Goal: Task Accomplishment & Management: Complete application form

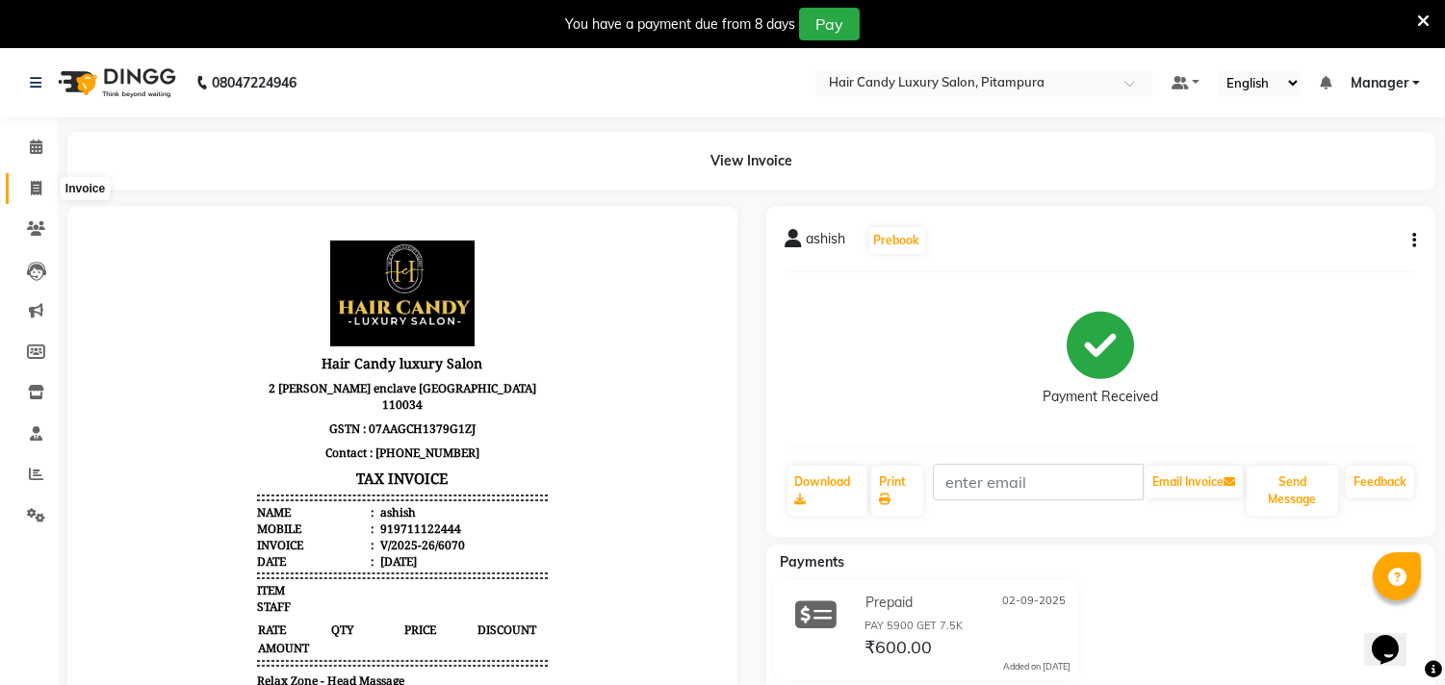
click at [32, 188] on icon at bounding box center [36, 188] width 11 height 14
select select "service"
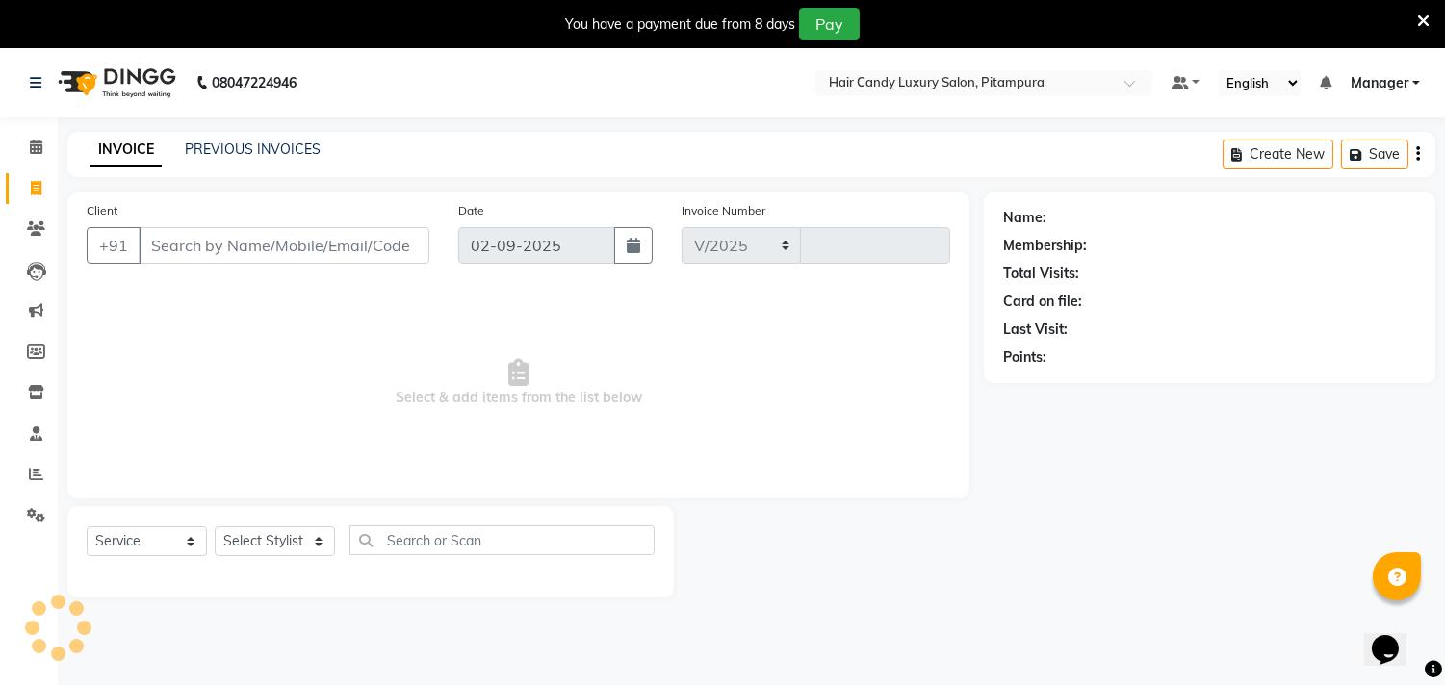
select select "4720"
type input "6071"
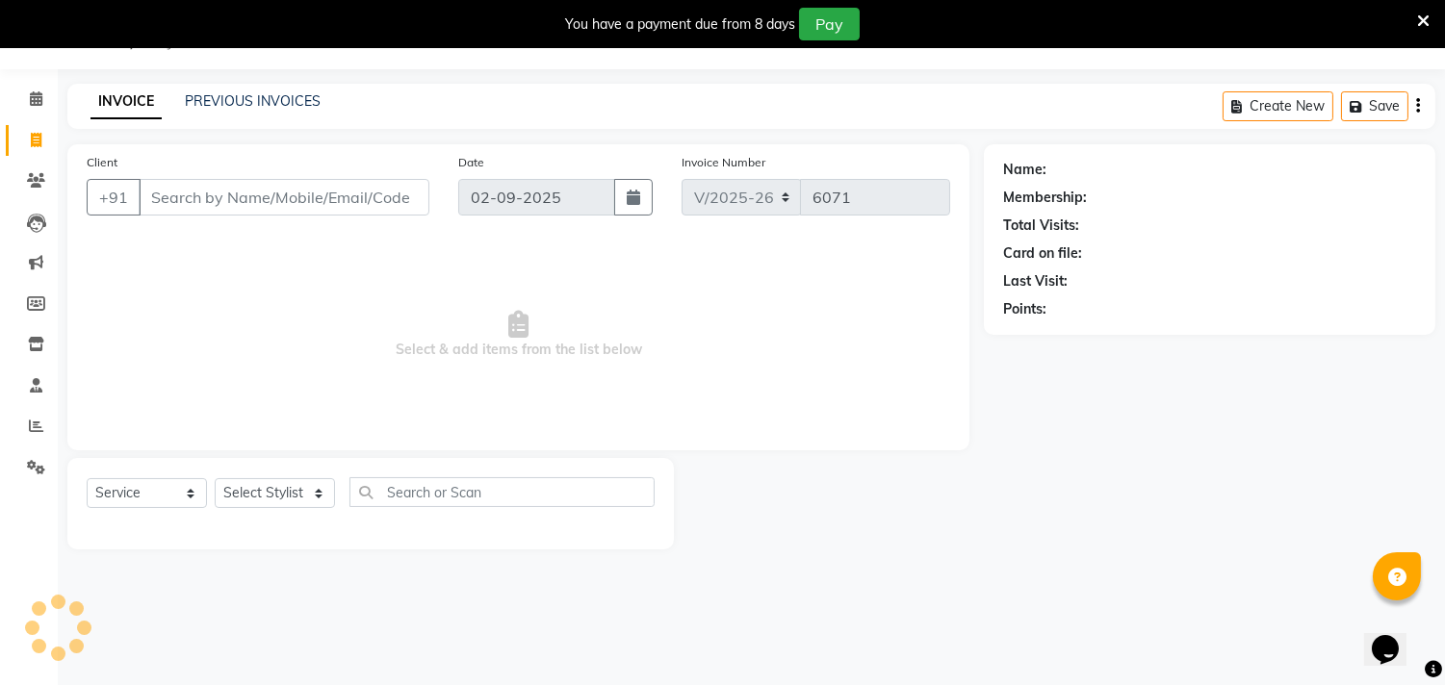
click at [294, 190] on input "Client" at bounding box center [284, 197] width 291 height 37
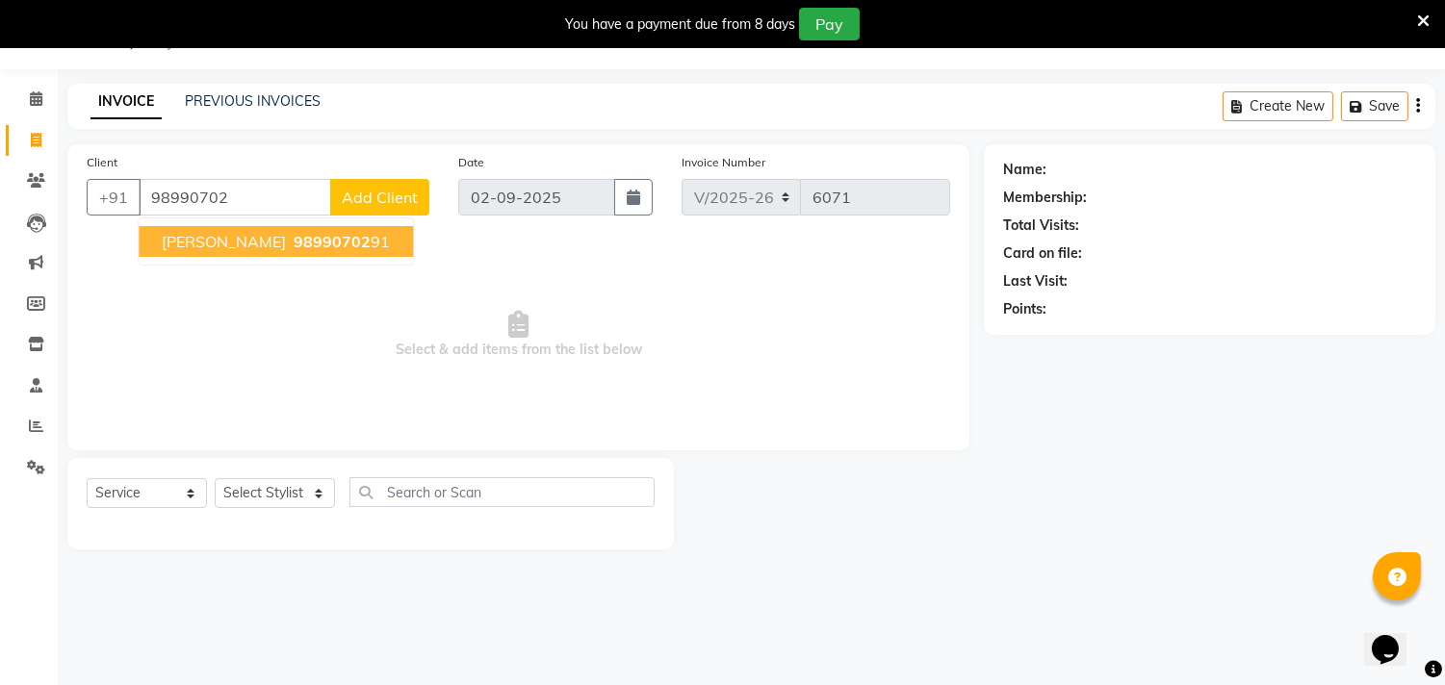
click at [284, 239] on span "[PERSON_NAME]" at bounding box center [224, 241] width 124 height 19
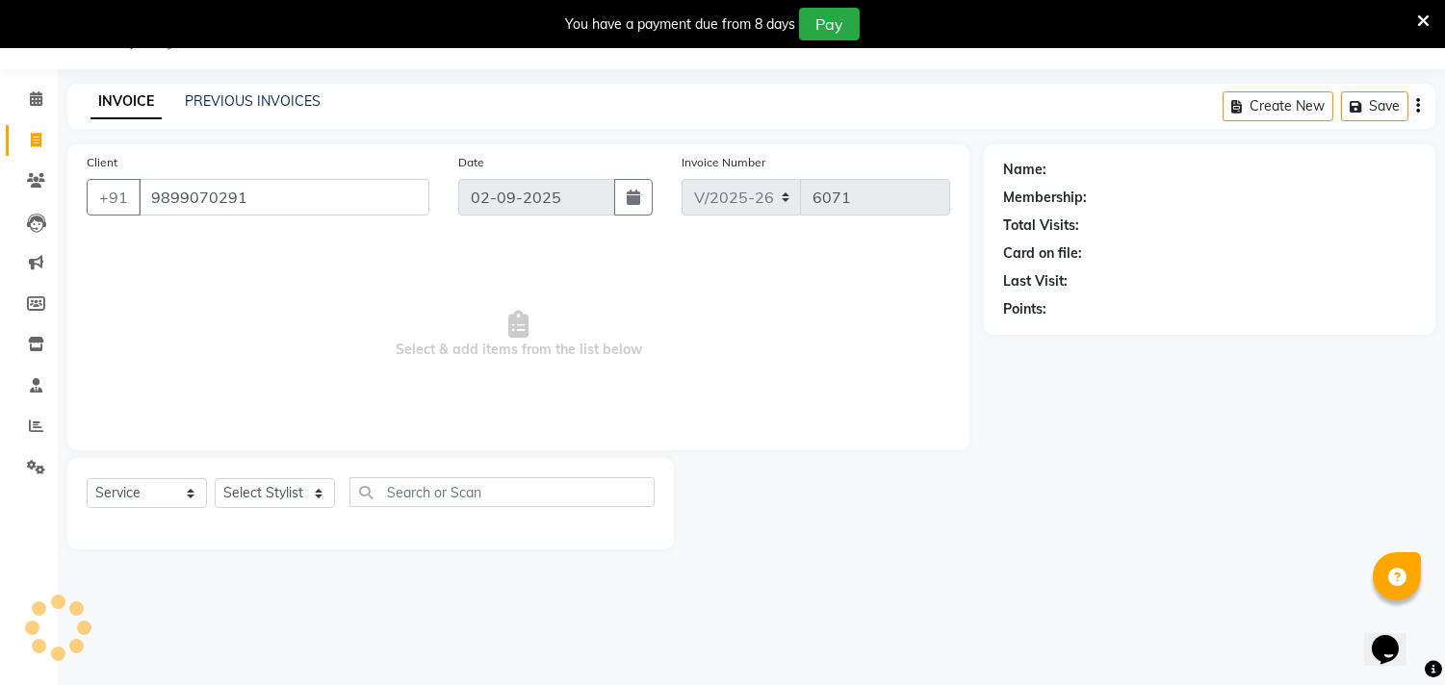
type input "9899070291"
select select "1: Object"
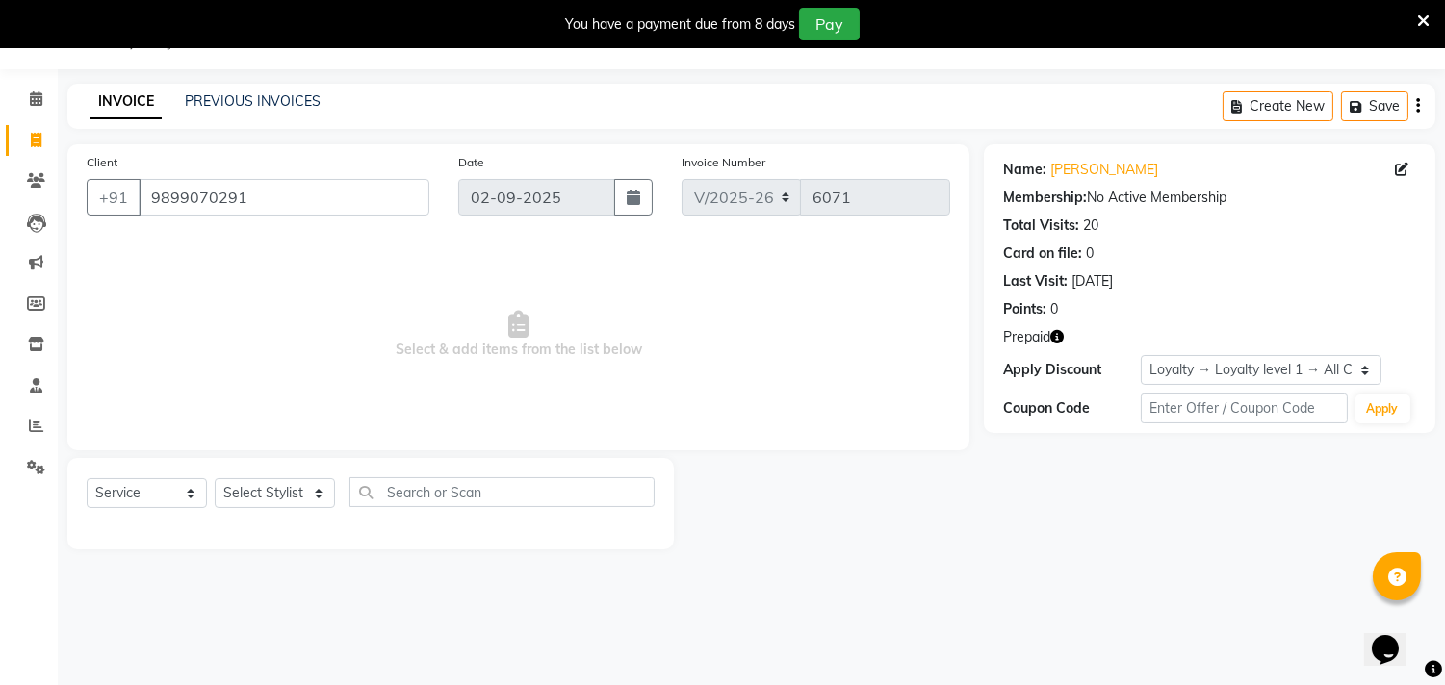
click at [1060, 331] on icon "button" at bounding box center [1056, 336] width 13 height 13
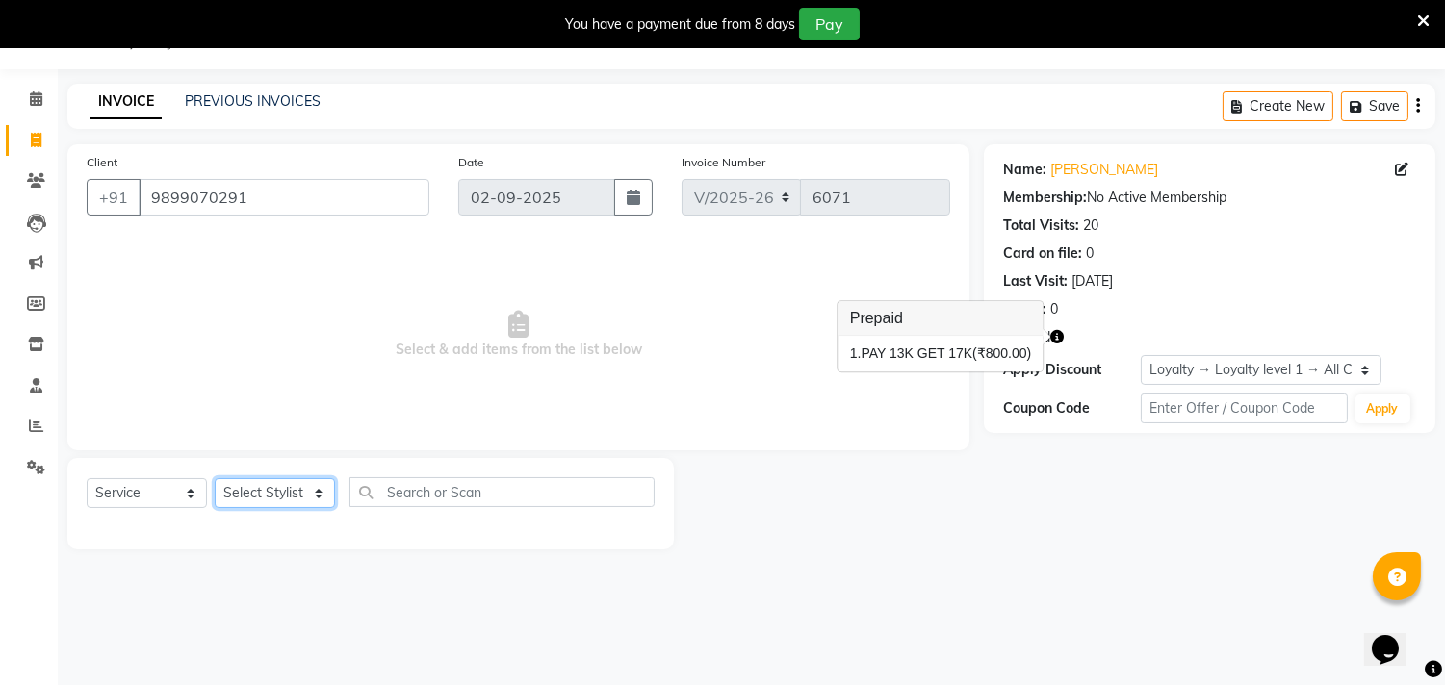
click at [284, 489] on select "Select Stylist [PERSON_NAME] [PERSON_NAME] [PERSON_NAME] [PERSON_NAME] [PERSON_…" at bounding box center [275, 493] width 120 height 30
select select "60684"
click at [215, 479] on select "Select Stylist [PERSON_NAME] [PERSON_NAME] [PERSON_NAME] [PERSON_NAME] [PERSON_…" at bounding box center [275, 493] width 120 height 30
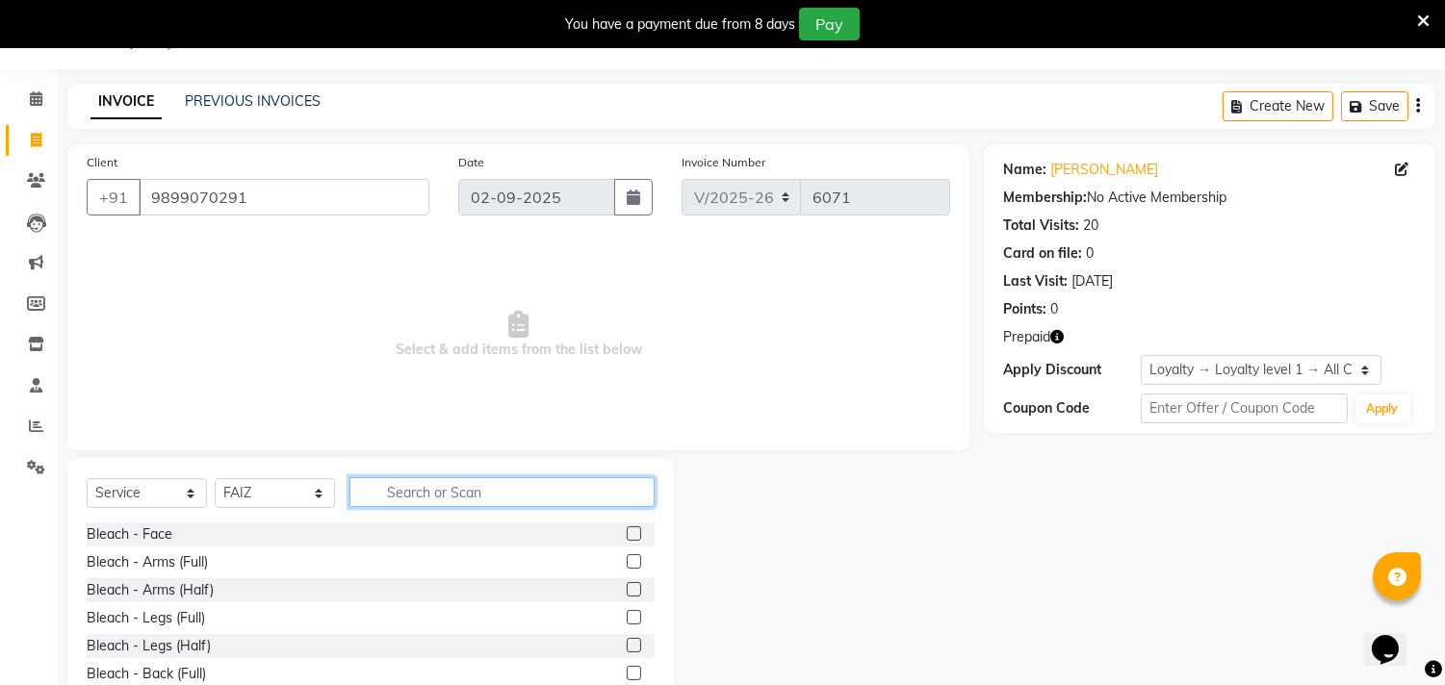
click at [441, 485] on input "text" at bounding box center [501, 492] width 305 height 30
click at [459, 493] on input "text" at bounding box center [501, 492] width 305 height 30
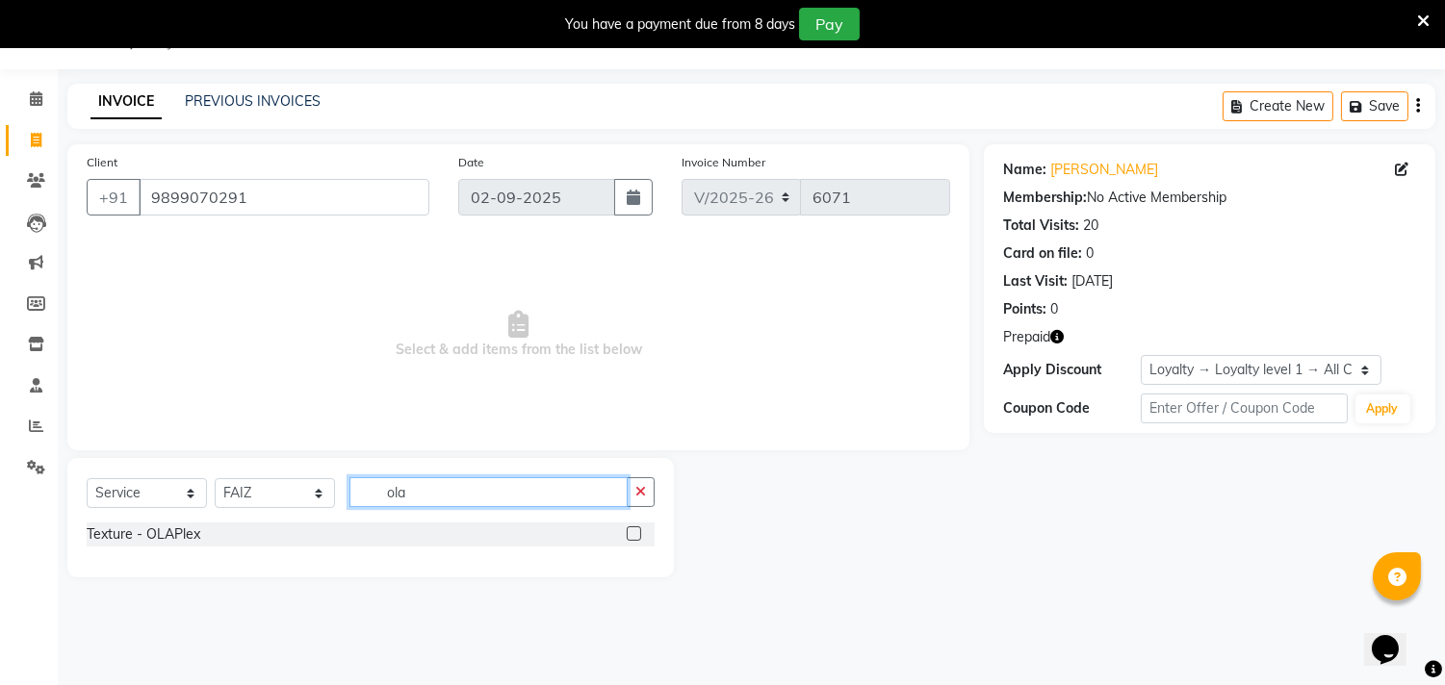
type input "ola"
click at [636, 533] on label at bounding box center [634, 533] width 14 height 14
click at [636, 533] on input "checkbox" at bounding box center [633, 534] width 13 height 13
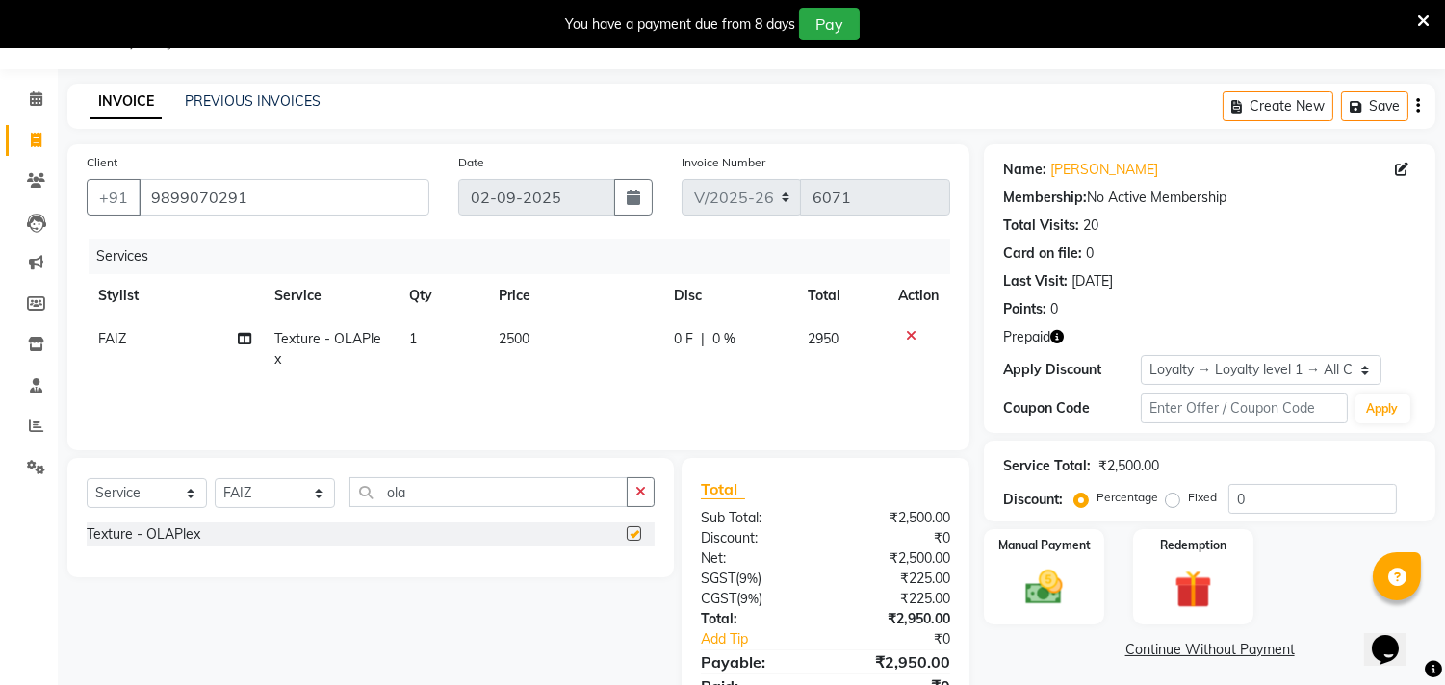
checkbox input "false"
click at [542, 497] on input "ola" at bounding box center [488, 492] width 278 height 30
type input "o"
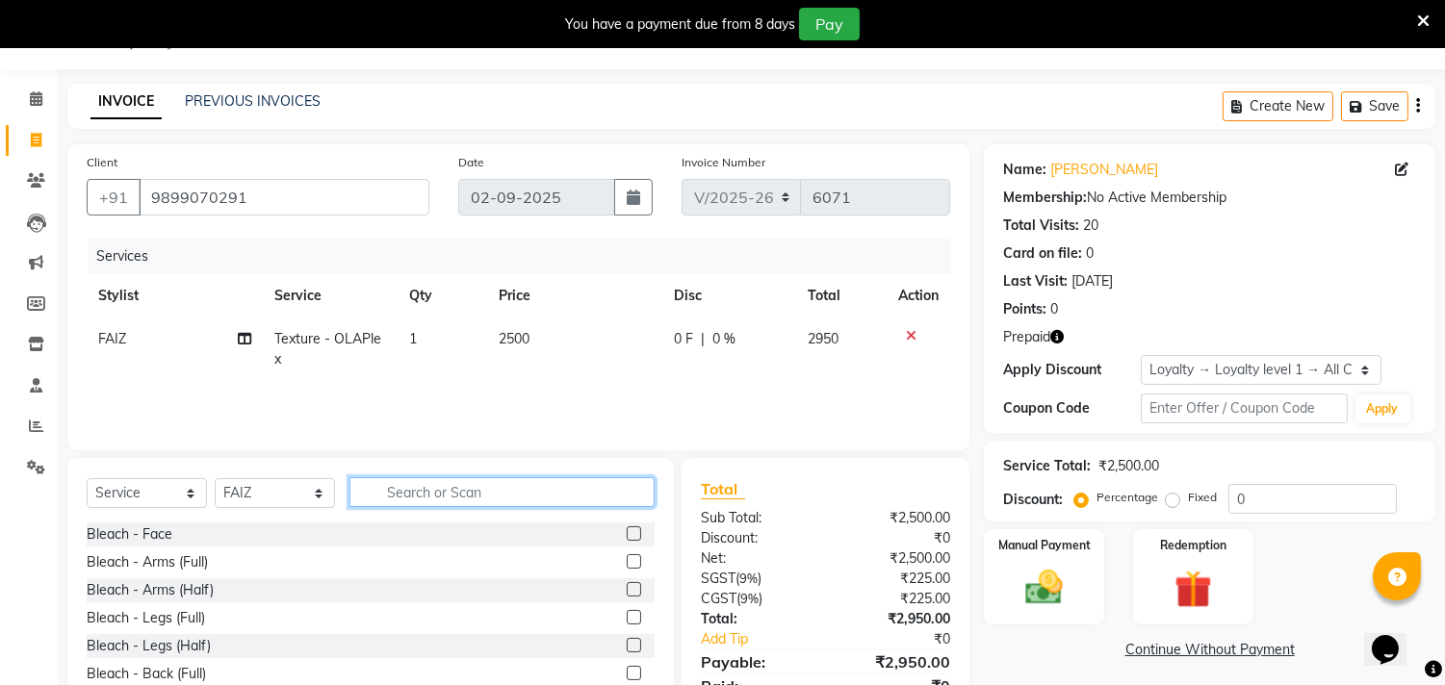
click at [507, 483] on input "text" at bounding box center [501, 492] width 305 height 30
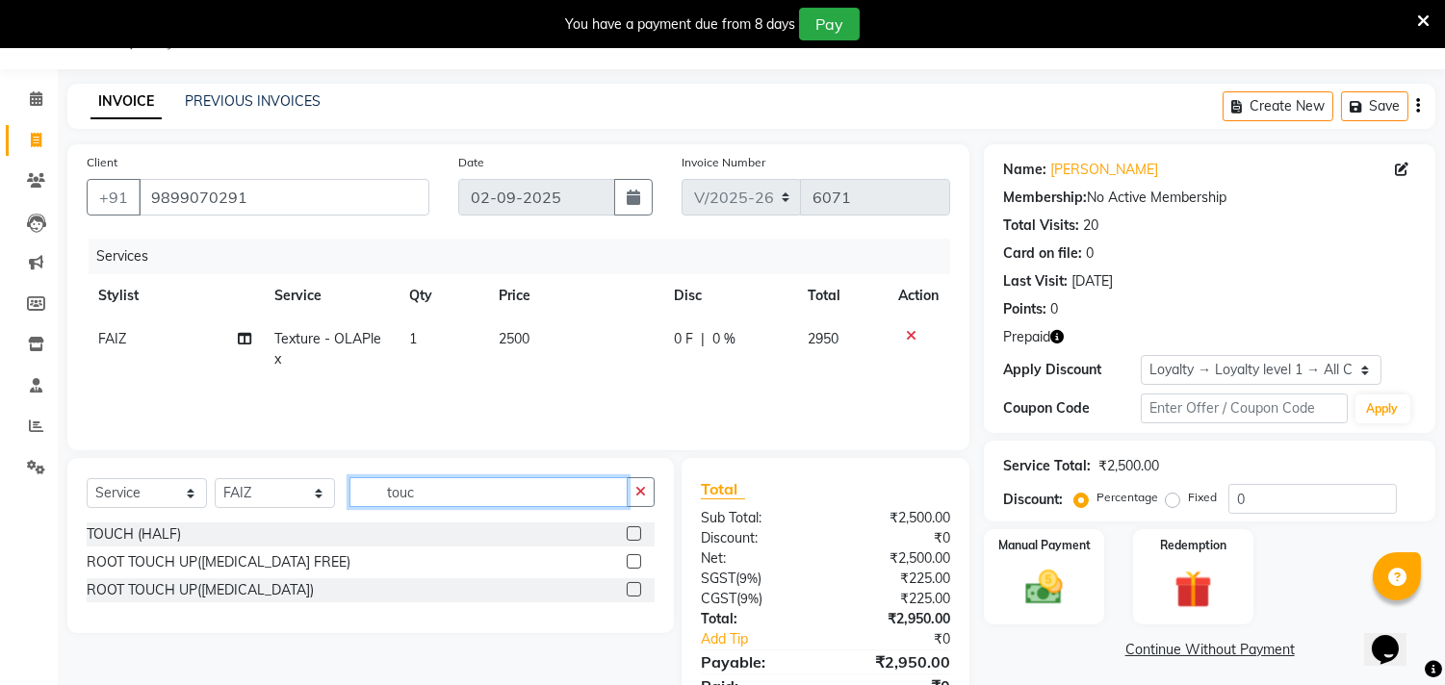
type input "touc"
click at [631, 587] on label at bounding box center [634, 589] width 14 height 14
click at [631, 587] on input "checkbox" at bounding box center [633, 590] width 13 height 13
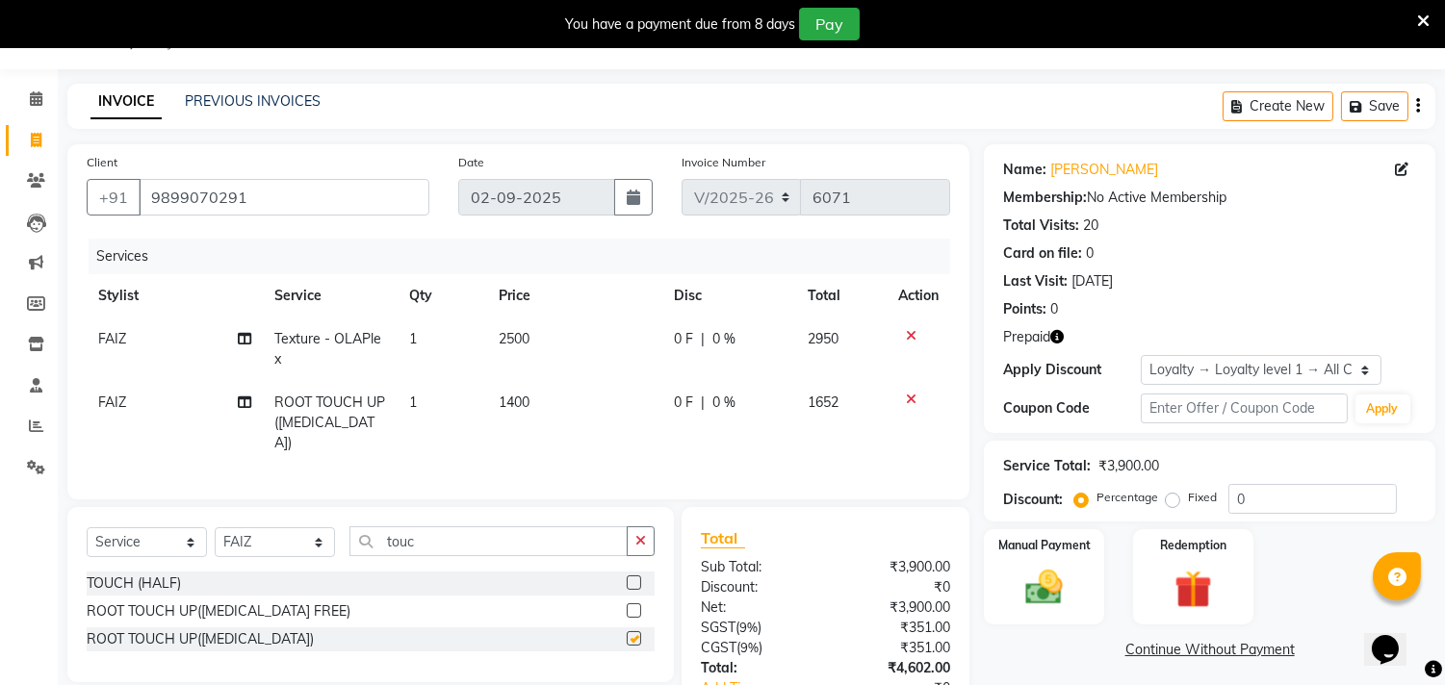
checkbox input "false"
drag, startPoint x: 447, startPoint y: 523, endPoint x: 343, endPoint y: 524, distance: 104.0
click at [343, 526] on div "Select Service Product Membership Package Voucher Prepaid Gift Card Select Styl…" at bounding box center [371, 548] width 568 height 45
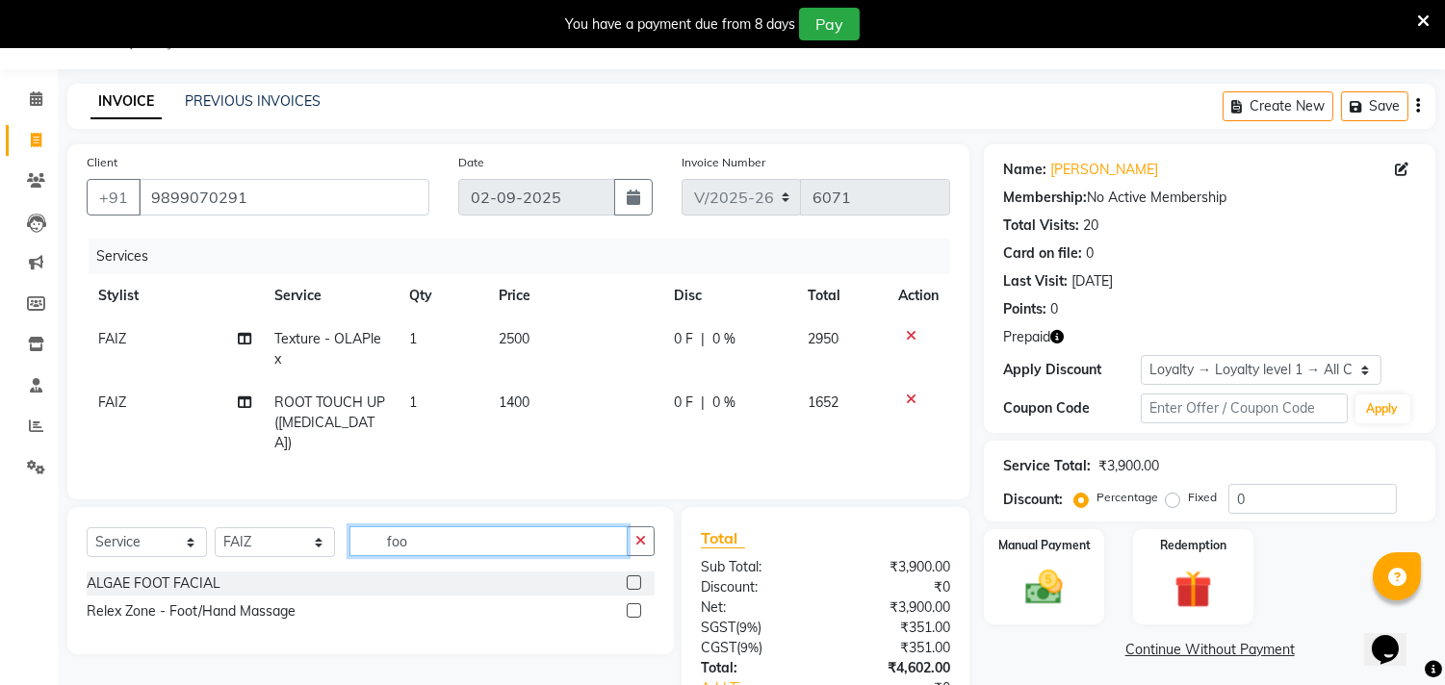
type input "foo"
click at [638, 606] on label at bounding box center [634, 610] width 14 height 14
click at [638, 606] on input "checkbox" at bounding box center [633, 611] width 13 height 13
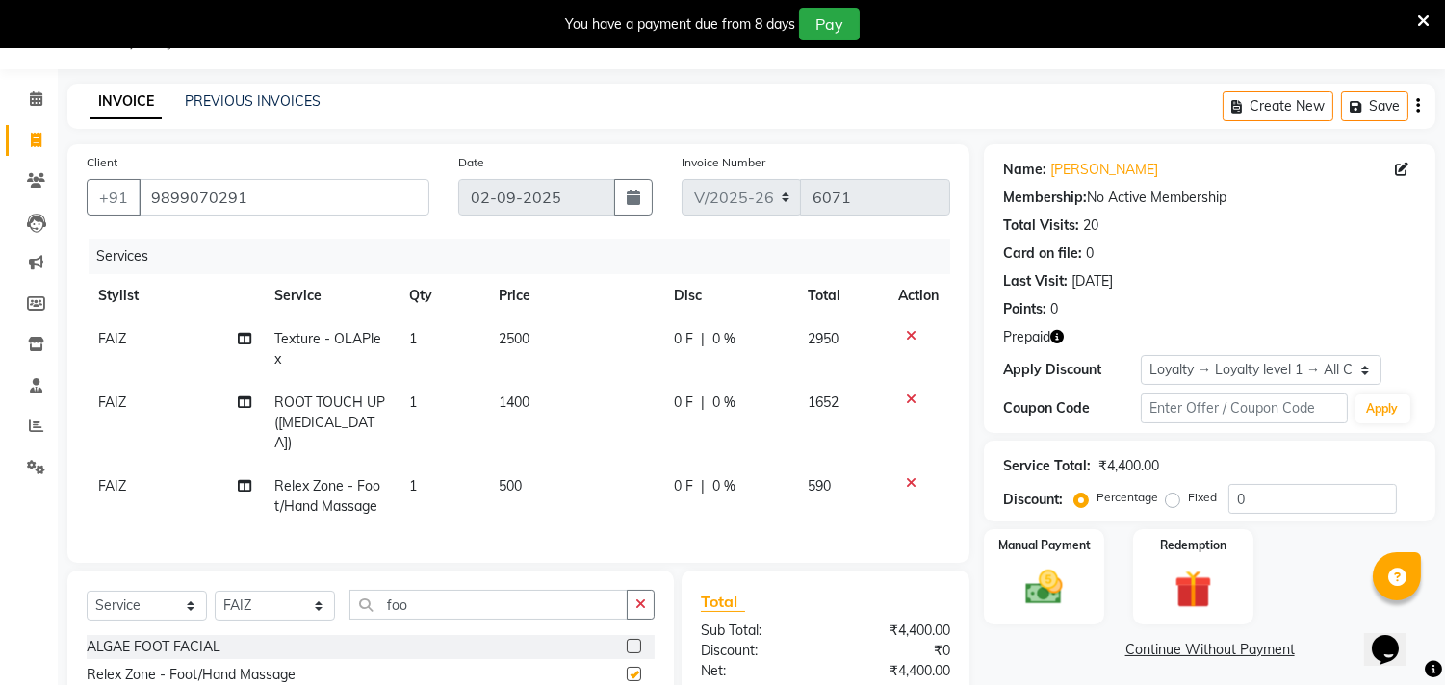
checkbox input "false"
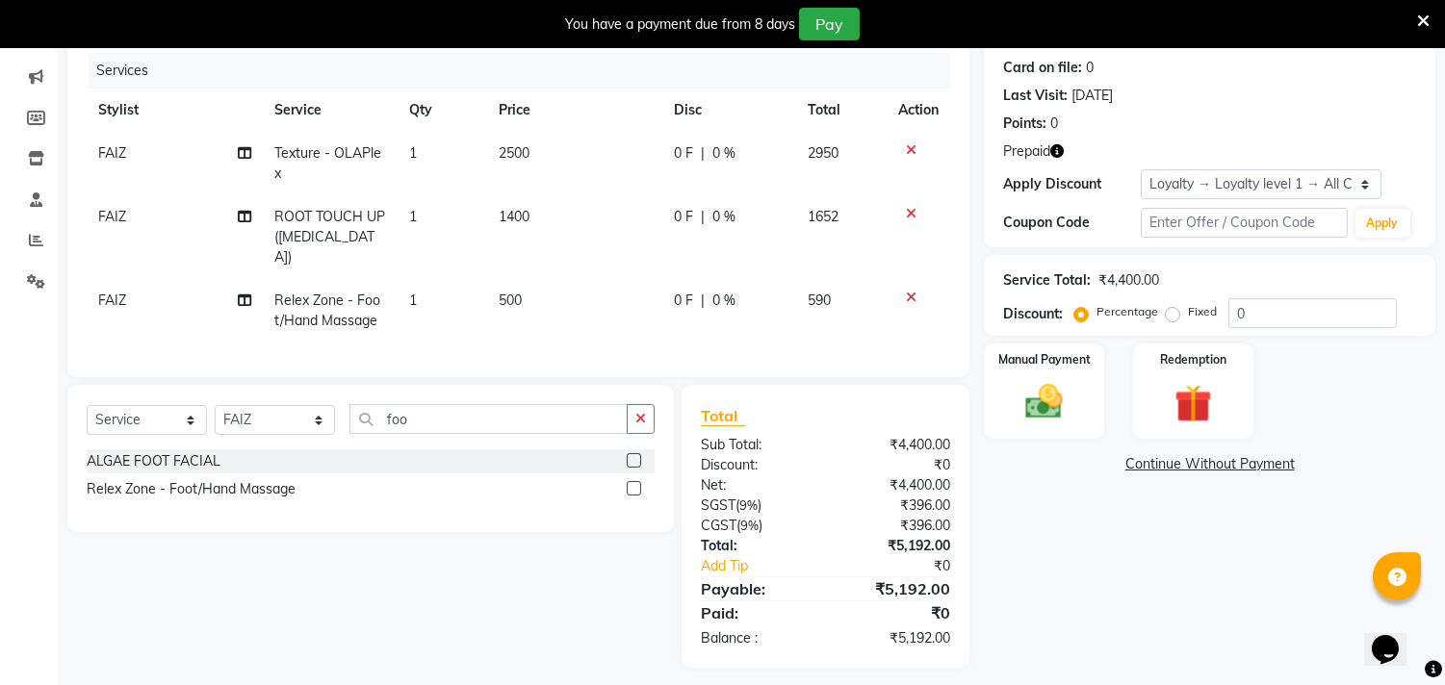
scroll to position [242, 0]
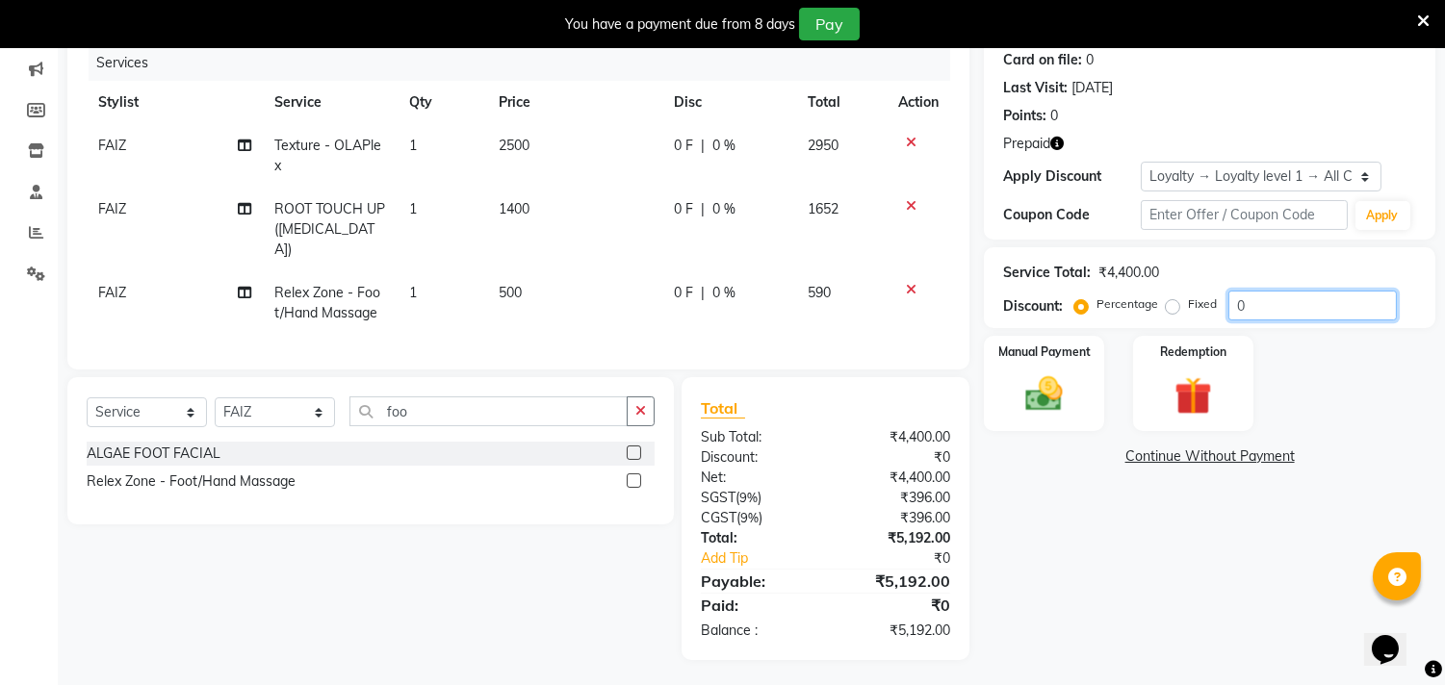
click at [1268, 299] on input "0" at bounding box center [1312, 306] width 168 height 30
click at [1218, 527] on div "Name: [PERSON_NAME] Membership: No Active Membership Total Visits: 20 Card on f…" at bounding box center [1217, 305] width 466 height 709
click at [1261, 304] on input "020" at bounding box center [1312, 306] width 168 height 30
type input "020"
click at [1236, 556] on div "Name: [PERSON_NAME] Membership: No Active Membership Total Visits: 20 Card on f…" at bounding box center [1217, 305] width 466 height 709
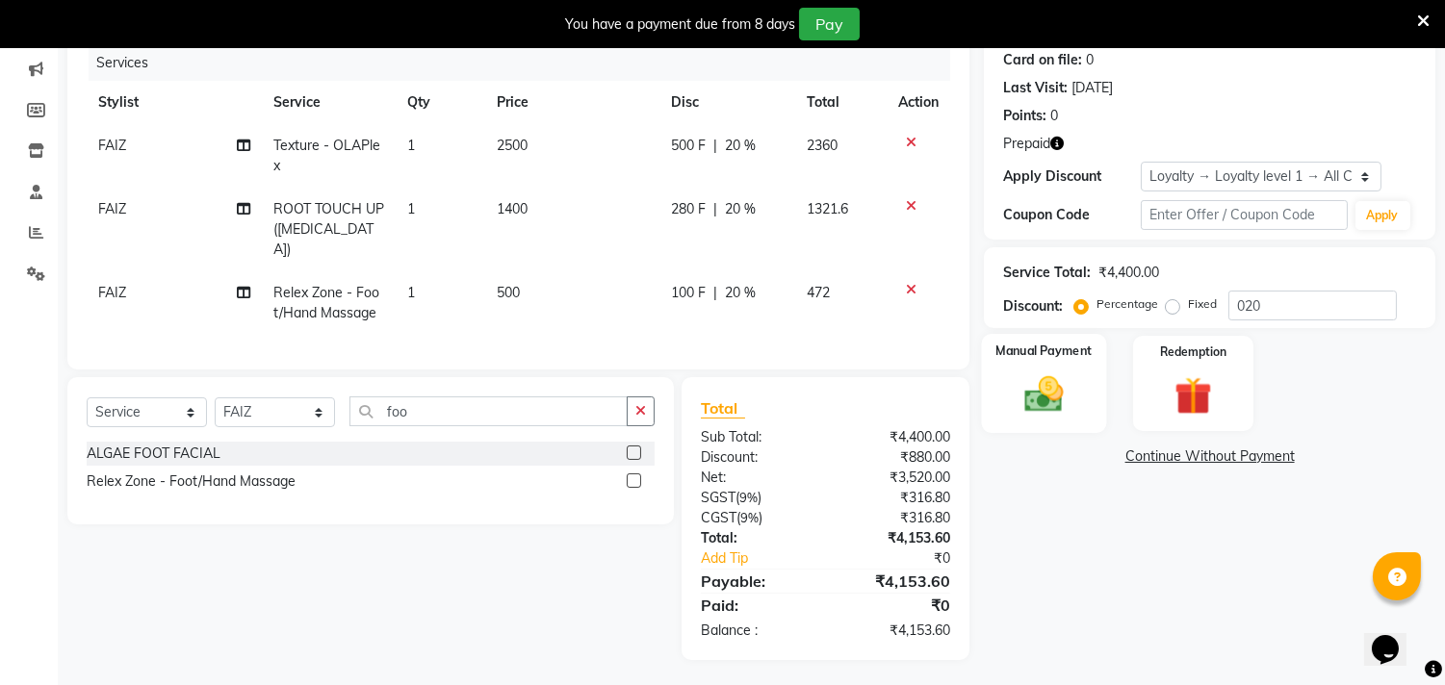
click at [1082, 392] on div "Manual Payment" at bounding box center [1044, 383] width 125 height 98
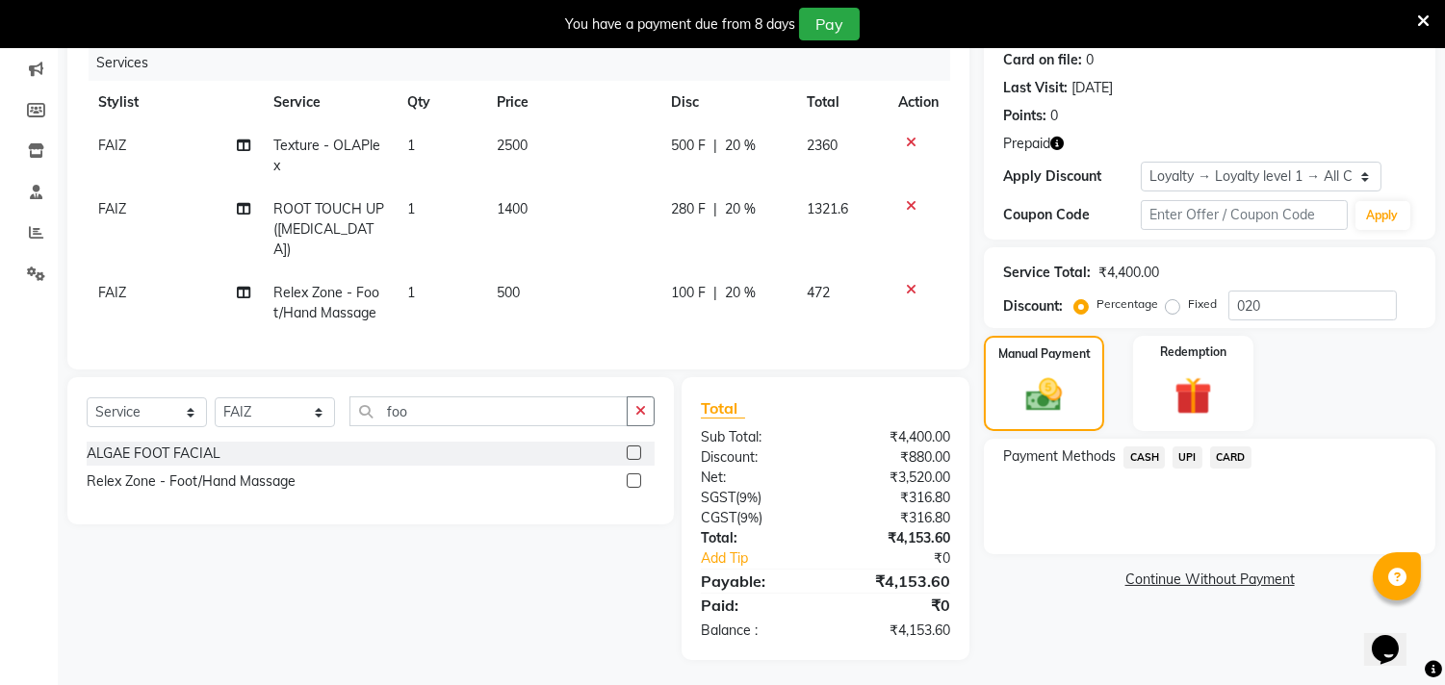
click at [1160, 453] on span "CASH" at bounding box center [1143, 458] width 41 height 22
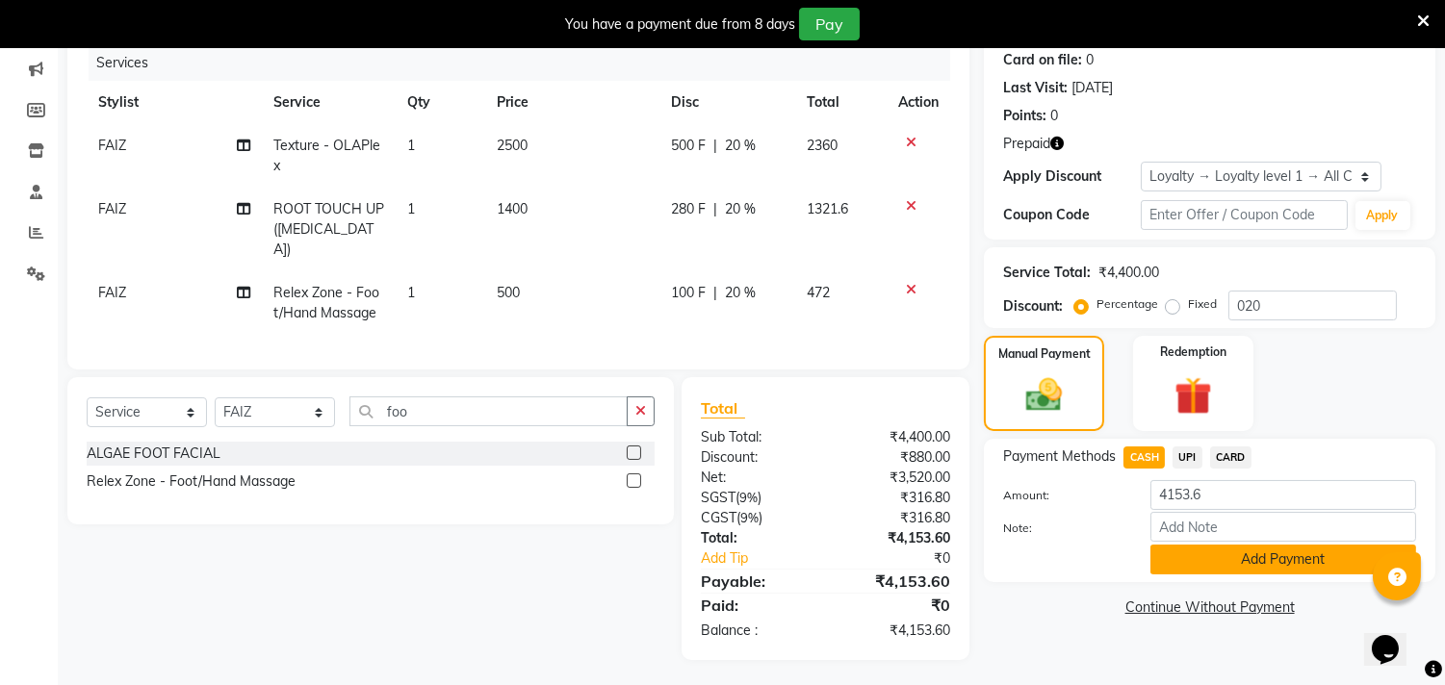
click at [1204, 568] on button "Add Payment" at bounding box center [1283, 560] width 266 height 30
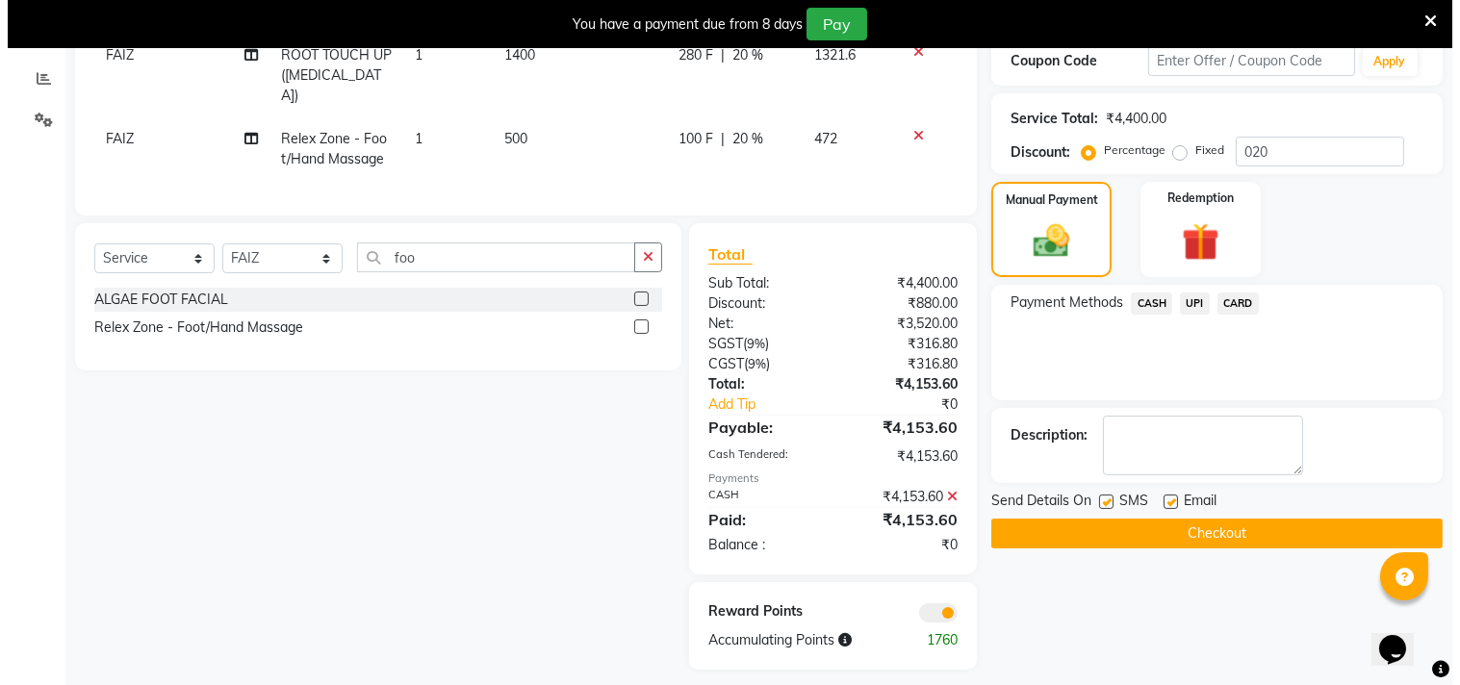
scroll to position [405, 0]
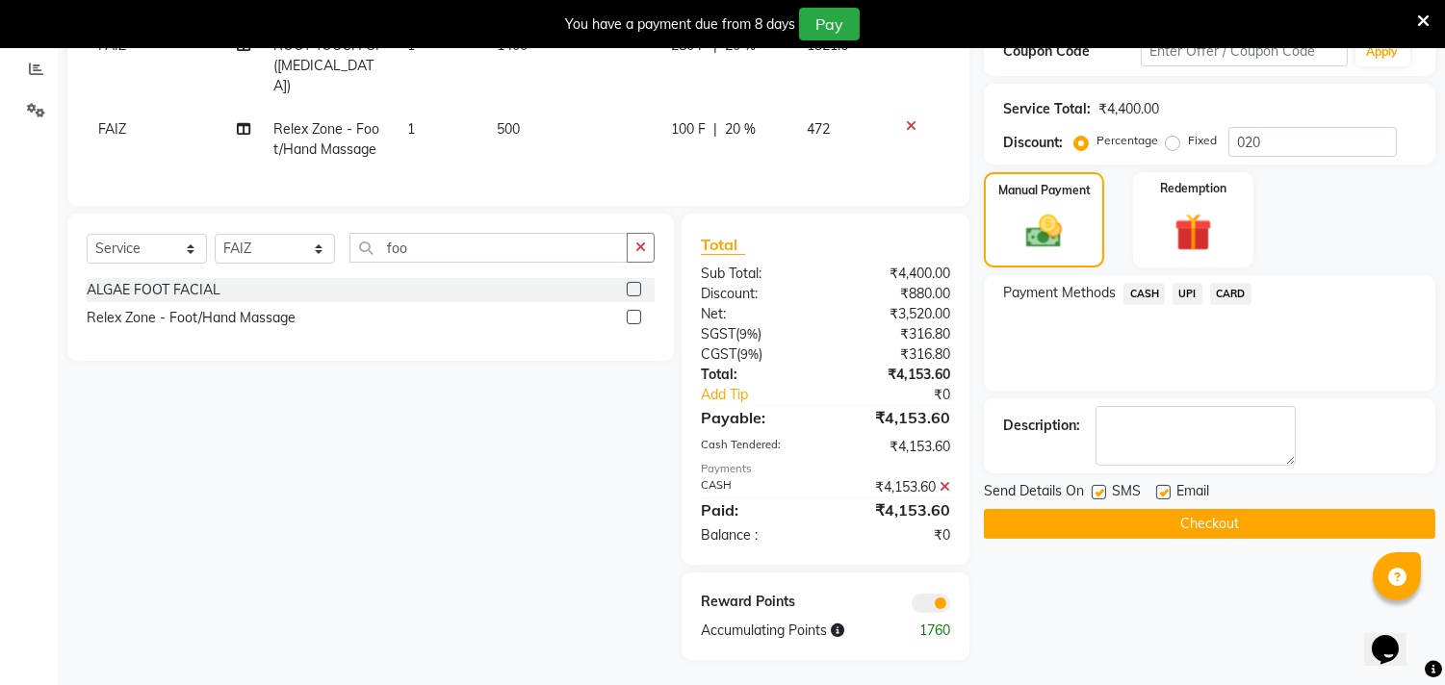
click at [936, 592] on div at bounding box center [896, 602] width 140 height 21
click at [941, 602] on span at bounding box center [930, 603] width 38 height 19
click at [950, 606] on input "checkbox" at bounding box center [950, 606] width 0 height 0
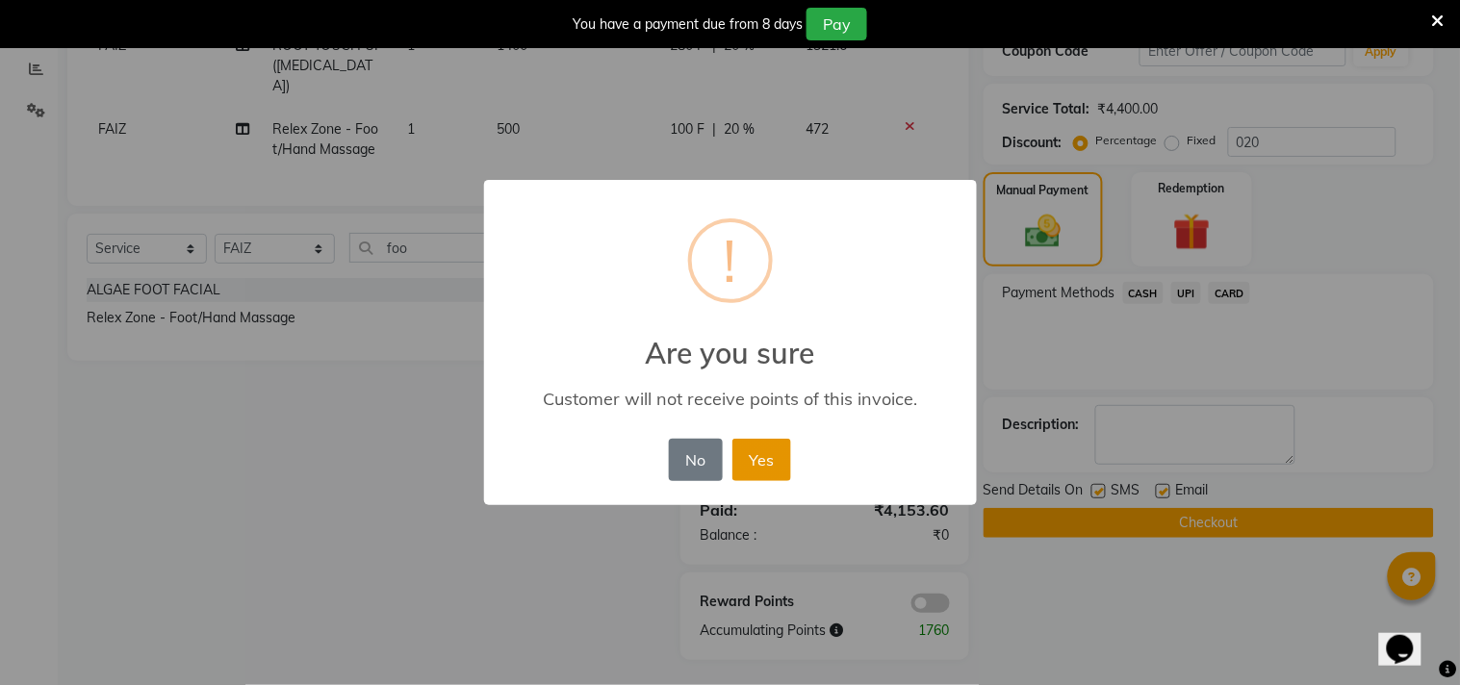
click at [760, 452] on button "Yes" at bounding box center [761, 460] width 59 height 42
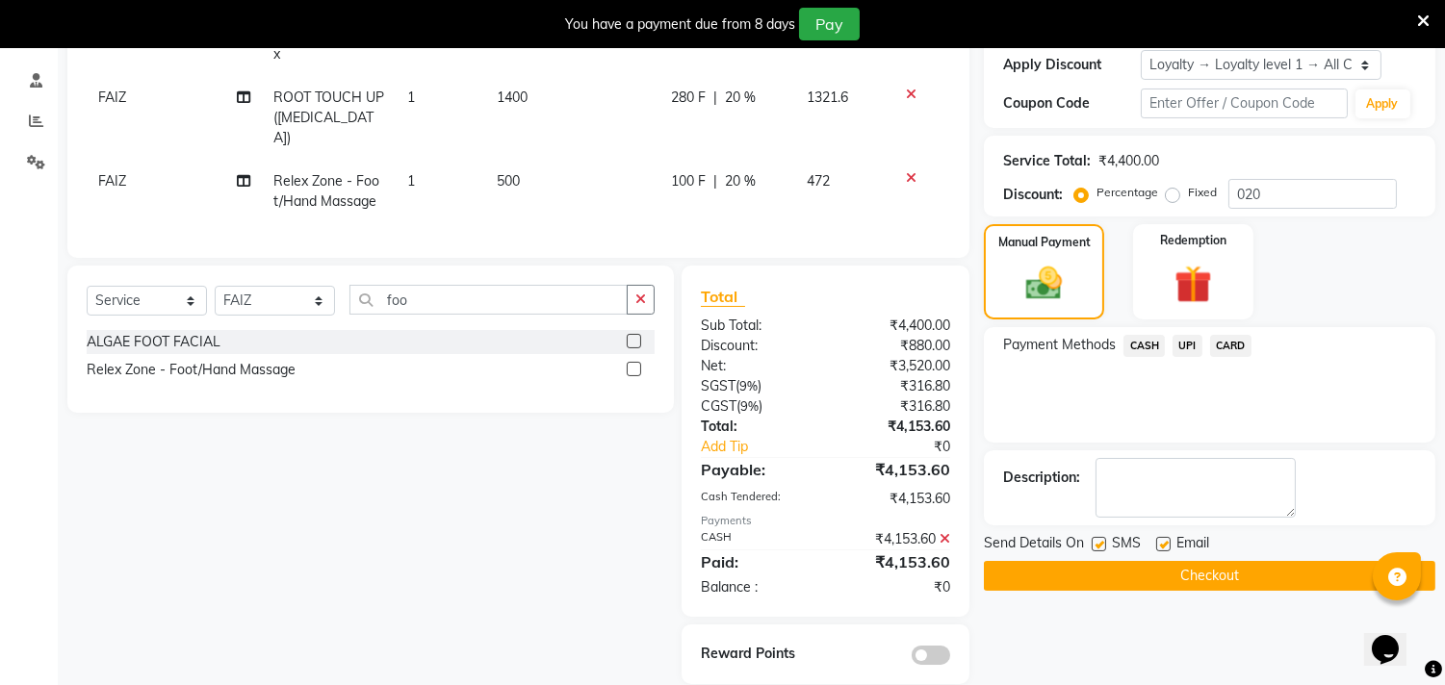
scroll to position [55, 0]
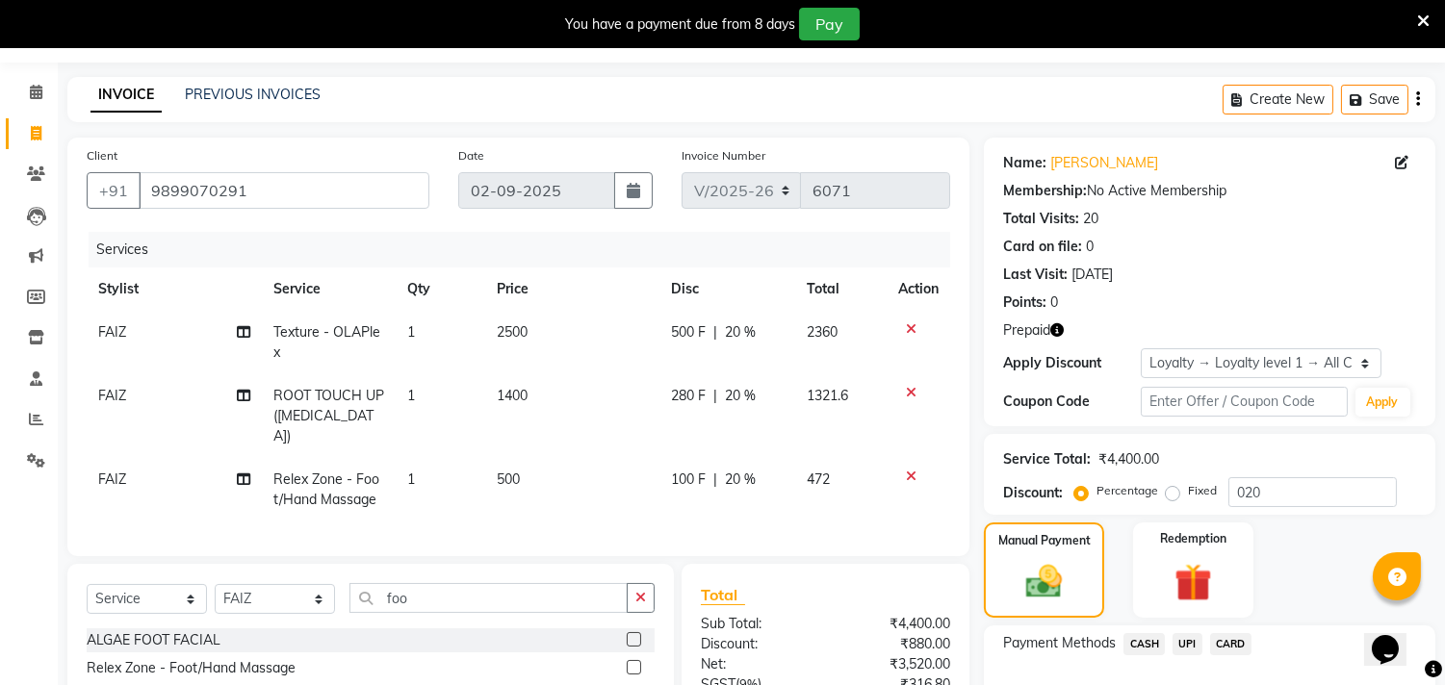
click at [114, 471] on span "FAIZ" at bounding box center [112, 479] width 28 height 17
select select "60684"
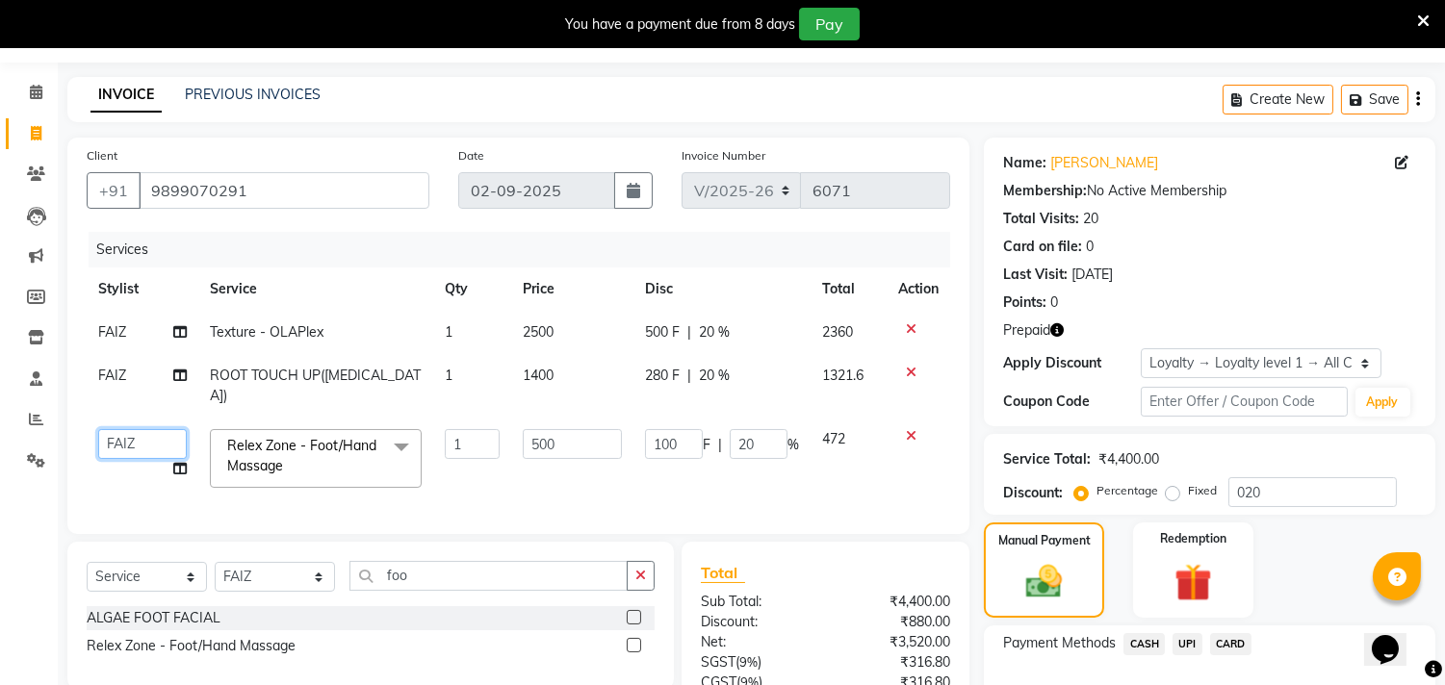
click at [123, 429] on select "[PERSON_NAME] [PERSON_NAME] [PERSON_NAME] [PERSON_NAME] [PERSON_NAME] [PERSON_N…" at bounding box center [142, 444] width 89 height 30
select select "28024"
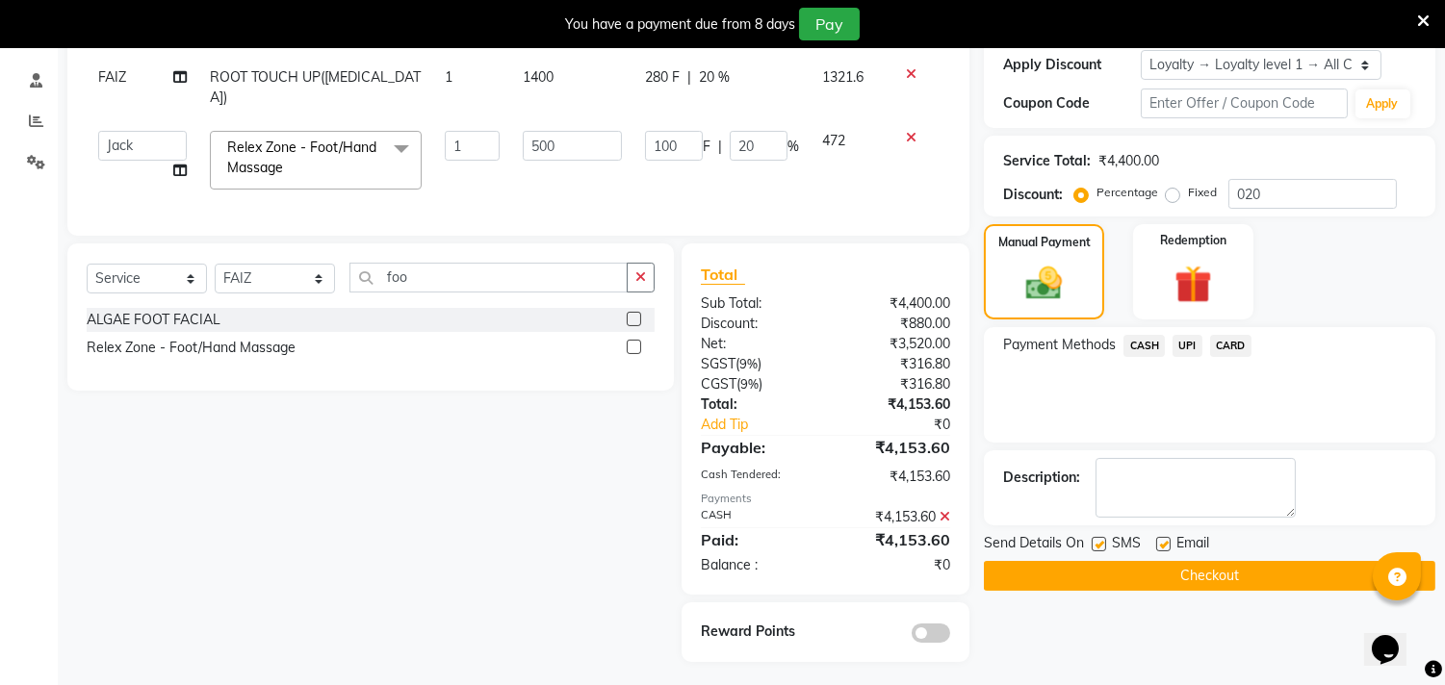
scroll to position [354, 0]
click at [1158, 343] on span "CASH" at bounding box center [1143, 345] width 41 height 22
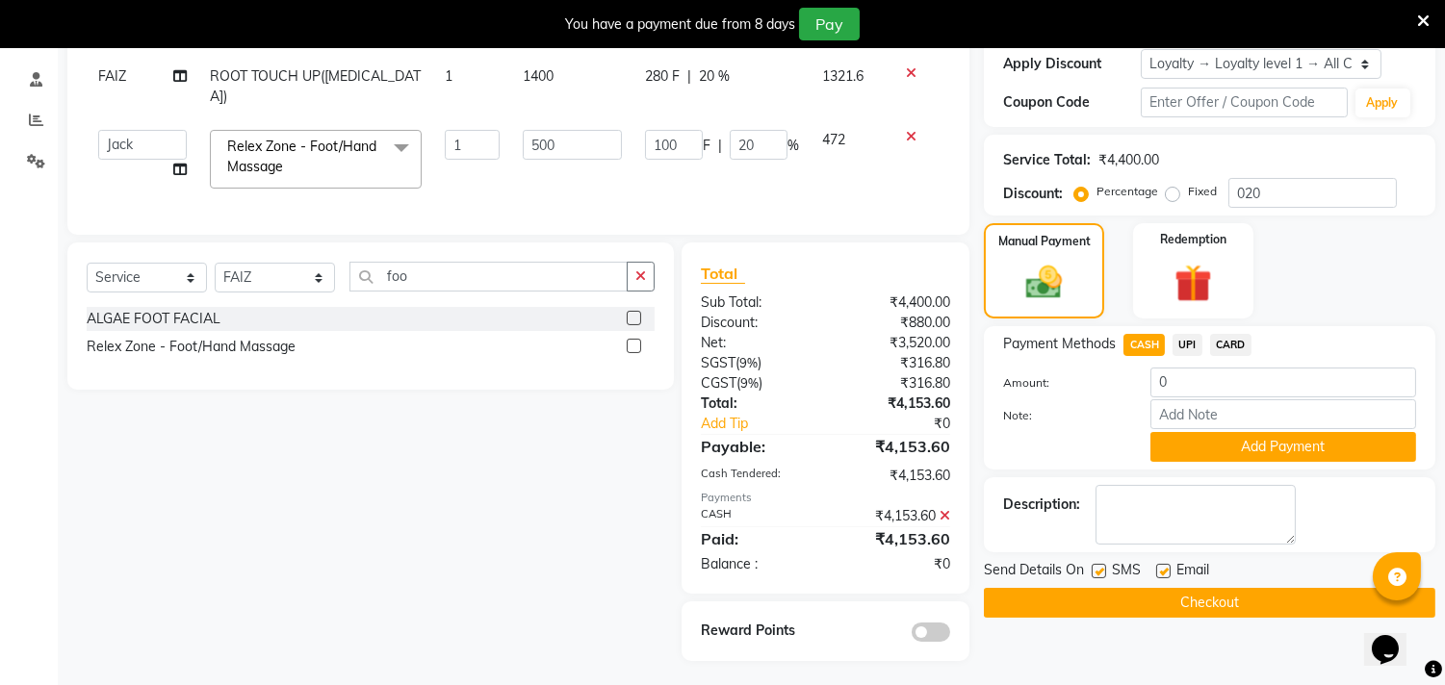
click at [945, 513] on icon at bounding box center [944, 515] width 11 height 13
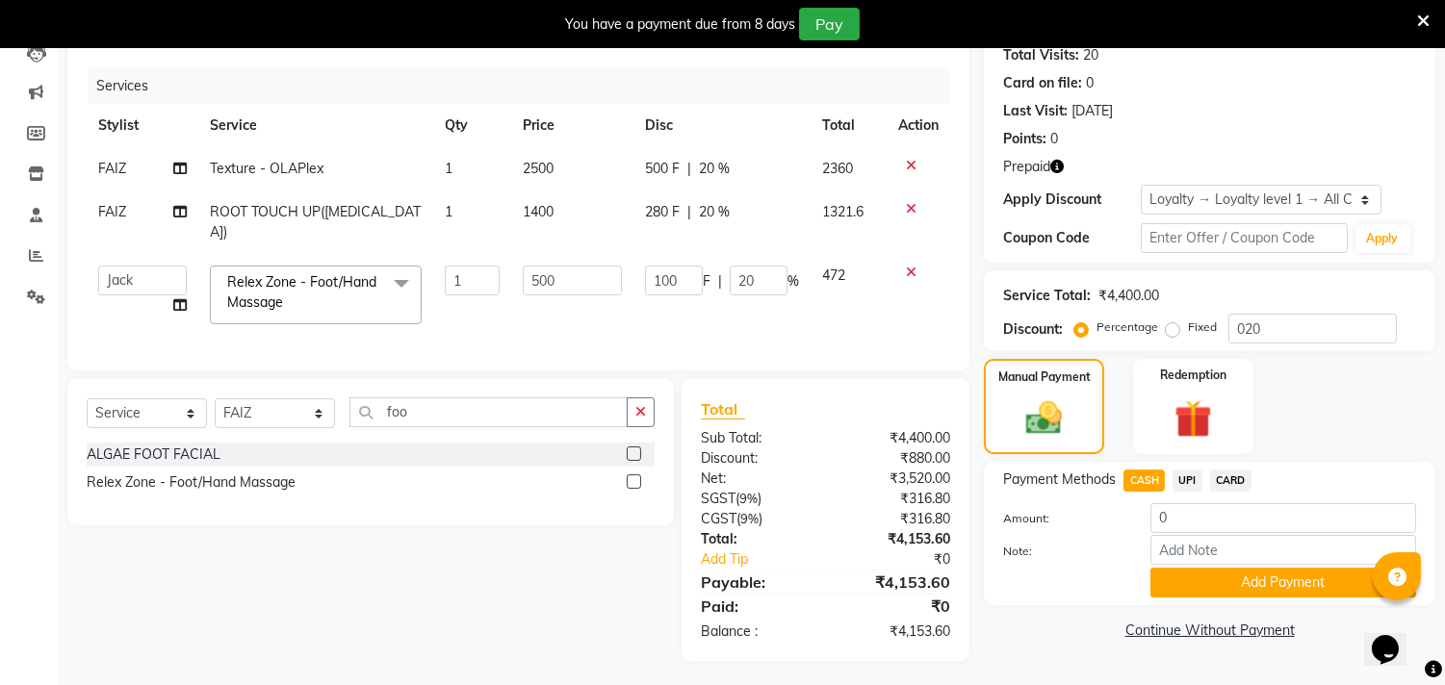
click at [1151, 482] on span "CASH" at bounding box center [1143, 481] width 41 height 22
type input "4153.6"
click at [1229, 589] on button "Add Payment" at bounding box center [1283, 583] width 266 height 30
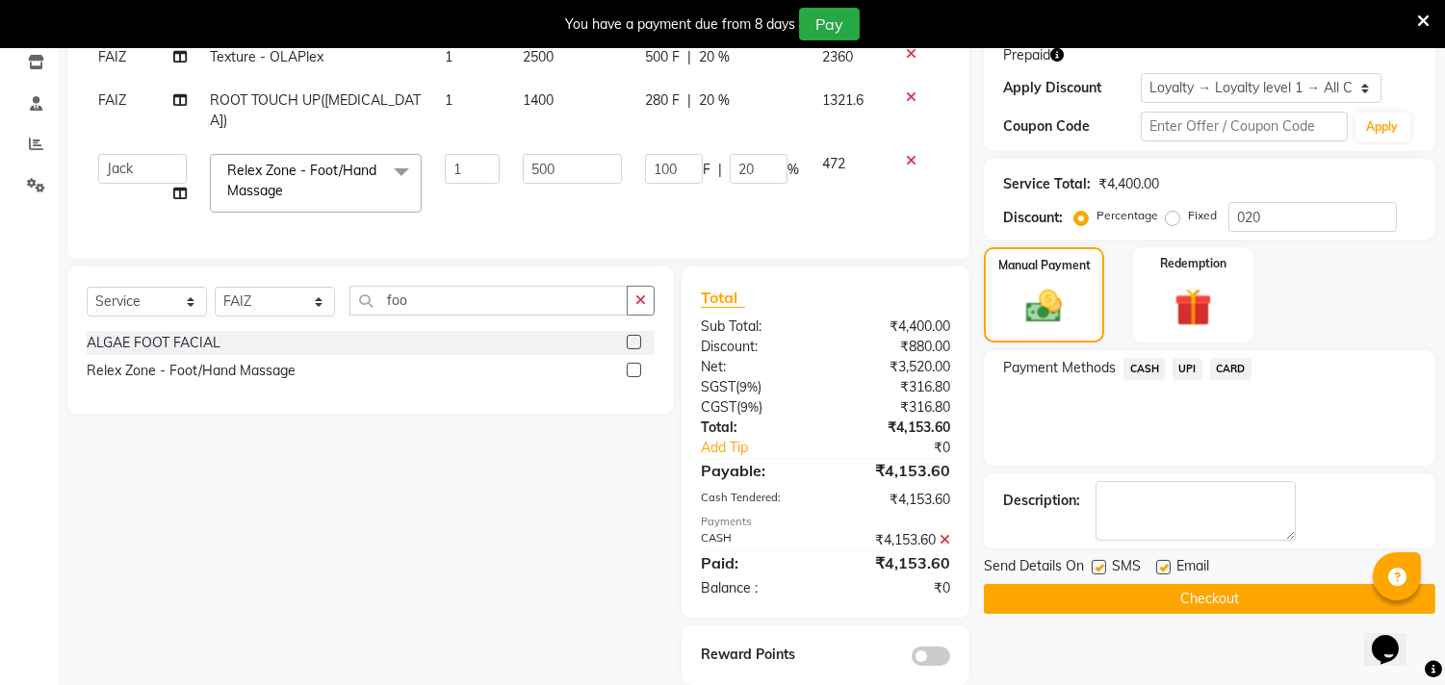
scroll to position [354, 0]
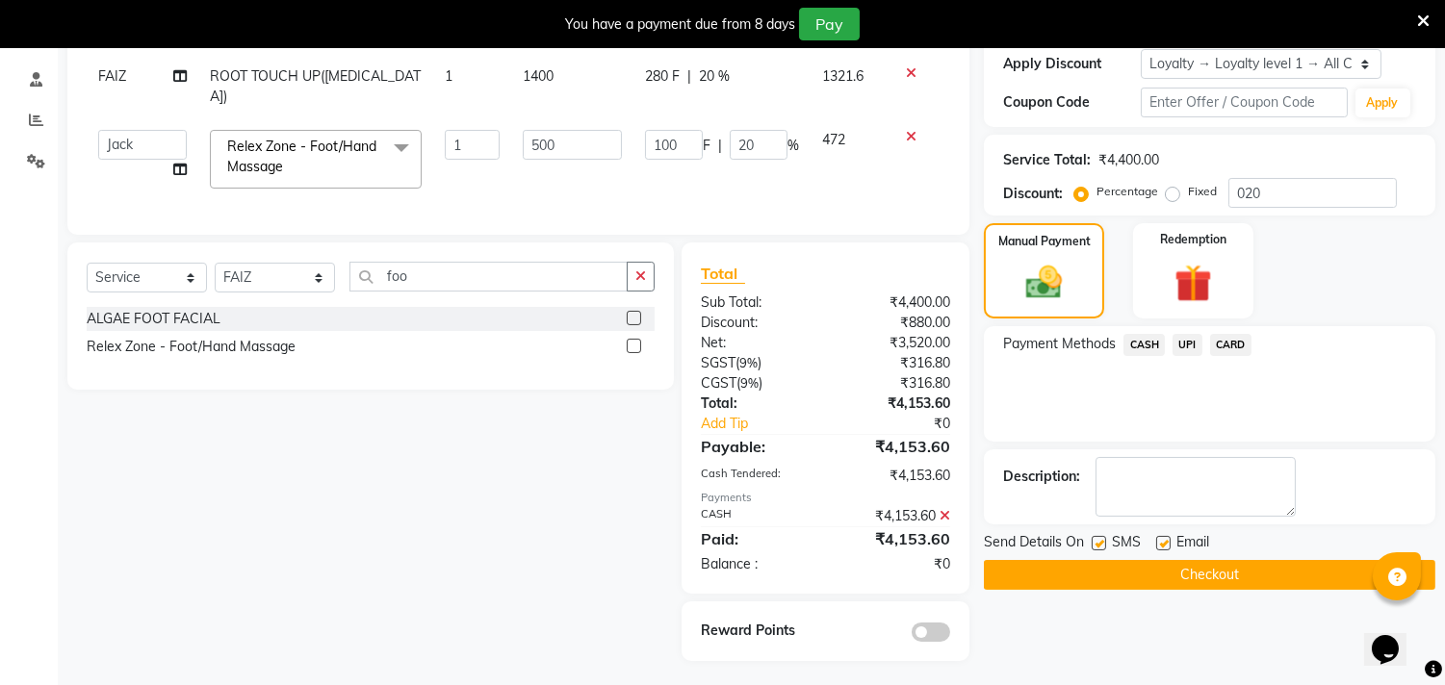
click at [1133, 565] on button "Checkout" at bounding box center [1209, 575] width 451 height 30
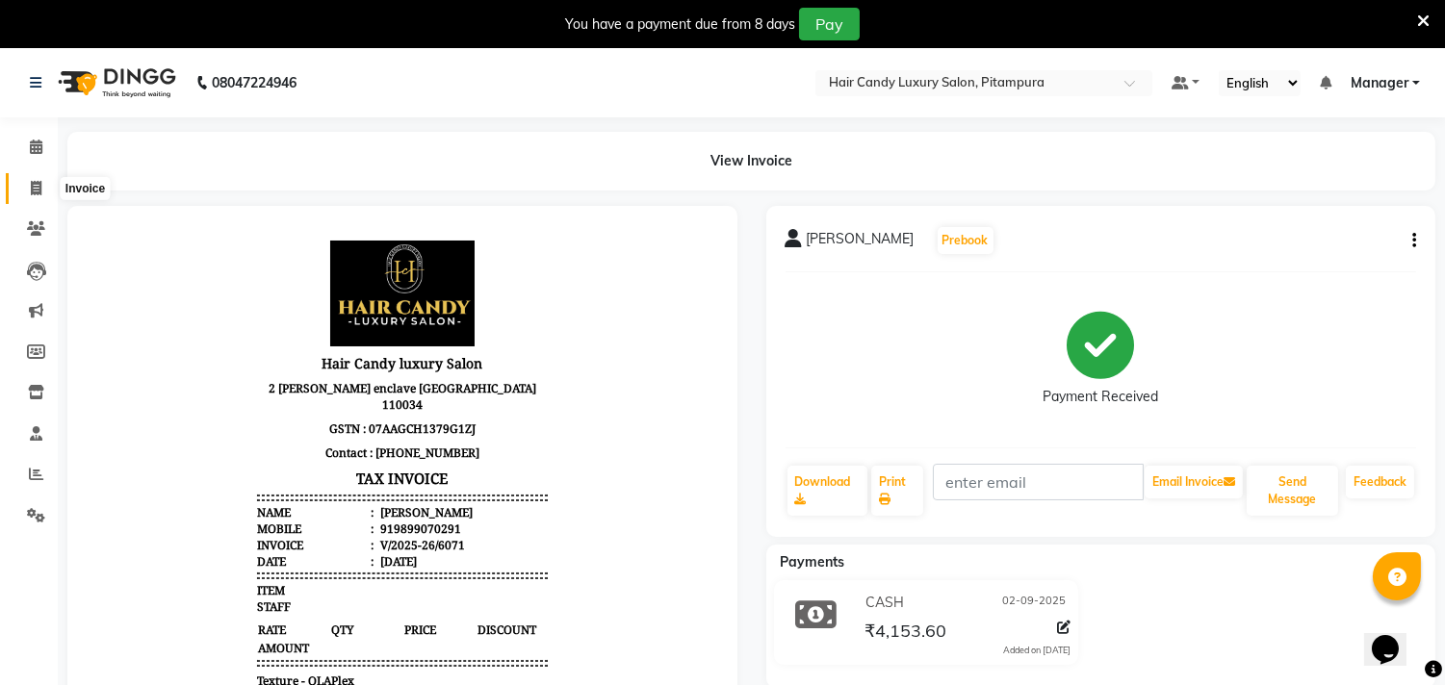
click at [31, 184] on icon at bounding box center [36, 188] width 11 height 14
select select "service"
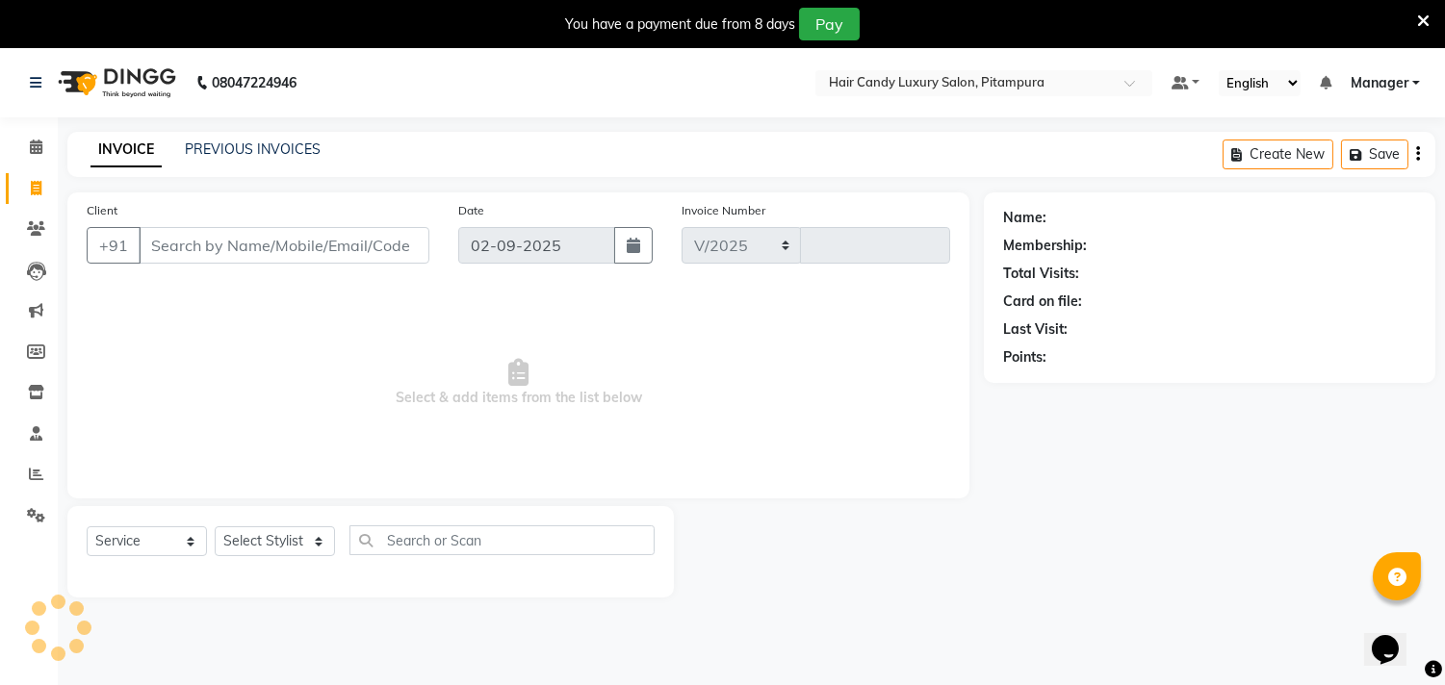
select select "4720"
type input "6072"
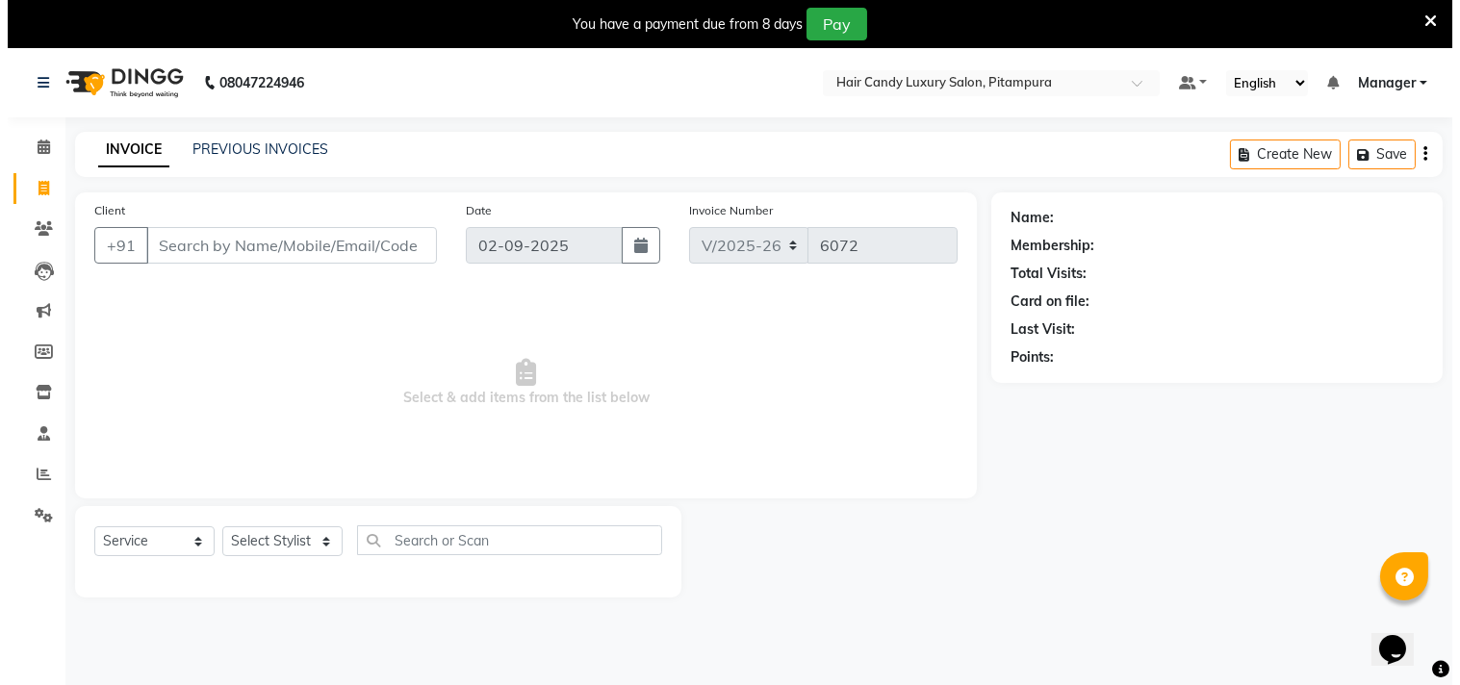
scroll to position [48, 0]
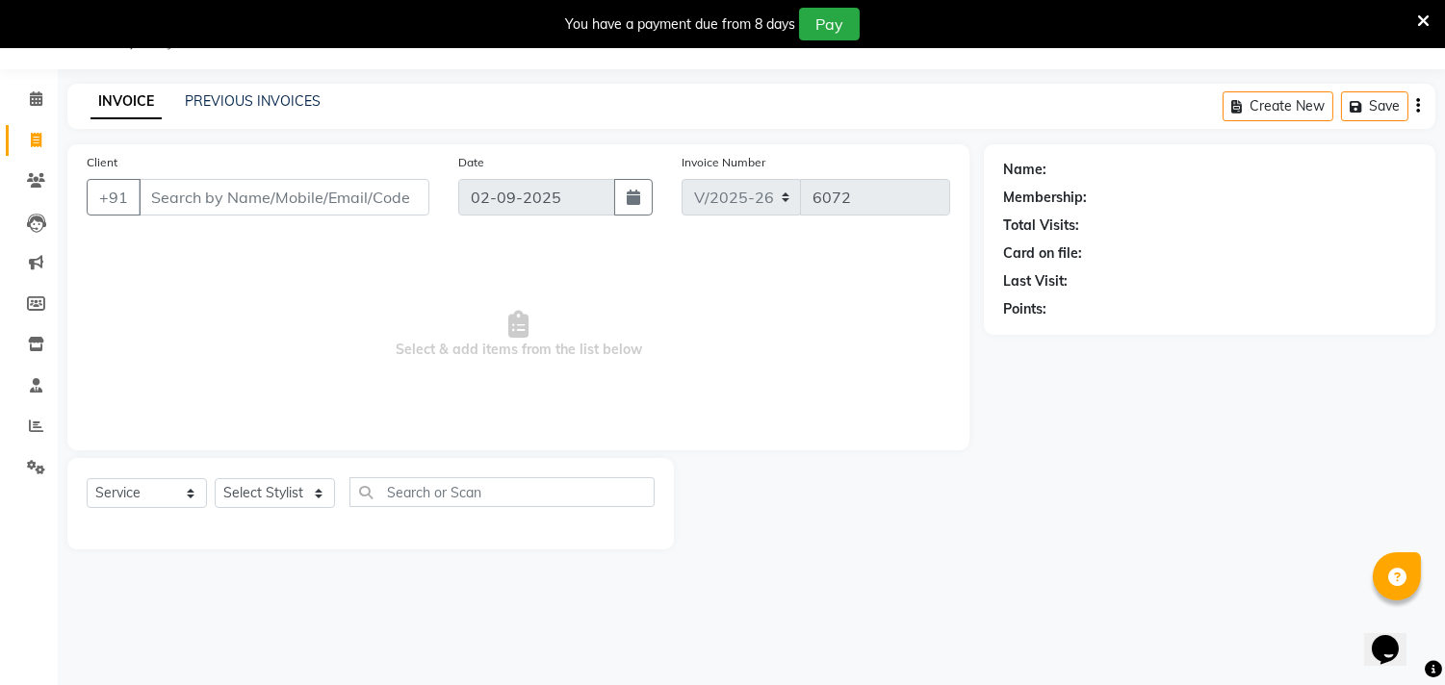
click at [218, 192] on input "Client" at bounding box center [284, 197] width 291 height 37
click at [229, 203] on input "Client" at bounding box center [284, 197] width 291 height 37
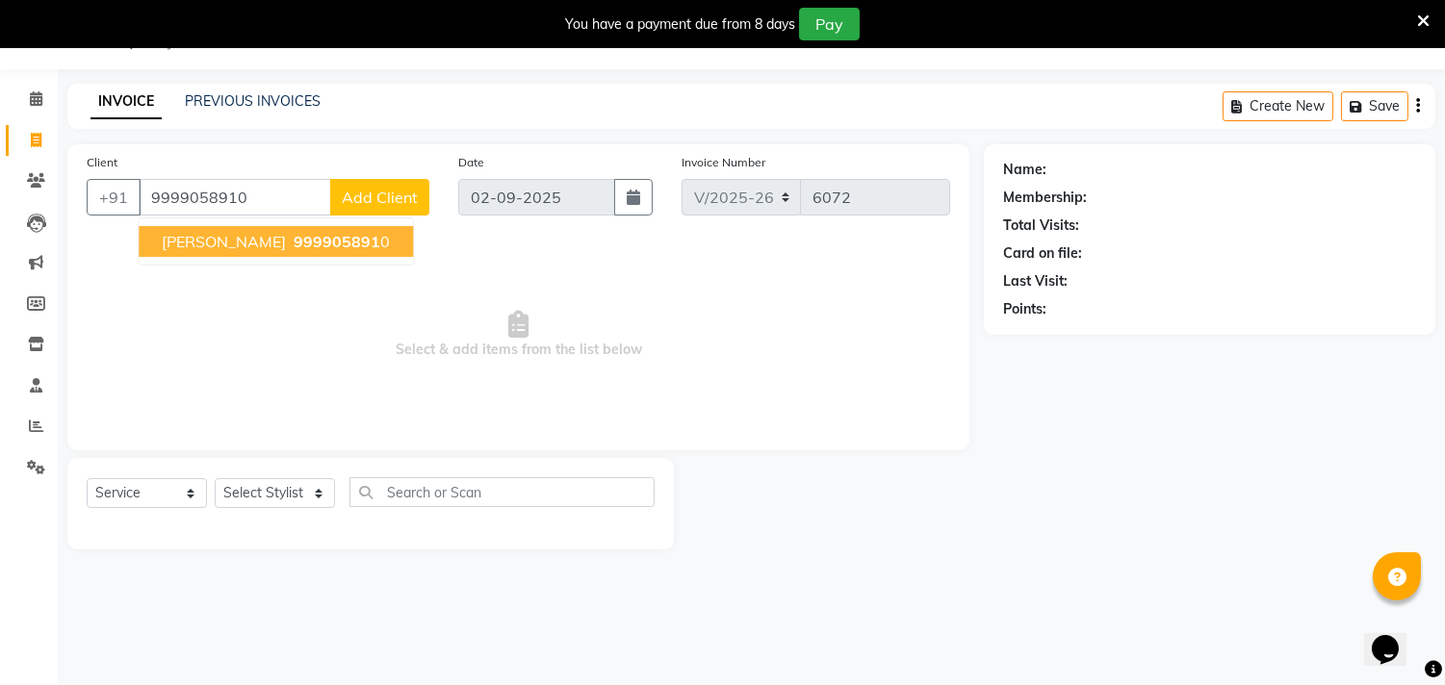
type input "9999058910"
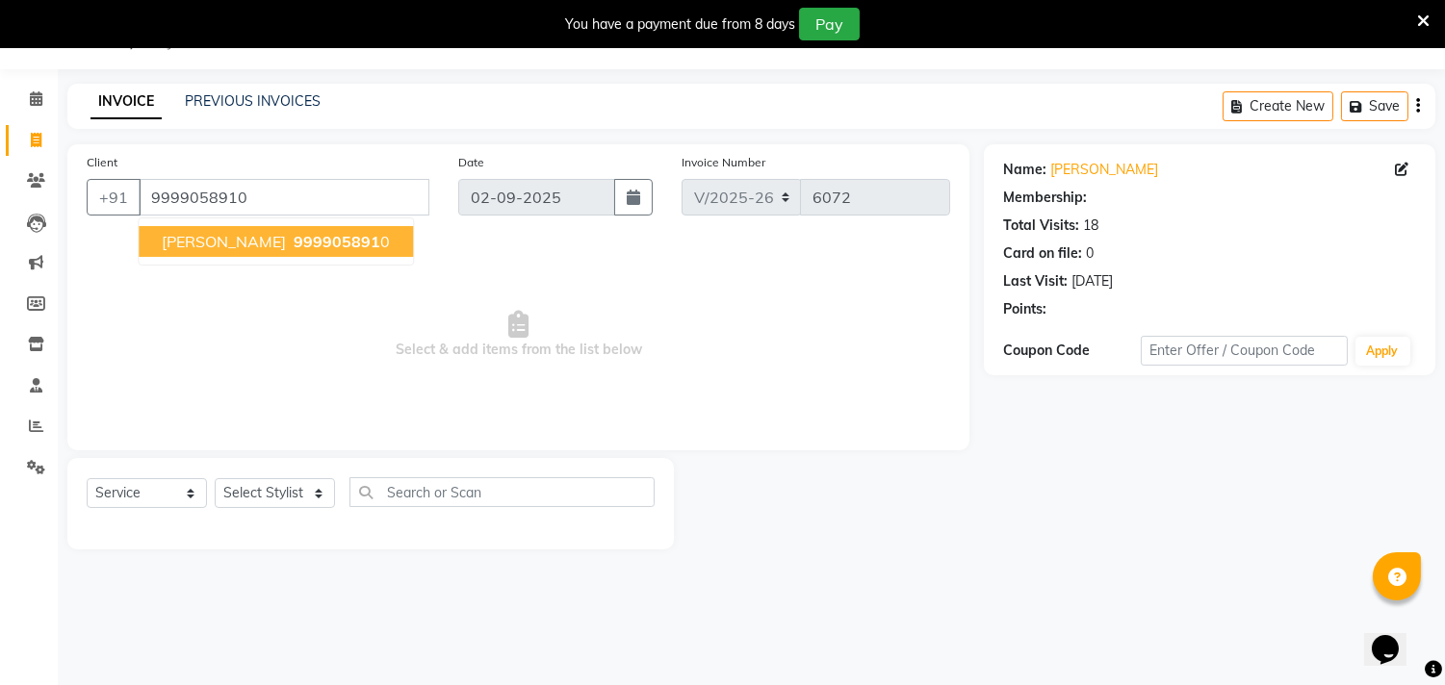
select select "1: Object"
click at [267, 253] on button "[PERSON_NAME] 999905891 0" at bounding box center [276, 241] width 274 height 31
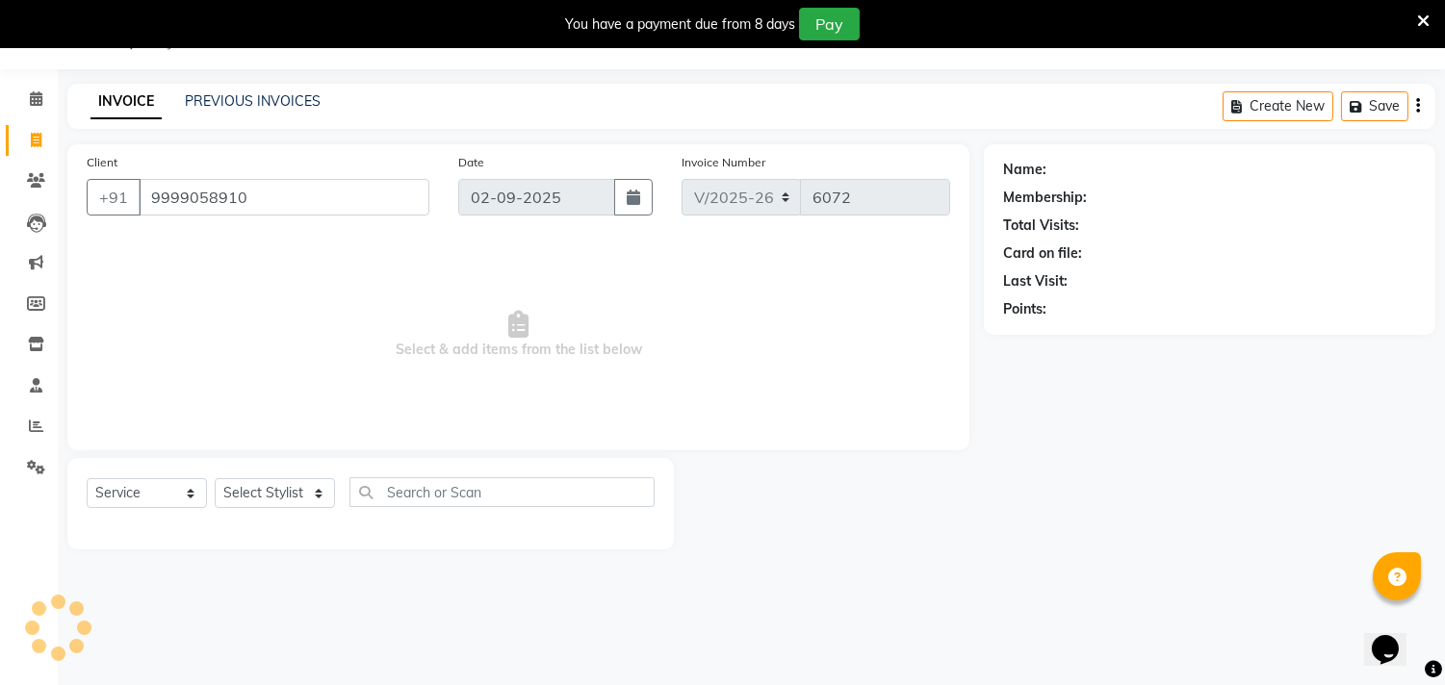
select select "1: Object"
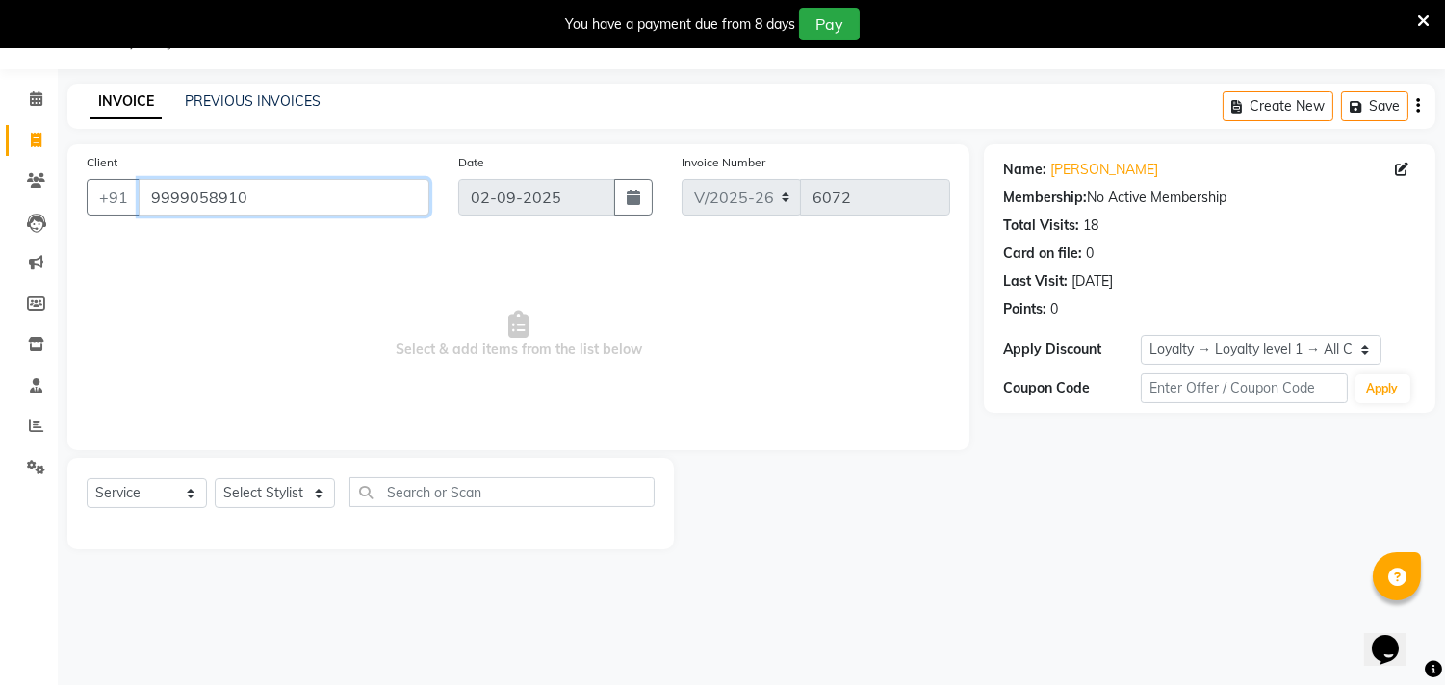
drag, startPoint x: 246, startPoint y: 199, endPoint x: 141, endPoint y: 199, distance: 105.9
click at [141, 199] on input "9999058910" at bounding box center [284, 197] width 291 height 37
click at [39, 185] on icon at bounding box center [36, 180] width 18 height 14
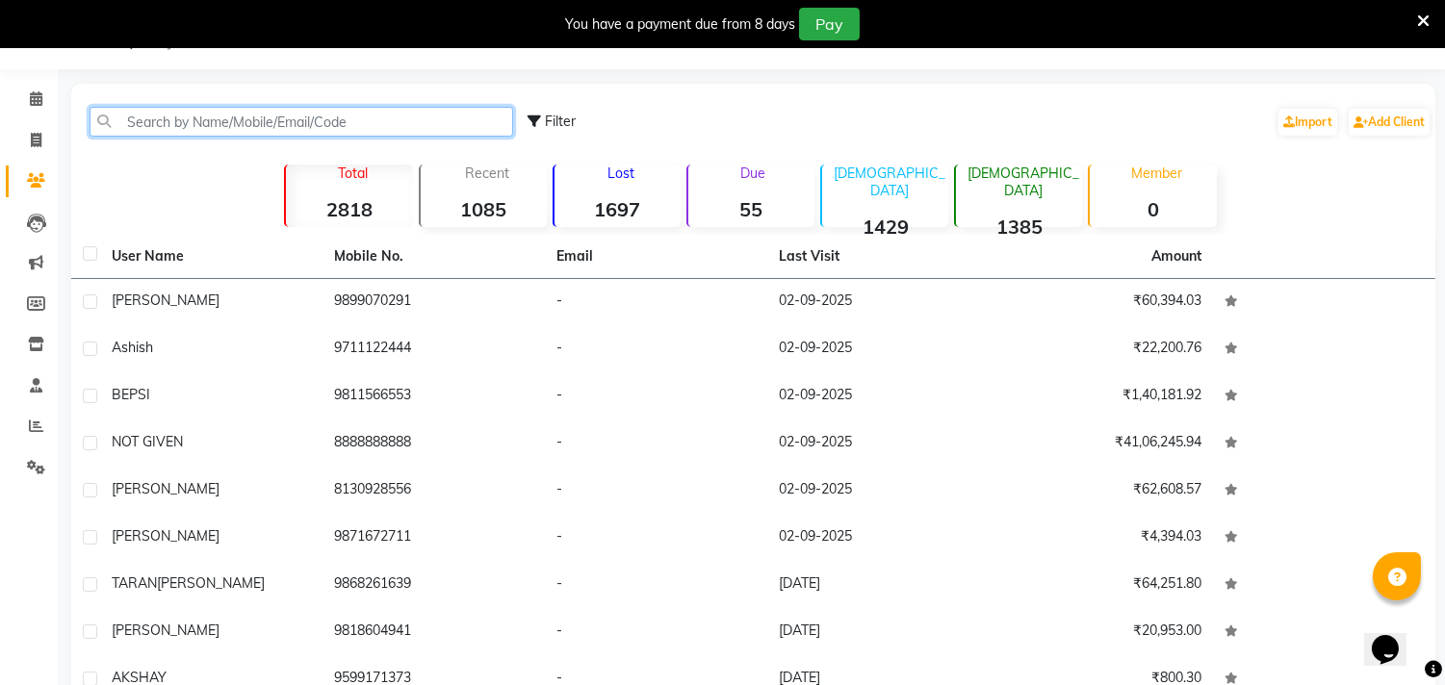
click at [262, 128] on input "text" at bounding box center [301, 122] width 423 height 30
paste input "9999058910"
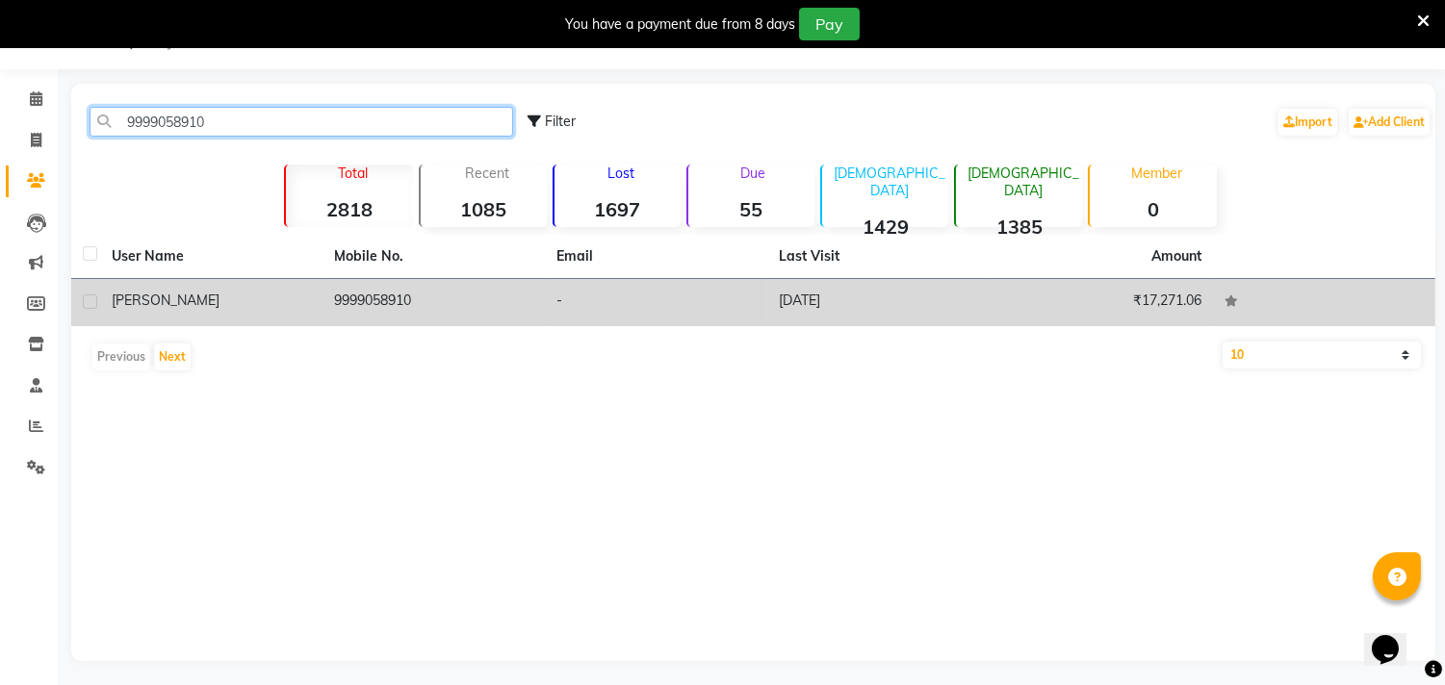
type input "9999058910"
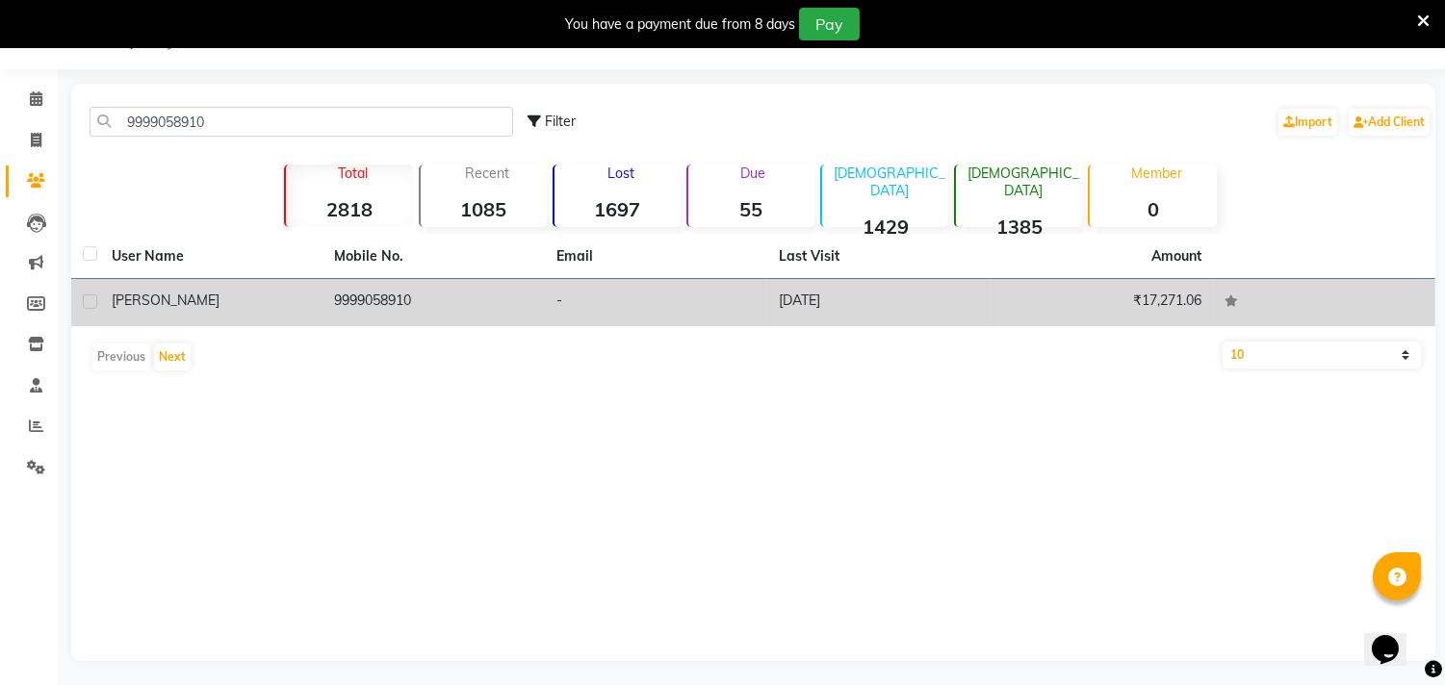
click at [398, 295] on td "9999058910" at bounding box center [433, 302] width 222 height 47
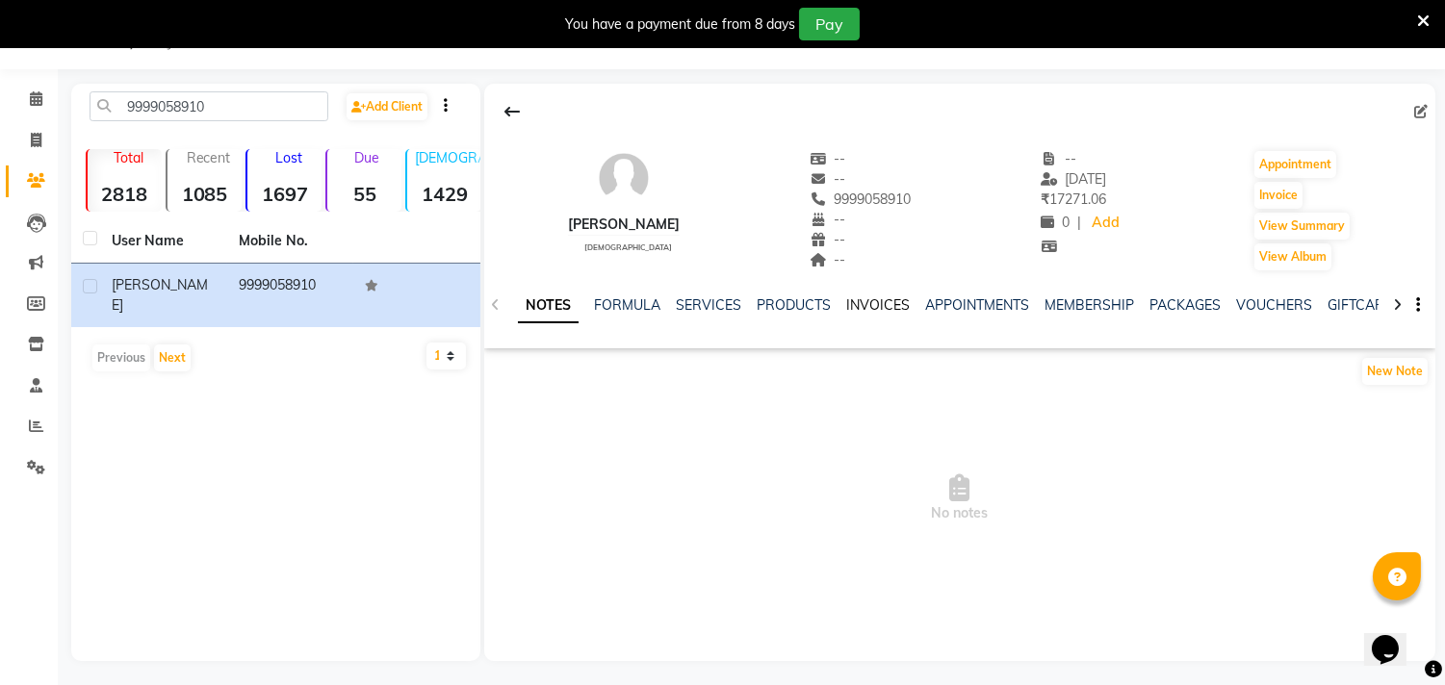
click at [882, 305] on link "INVOICES" at bounding box center [878, 304] width 64 height 17
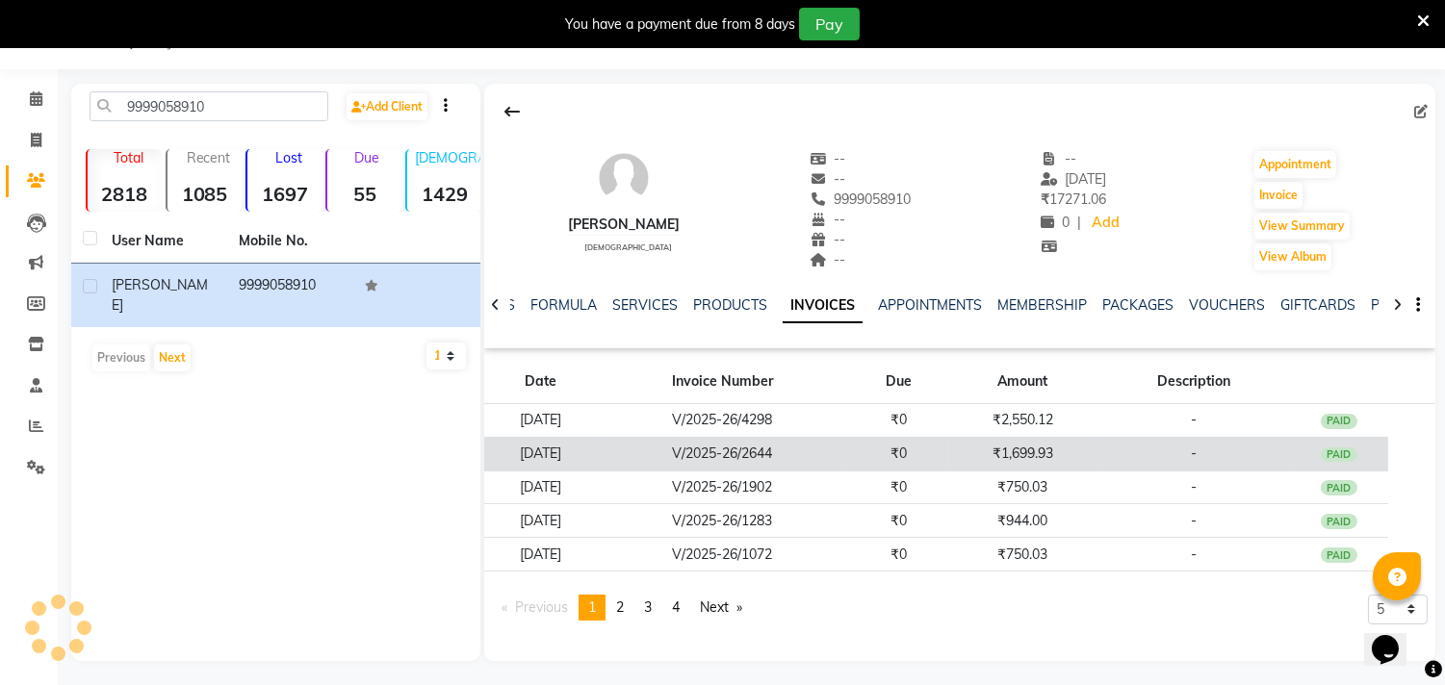
click at [1076, 449] on td "₹1,699.93" at bounding box center [1022, 454] width 149 height 34
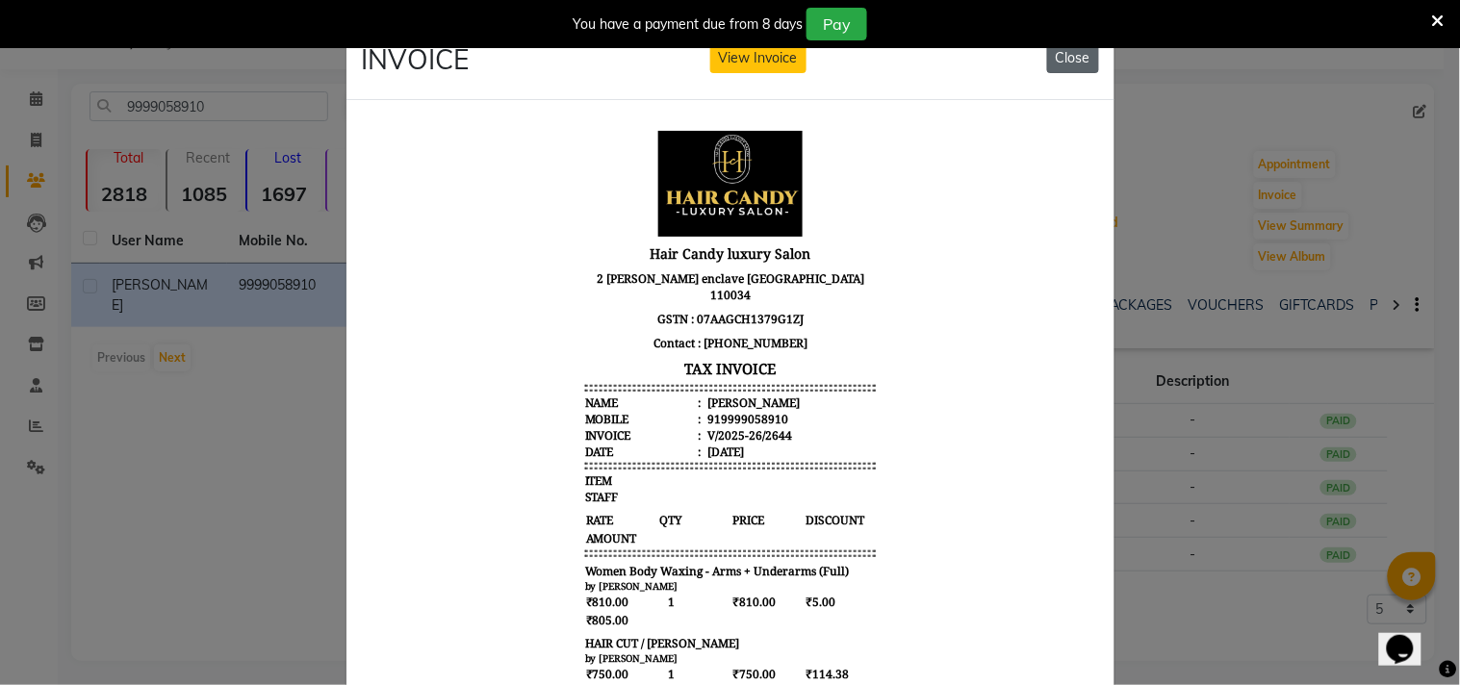
click at [1047, 54] on button "Close" at bounding box center [1073, 58] width 52 height 30
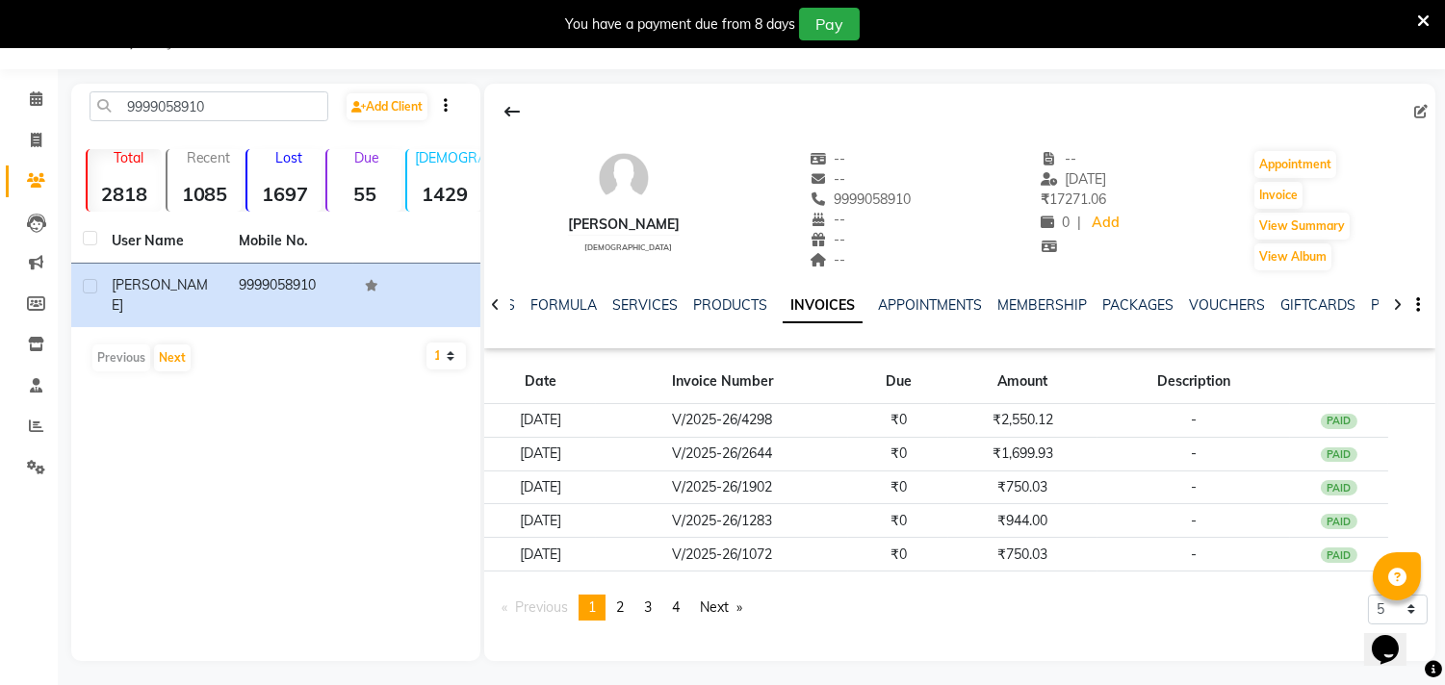
drag, startPoint x: 227, startPoint y: 439, endPoint x: 216, endPoint y: 423, distance: 19.2
click at [223, 431] on div "9999058910 Add Client Total 2818 Recent 1085 Lost 1697 Due 55 [DEMOGRAPHIC_DATA…" at bounding box center [275, 372] width 409 height 577
click at [40, 133] on icon at bounding box center [36, 140] width 11 height 14
select select "service"
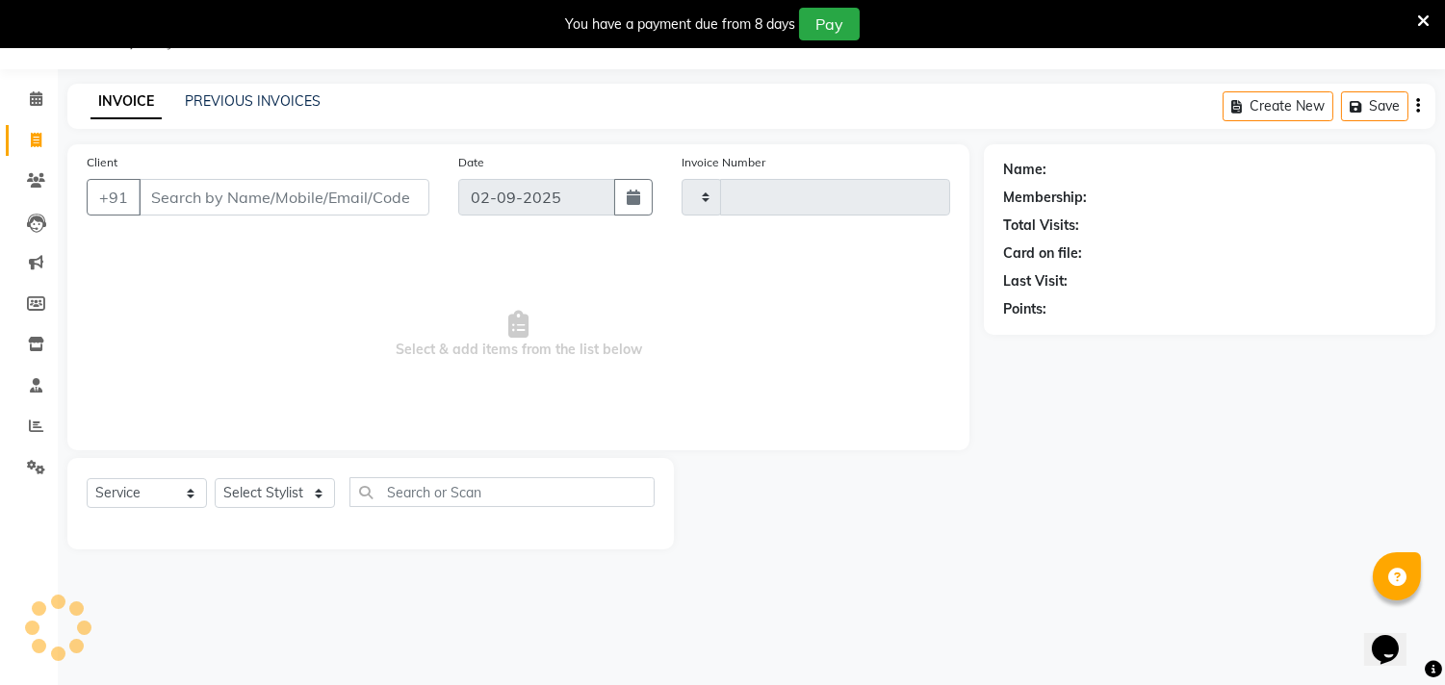
type input "6072"
select select "4720"
click at [208, 203] on input "Client" at bounding box center [284, 197] width 291 height 37
type input "9999058910"
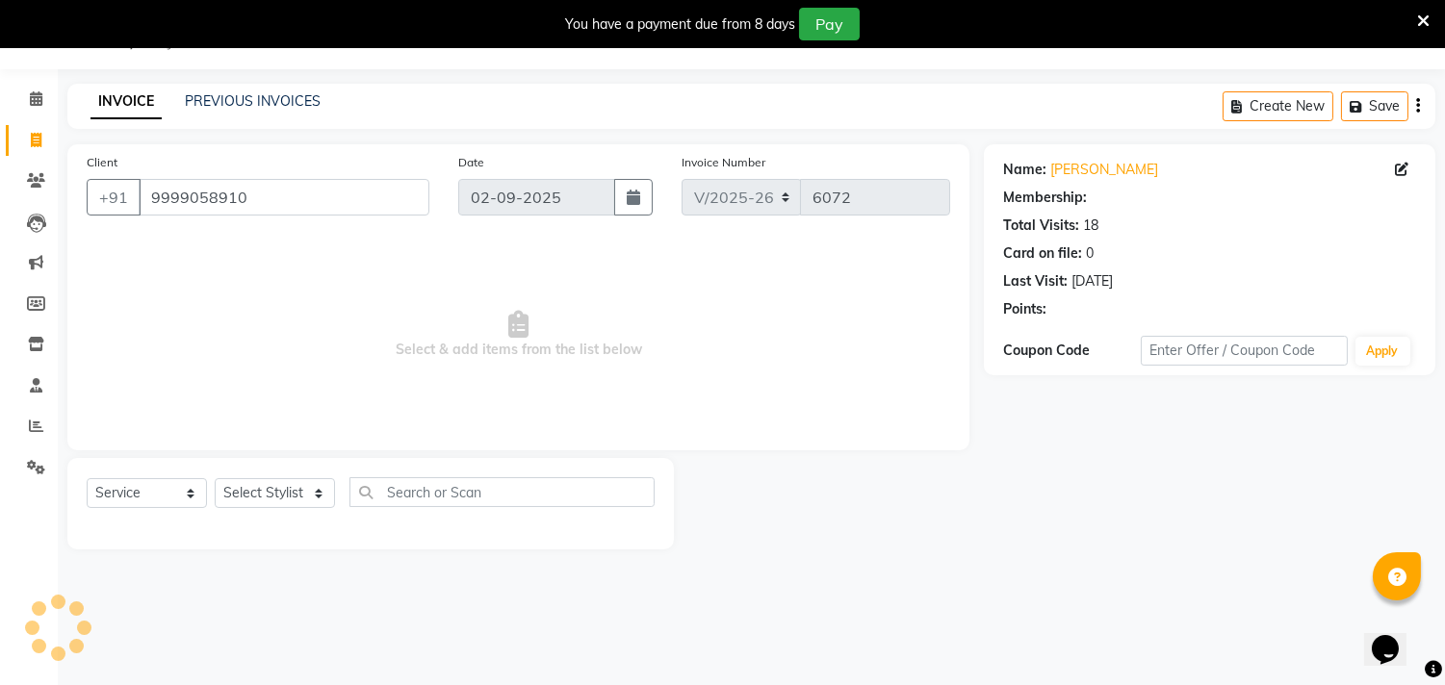
select select "1: Object"
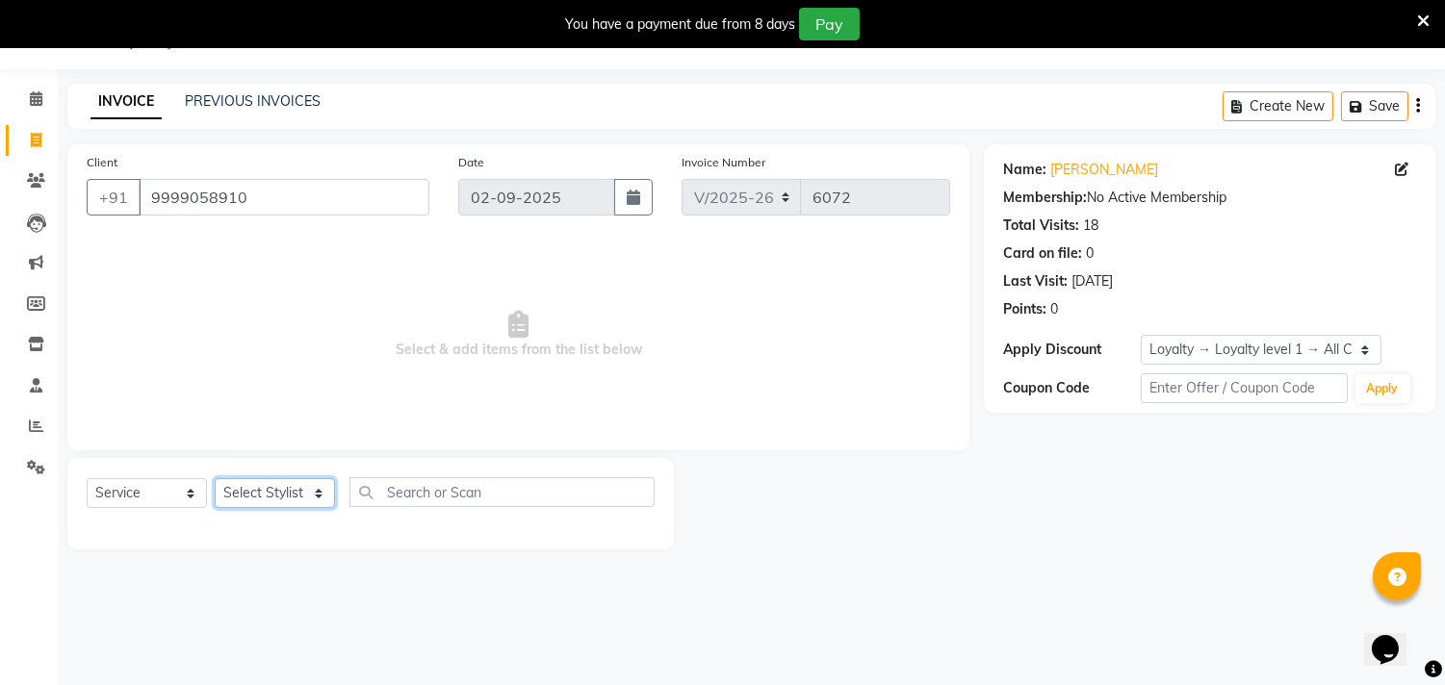
click at [285, 493] on select "Select Stylist [PERSON_NAME] [PERSON_NAME] [PERSON_NAME] [PERSON_NAME] [PERSON_…" at bounding box center [275, 493] width 120 height 30
select select "28024"
click at [215, 479] on select "Select Stylist [PERSON_NAME] [PERSON_NAME] [PERSON_NAME] [PERSON_NAME] [PERSON_…" at bounding box center [275, 493] width 120 height 30
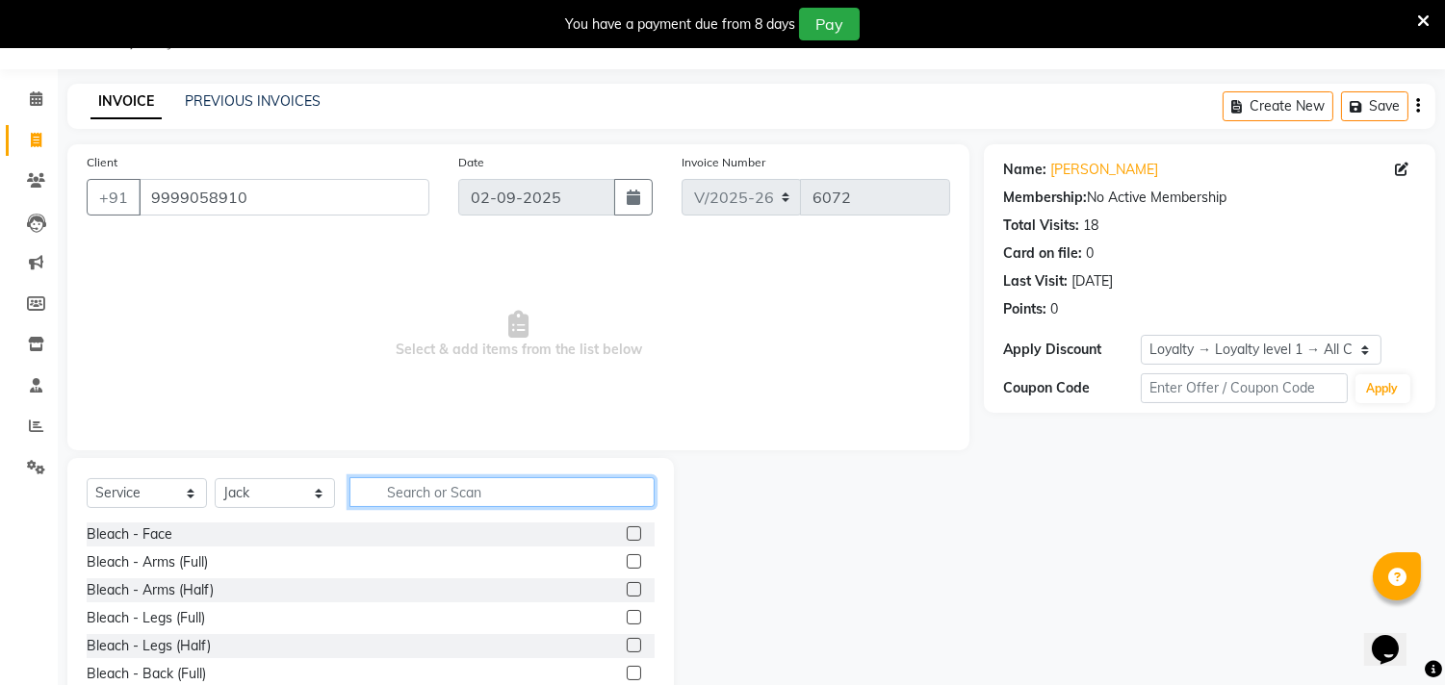
click at [453, 496] on input "text" at bounding box center [501, 492] width 305 height 30
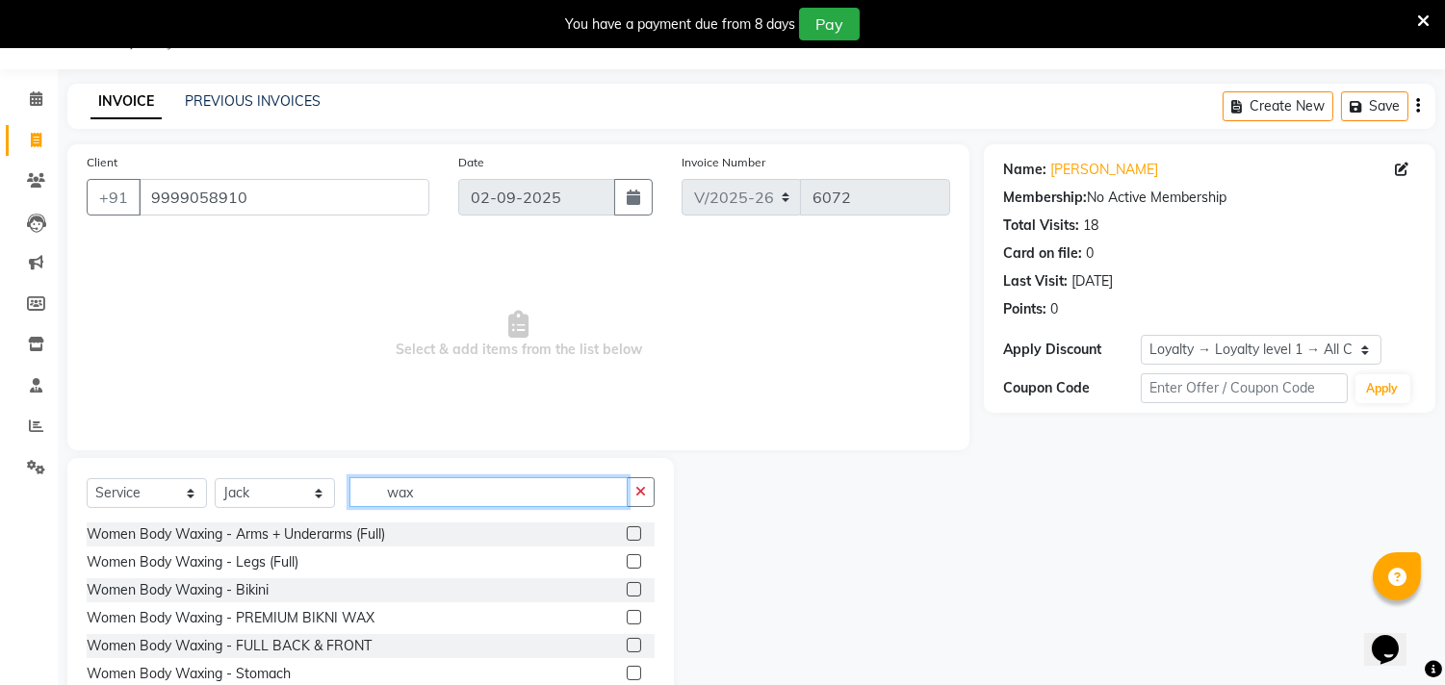
type input "wax"
click at [627, 532] on label at bounding box center [634, 533] width 14 height 14
click at [627, 532] on input "checkbox" at bounding box center [633, 534] width 13 height 13
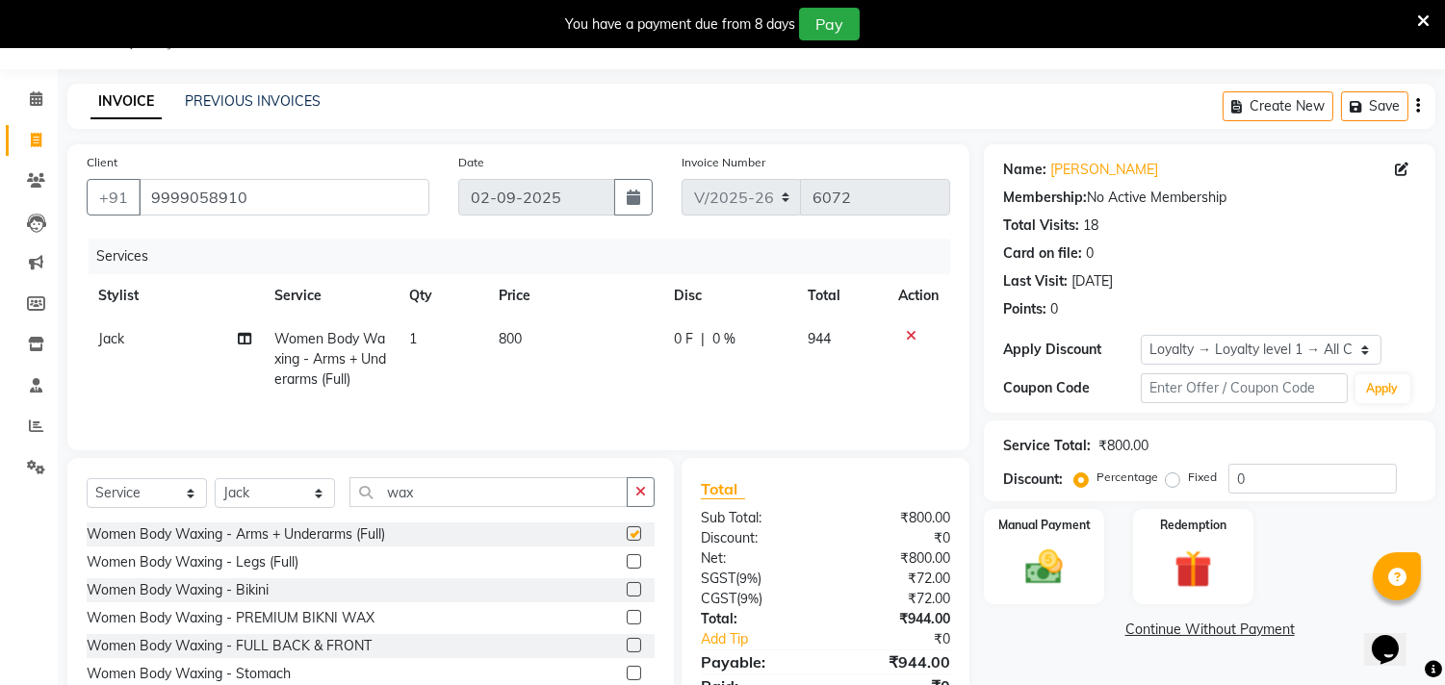
checkbox input "false"
click at [1305, 488] on input "0" at bounding box center [1312, 479] width 168 height 30
type input "015.25"
click at [1089, 555] on div "Manual Payment" at bounding box center [1044, 556] width 125 height 98
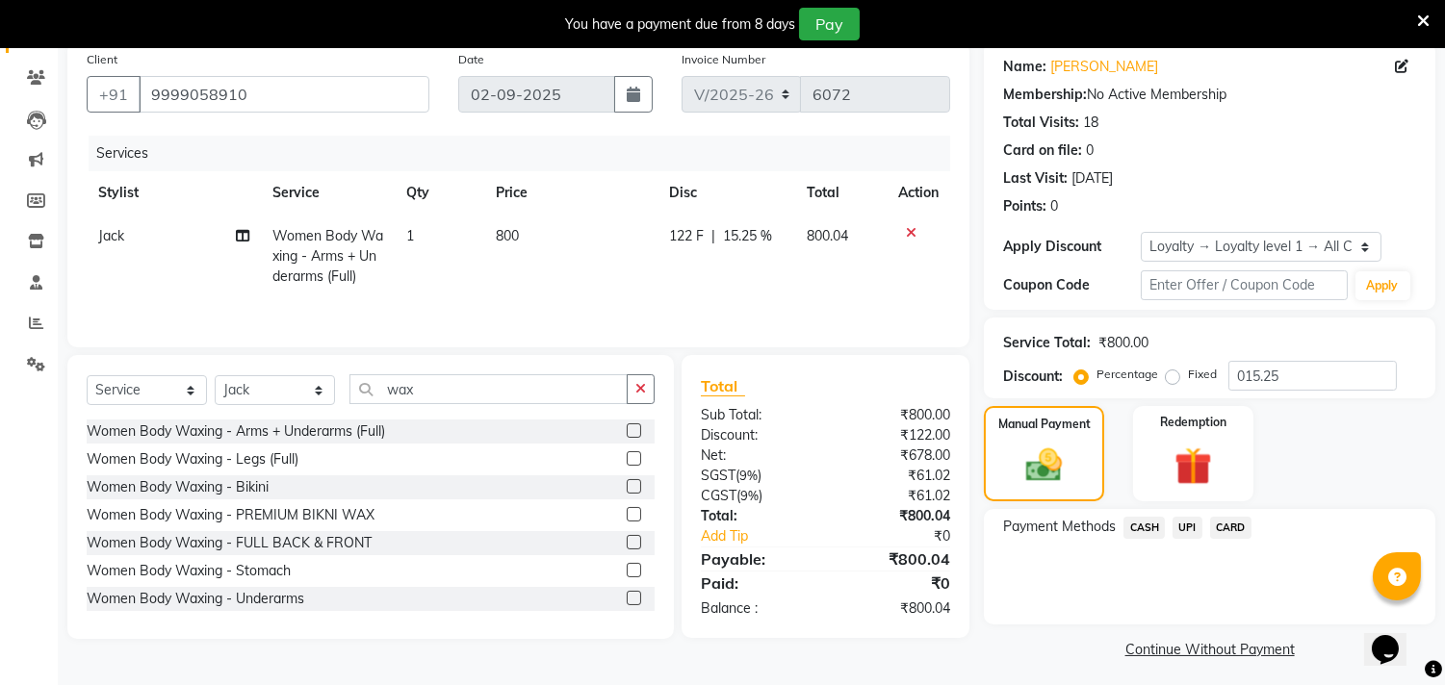
scroll to position [158, 0]
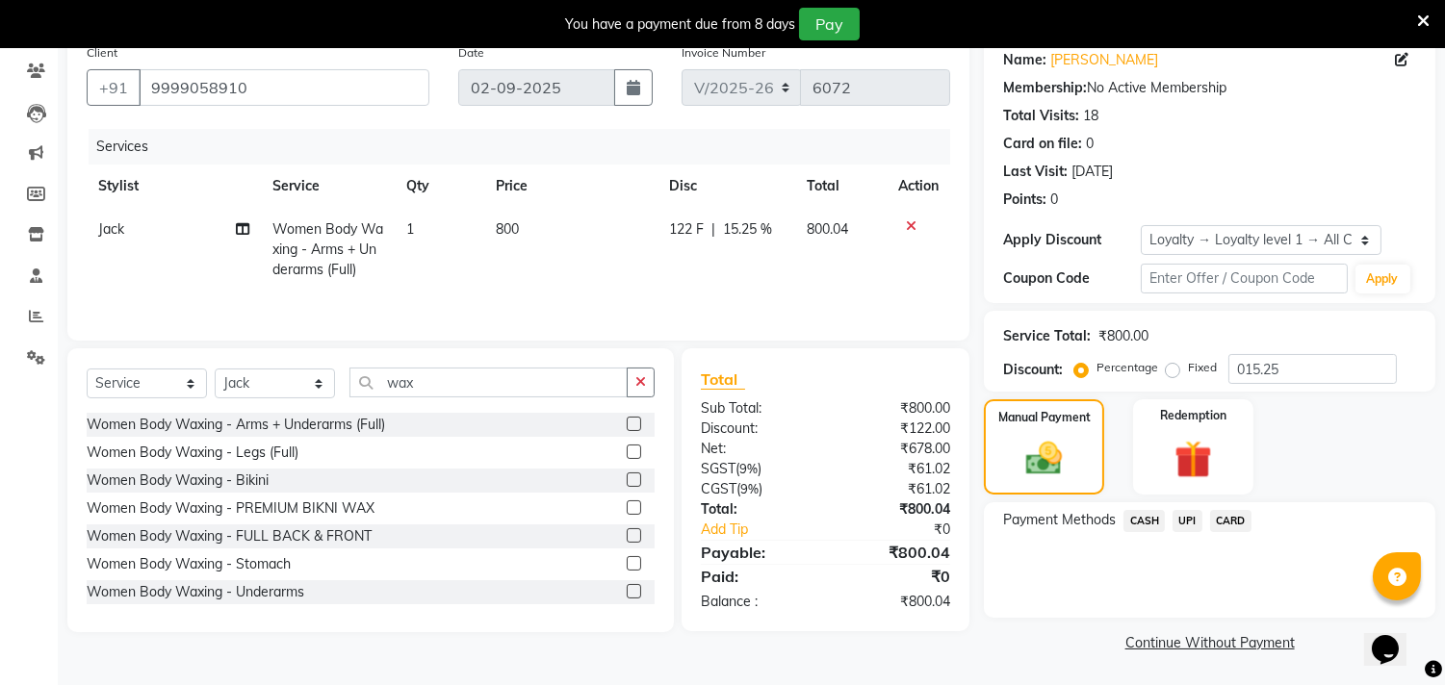
click at [1192, 521] on span "UPI" at bounding box center [1187, 521] width 30 height 22
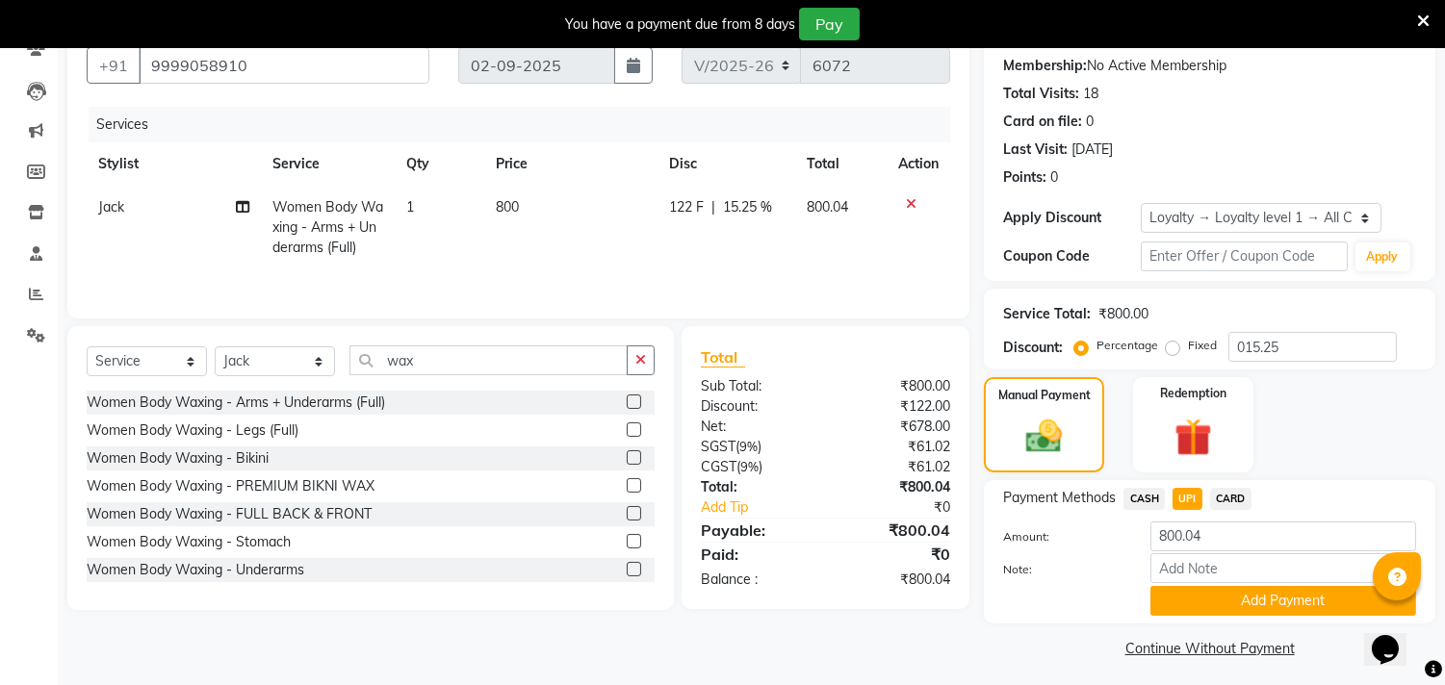
scroll to position [186, 0]
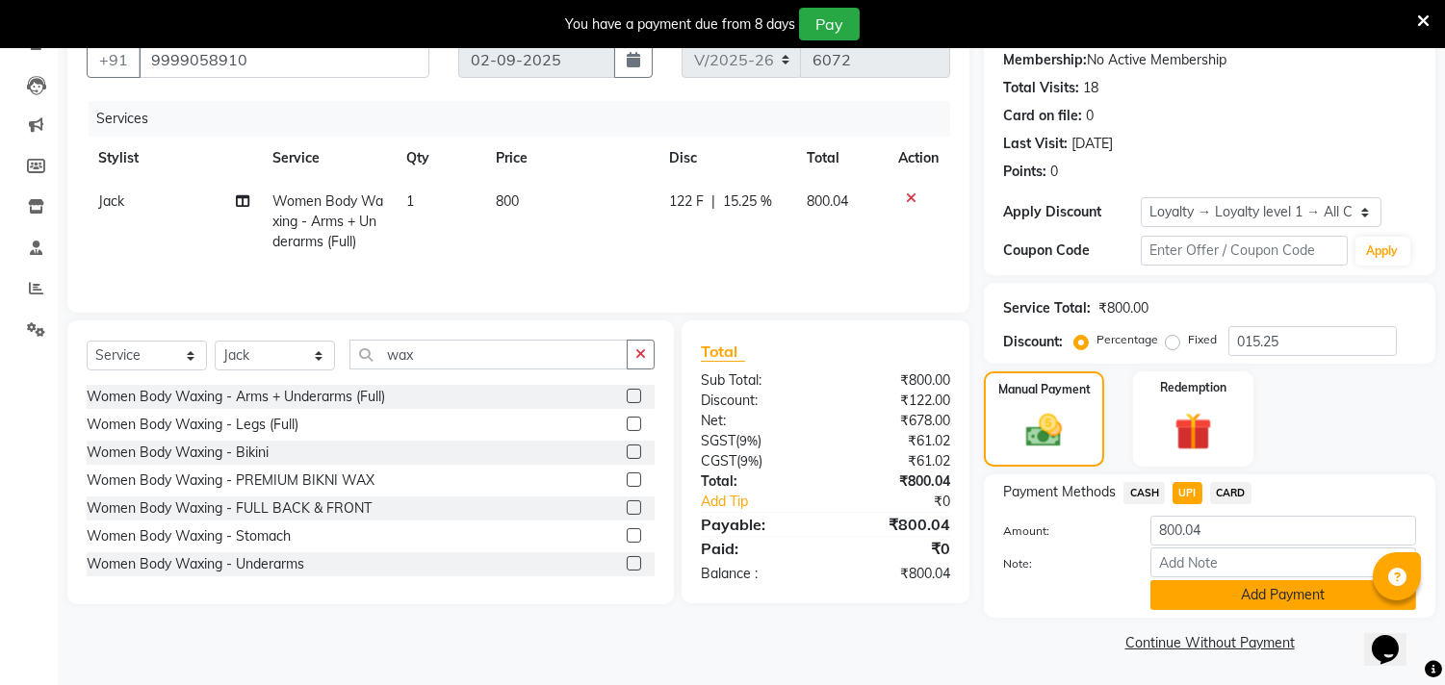
click at [1293, 587] on button "Add Payment" at bounding box center [1283, 595] width 266 height 30
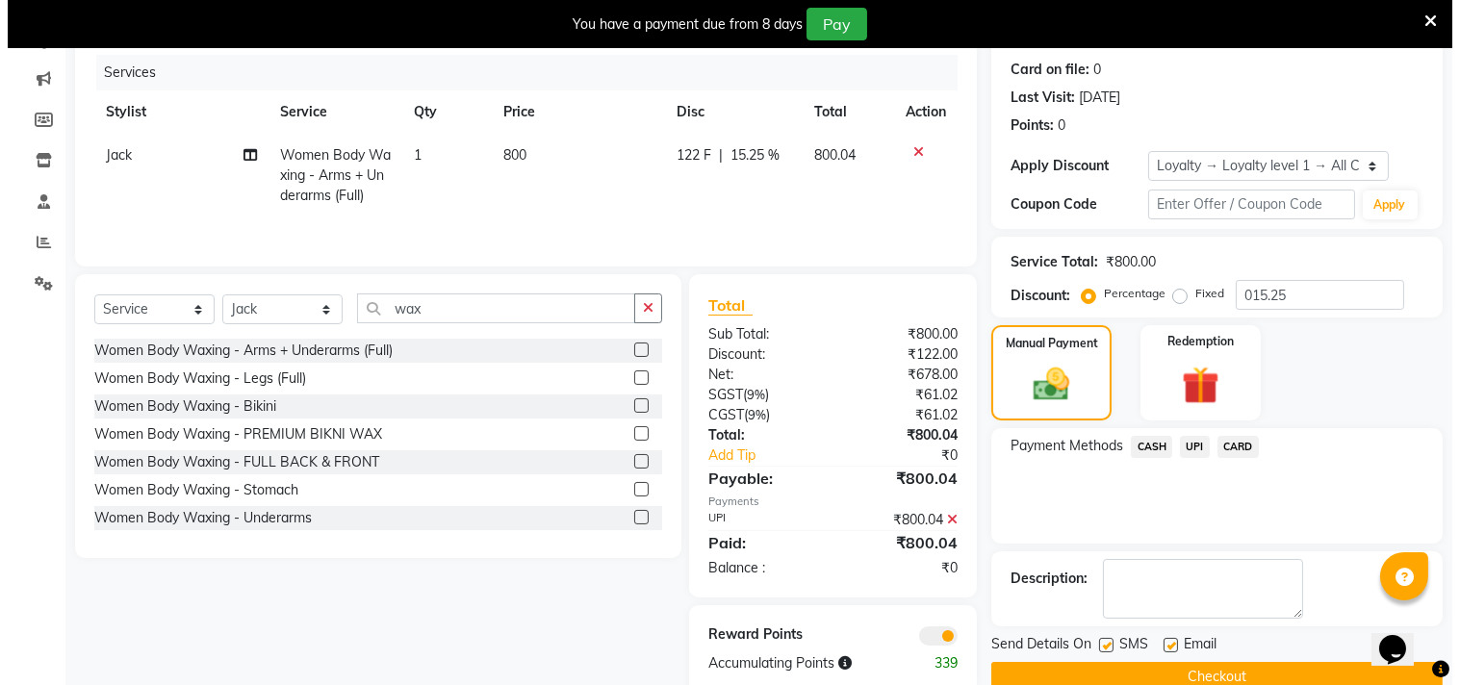
scroll to position [270, 0]
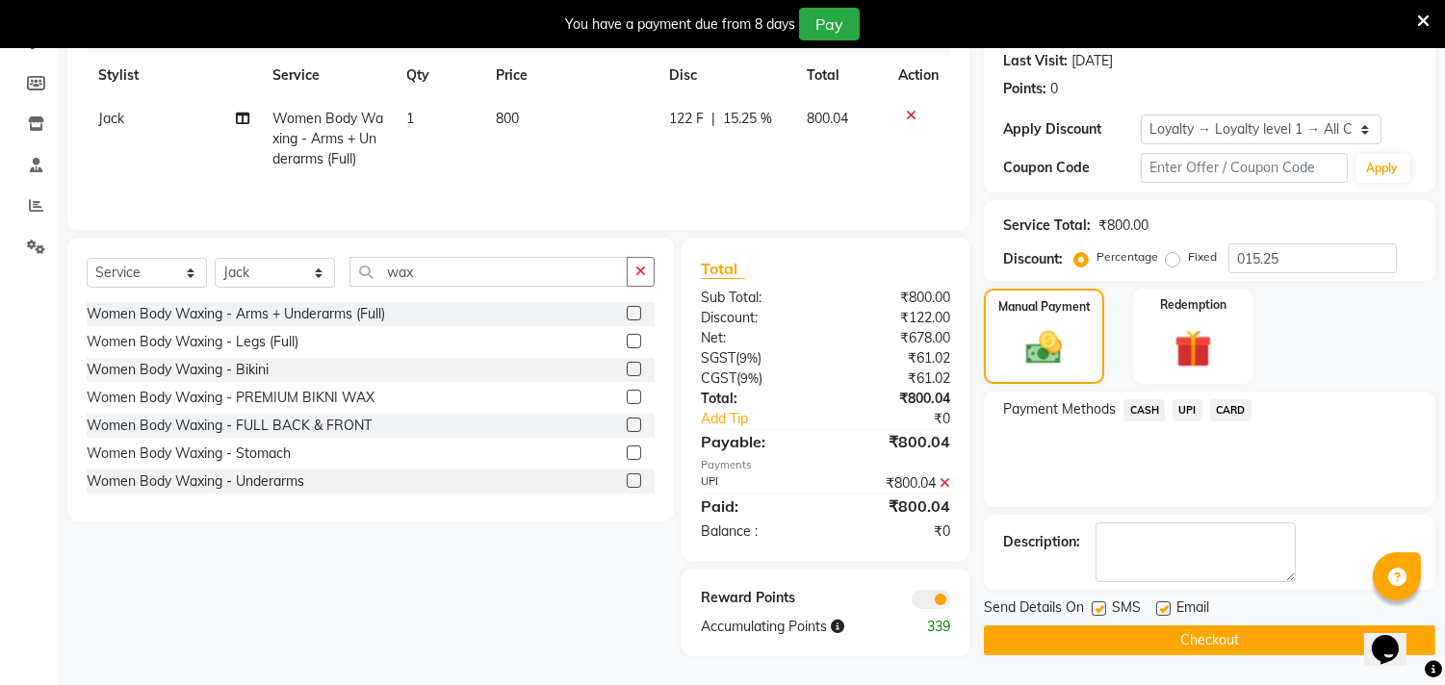
click at [938, 593] on span at bounding box center [930, 599] width 38 height 19
click at [950, 603] on input "checkbox" at bounding box center [950, 603] width 0 height 0
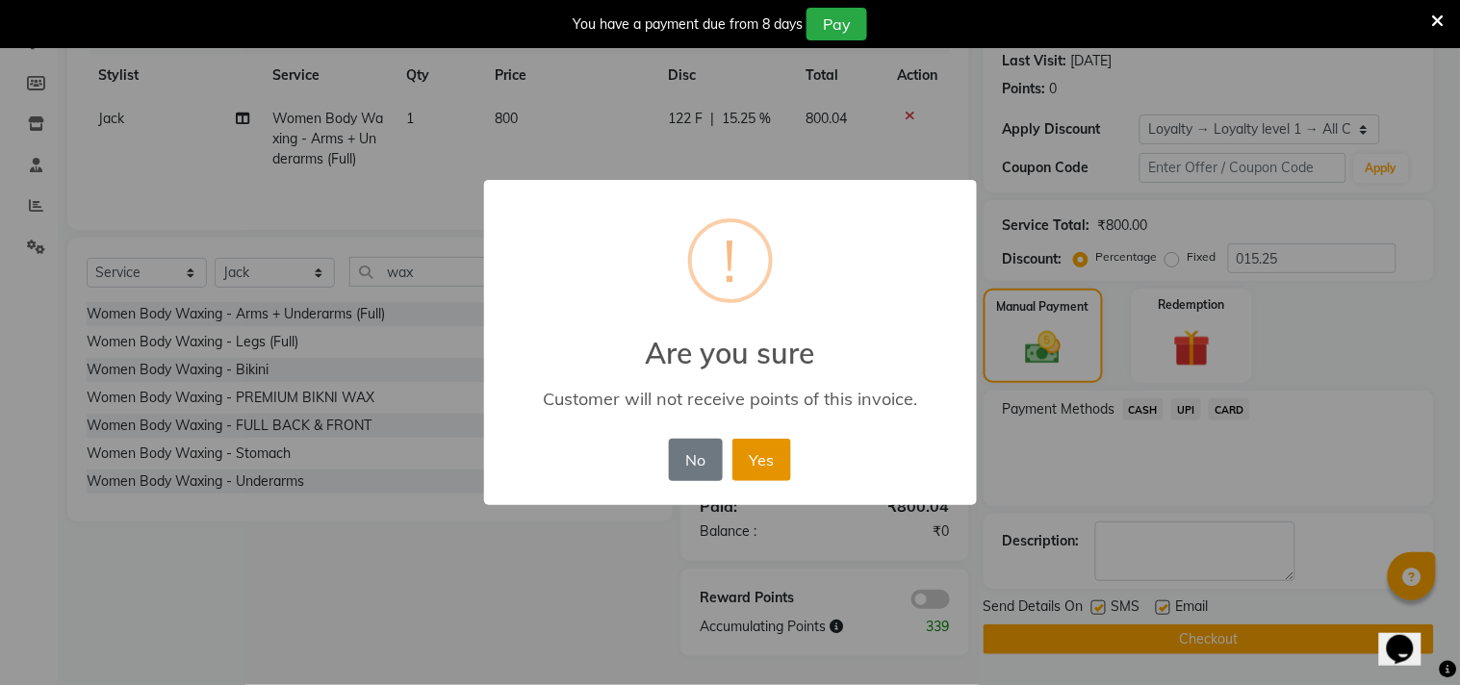
click at [766, 466] on button "Yes" at bounding box center [761, 460] width 59 height 42
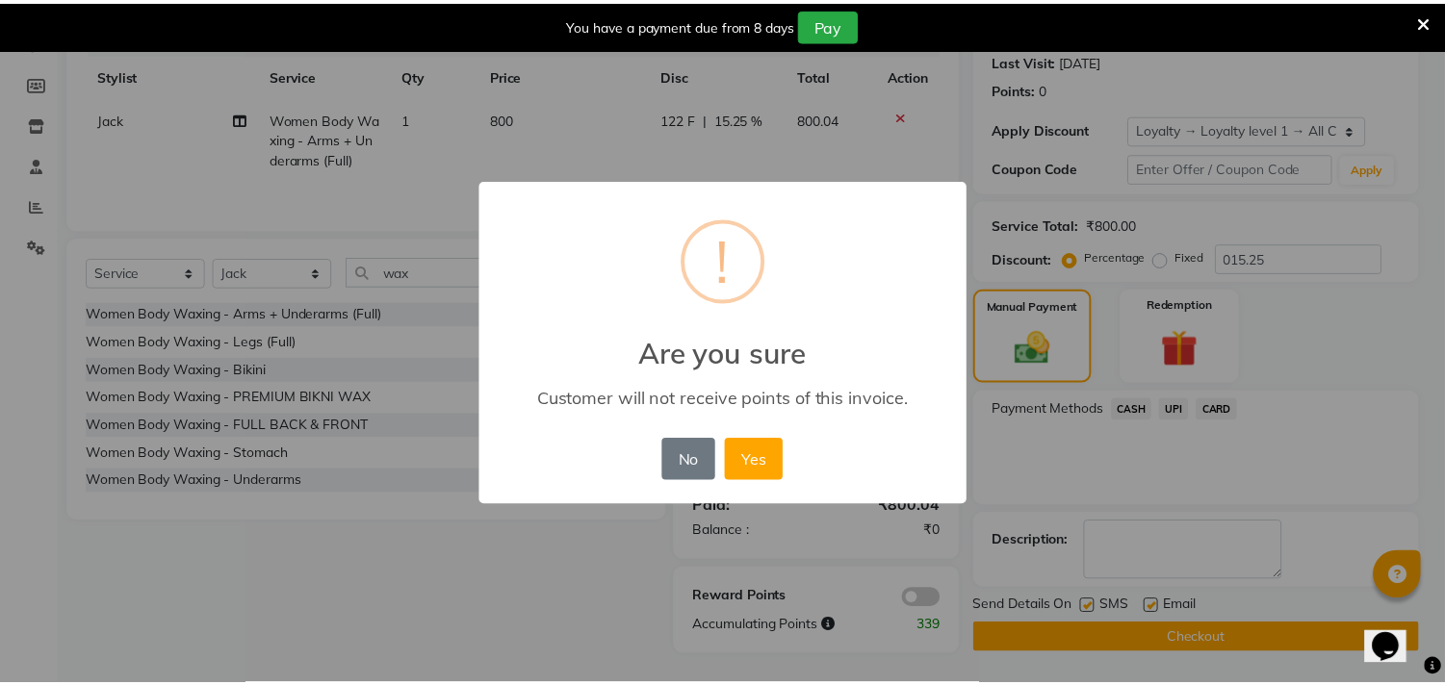
scroll to position [267, 0]
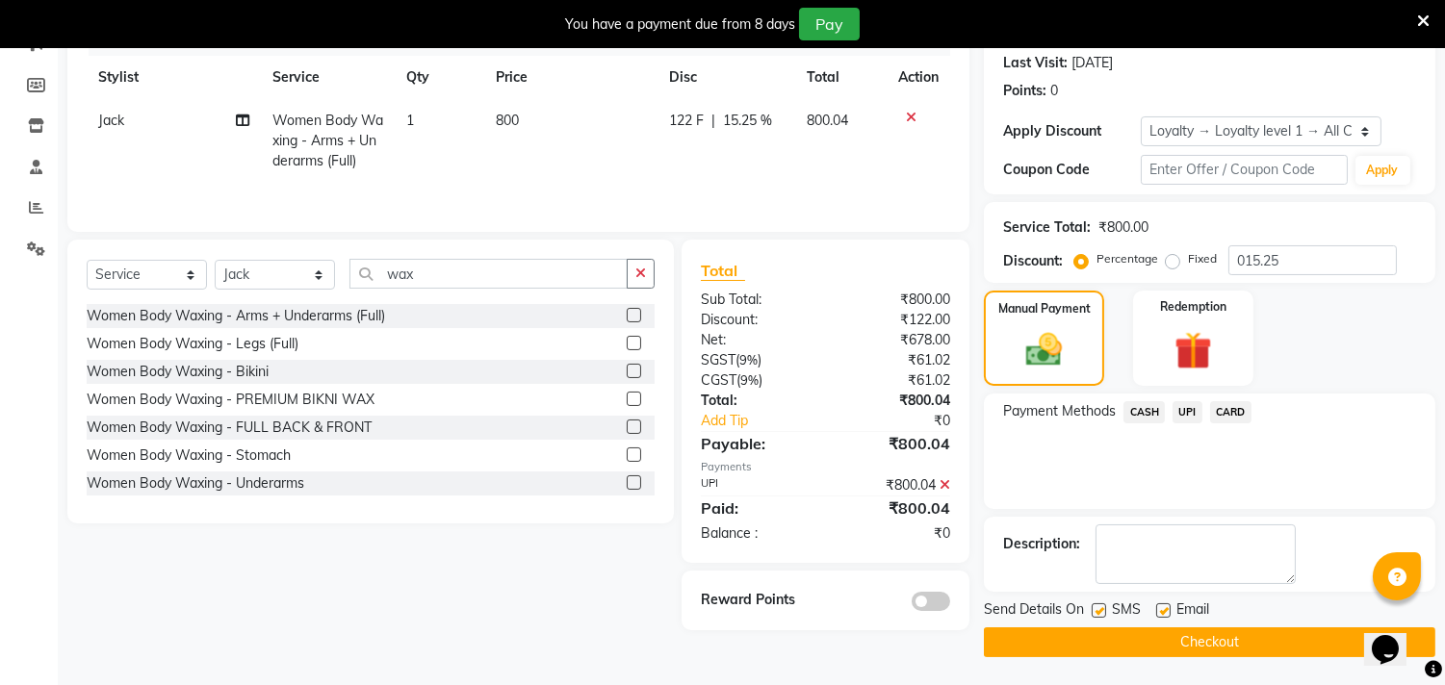
click at [1030, 629] on button "Checkout" at bounding box center [1209, 643] width 451 height 30
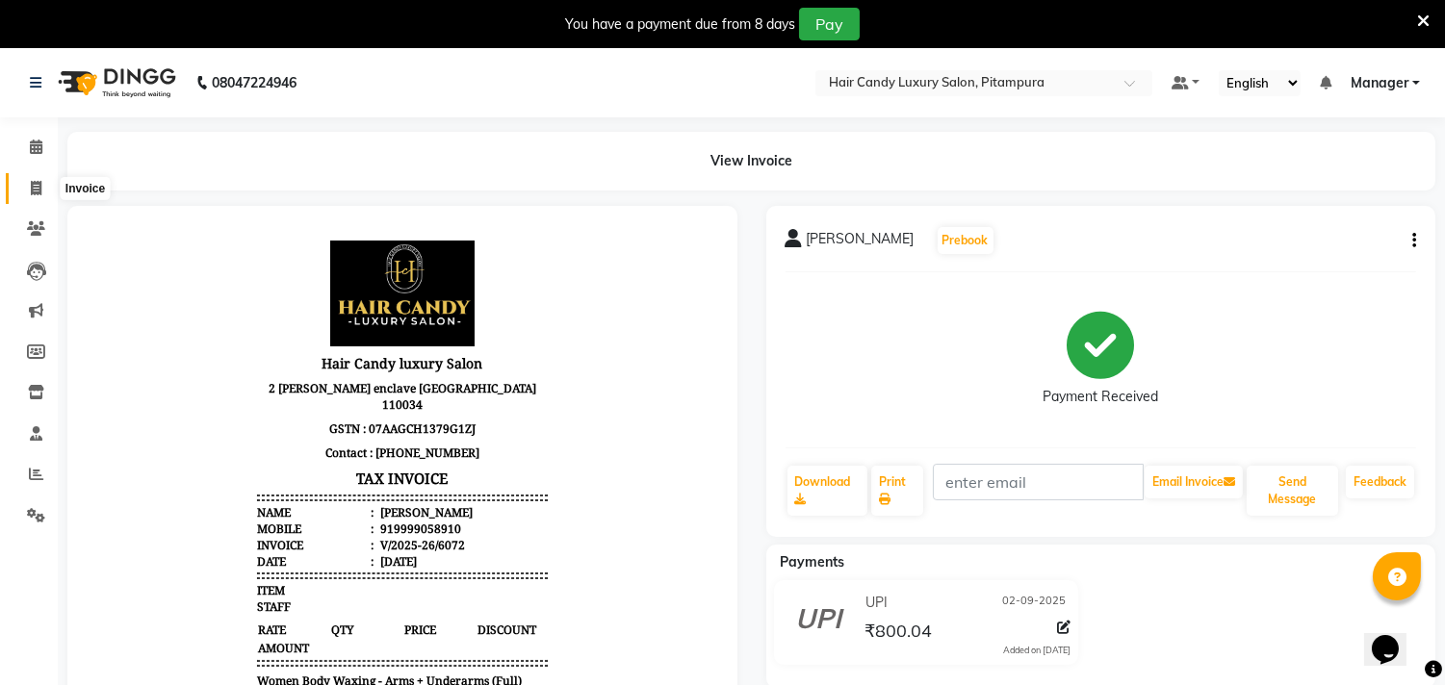
click at [23, 183] on span at bounding box center [36, 189] width 34 height 22
select select "service"
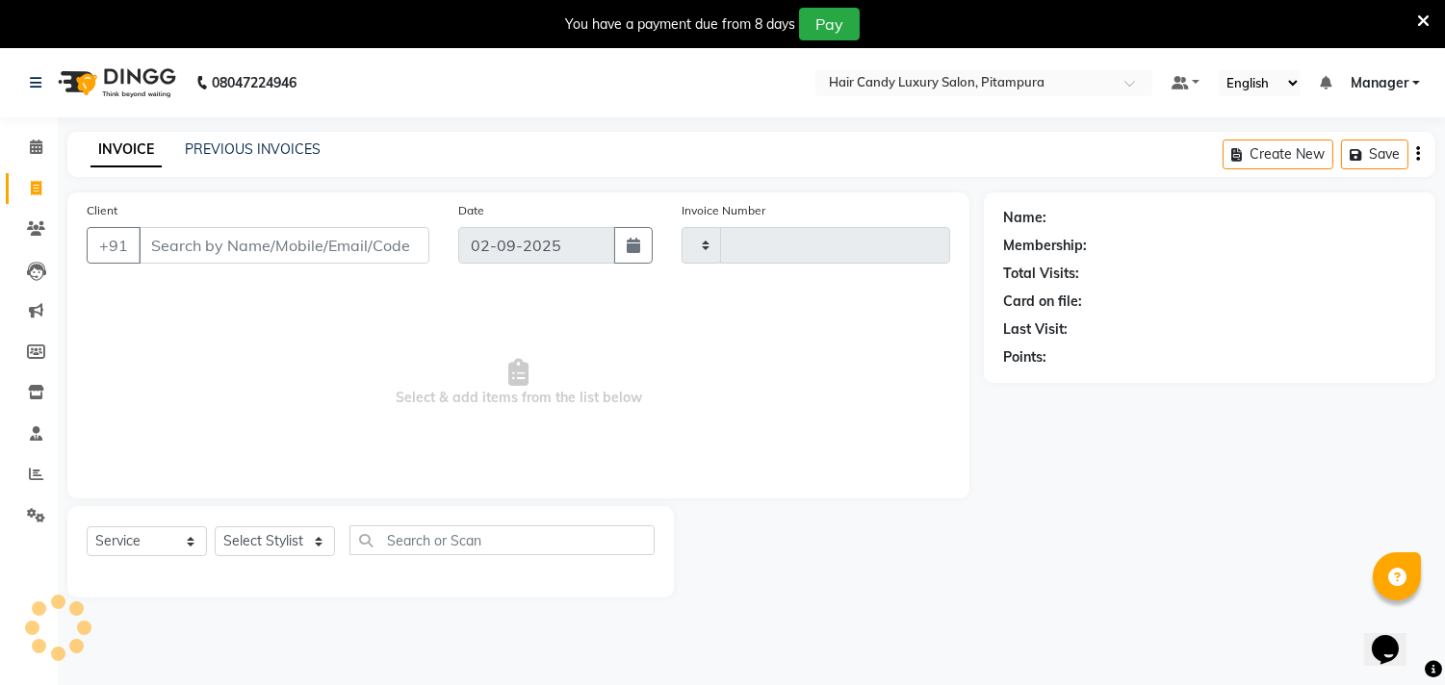
scroll to position [48, 0]
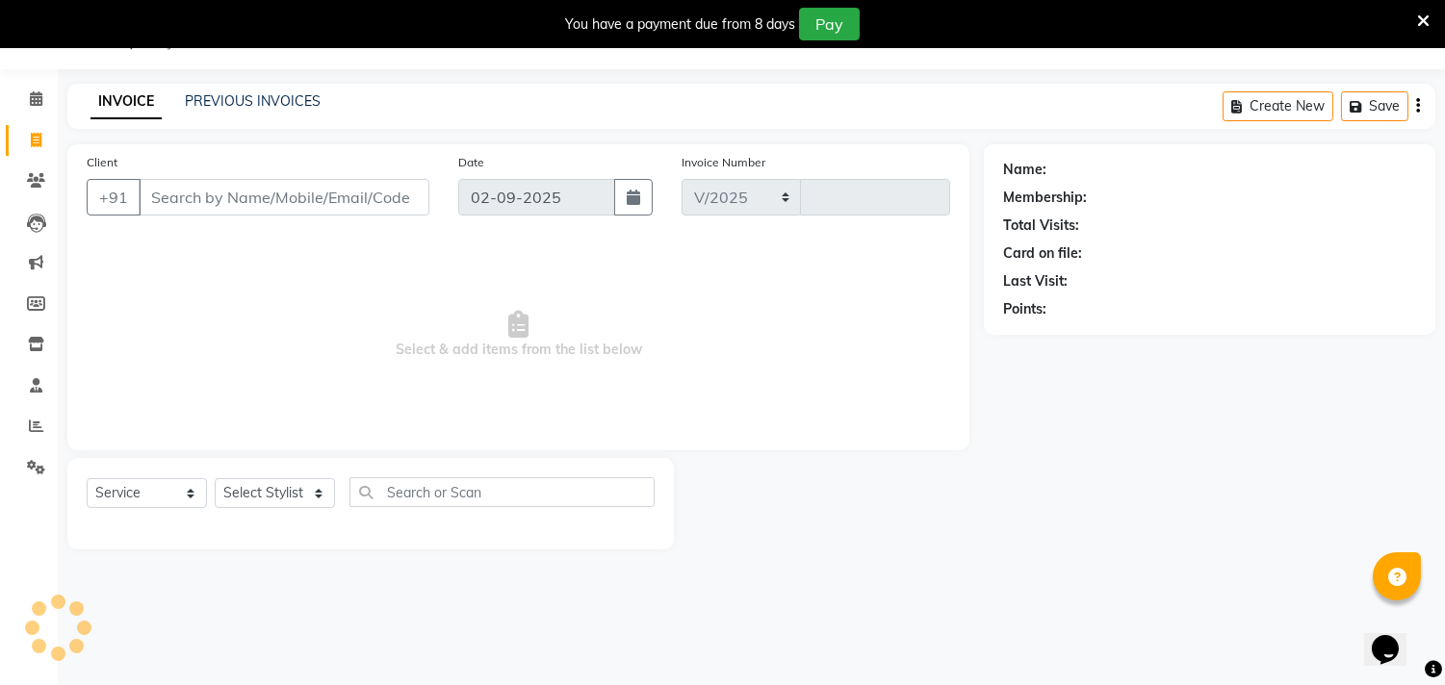
select select "4720"
type input "6073"
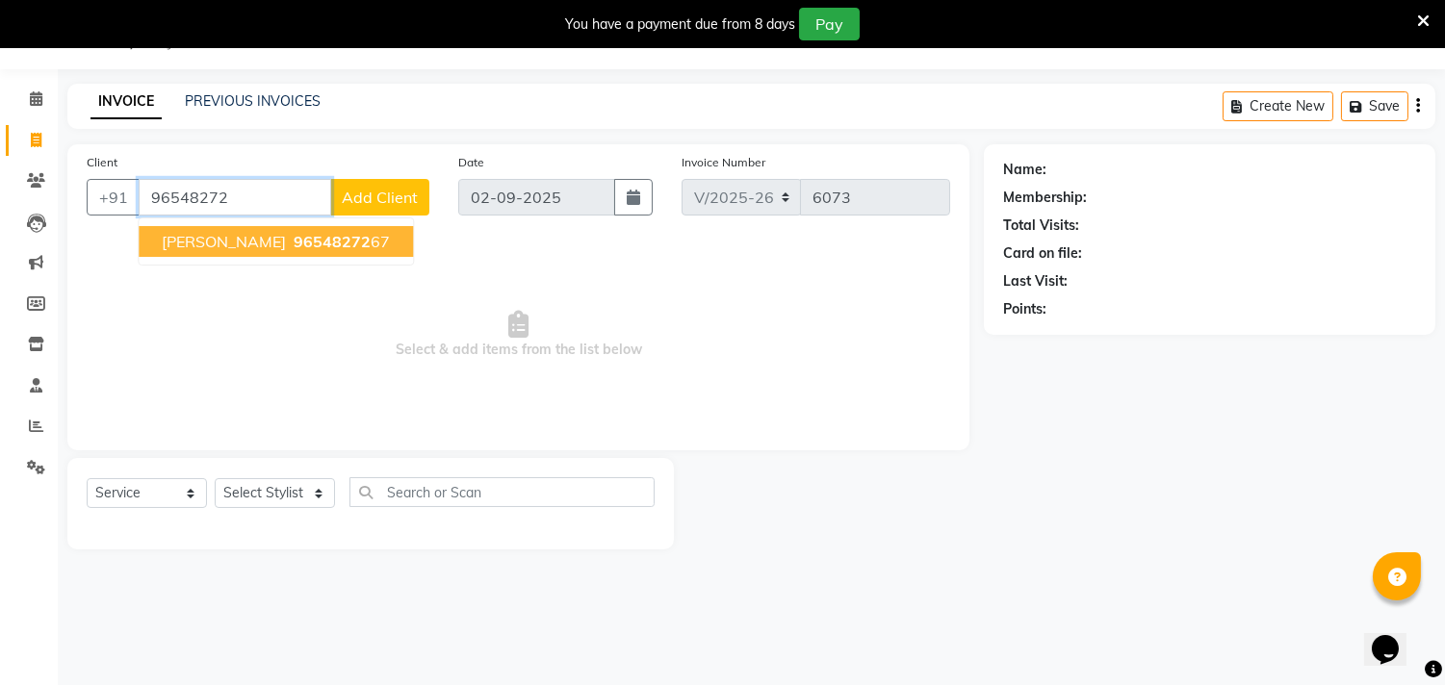
click at [294, 244] on span "96548272" at bounding box center [332, 241] width 77 height 19
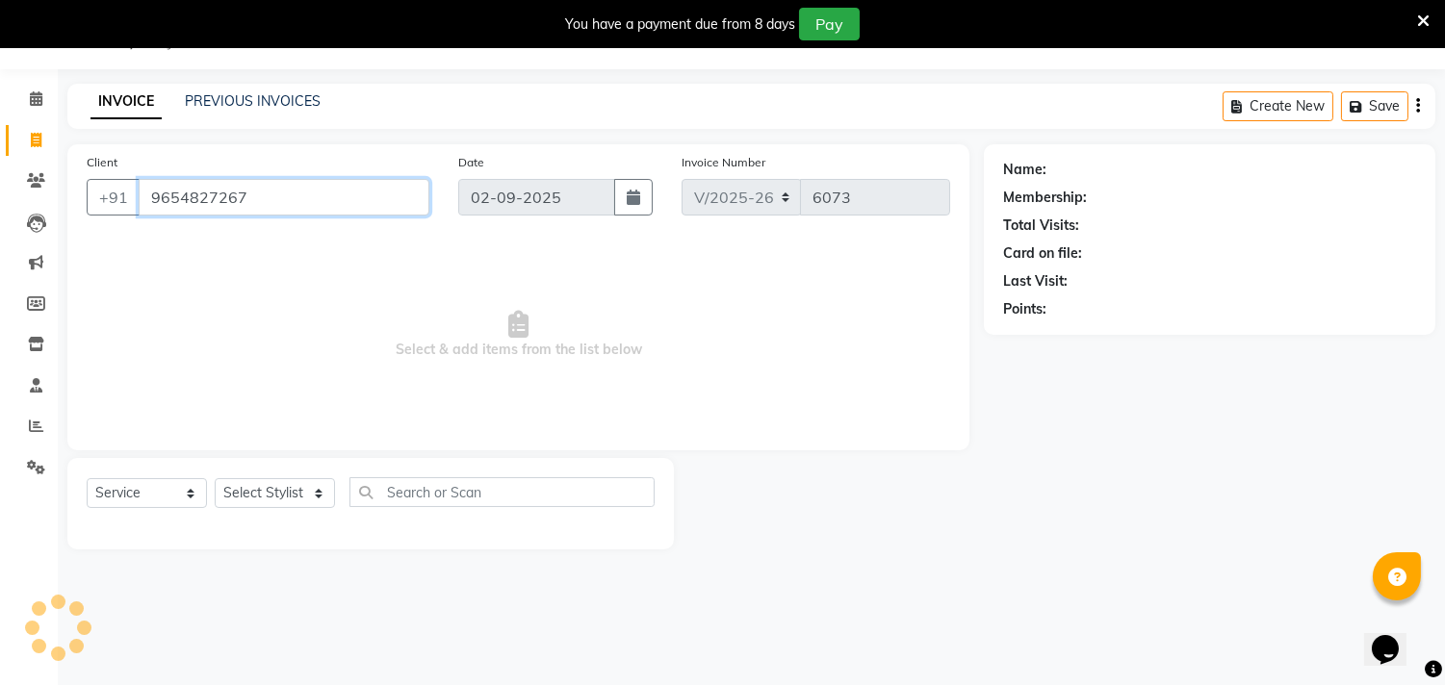
type input "9654827267"
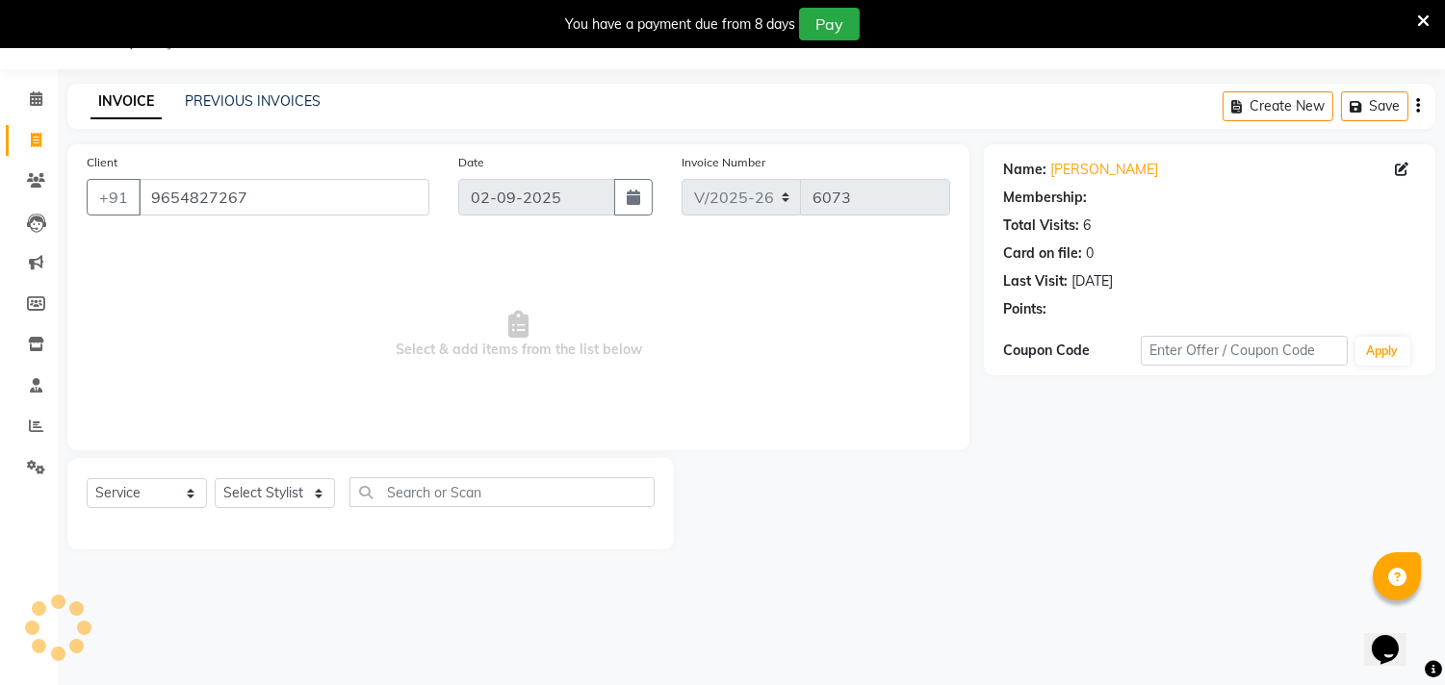
select select "1: Object"
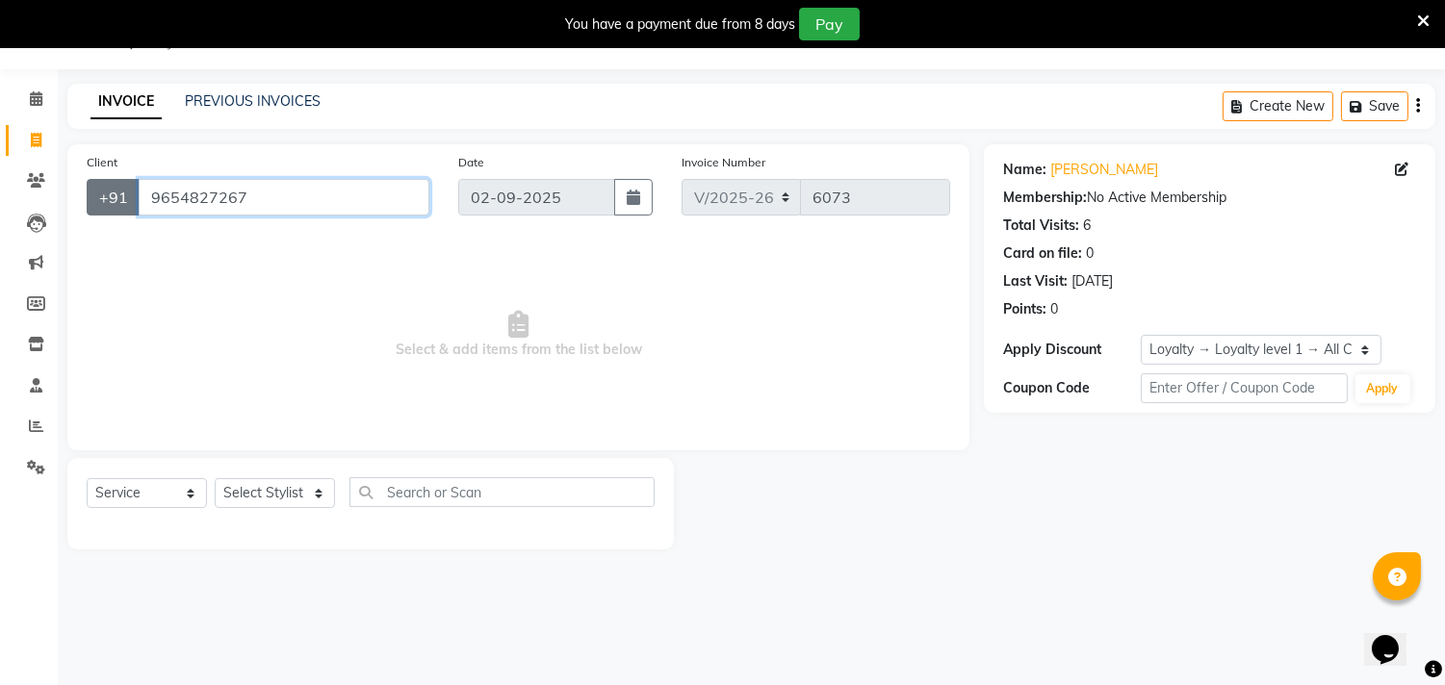
drag, startPoint x: 248, startPoint y: 195, endPoint x: 122, endPoint y: 193, distance: 126.1
click at [122, 193] on div "[PHONE_NUMBER]" at bounding box center [258, 197] width 343 height 37
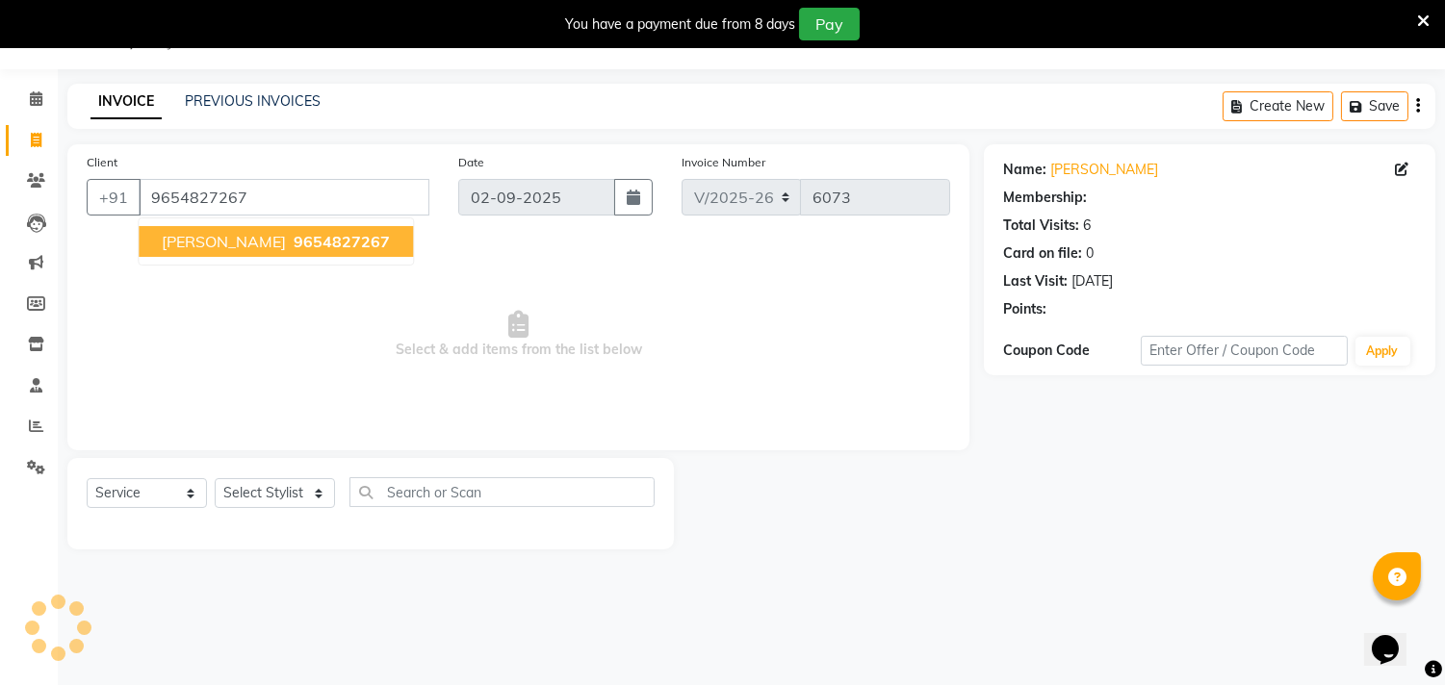
select select "1: Object"
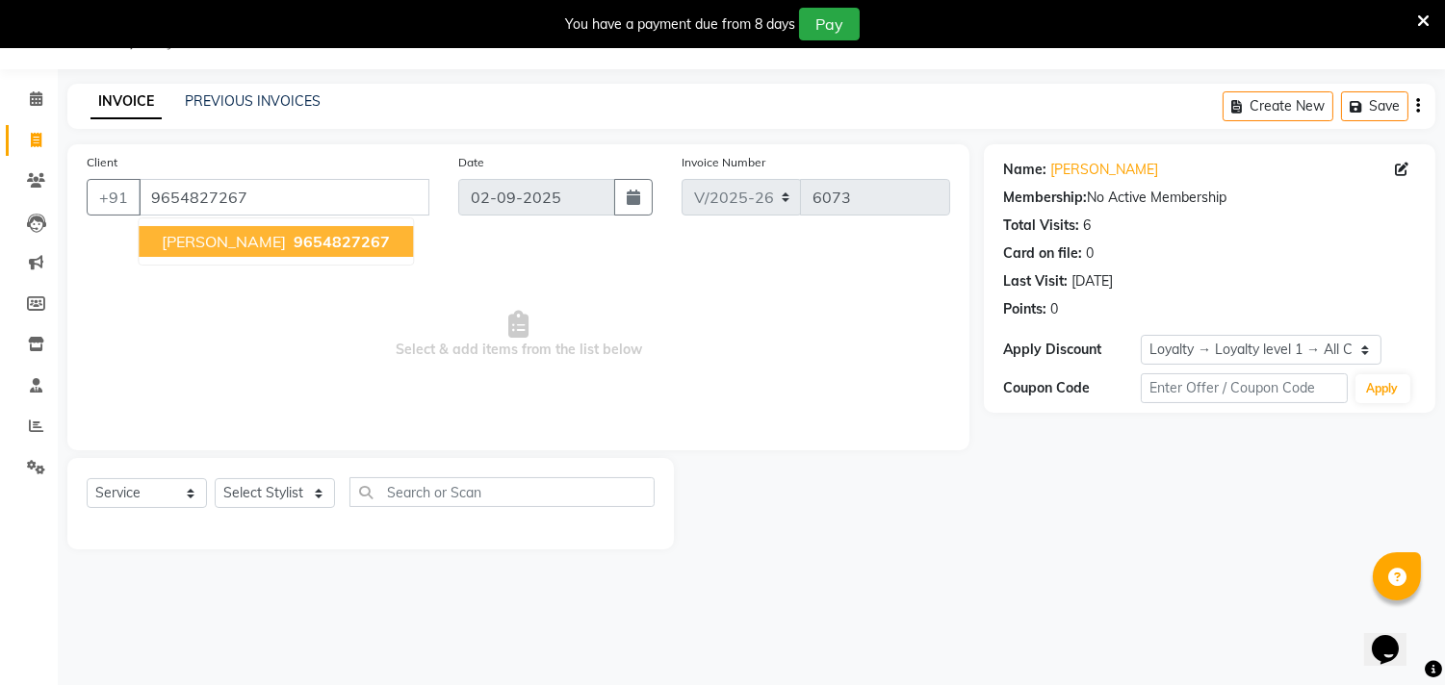
click at [294, 246] on span "9654827267" at bounding box center [342, 241] width 96 height 19
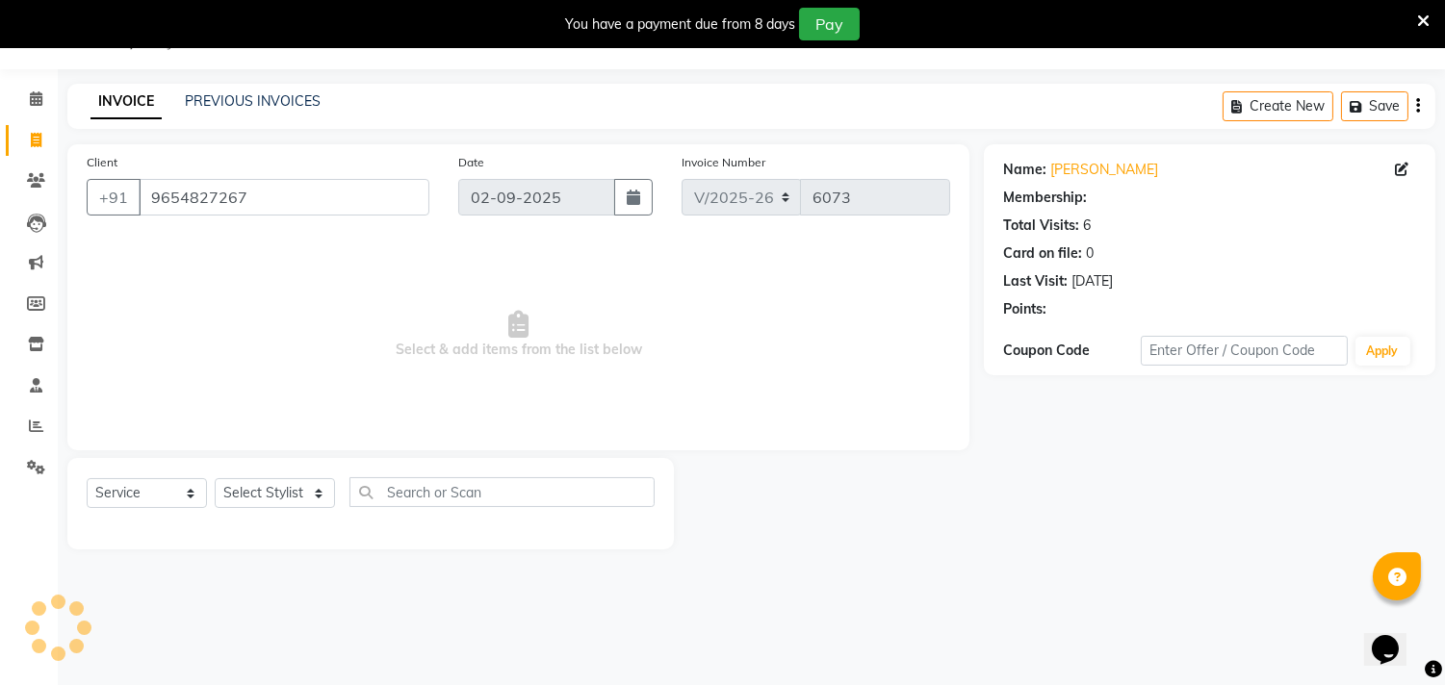
select select "1: Object"
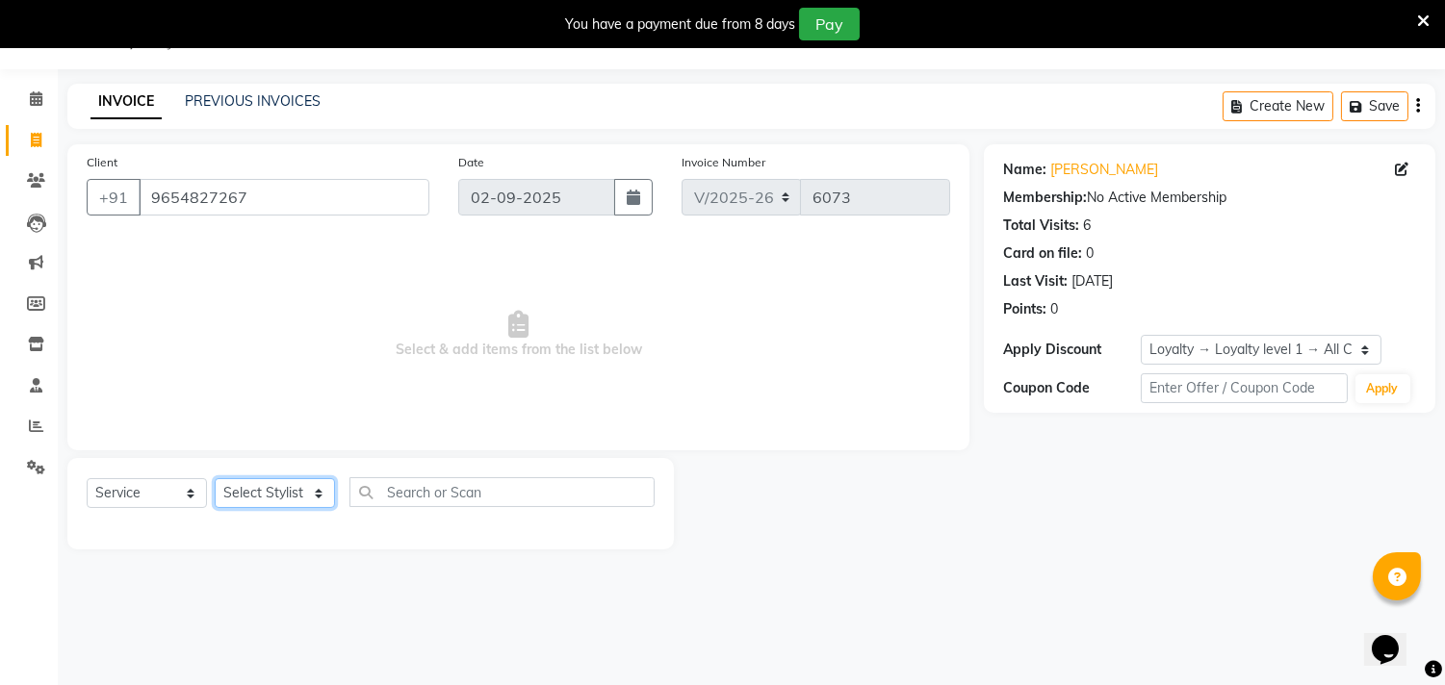
click at [264, 502] on select "Select Stylist [PERSON_NAME] [PERSON_NAME] [PERSON_NAME] [PERSON_NAME] [PERSON_…" at bounding box center [275, 493] width 120 height 30
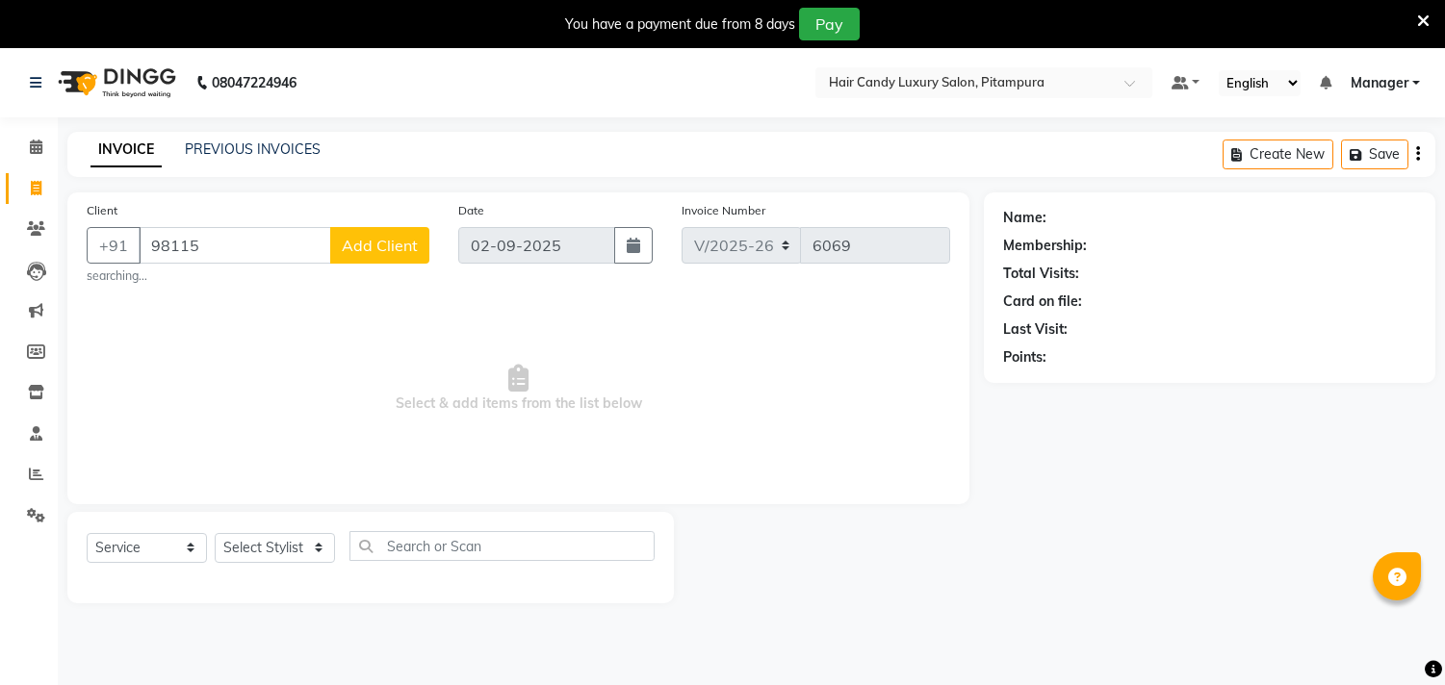
select select "4720"
select select "service"
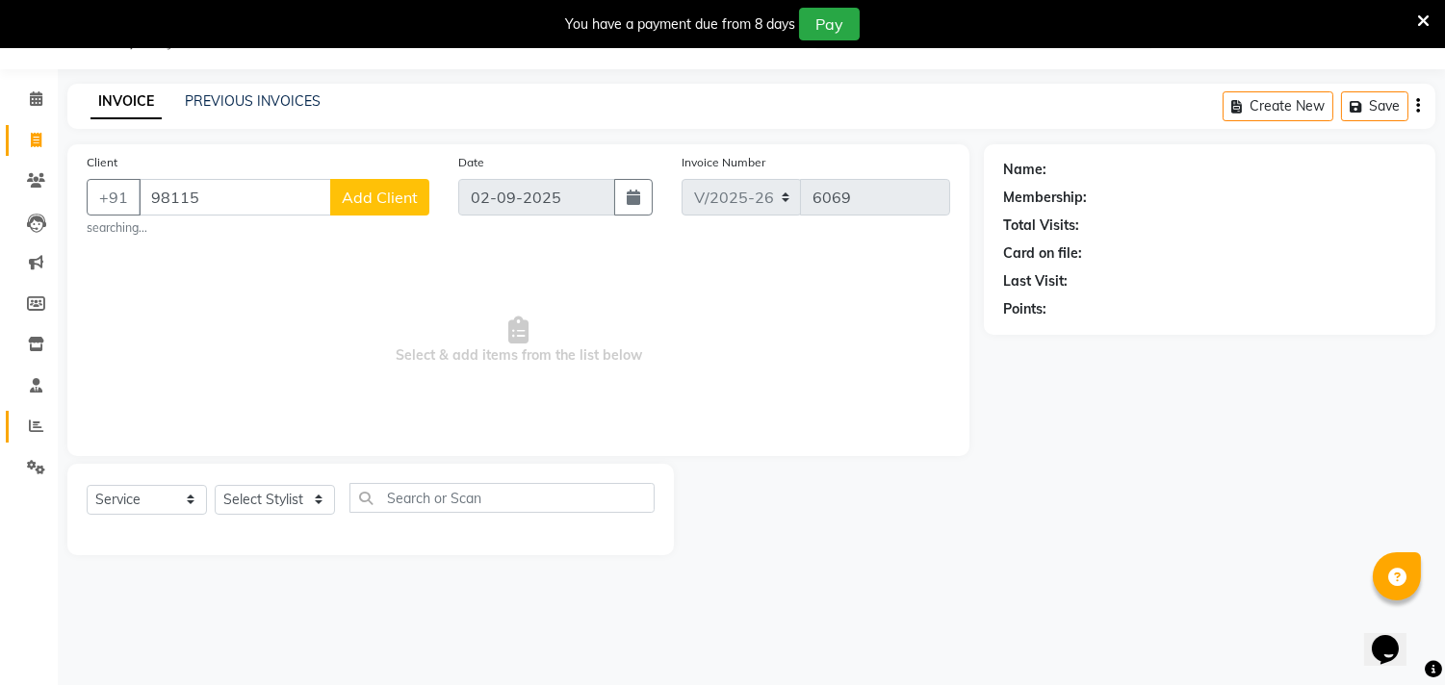
click at [32, 412] on link "Reports" at bounding box center [29, 427] width 46 height 32
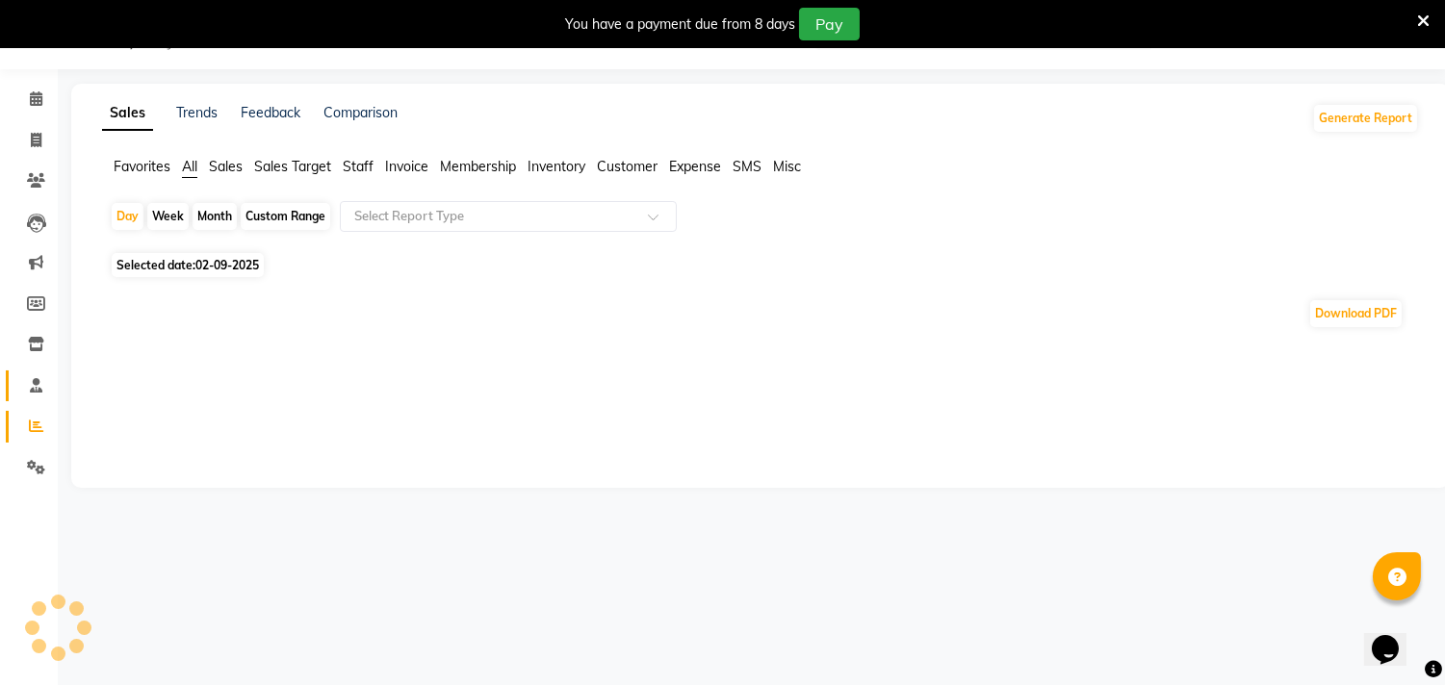
click at [30, 391] on icon at bounding box center [36, 385] width 13 height 14
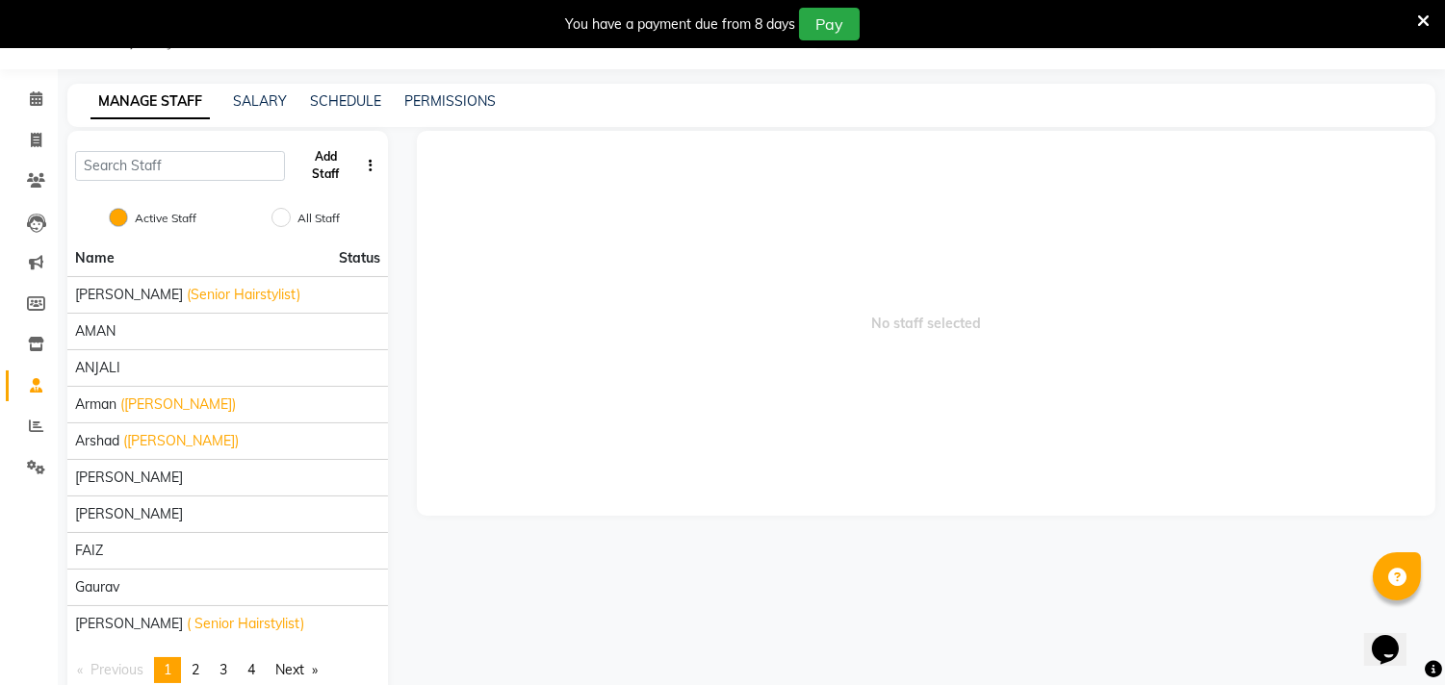
click at [334, 159] on button "Add Staff" at bounding box center [326, 166] width 66 height 50
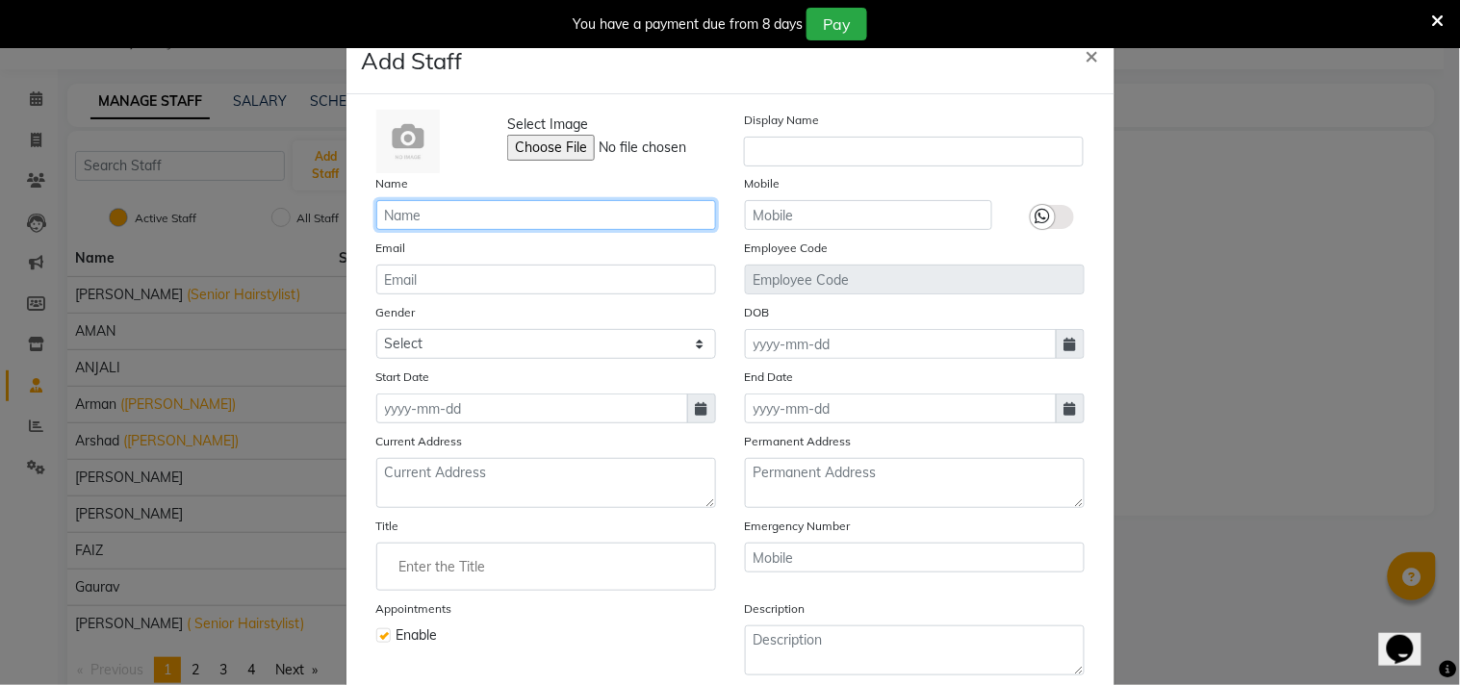
click at [573, 205] on input "text" at bounding box center [546, 215] width 340 height 30
type input "shabnam"
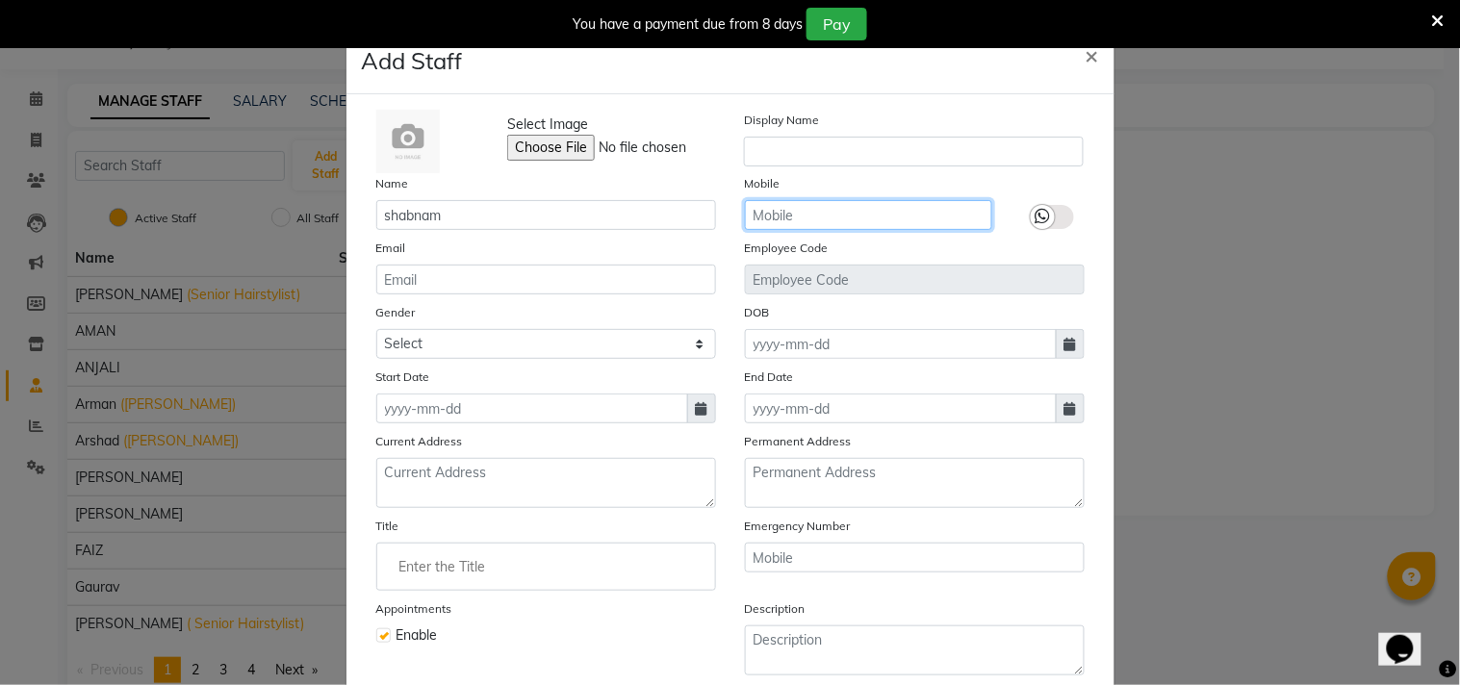
click at [797, 222] on input "text" at bounding box center [868, 215] width 247 height 30
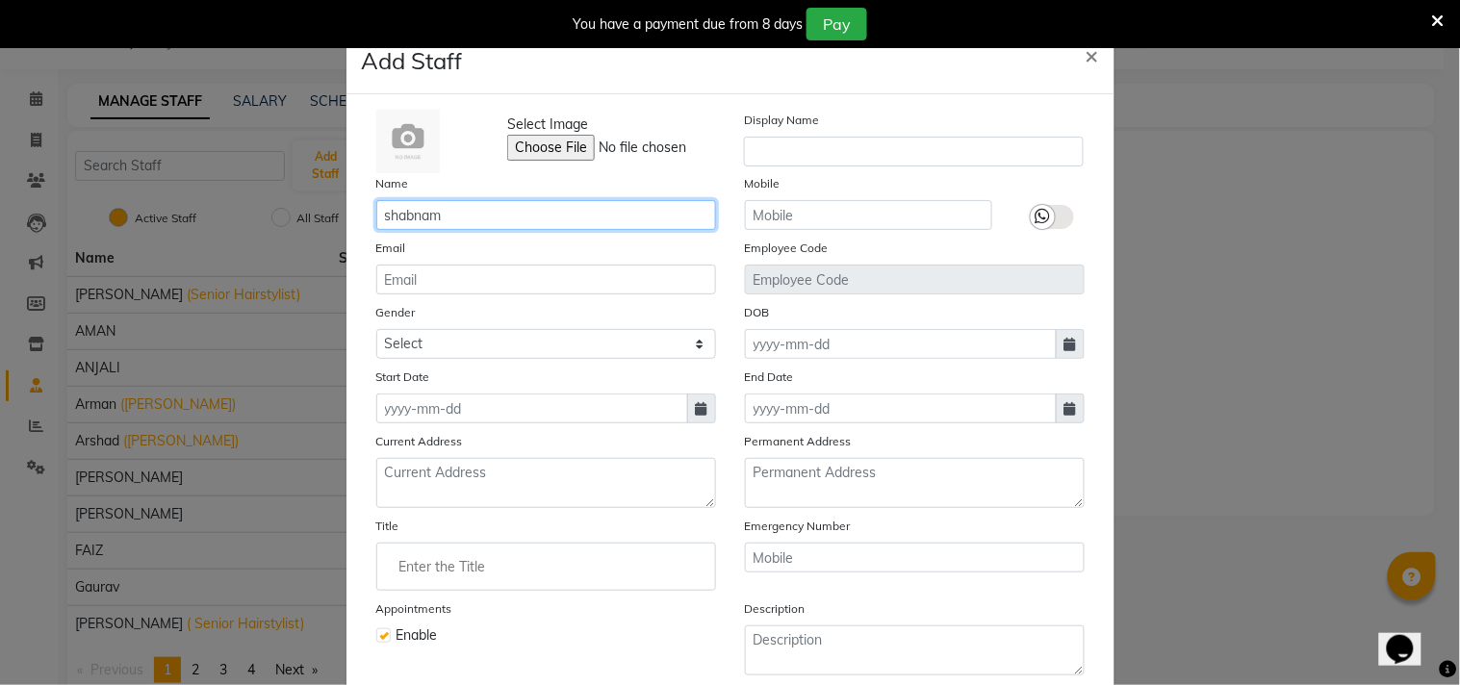
click at [589, 215] on input "shabnam" at bounding box center [546, 215] width 340 height 30
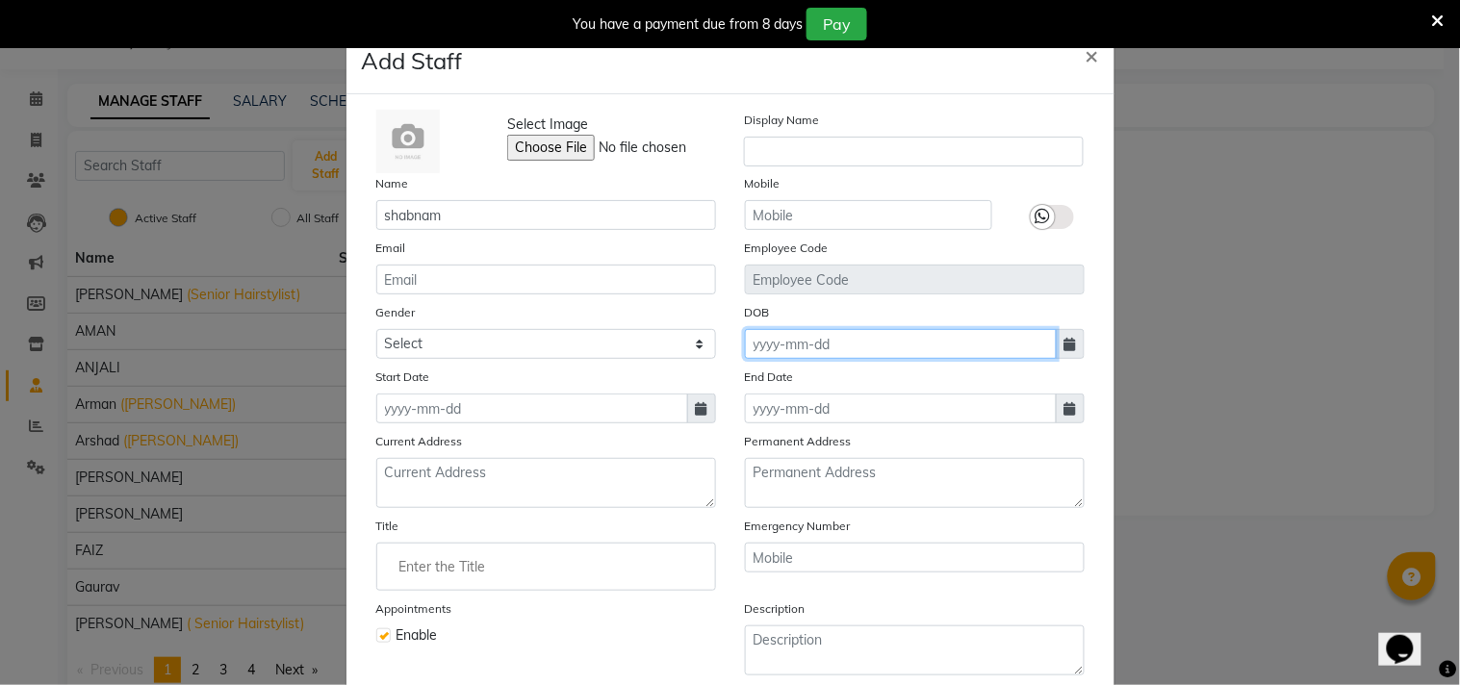
click at [962, 335] on input at bounding box center [901, 344] width 312 height 30
select select "9"
select select "2025"
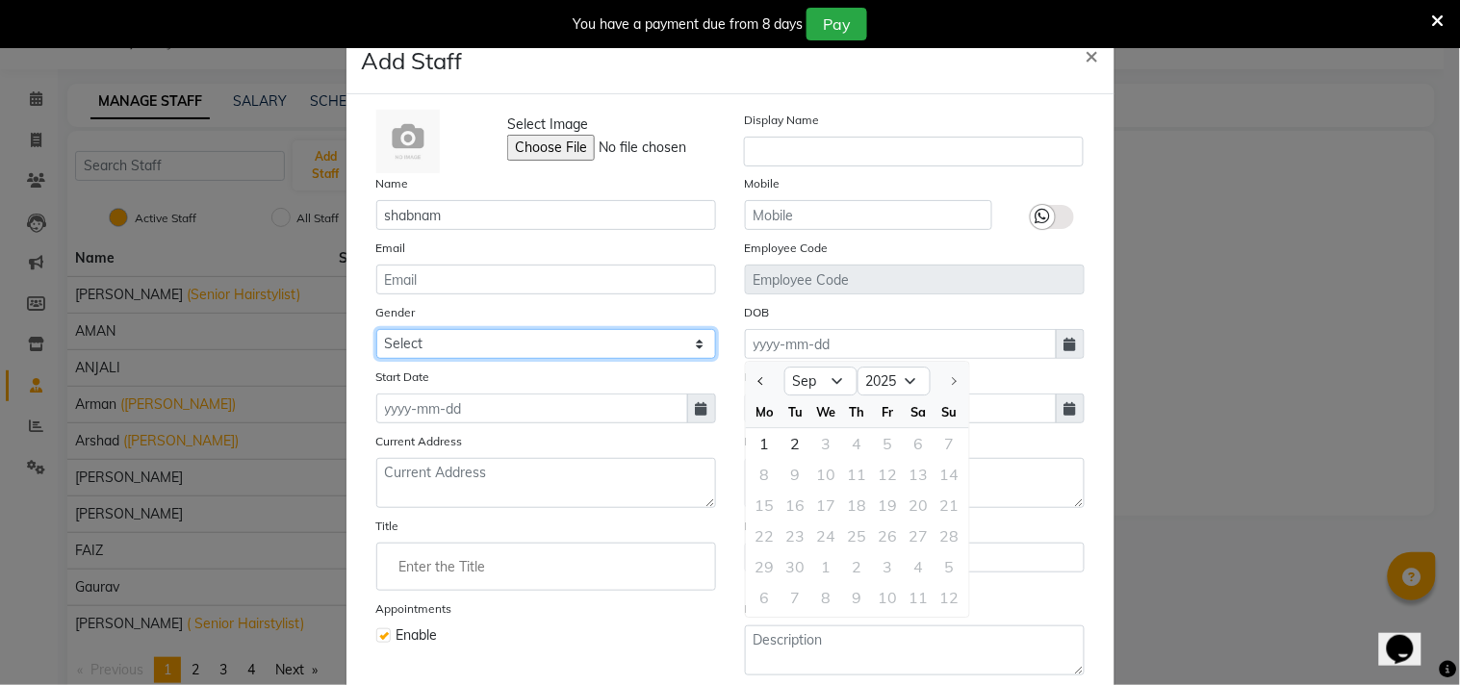
click at [504, 345] on select "Select Male Female Other Prefer Not To Say" at bounding box center [546, 344] width 340 height 30
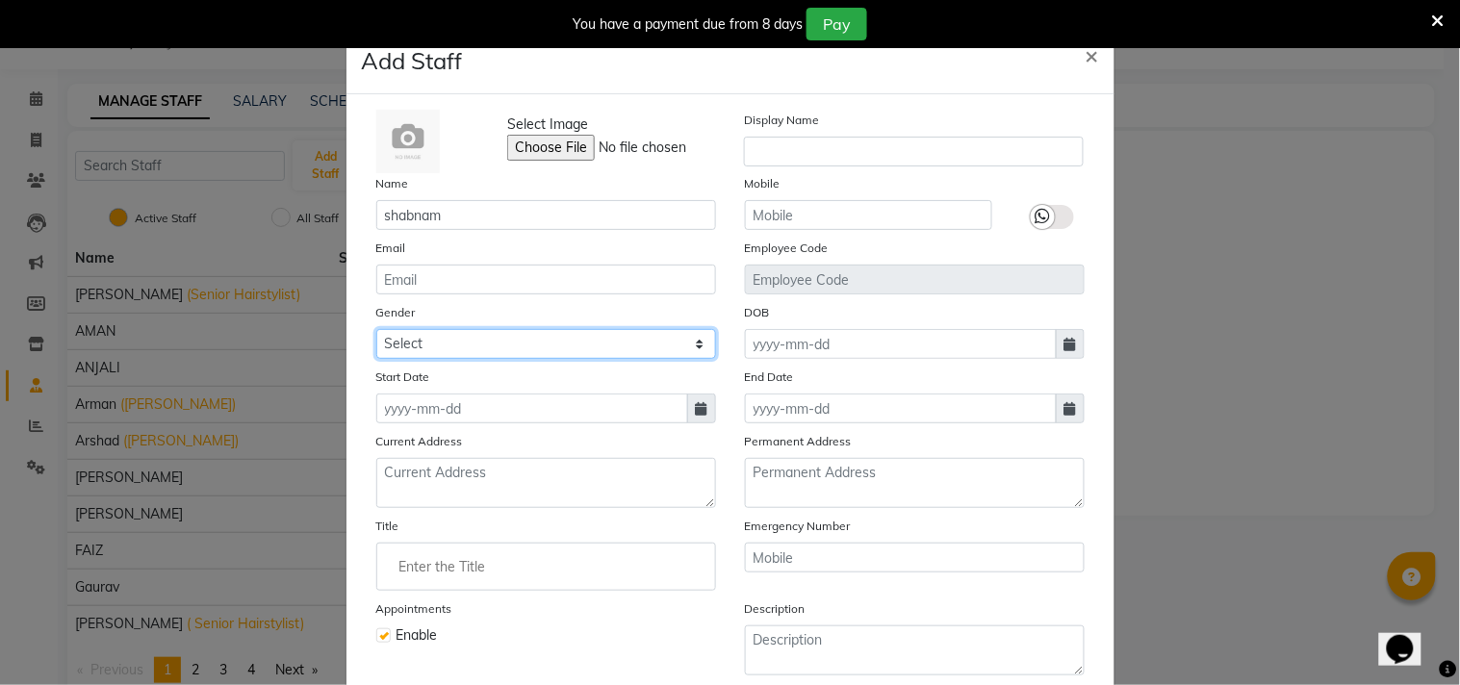
click at [487, 338] on select "Select Male Female Other Prefer Not To Say" at bounding box center [546, 344] width 340 height 30
select select "female"
click at [376, 329] on select "Select Male Female Other Prefer Not To Say" at bounding box center [546, 344] width 340 height 30
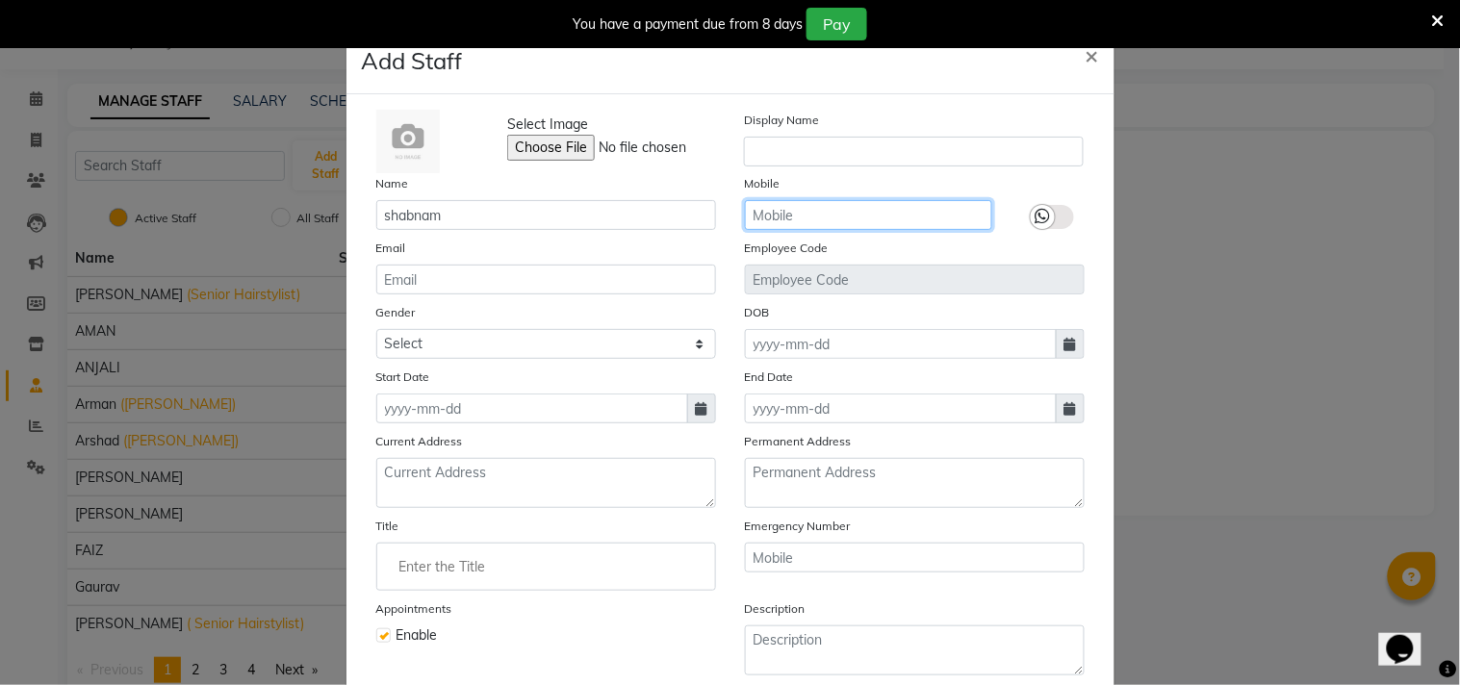
click at [857, 209] on input "text" at bounding box center [868, 215] width 247 height 30
type input "8750442337"
click at [1049, 218] on label at bounding box center [1052, 217] width 43 height 24
click at [0, 0] on input "checkbox" at bounding box center [0, 0] width 0 height 0
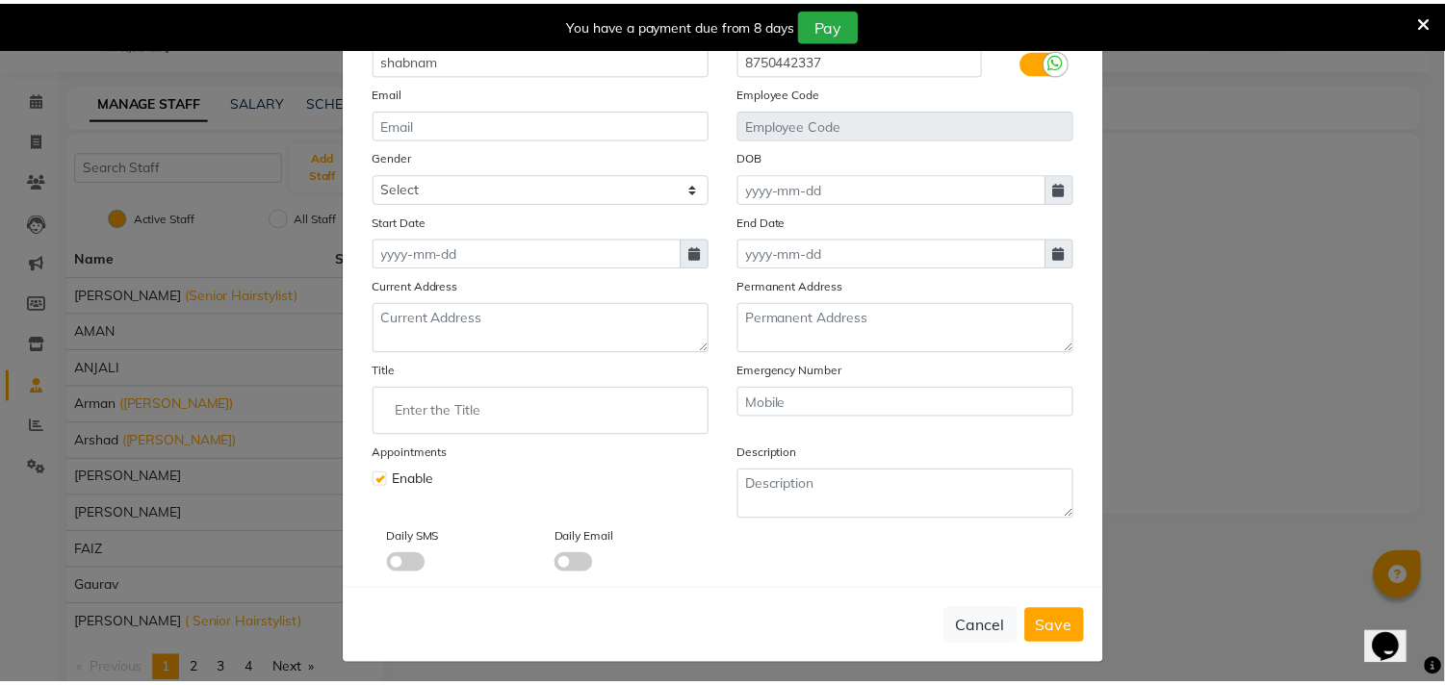
scroll to position [166, 0]
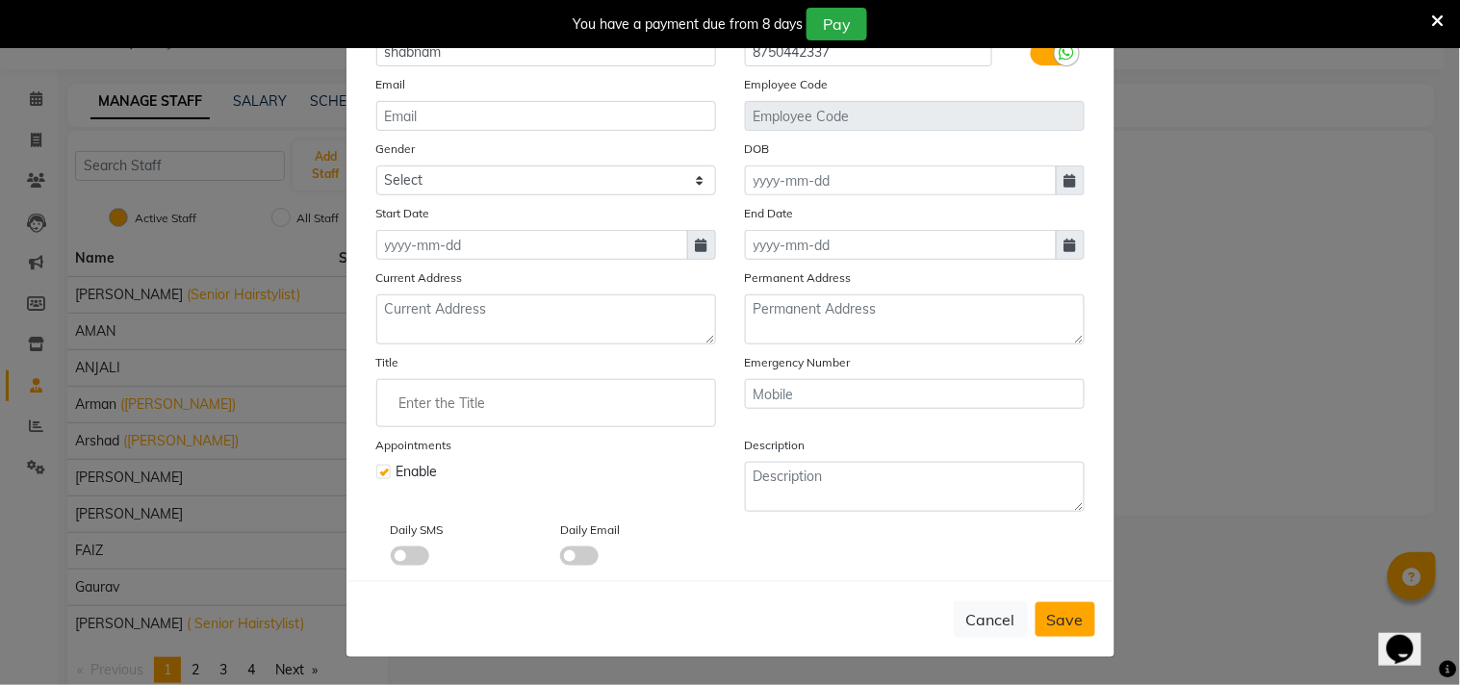
click at [1053, 624] on span "Save" at bounding box center [1065, 619] width 37 height 19
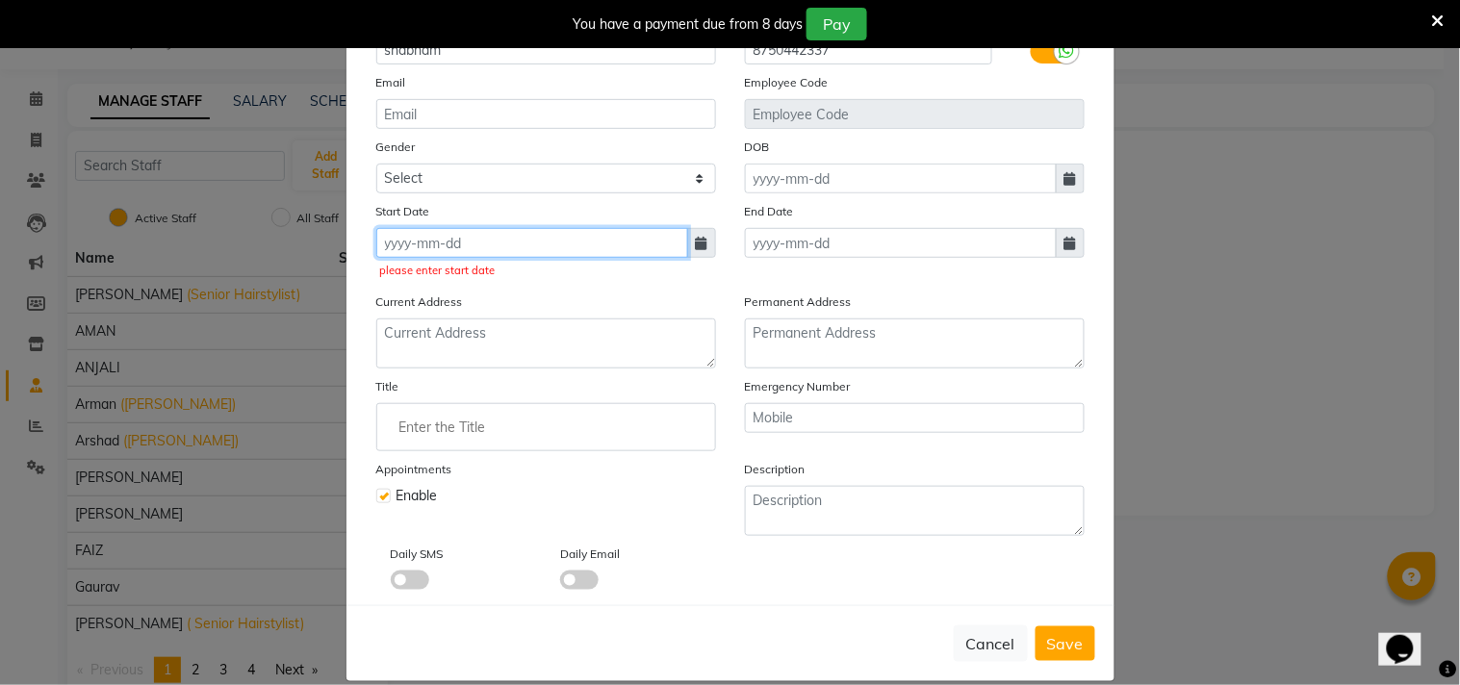
click at [604, 239] on input at bounding box center [532, 243] width 312 height 30
select select "9"
select select "2025"
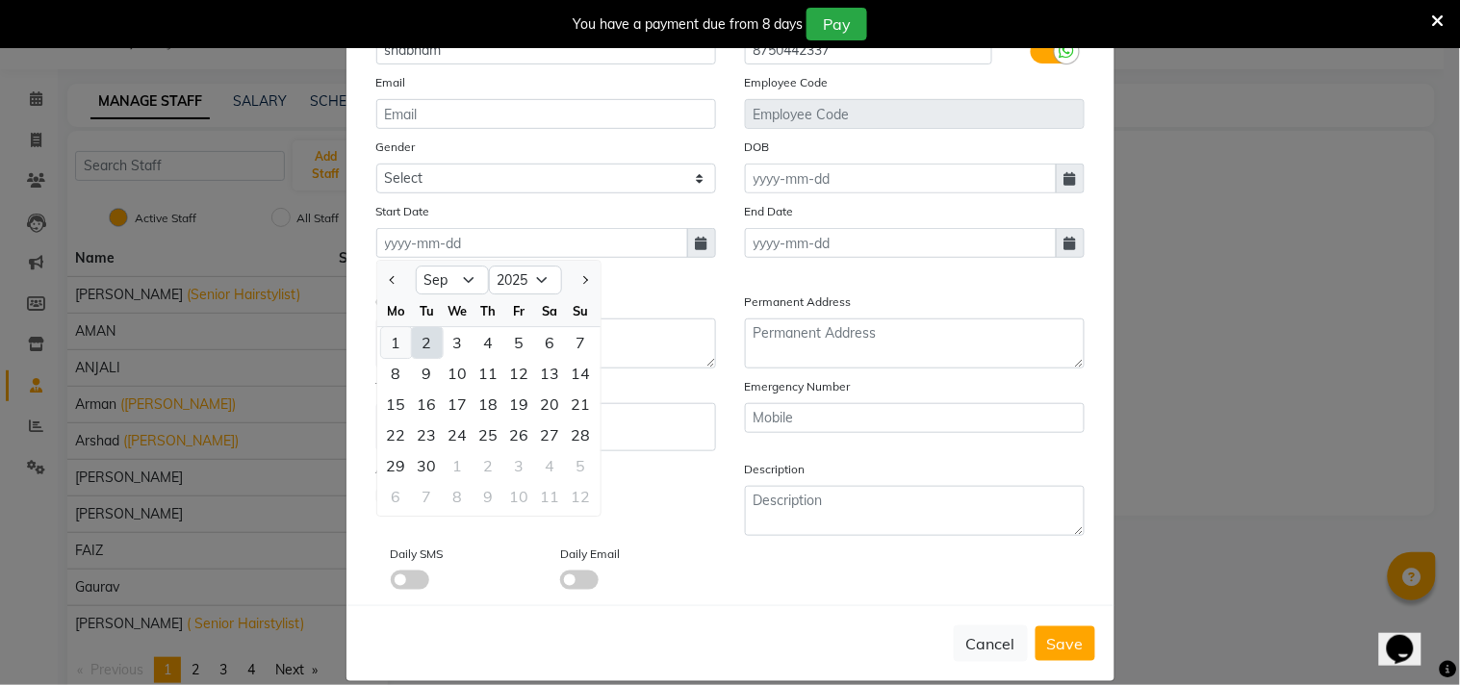
click at [385, 334] on div "1" at bounding box center [396, 342] width 31 height 31
type input "[DATE]"
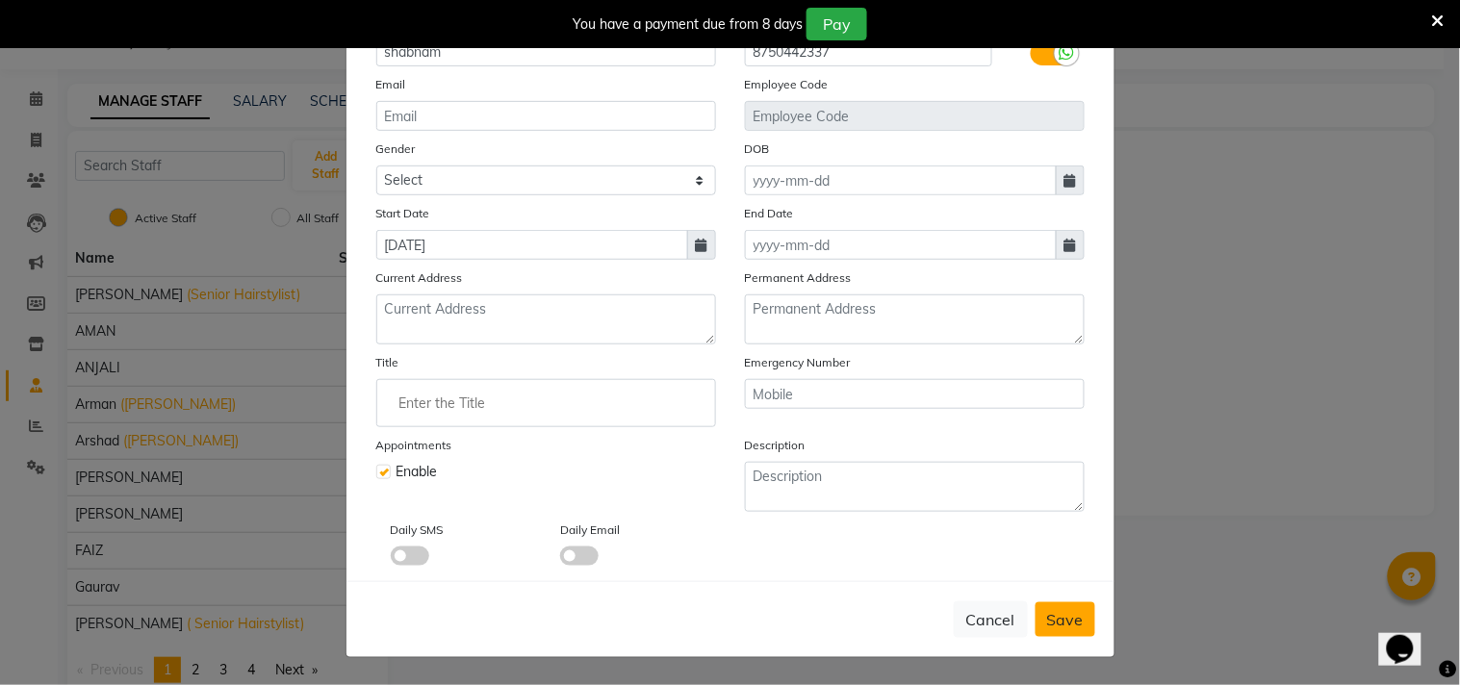
click at [1070, 629] on button "Save" at bounding box center [1066, 620] width 60 height 35
select select
checkbox input "false"
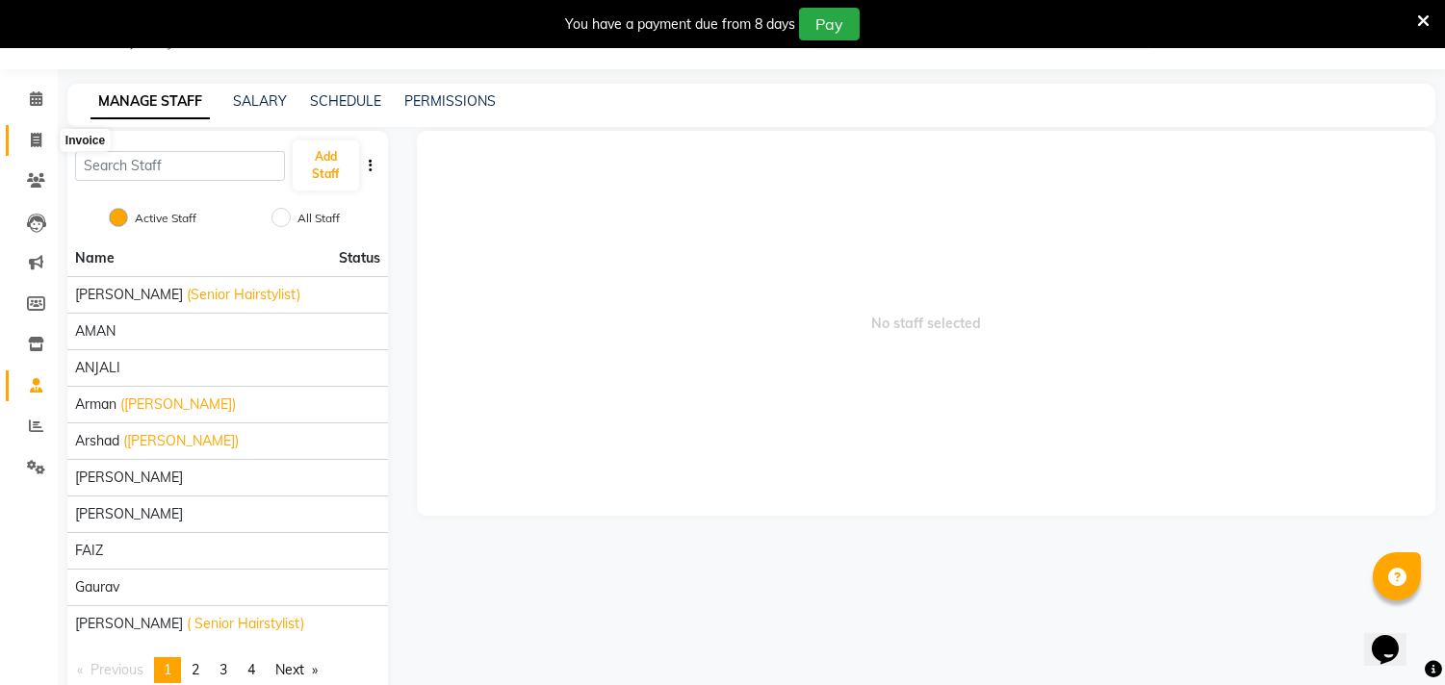
click at [38, 142] on icon at bounding box center [36, 140] width 11 height 14
select select "service"
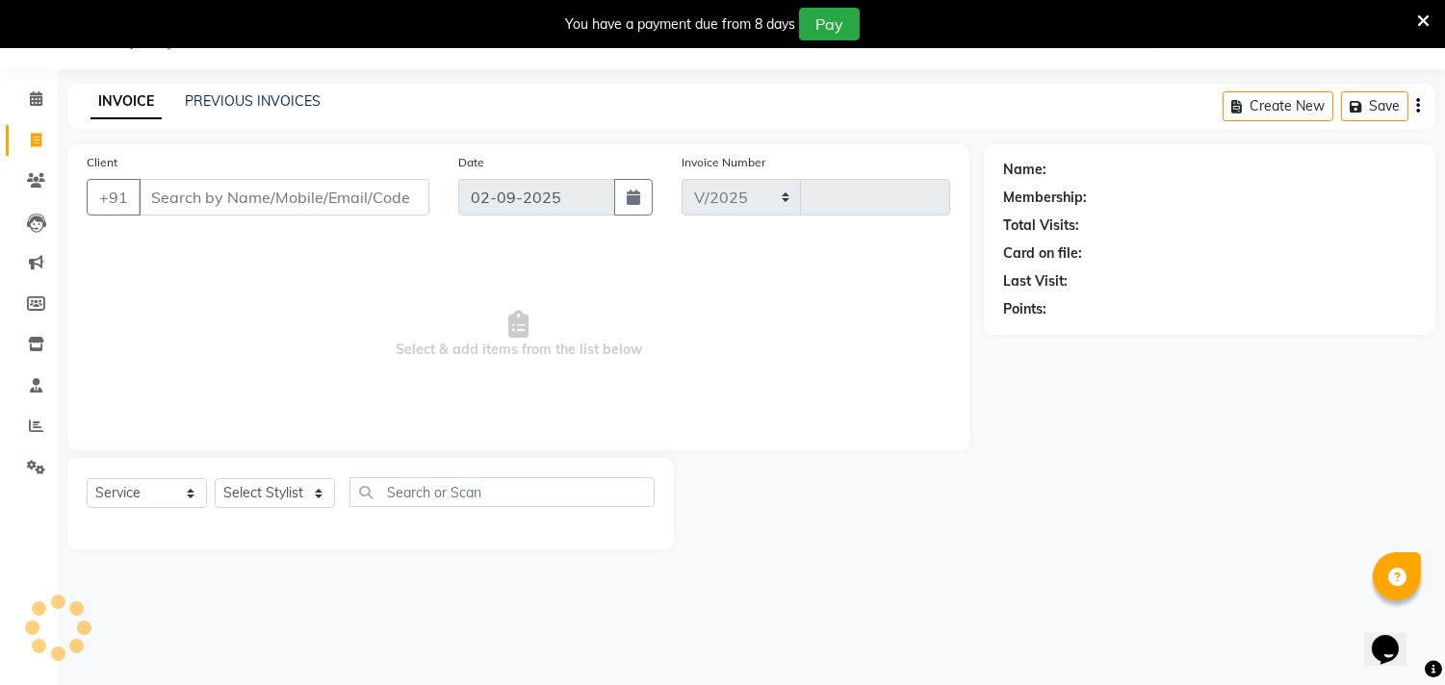
select select "4720"
type input "6073"
click at [225, 189] on input "Client" at bounding box center [284, 197] width 291 height 37
type input "9654827267"
select select "1: Object"
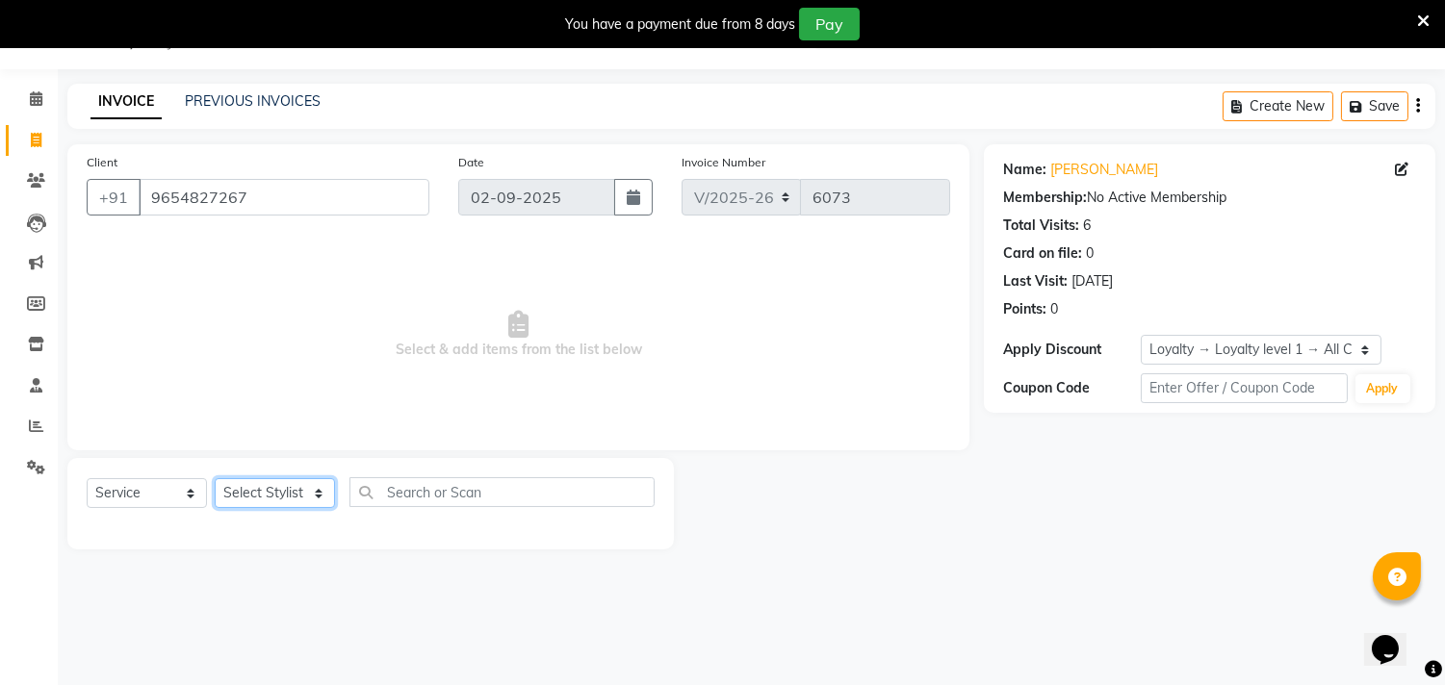
click at [269, 493] on select "Select Stylist Aarif AMAN ANJALI Arman Arshad ARSHAD SALMANI ASHU FAIZ gaurav H…" at bounding box center [275, 493] width 120 height 30
select select "90662"
click at [215, 479] on select "Select Stylist Aarif AMAN ANJALI Arman Arshad ARSHAD SALMANI ASHU FAIZ gaurav H…" at bounding box center [275, 493] width 120 height 30
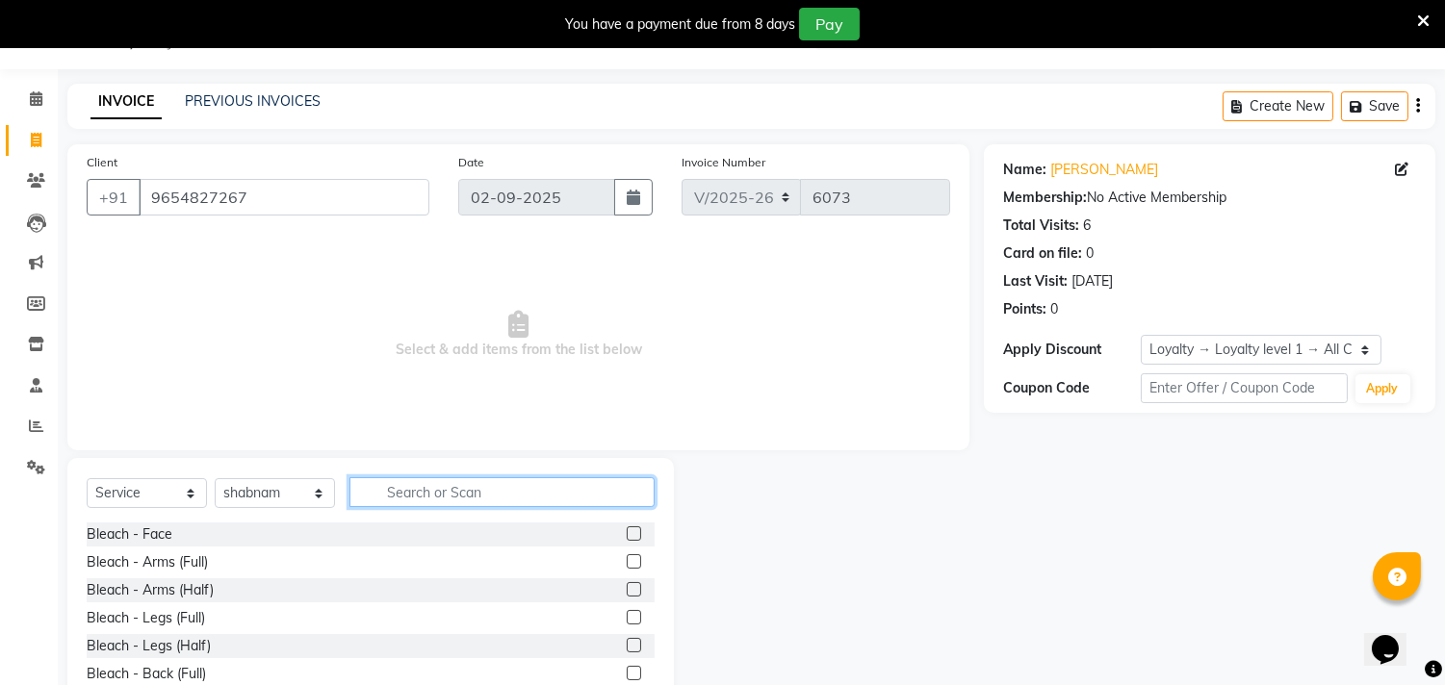
click at [445, 494] on input "text" at bounding box center [501, 492] width 305 height 30
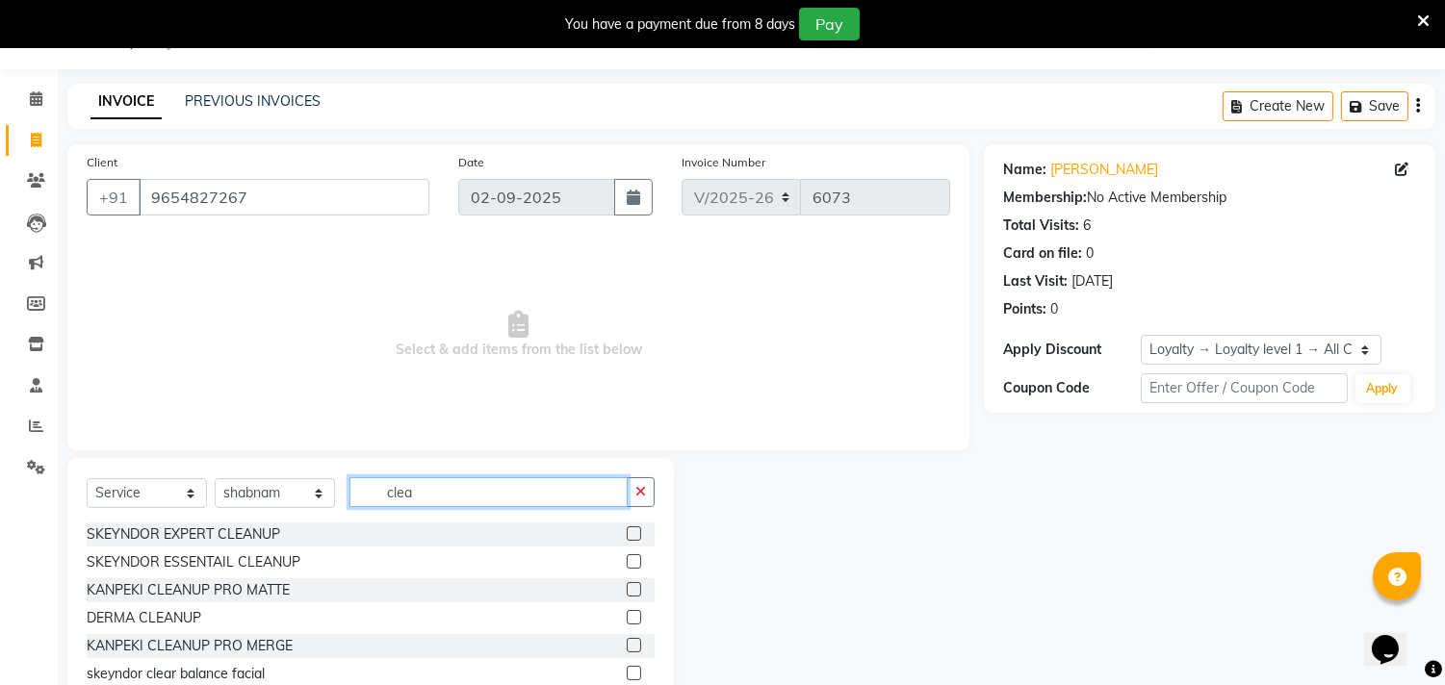
type input "clea"
click at [627, 530] on label at bounding box center [634, 533] width 14 height 14
click at [627, 530] on input "checkbox" at bounding box center [633, 534] width 13 height 13
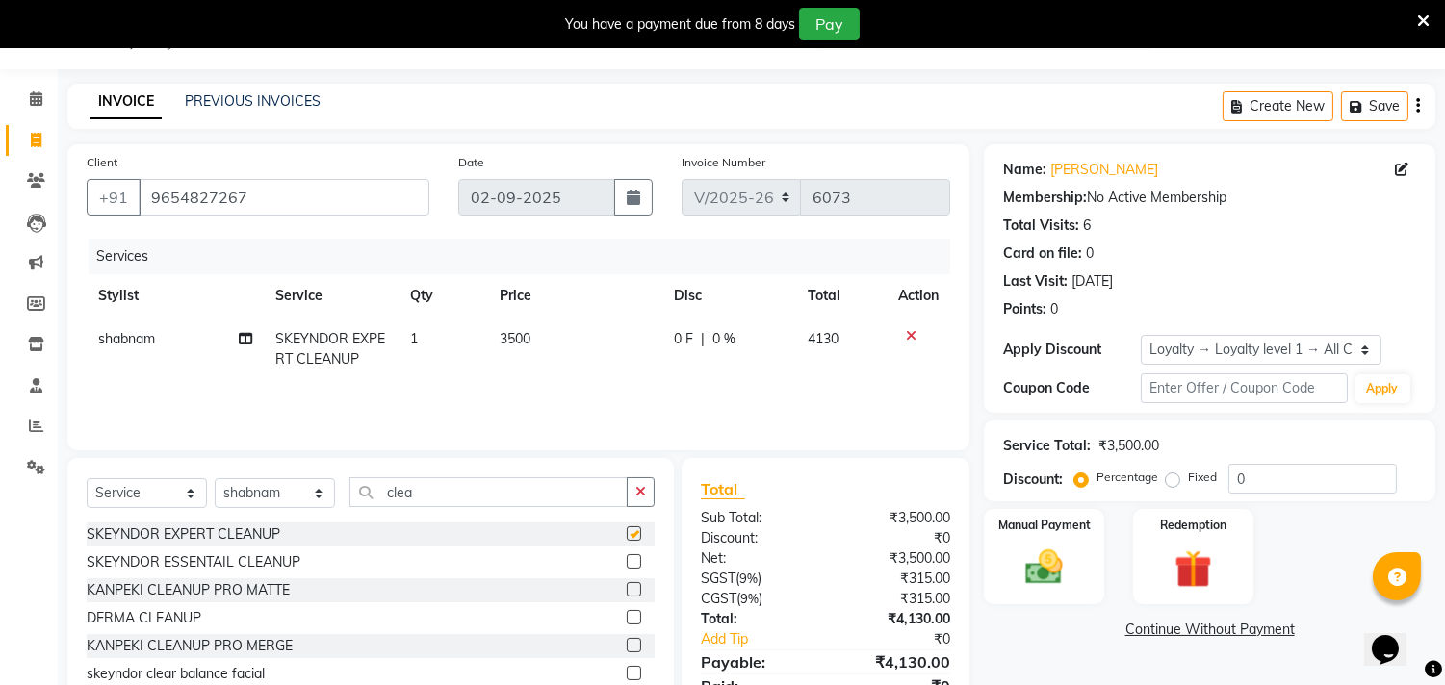
checkbox input "false"
click at [627, 618] on label at bounding box center [634, 617] width 14 height 14
click at [627, 618] on input "checkbox" at bounding box center [633, 618] width 13 height 13
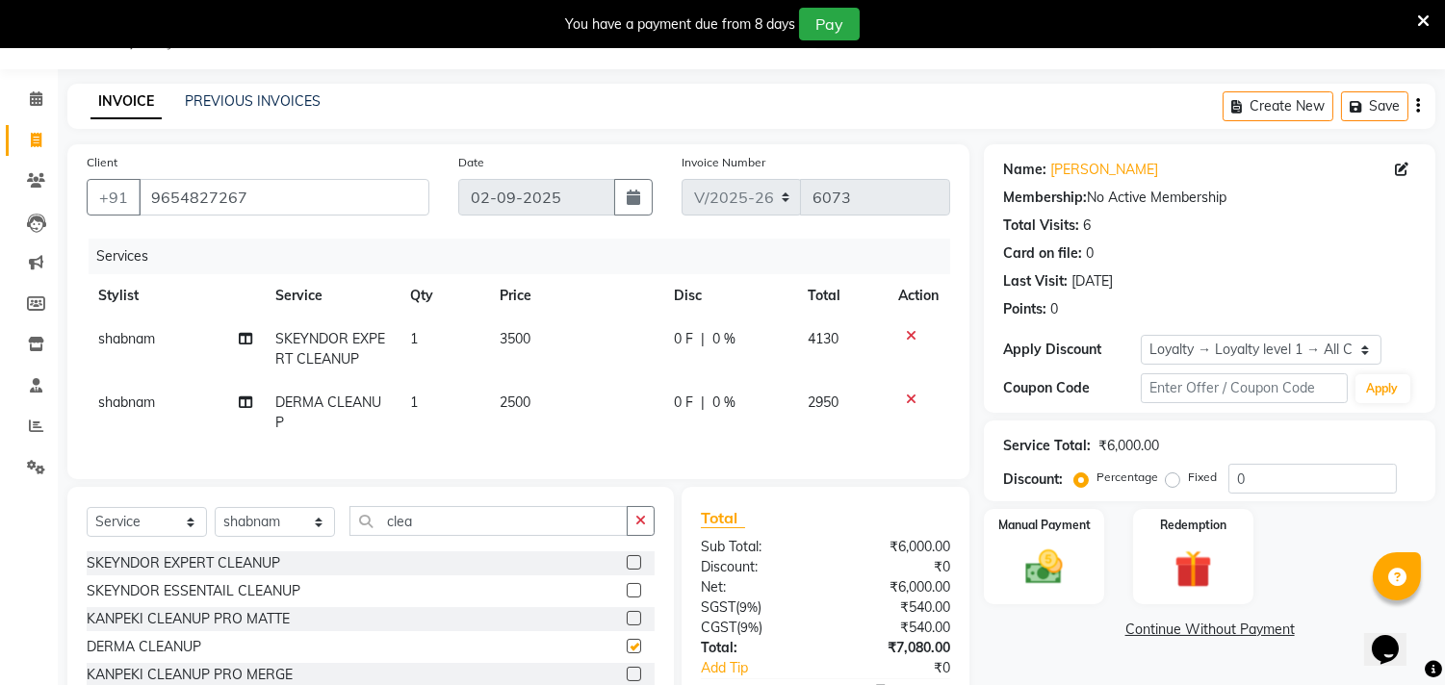
checkbox input "false"
click at [906, 335] on icon at bounding box center [911, 335] width 11 height 13
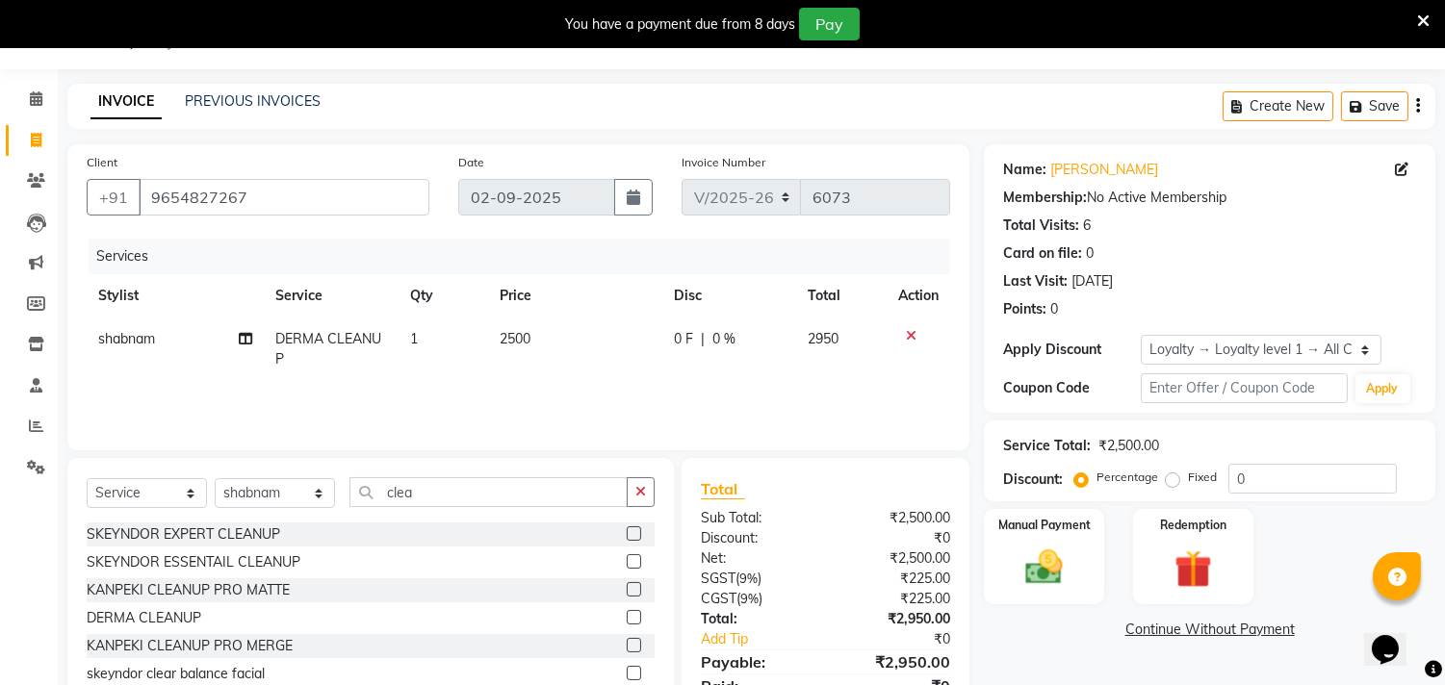
click at [516, 340] on span "2500" at bounding box center [515, 338] width 31 height 17
select select "90662"
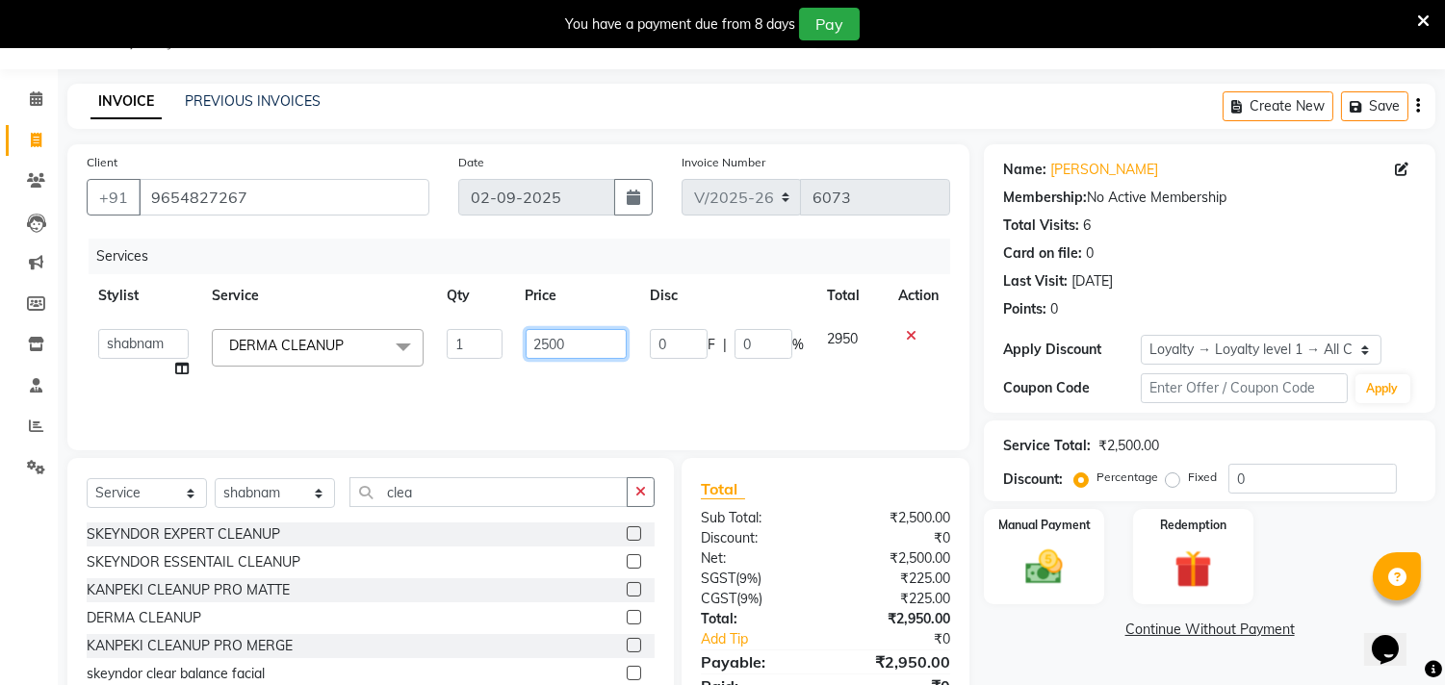
drag, startPoint x: 574, startPoint y: 343, endPoint x: 500, endPoint y: 343, distance: 73.1
click at [500, 343] on tr "Aarif AMAN ANJALI Arman Arshad ARSHAD SALMANI ASHU FAIZ gaurav Hanish harshit J…" at bounding box center [518, 354] width 863 height 73
type input "2000"
click at [715, 371] on td "0 F | 0 %" at bounding box center [726, 354] width 177 height 73
select select "90662"
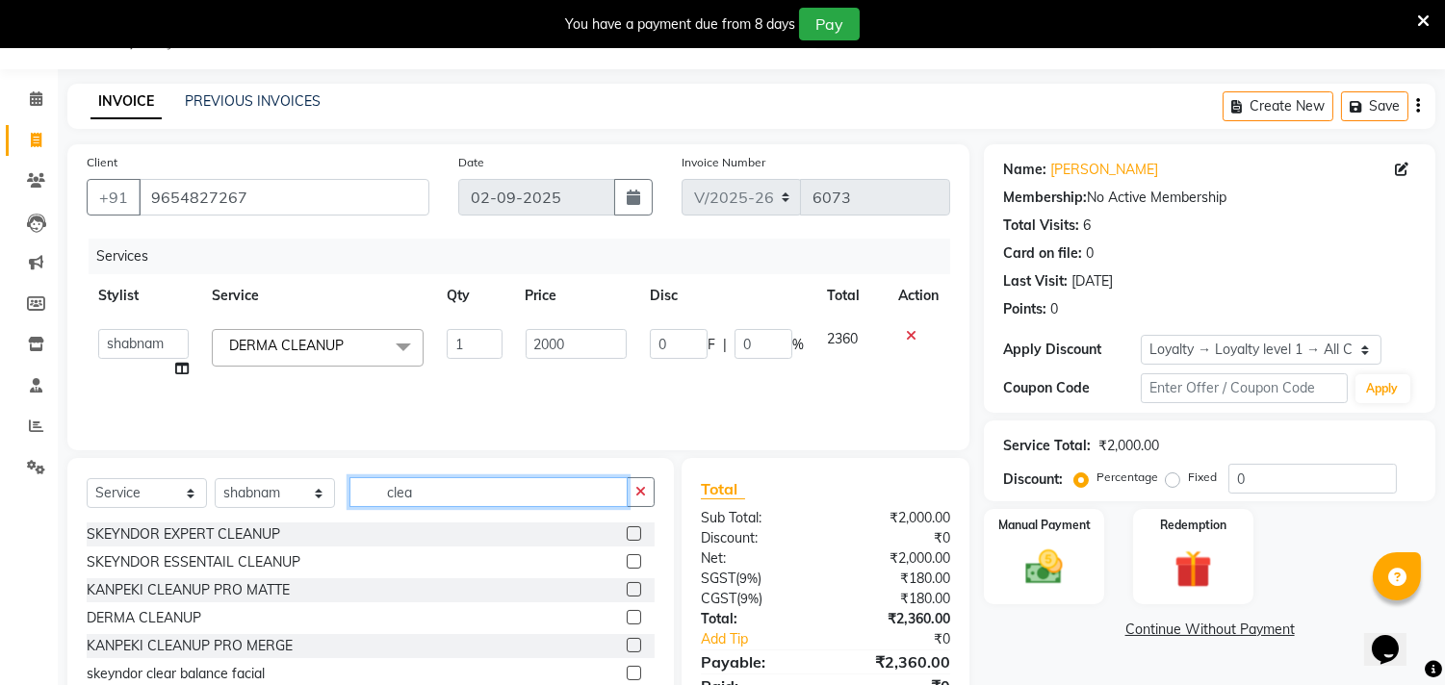
click at [546, 491] on input "clea" at bounding box center [488, 492] width 278 height 30
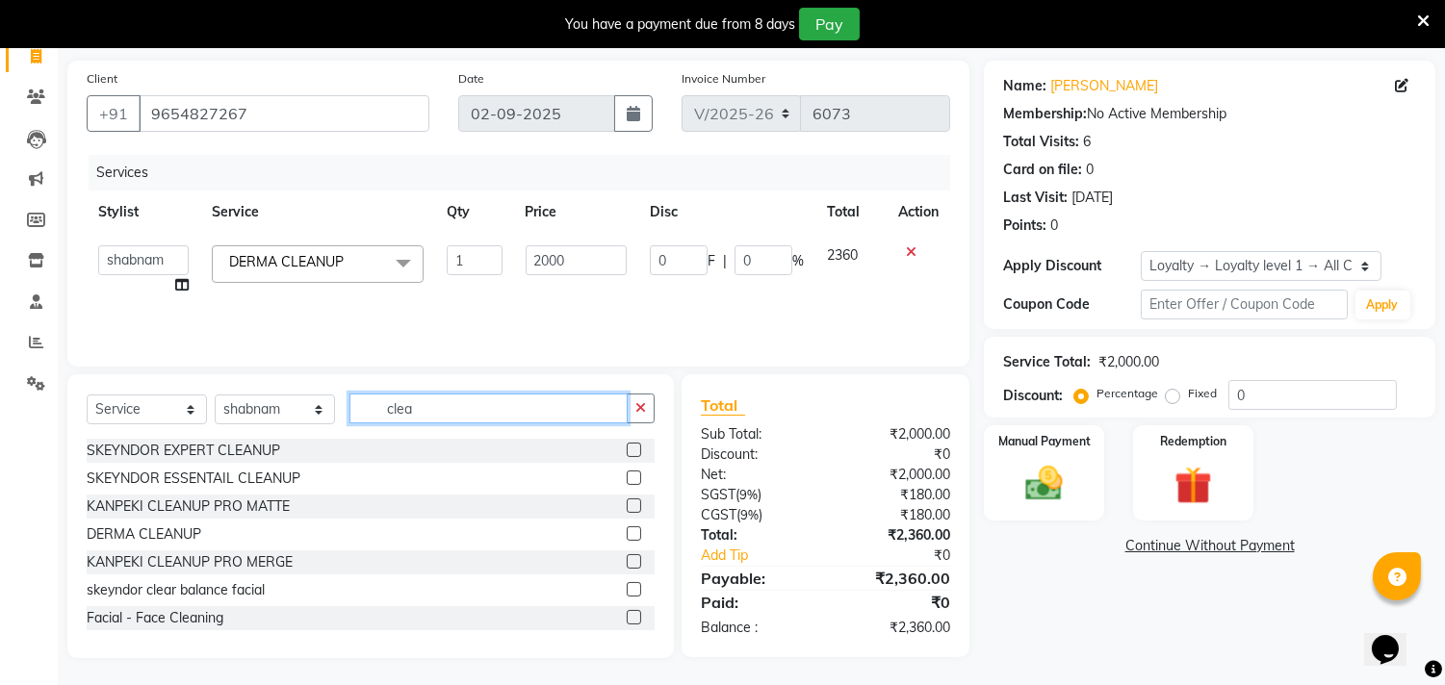
scroll to position [133, 0]
type input "c"
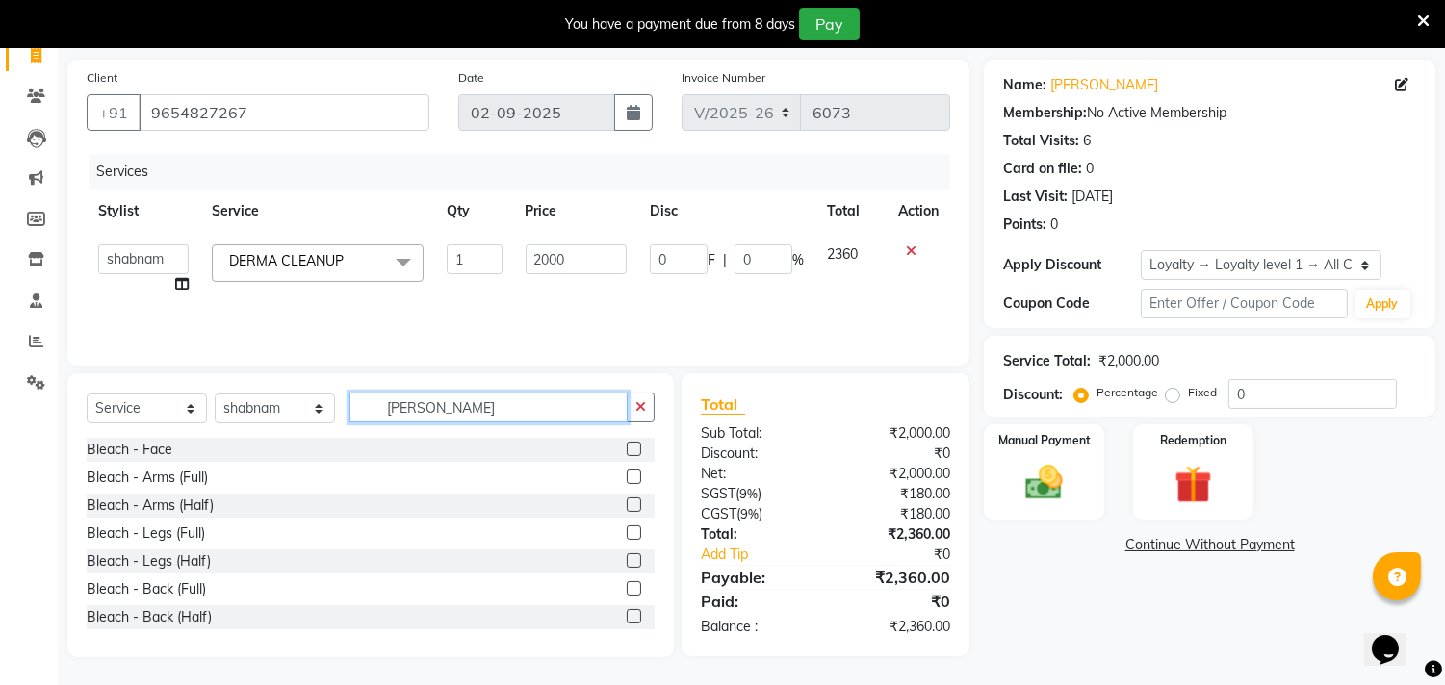
type input "blea"
click at [627, 449] on label at bounding box center [634, 449] width 14 height 14
click at [627, 449] on input "checkbox" at bounding box center [633, 450] width 13 height 13
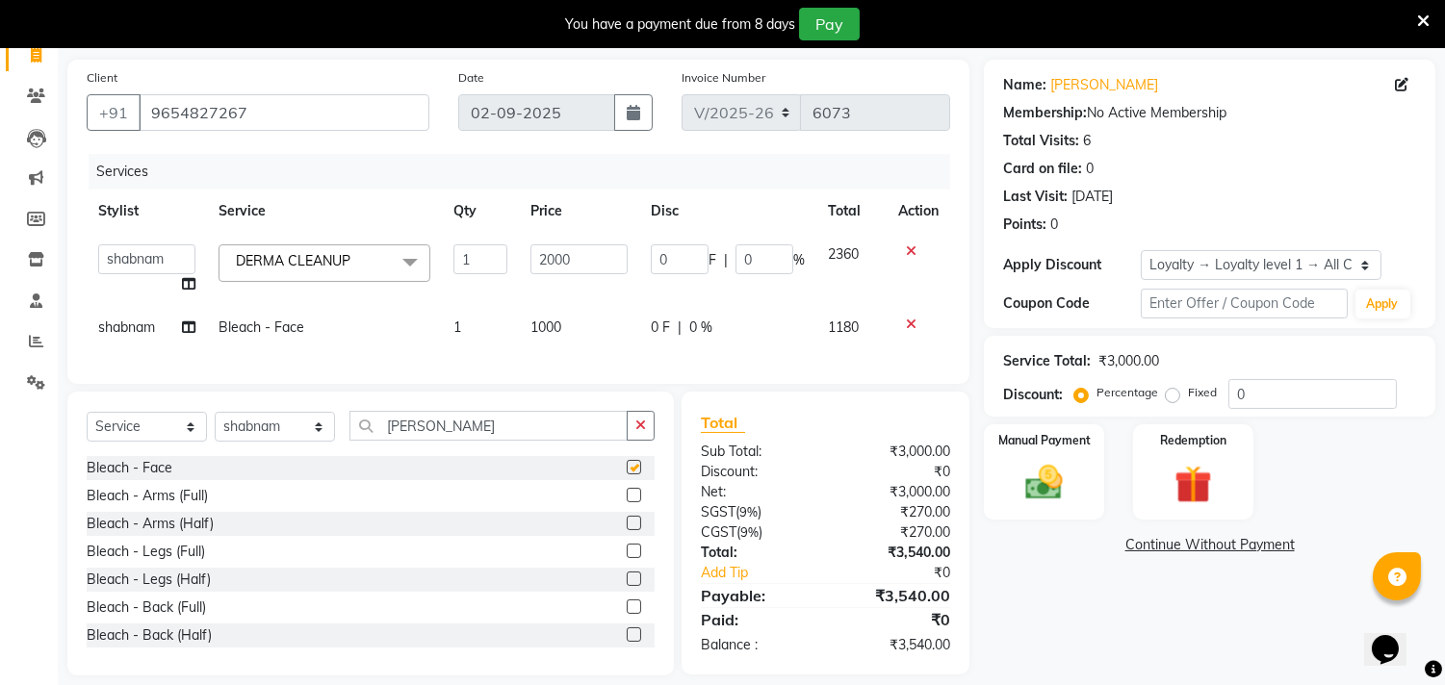
checkbox input "false"
drag, startPoint x: 467, startPoint y: 438, endPoint x: 362, endPoint y: 437, distance: 104.9
click at [362, 437] on input "blea" at bounding box center [488, 426] width 278 height 30
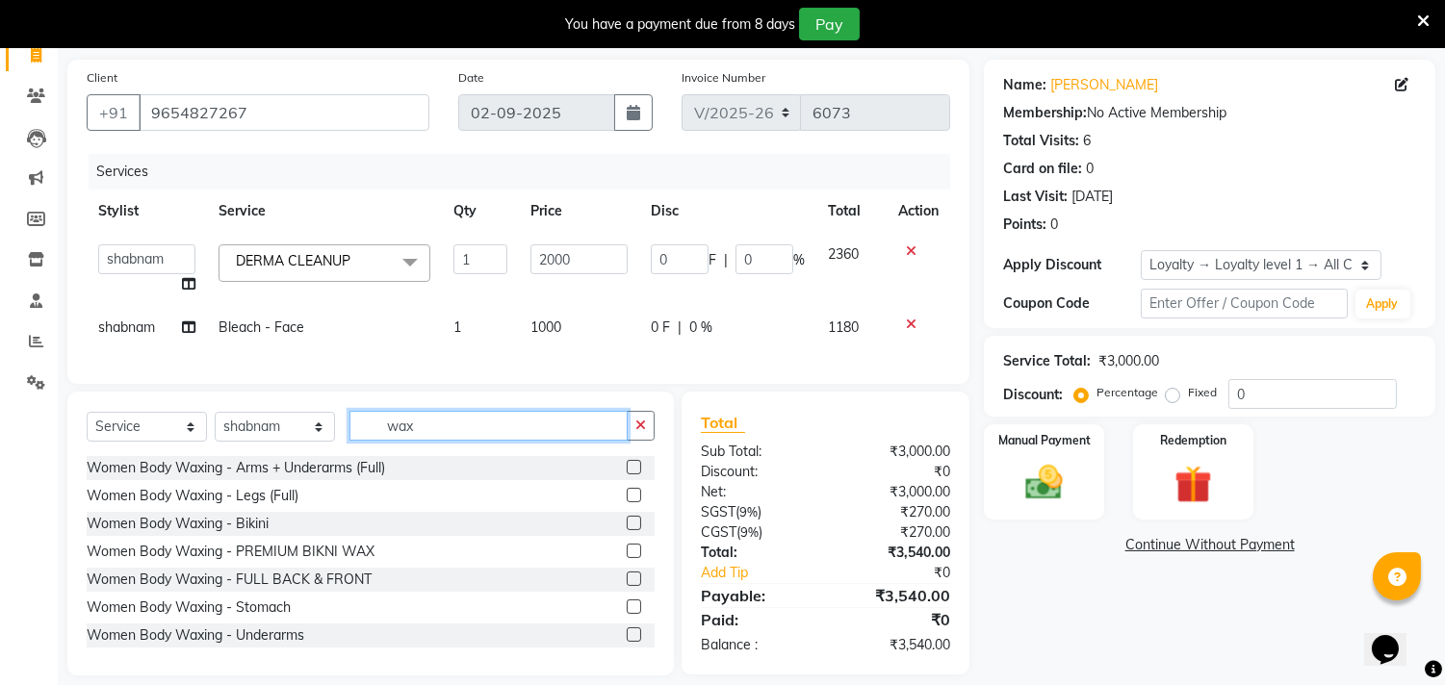
type input "wax"
click at [627, 475] on label at bounding box center [634, 467] width 14 height 14
click at [627, 475] on input "checkbox" at bounding box center [633, 468] width 13 height 13
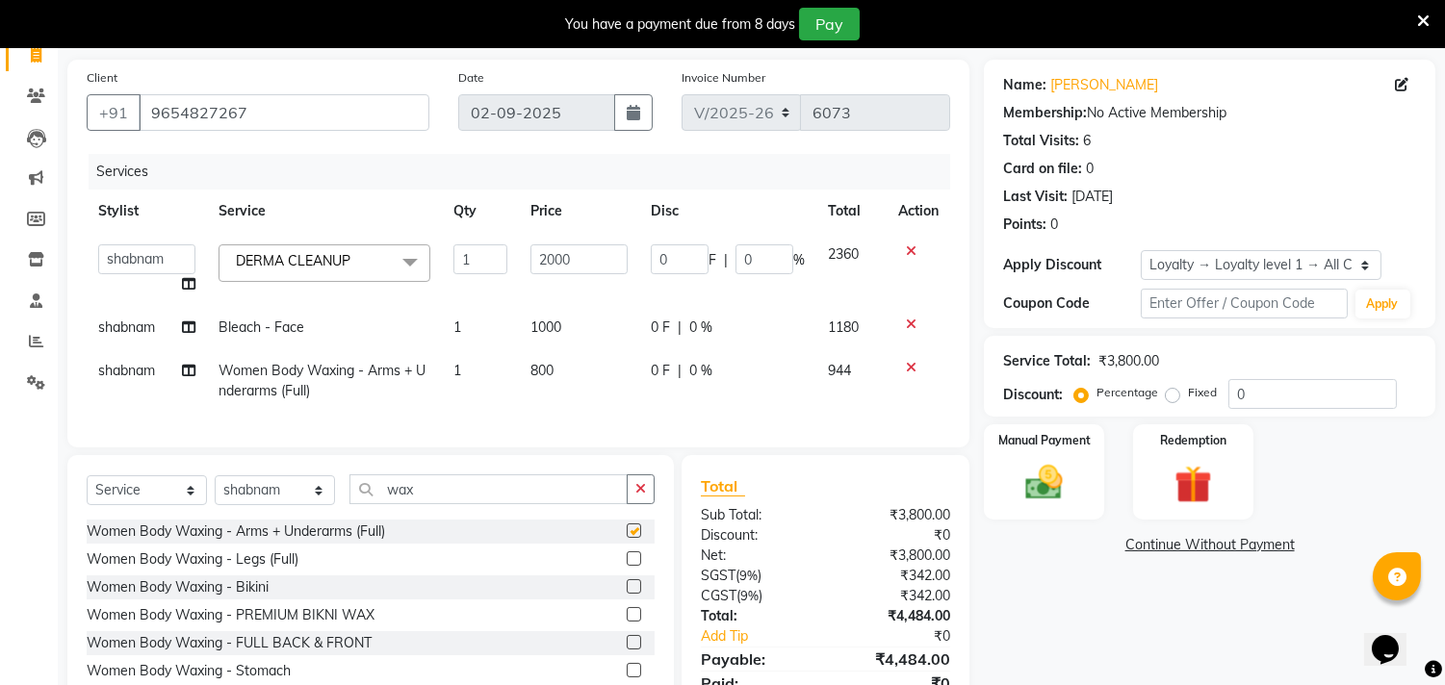
checkbox input "false"
drag, startPoint x: 443, startPoint y: 498, endPoint x: 311, endPoint y: 506, distance: 132.1
click at [311, 506] on div "Select Service Product Membership Package Voucher Prepaid Gift Card Select Styl…" at bounding box center [371, 497] width 568 height 45
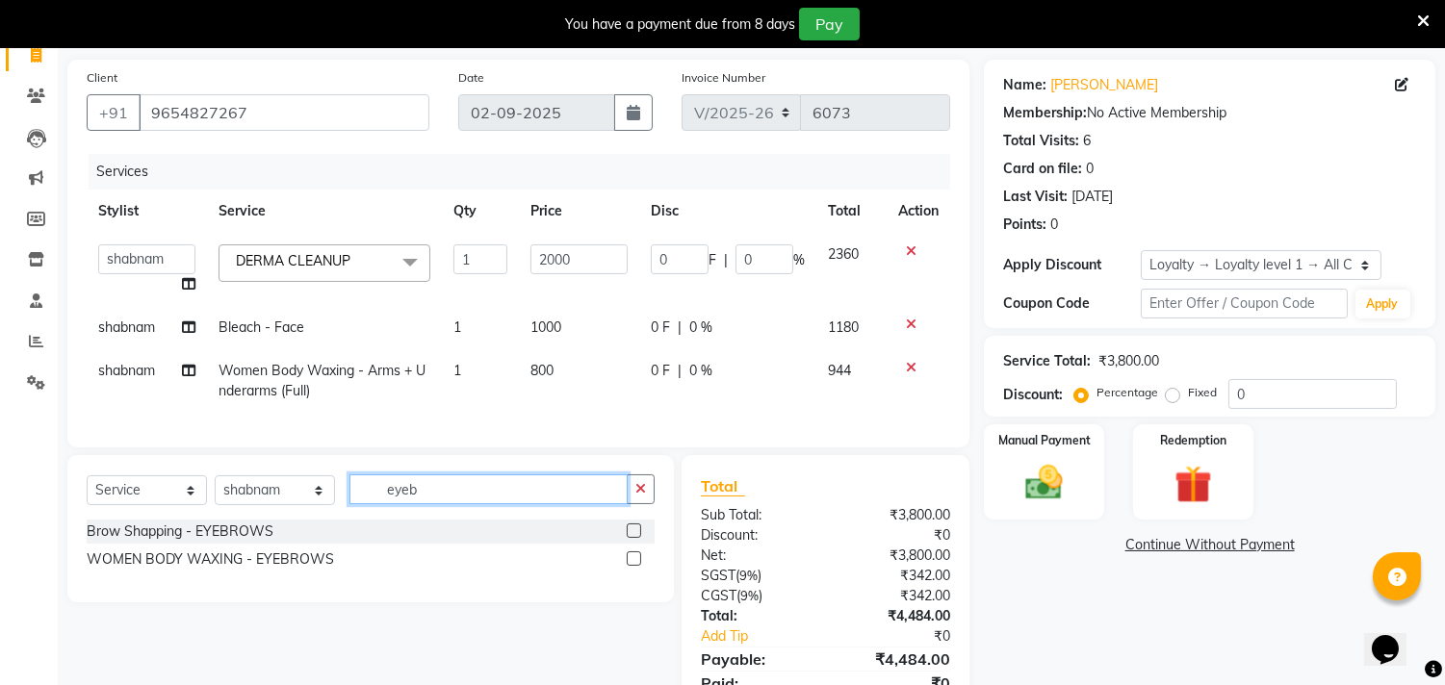
type input "eyeb"
click at [635, 538] on label at bounding box center [634, 531] width 14 height 14
click at [635, 538] on input "checkbox" at bounding box center [633, 532] width 13 height 13
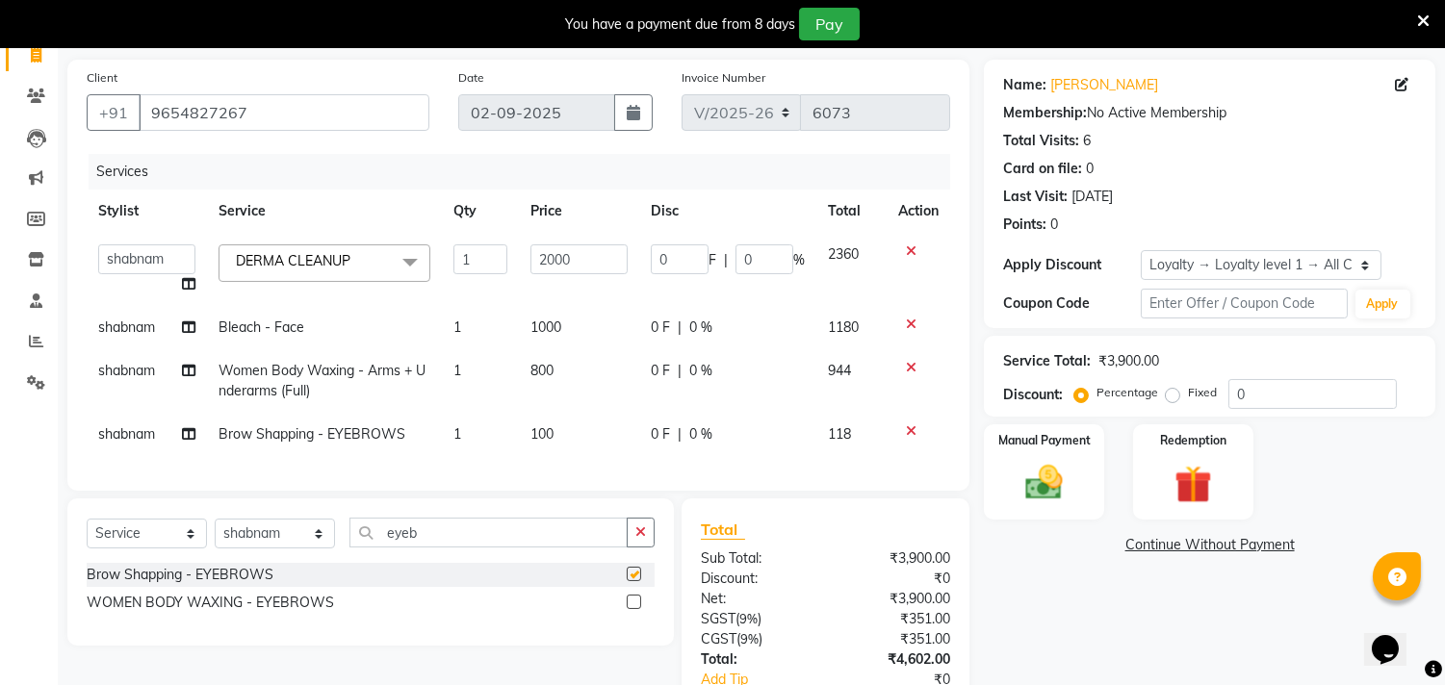
checkbox input "false"
drag, startPoint x: 435, startPoint y: 552, endPoint x: 314, endPoint y: 562, distance: 121.7
click at [314, 562] on div "Select Service Product Membership Package Voucher Prepaid Gift Card Select Styl…" at bounding box center [371, 540] width 568 height 45
type input "upp"
click at [637, 581] on label at bounding box center [634, 574] width 14 height 14
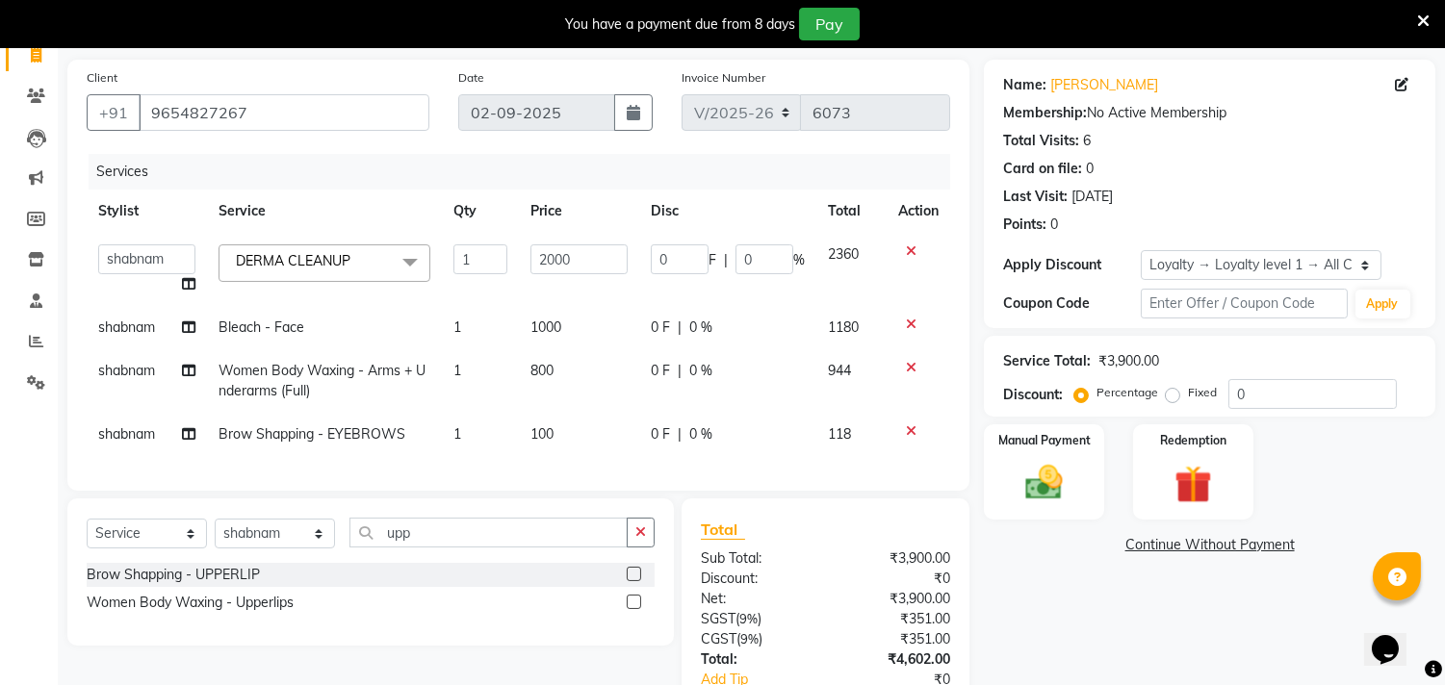
click at [637, 581] on input "checkbox" at bounding box center [633, 575] width 13 height 13
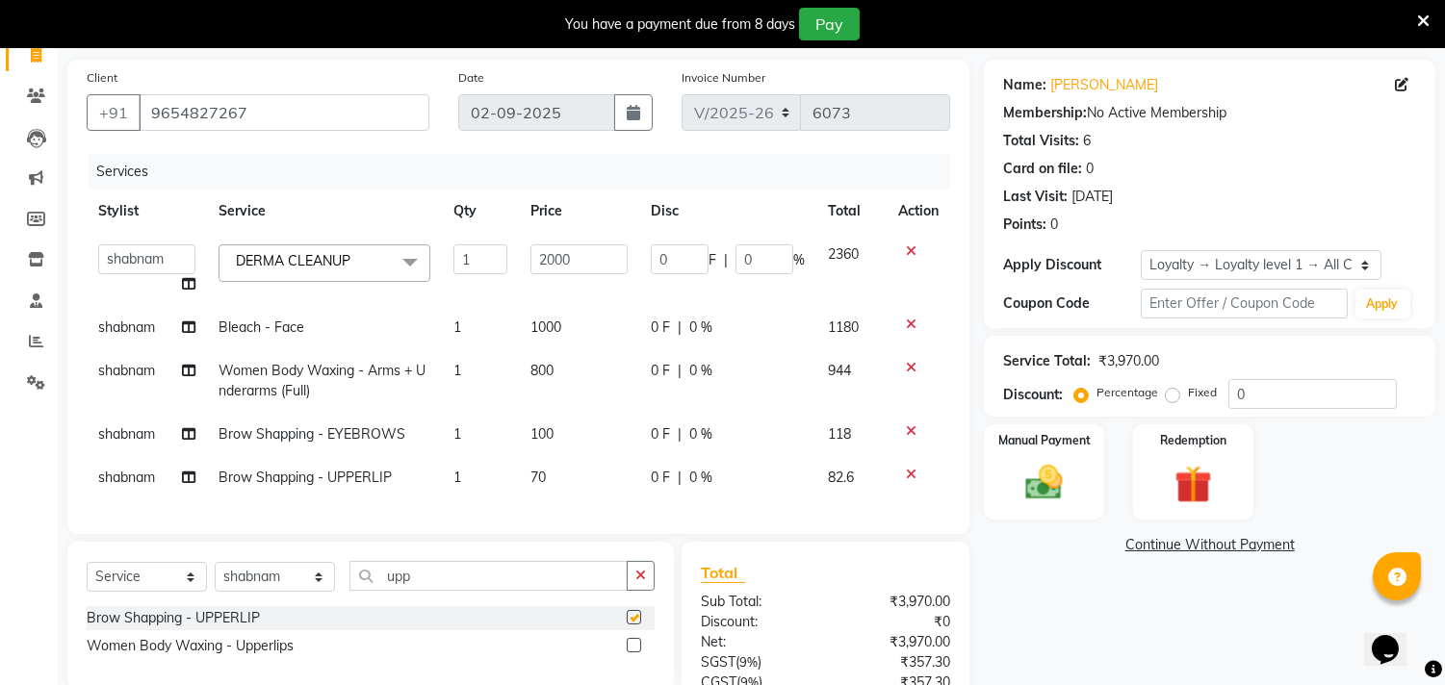
checkbox input "false"
click at [563, 472] on td "70" at bounding box center [579, 477] width 120 height 43
select select "90662"
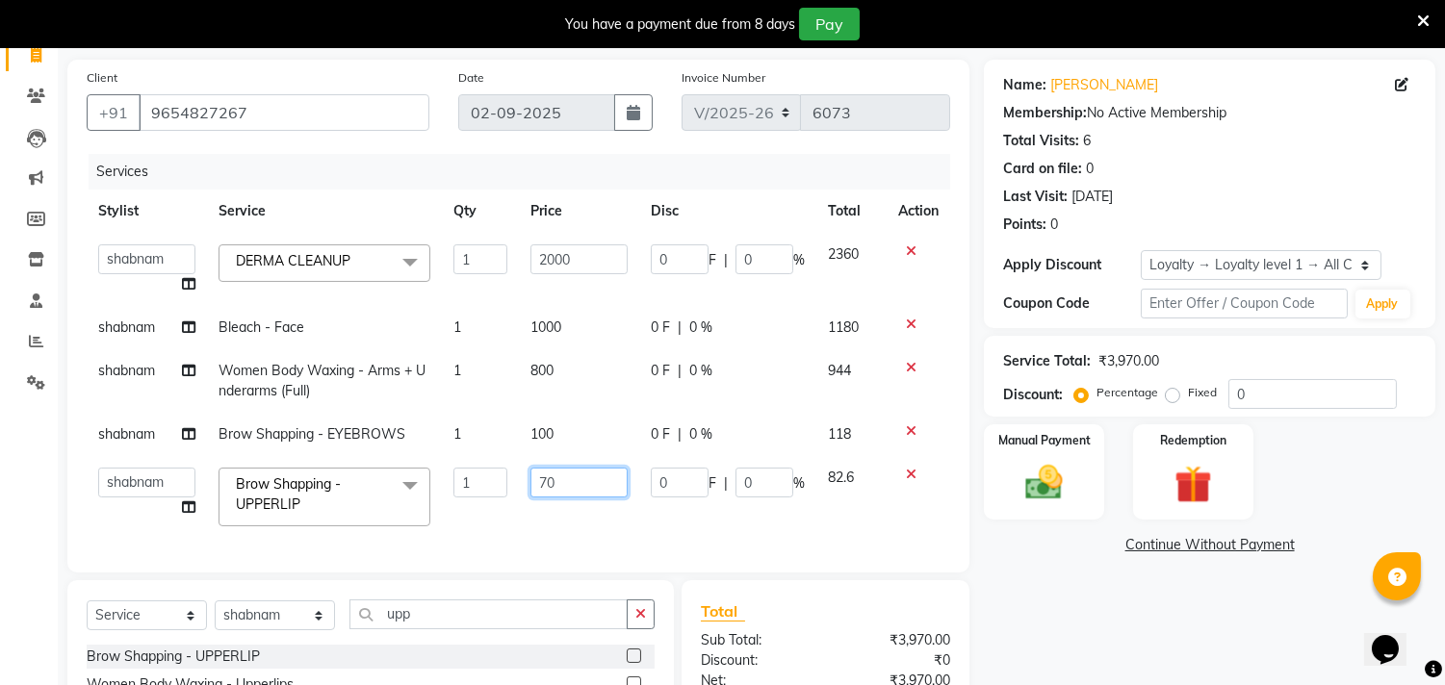
drag, startPoint x: 594, startPoint y: 481, endPoint x: 455, endPoint y: 489, distance: 138.8
click at [475, 482] on tr "Aarif AMAN ANJALI Arman Arshad ARSHAD SALMANI ASHU FAIZ gaurav Hanish harshit J…" at bounding box center [518, 497] width 863 height 82
type input "50"
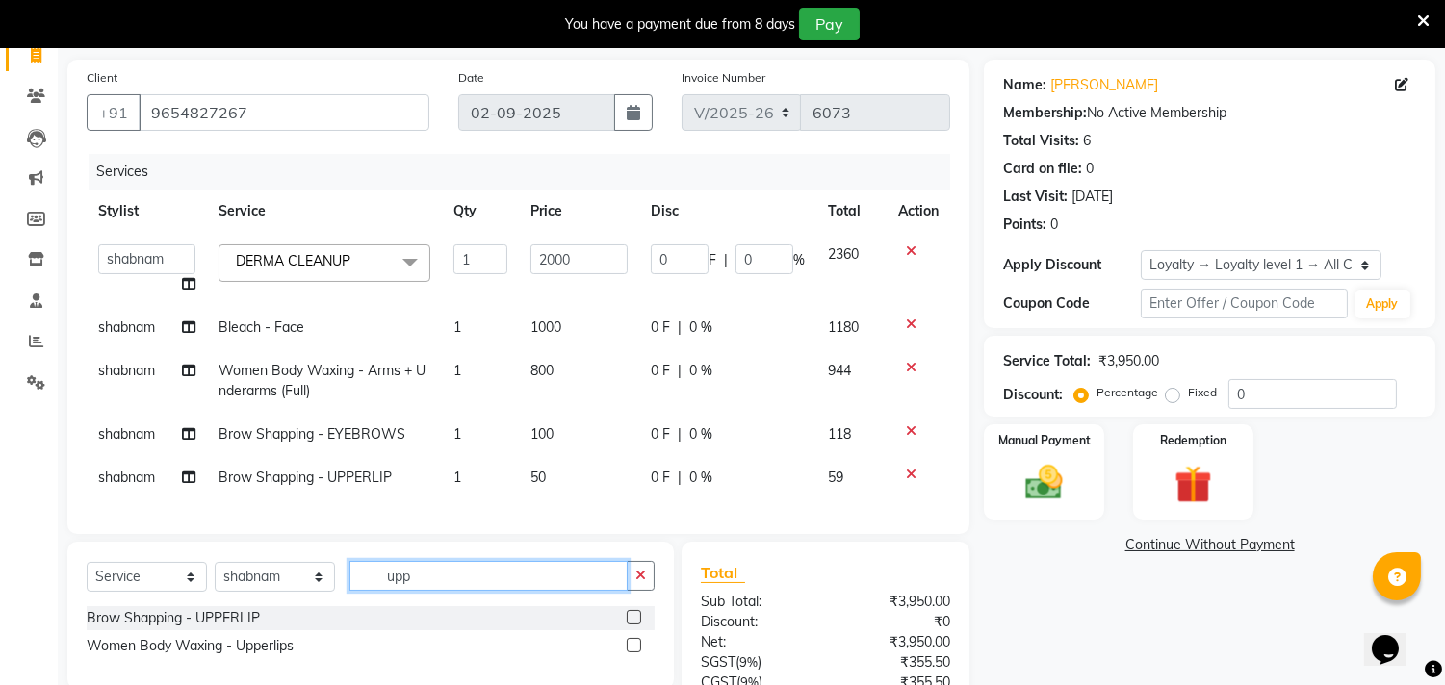
drag, startPoint x: 445, startPoint y: 638, endPoint x: 343, endPoint y: 627, distance: 102.7
click at [342, 626] on div "Select Service Product Membership Package Voucher Prepaid Gift Card Select Styl…" at bounding box center [370, 615] width 606 height 147
type input "iro"
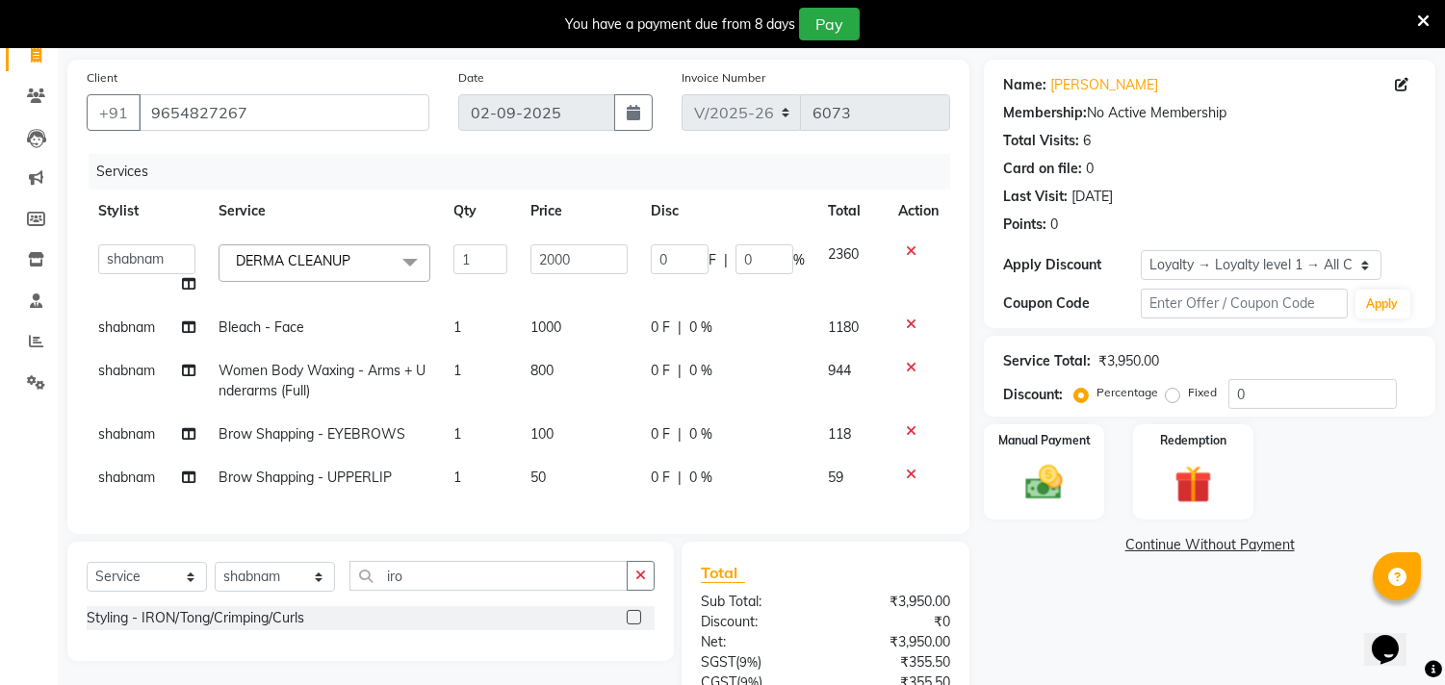
click at [632, 625] on label at bounding box center [634, 617] width 14 height 14
click at [632, 625] on input "checkbox" at bounding box center [633, 618] width 13 height 13
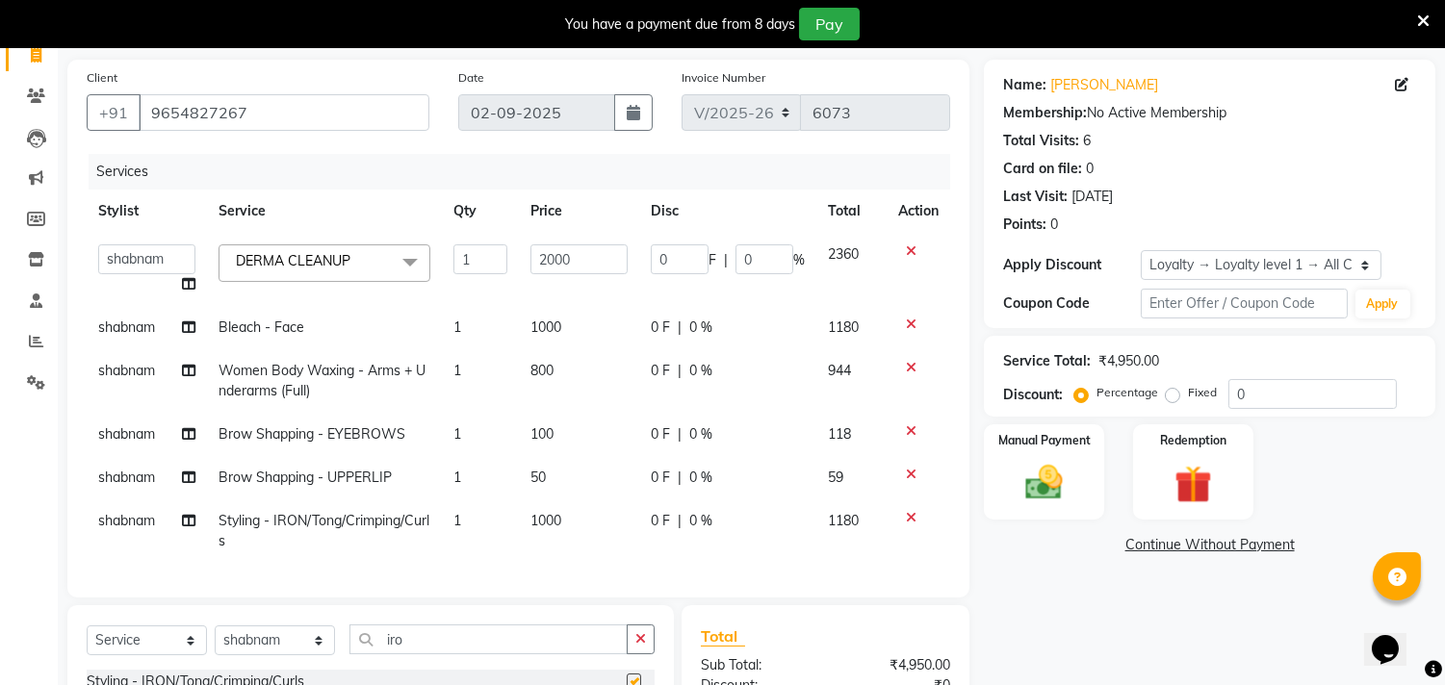
checkbox input "false"
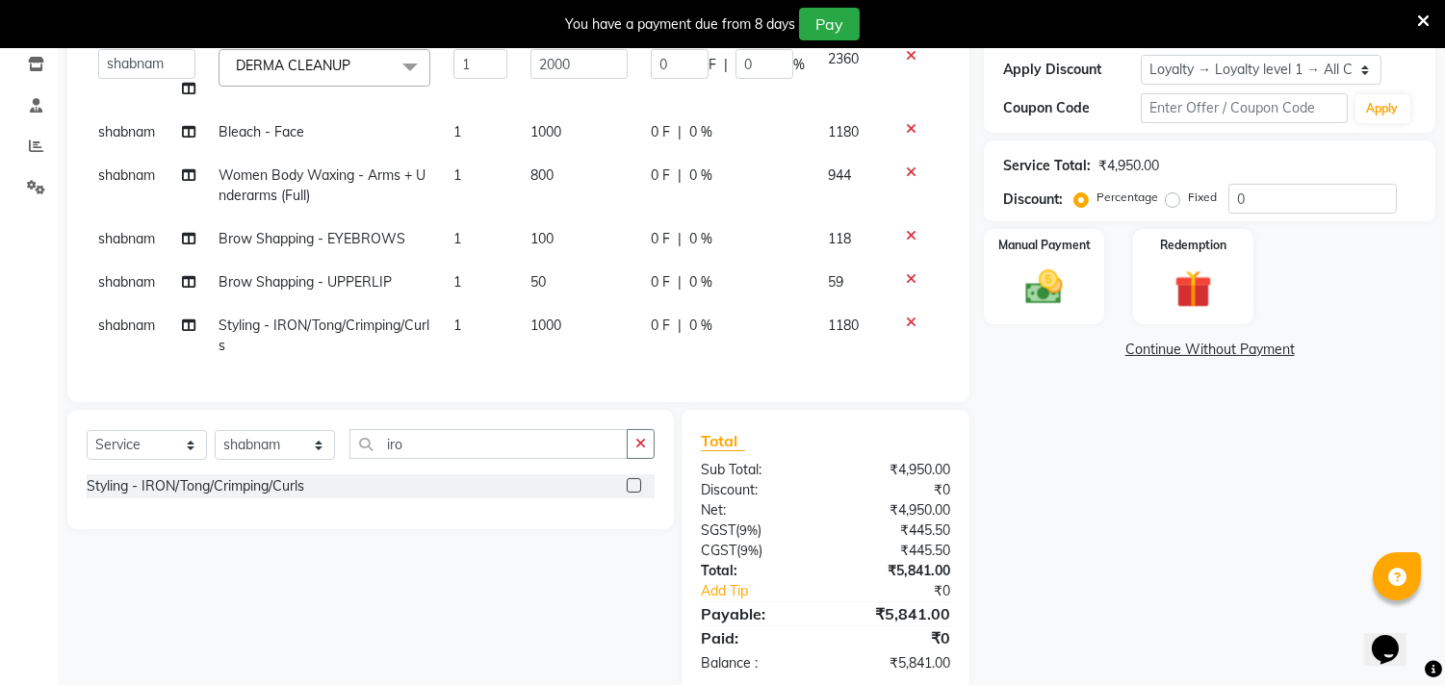
scroll to position [347, 0]
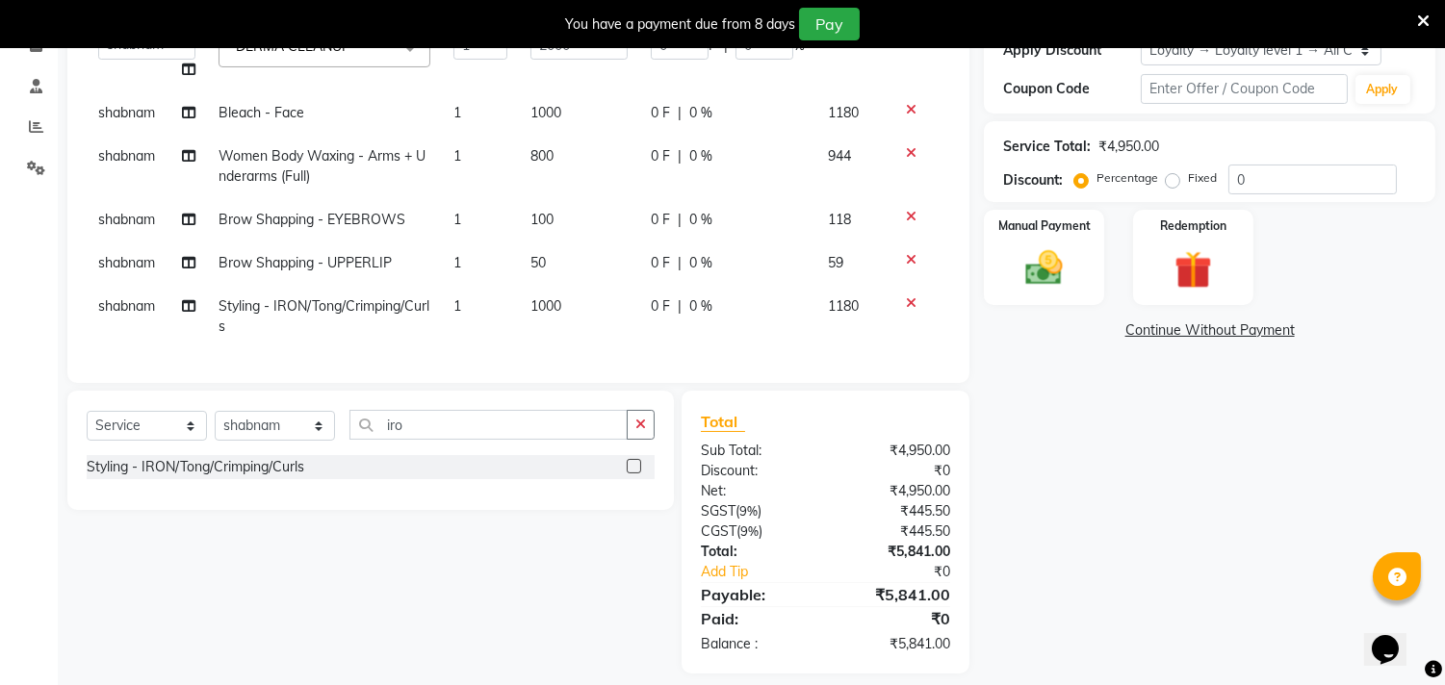
click at [552, 312] on span "1000" at bounding box center [545, 305] width 31 height 17
select select "90662"
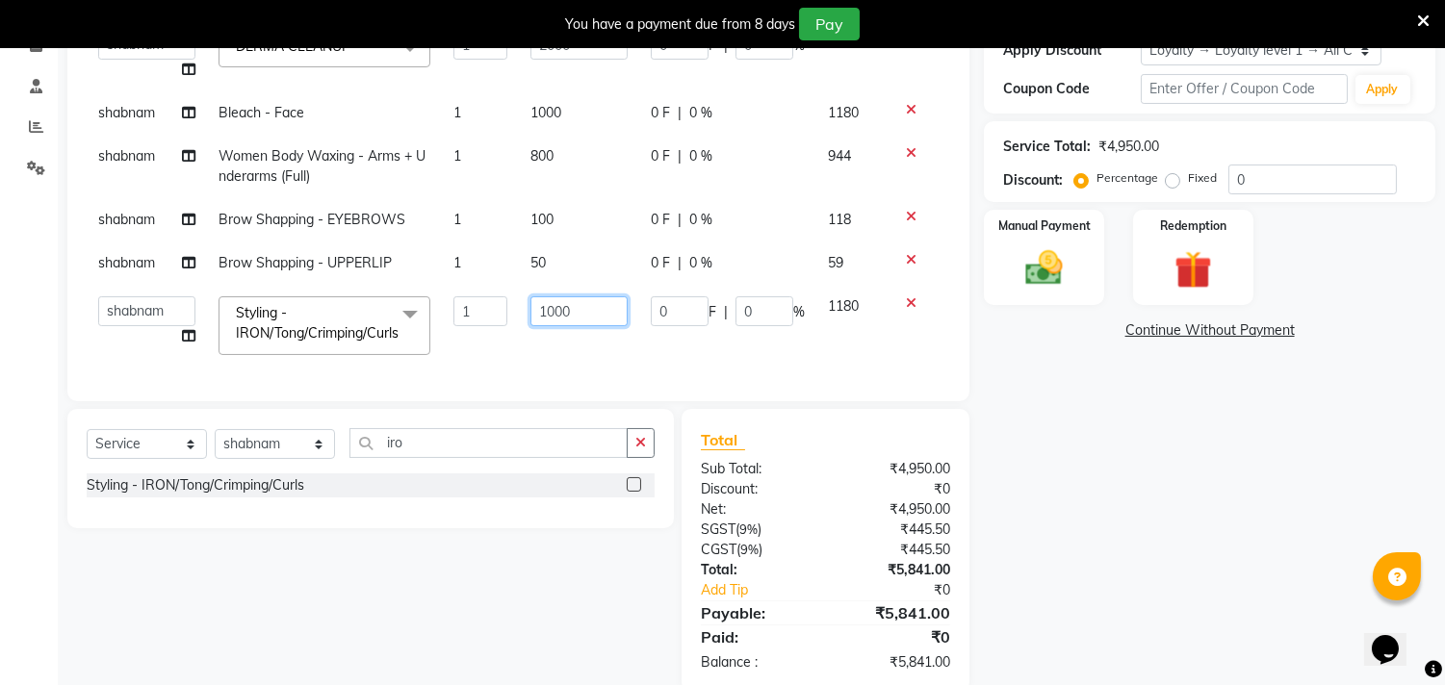
drag, startPoint x: 591, startPoint y: 315, endPoint x: 504, endPoint y: 316, distance: 86.6
click at [504, 316] on tr "Aarif AMAN ANJALI Arman Arshad ARSHAD SALMANI ASHU FAIZ gaurav Hanish harshit J…" at bounding box center [518, 326] width 863 height 82
type input "800"
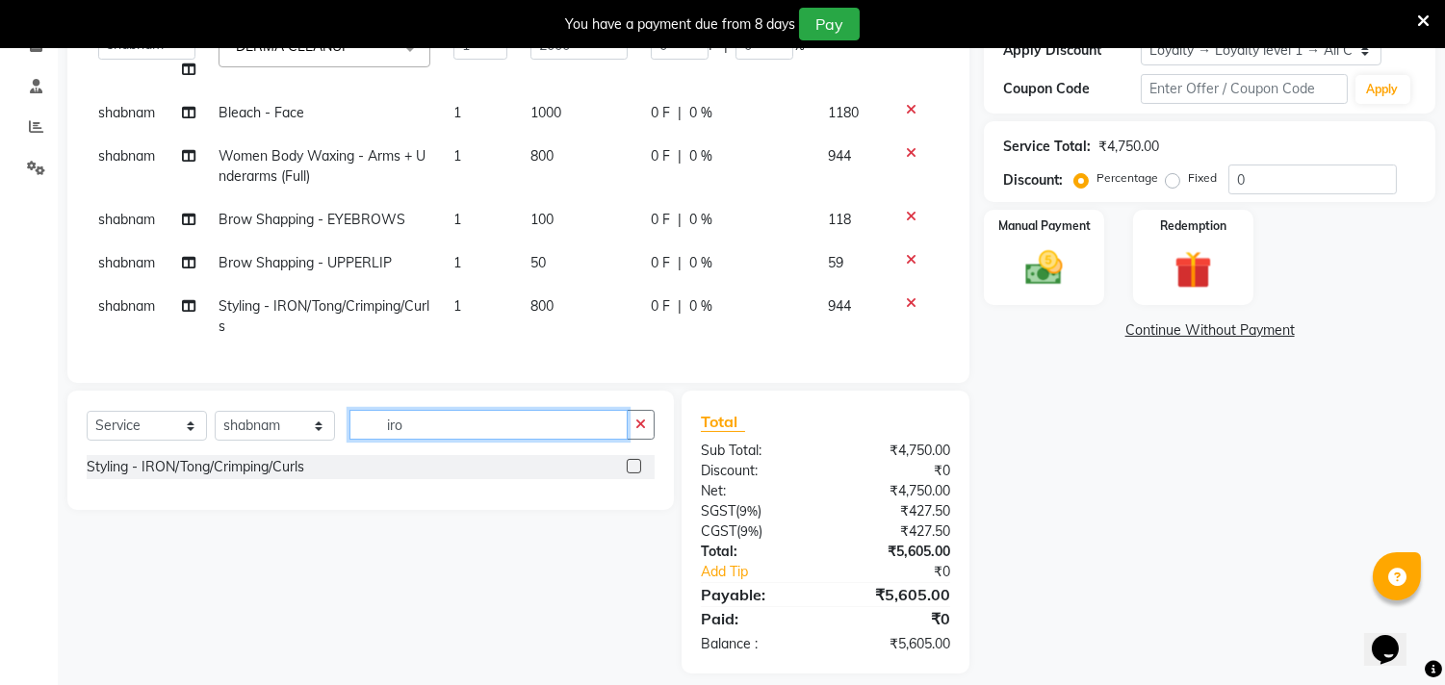
drag, startPoint x: 429, startPoint y: 455, endPoint x: 361, endPoint y: 455, distance: 68.3
click at [361, 440] on input "iro" at bounding box center [488, 425] width 278 height 30
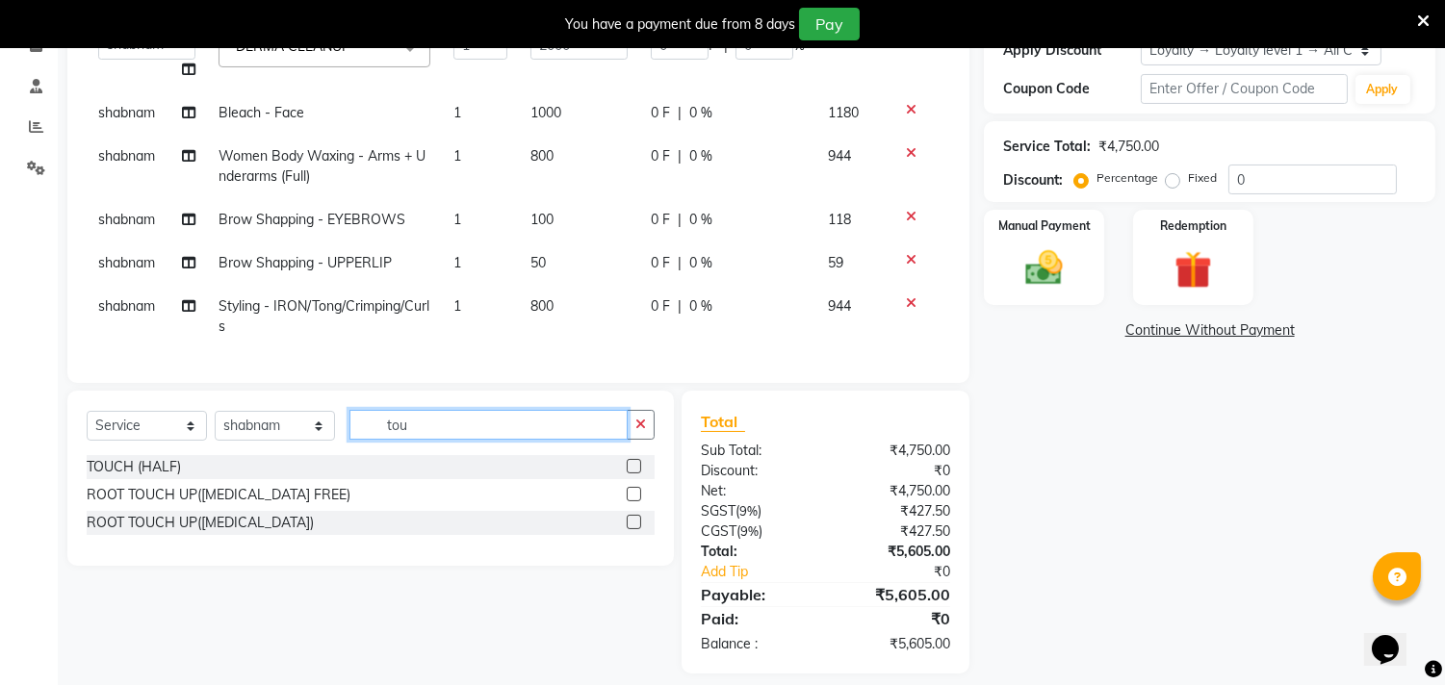
type input "tou"
click at [631, 501] on label at bounding box center [634, 494] width 14 height 14
click at [631, 501] on input "checkbox" at bounding box center [633, 495] width 13 height 13
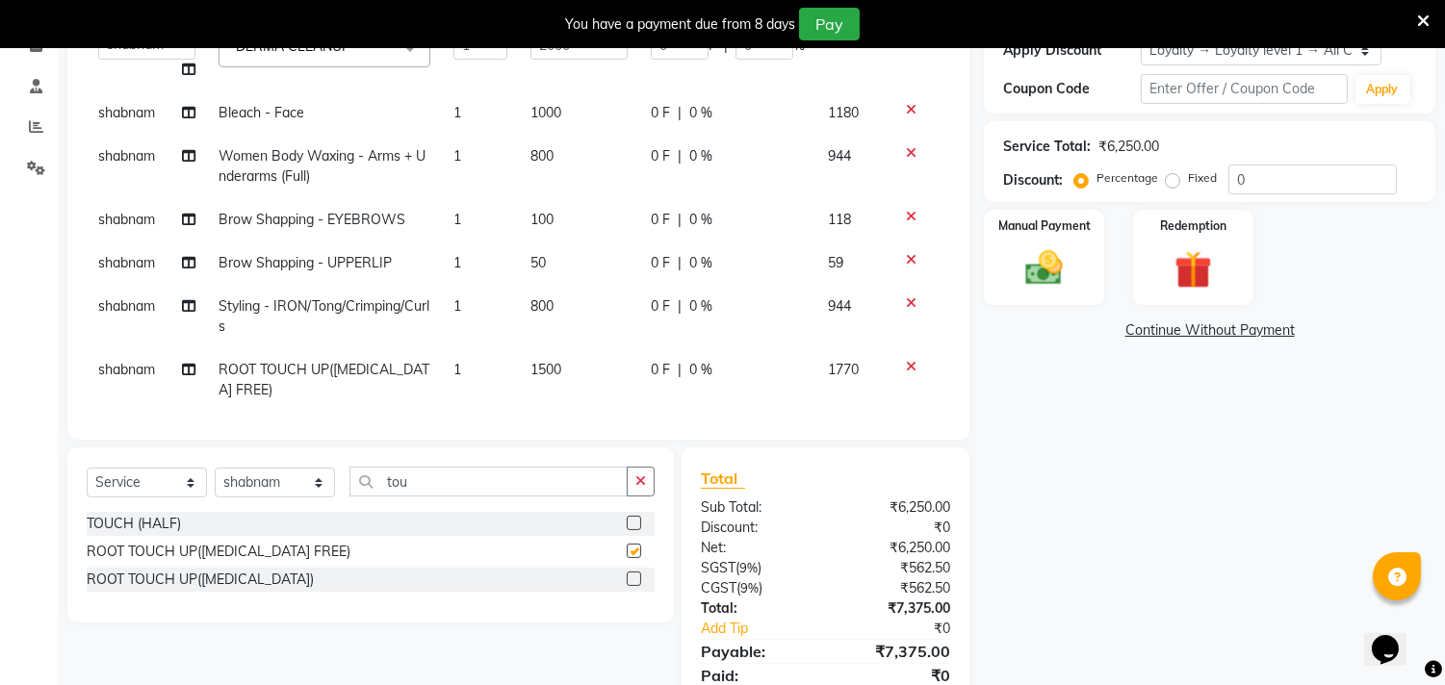
checkbox input "false"
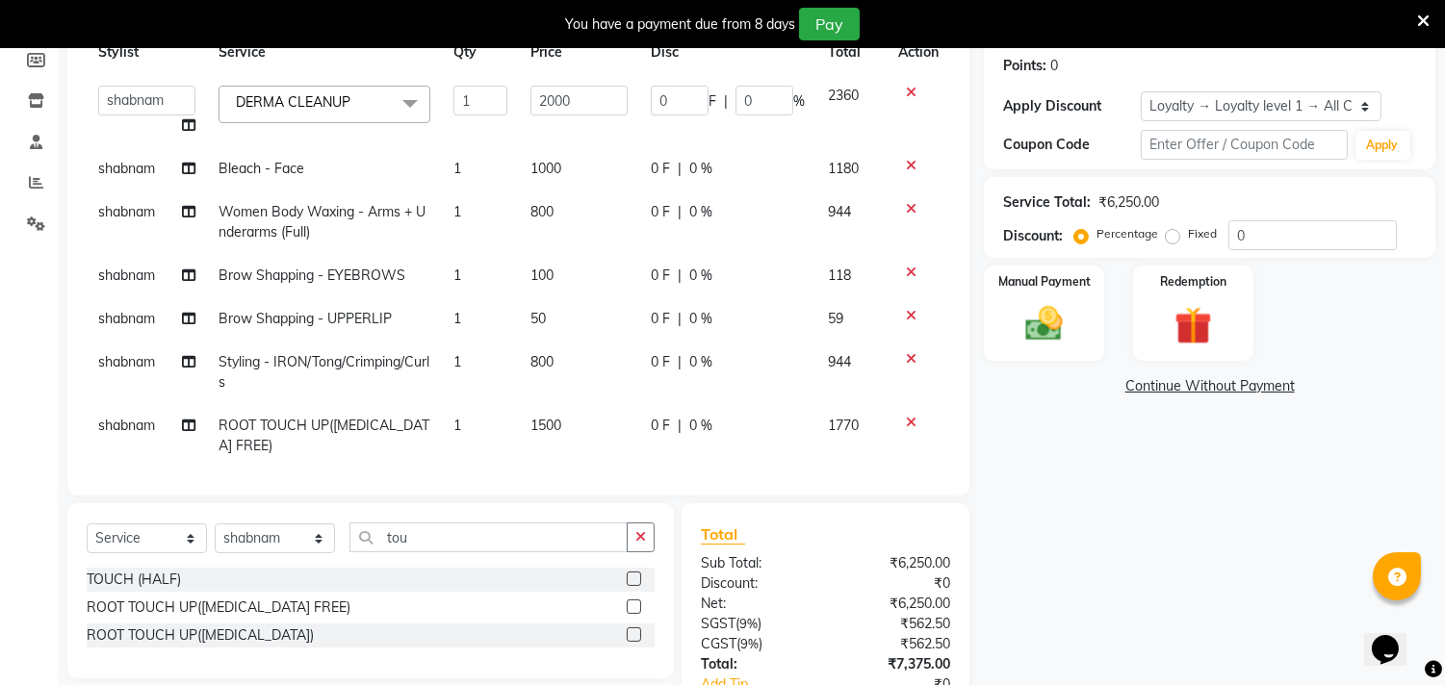
scroll to position [241, 0]
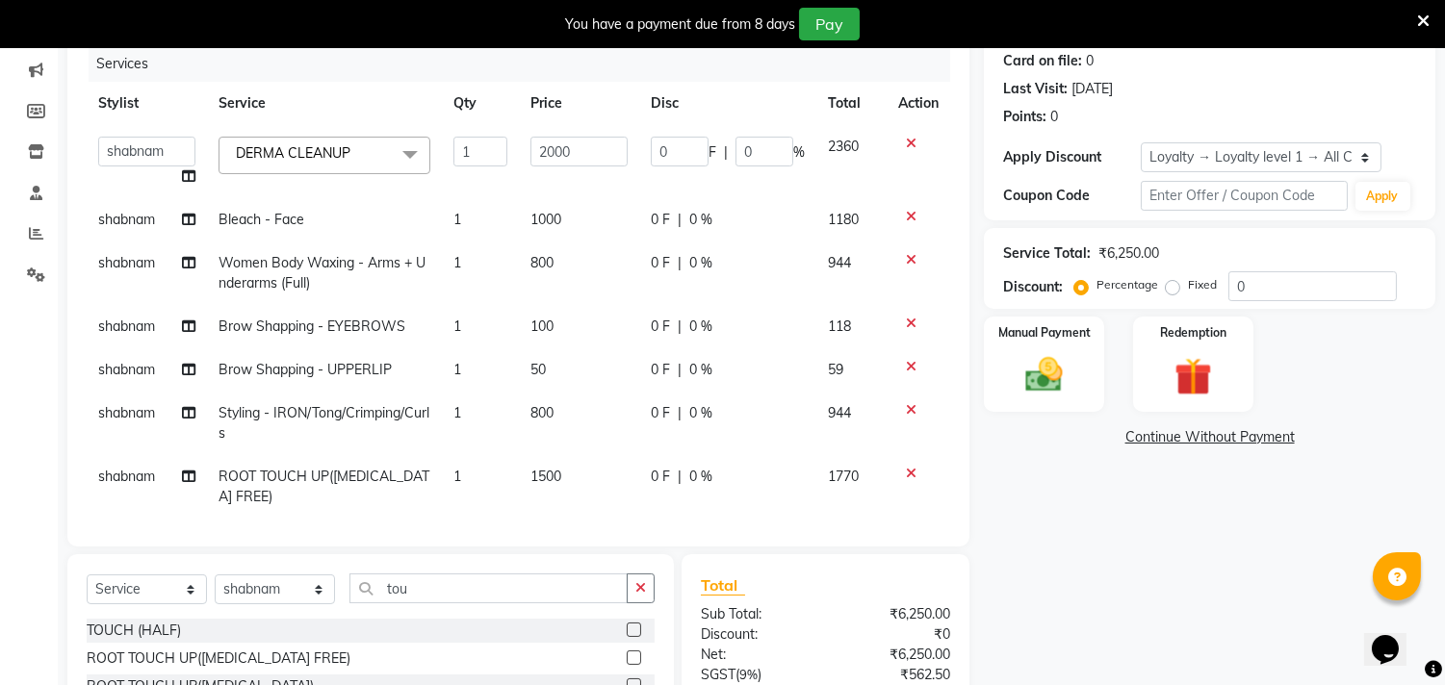
click at [135, 402] on td "shabnam" at bounding box center [147, 424] width 120 height 64
select select "90662"
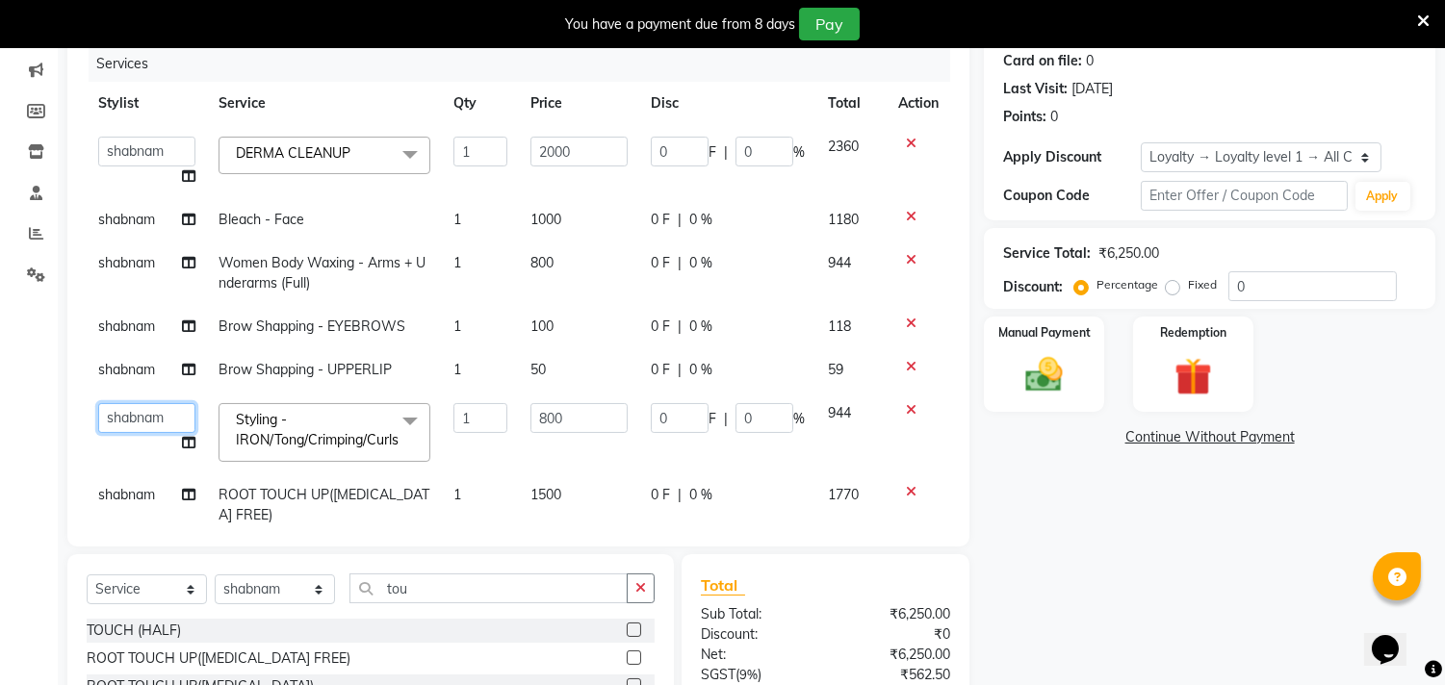
click at [135, 403] on select "Aarif AMAN ANJALI Arman Arshad ARSHAD SALMANI ASHU FAIZ gaurav Hanish harshit J…" at bounding box center [146, 418] width 97 height 30
select select "60684"
click at [122, 492] on span "shabnam" at bounding box center [126, 494] width 57 height 17
select select "90662"
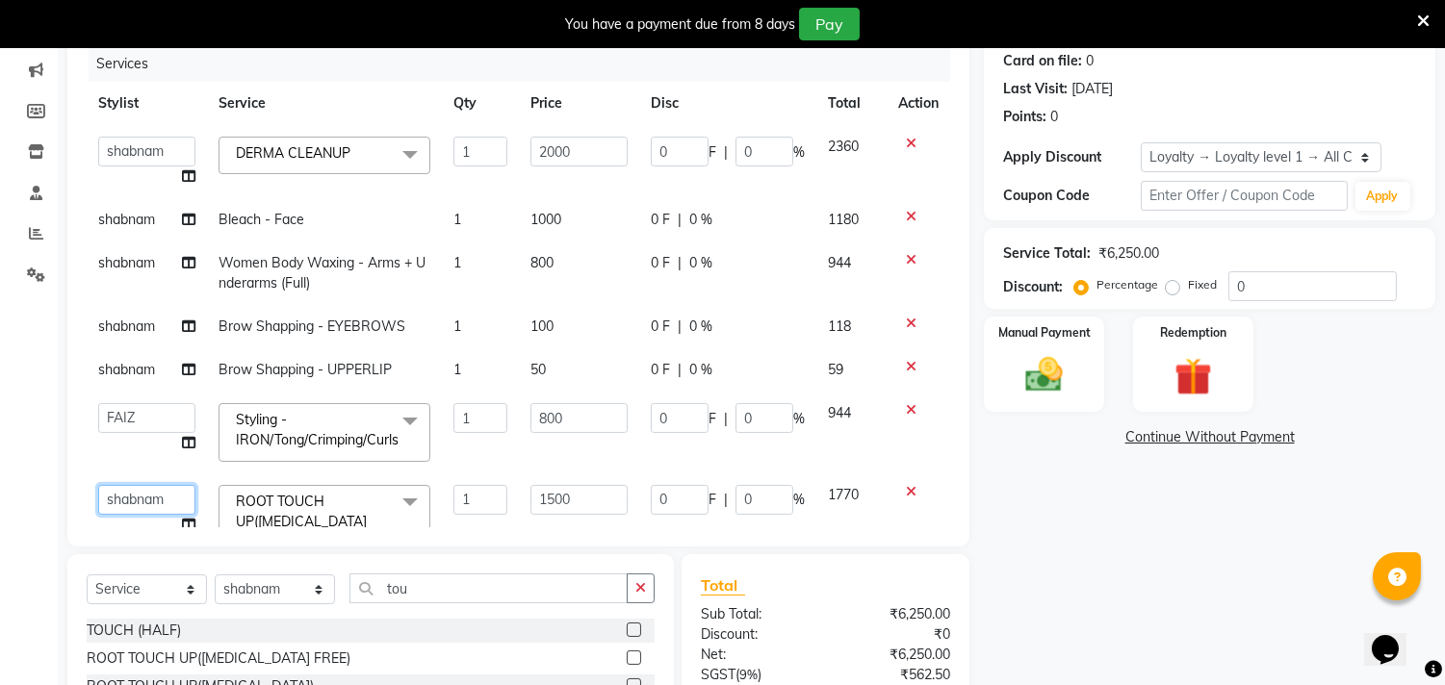
scroll to position [3, 0]
click at [122, 492] on select "Aarif AMAN ANJALI Arman Arshad ARSHAD SALMANI ASHU FAIZ gaurav Hanish harshit J…" at bounding box center [146, 497] width 97 height 30
select select "60684"
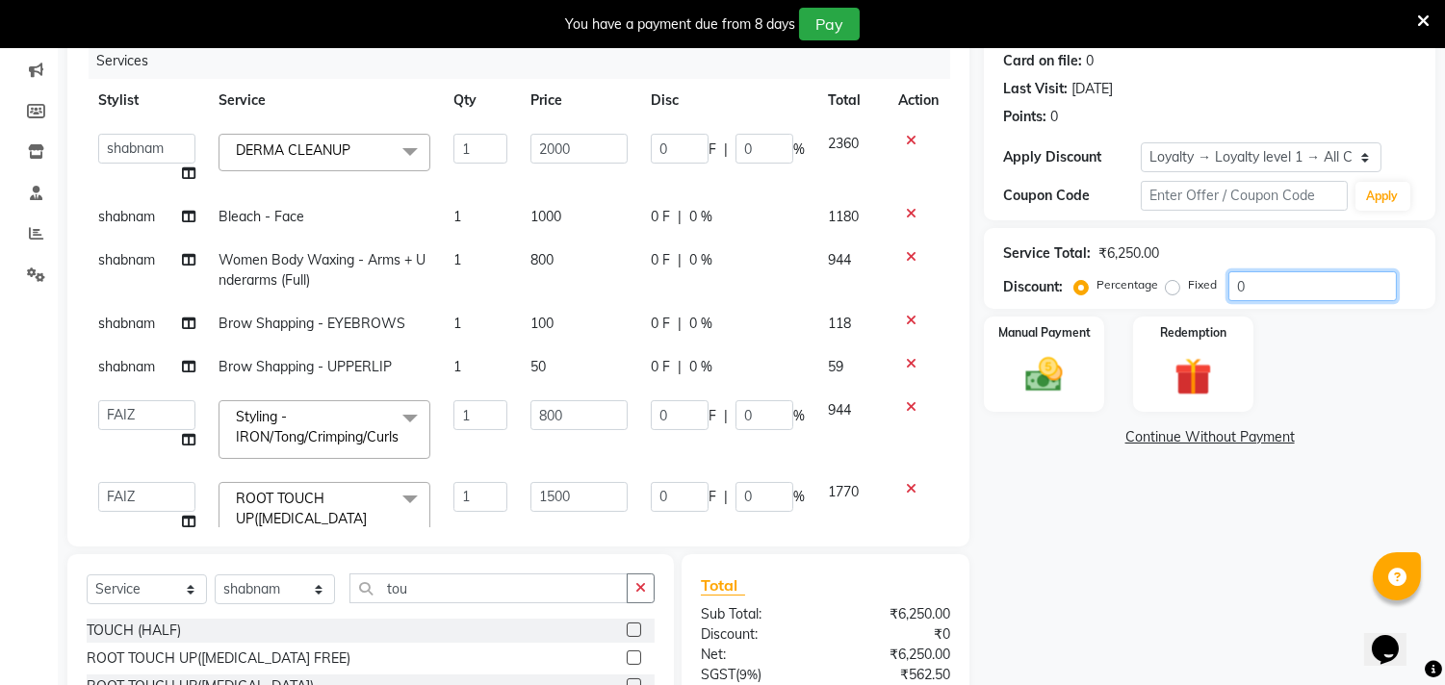
click at [1329, 296] on input "0" at bounding box center [1312, 286] width 168 height 30
type input "02"
type input "40"
type input "2"
type input "16"
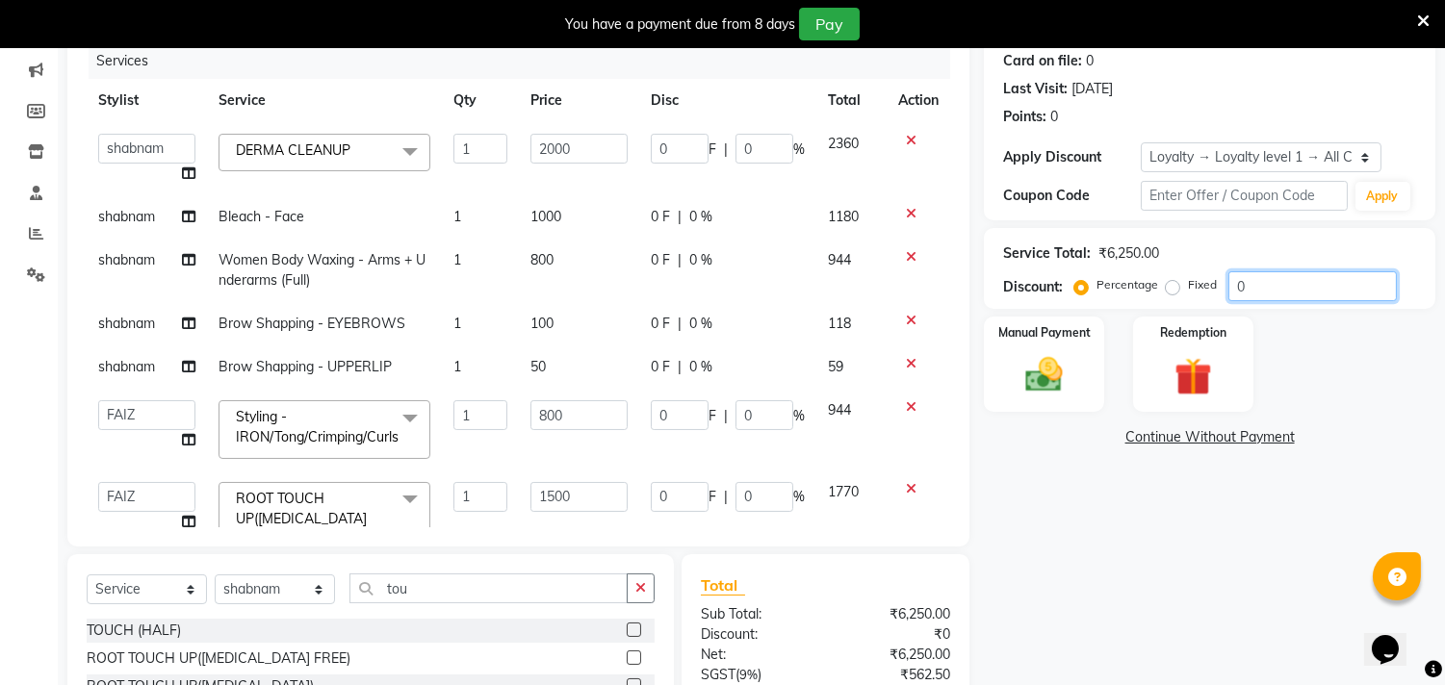
type input "2"
type input "30"
type input "2"
type input "025"
type input "500"
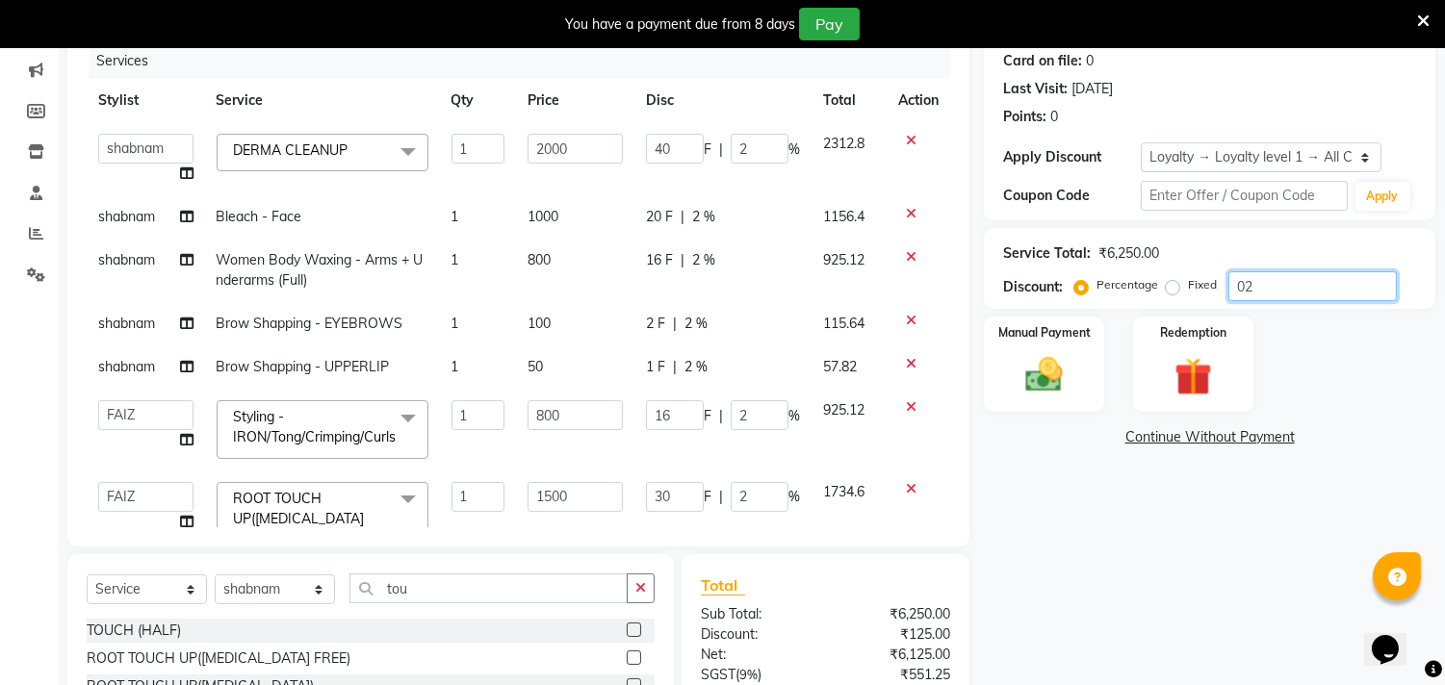
type input "25"
type input "200"
type input "25"
type input "375"
type input "25"
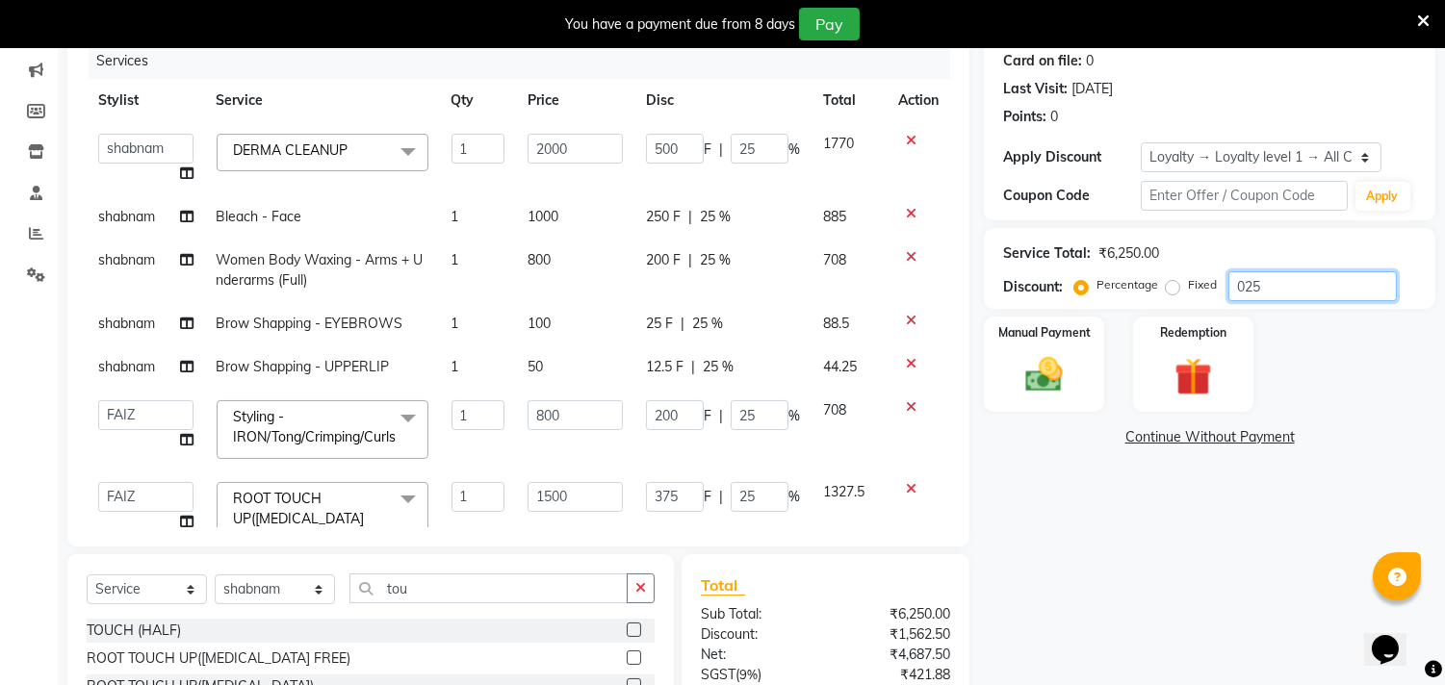
type input "025"
click at [1261, 565] on div "Name: Pratishtha Membership: No Active Membership Total Visits: 6 Card on file:…" at bounding box center [1217, 394] width 466 height 885
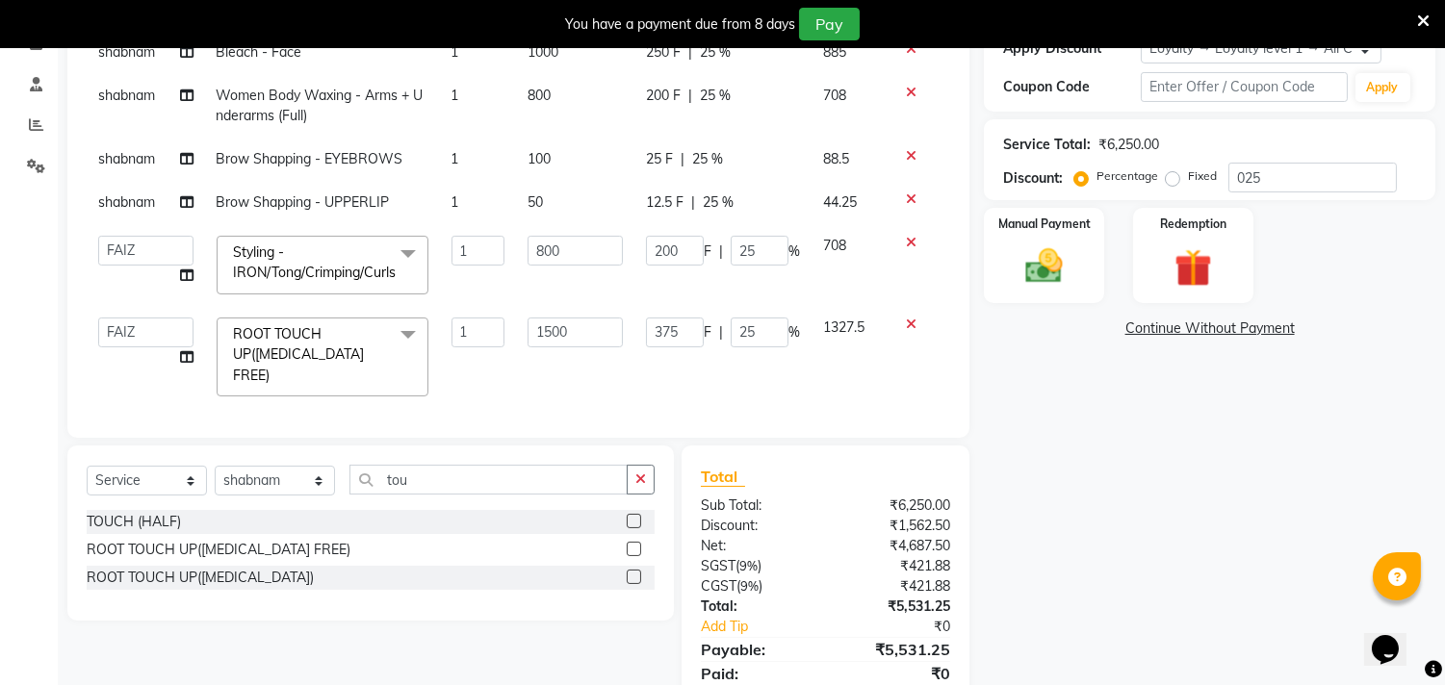
scroll to position [207, 0]
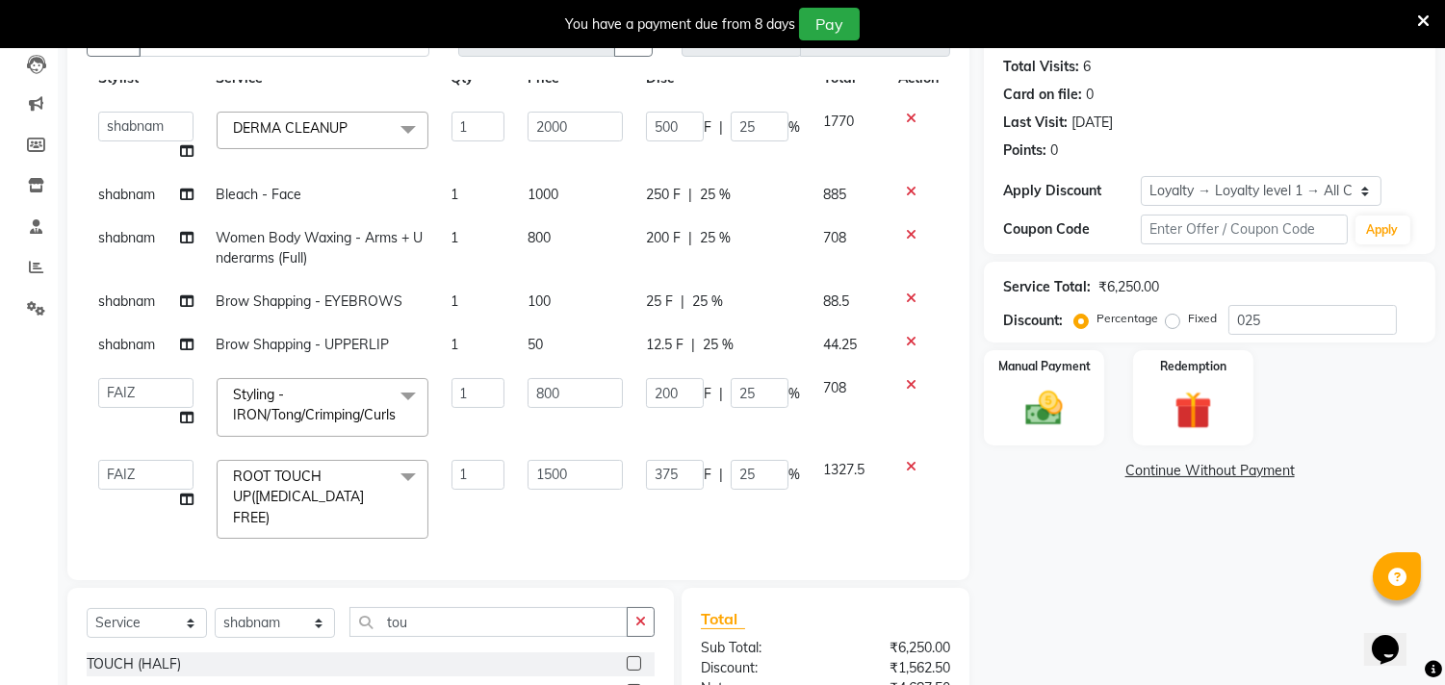
click at [906, 237] on icon at bounding box center [911, 234] width 11 height 13
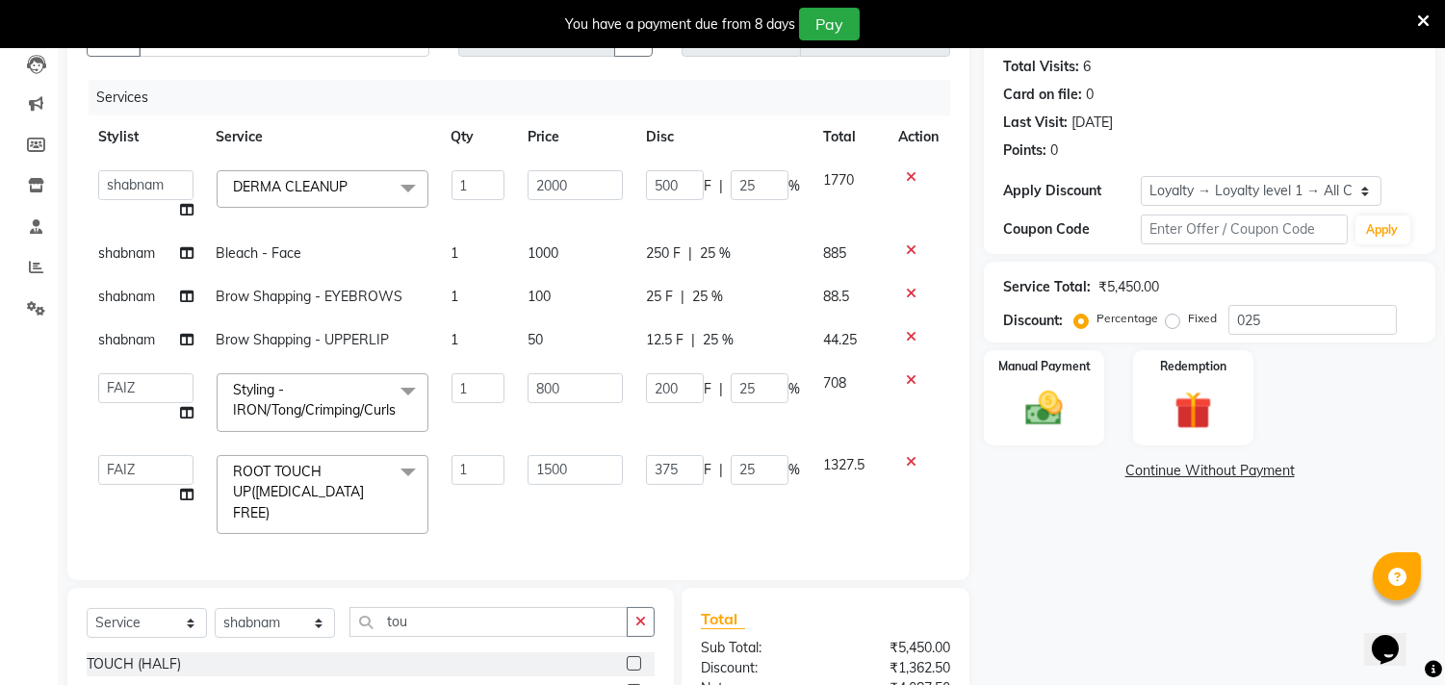
click at [1259, 550] on div "Name: Pratishtha Membership: No Active Membership Total Visits: 6 Card on file:…" at bounding box center [1217, 428] width 466 height 885
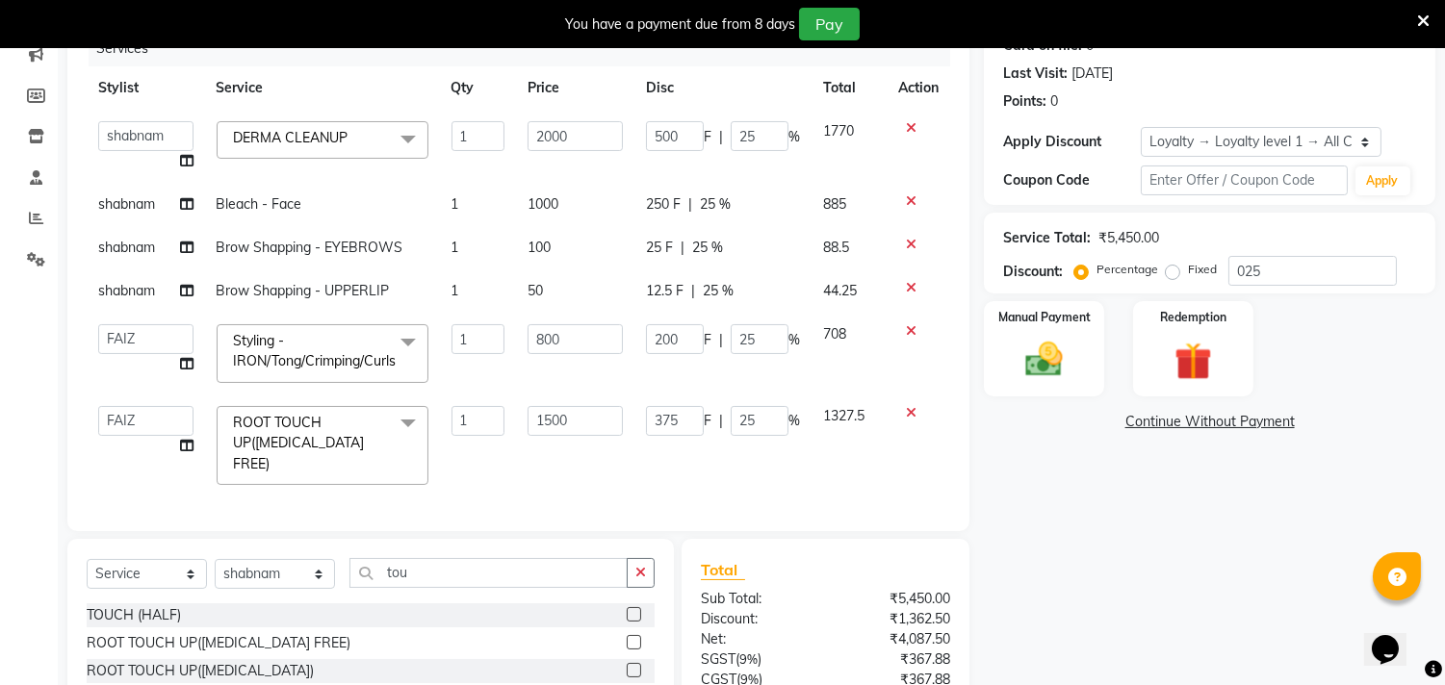
scroll to position [294, 0]
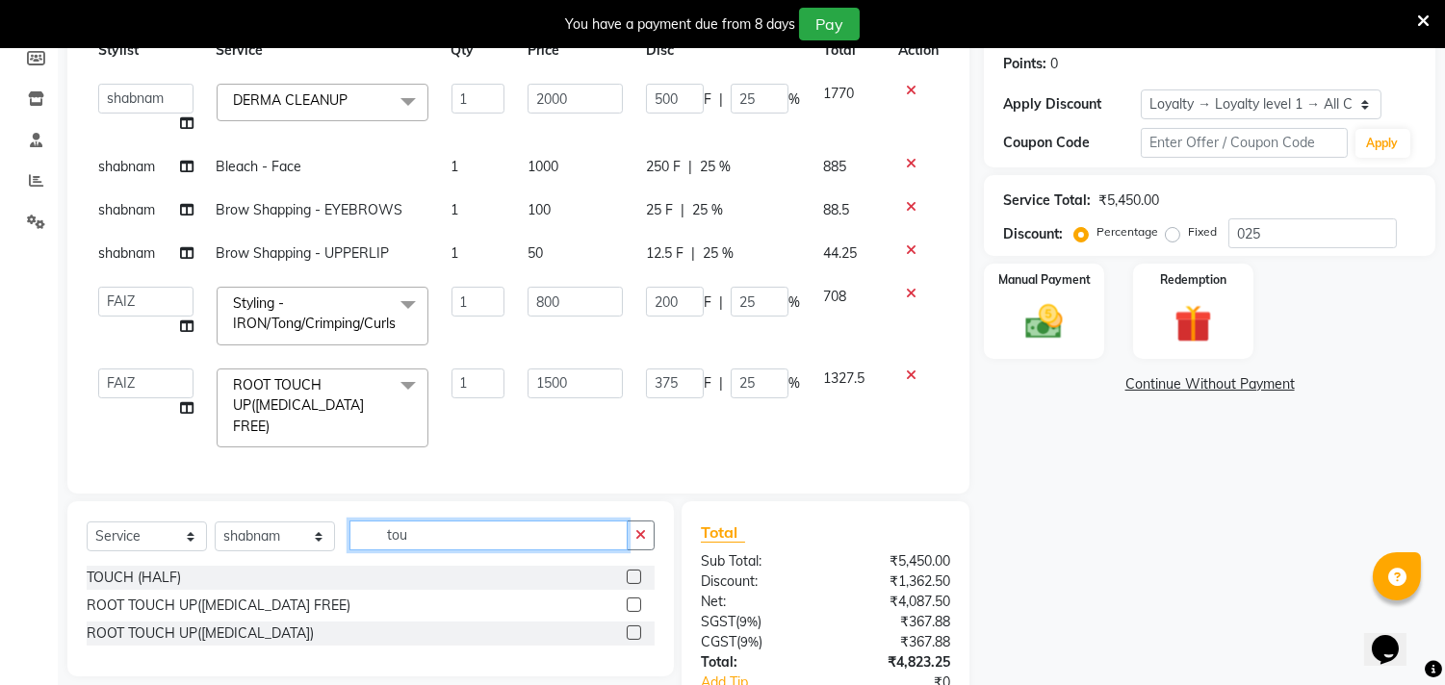
click at [436, 521] on input "tou" at bounding box center [488, 536] width 278 height 30
type input "t"
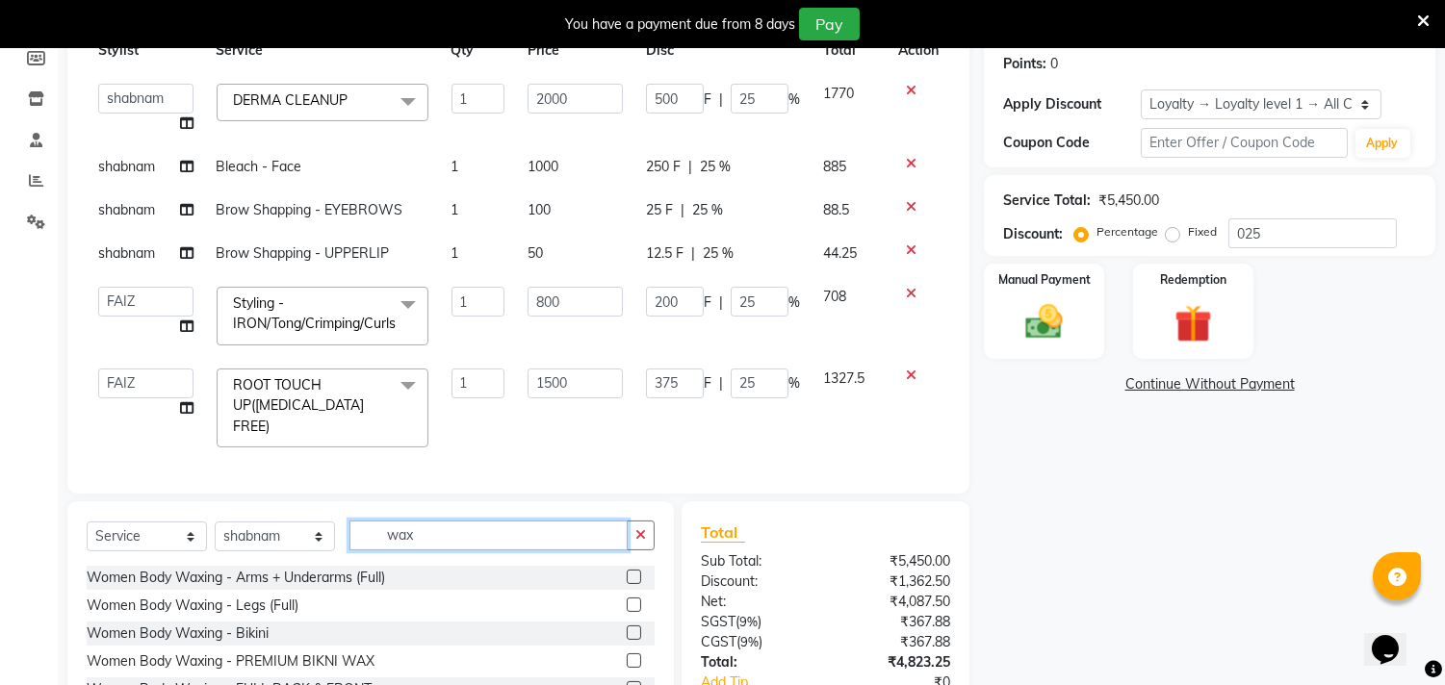
type input "wax"
click at [627, 576] on label at bounding box center [634, 577] width 14 height 14
click at [627, 576] on input "checkbox" at bounding box center [633, 578] width 13 height 13
checkbox input "false"
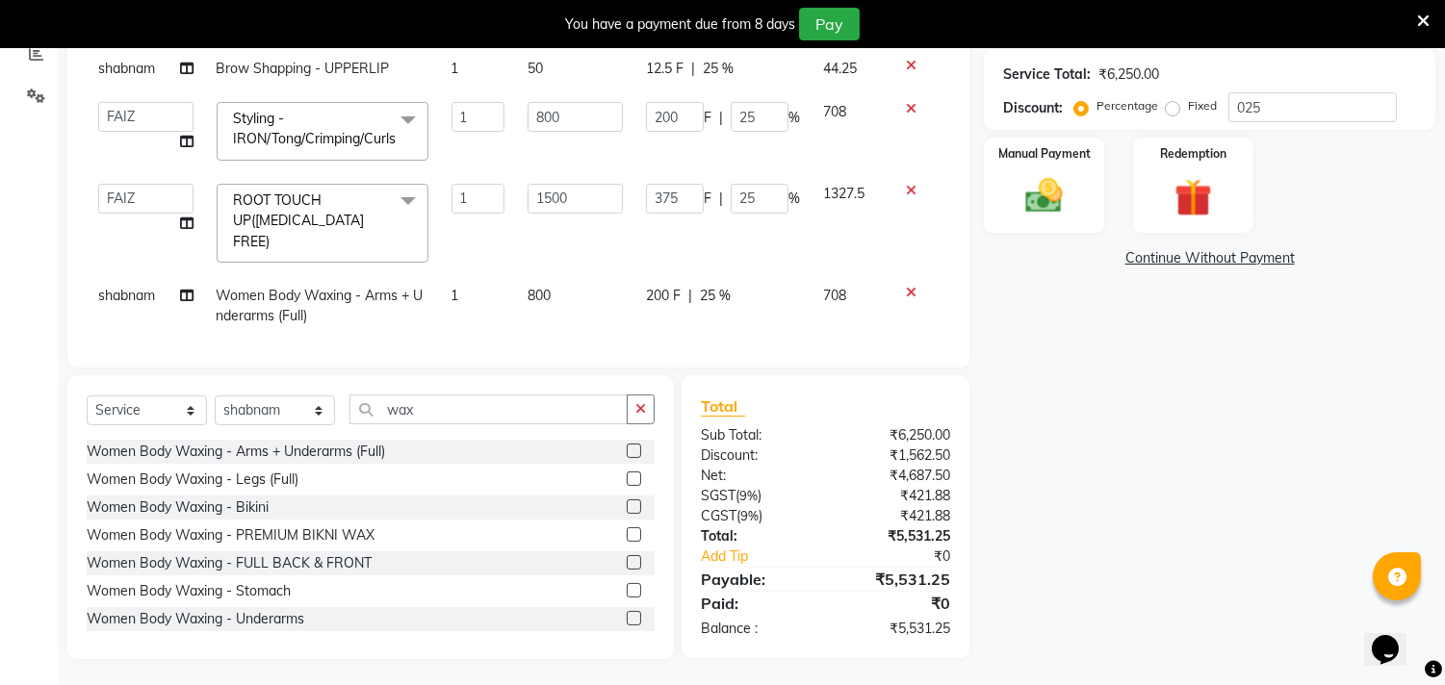
scroll to position [422, 0]
click at [1034, 177] on img at bounding box center [1045, 194] width 64 height 45
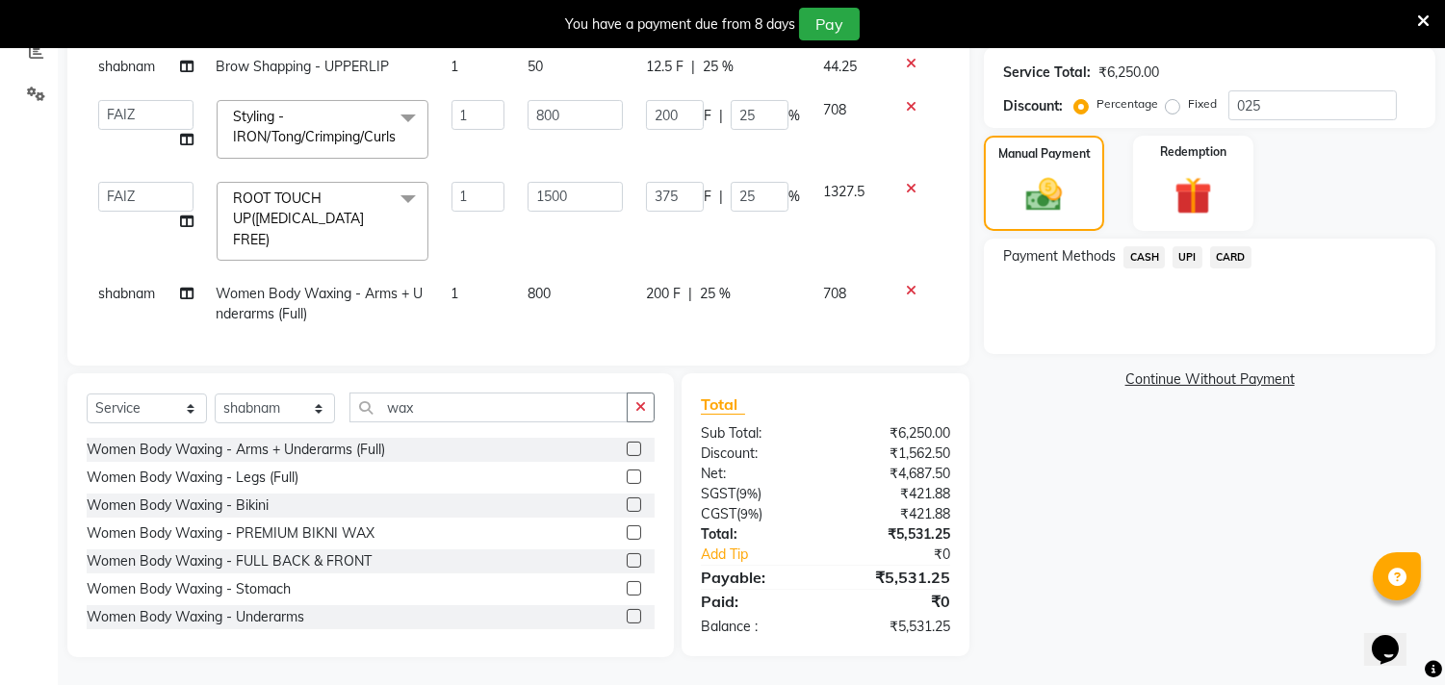
click at [1228, 257] on span "CARD" at bounding box center [1230, 257] width 41 height 22
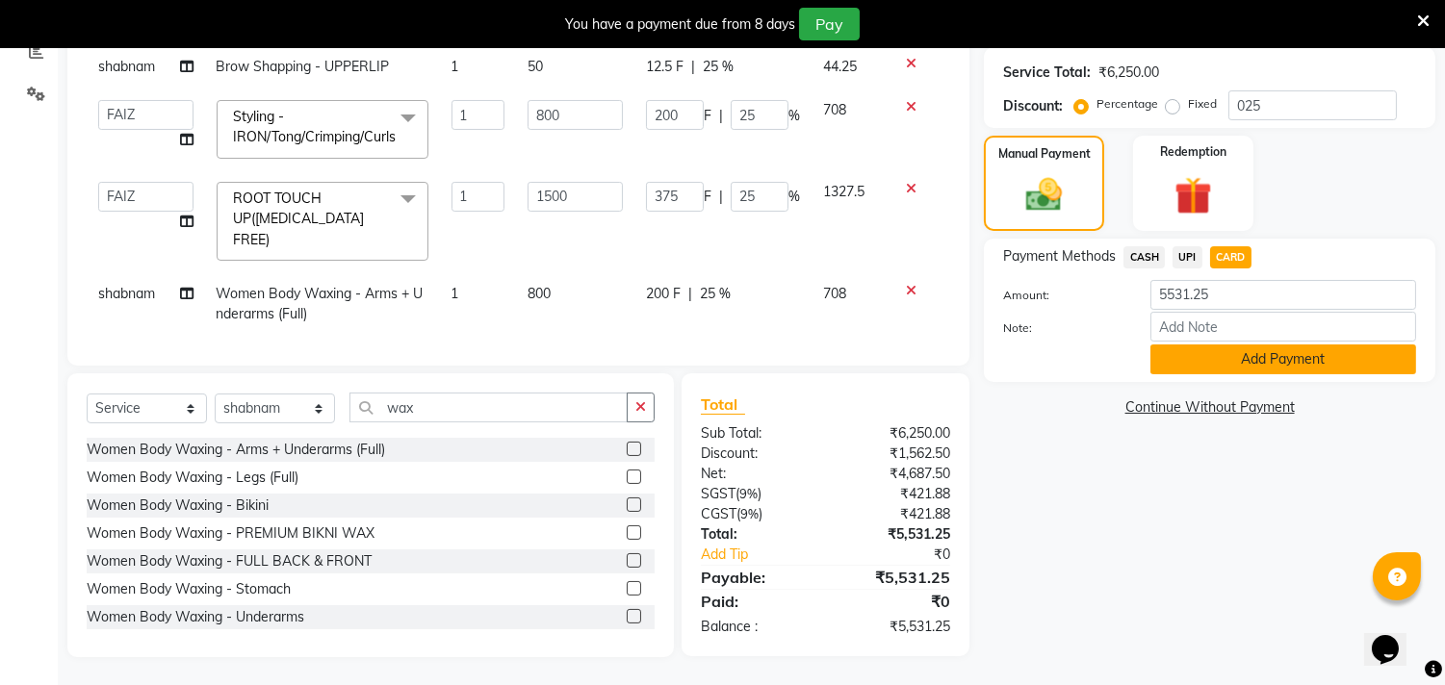
click at [1200, 364] on button "Add Payment" at bounding box center [1283, 360] width 266 height 30
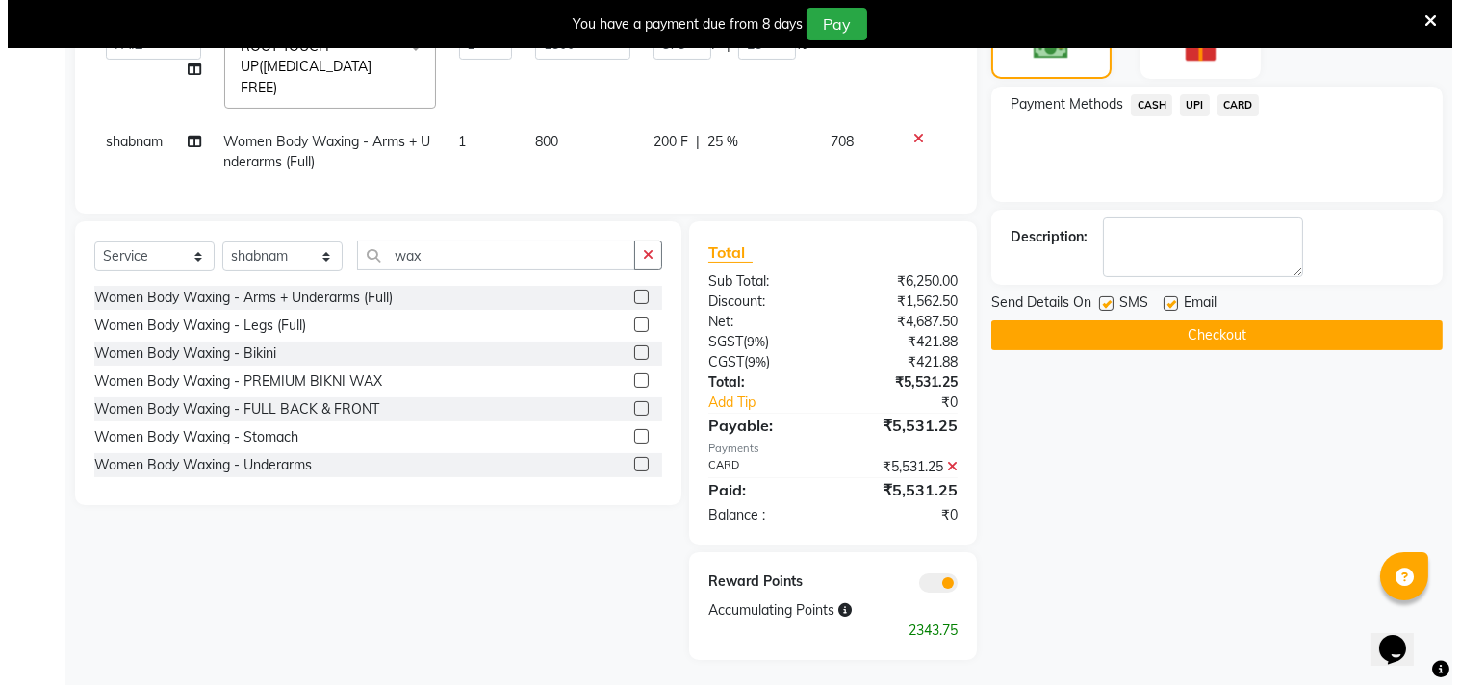
scroll to position [577, 0]
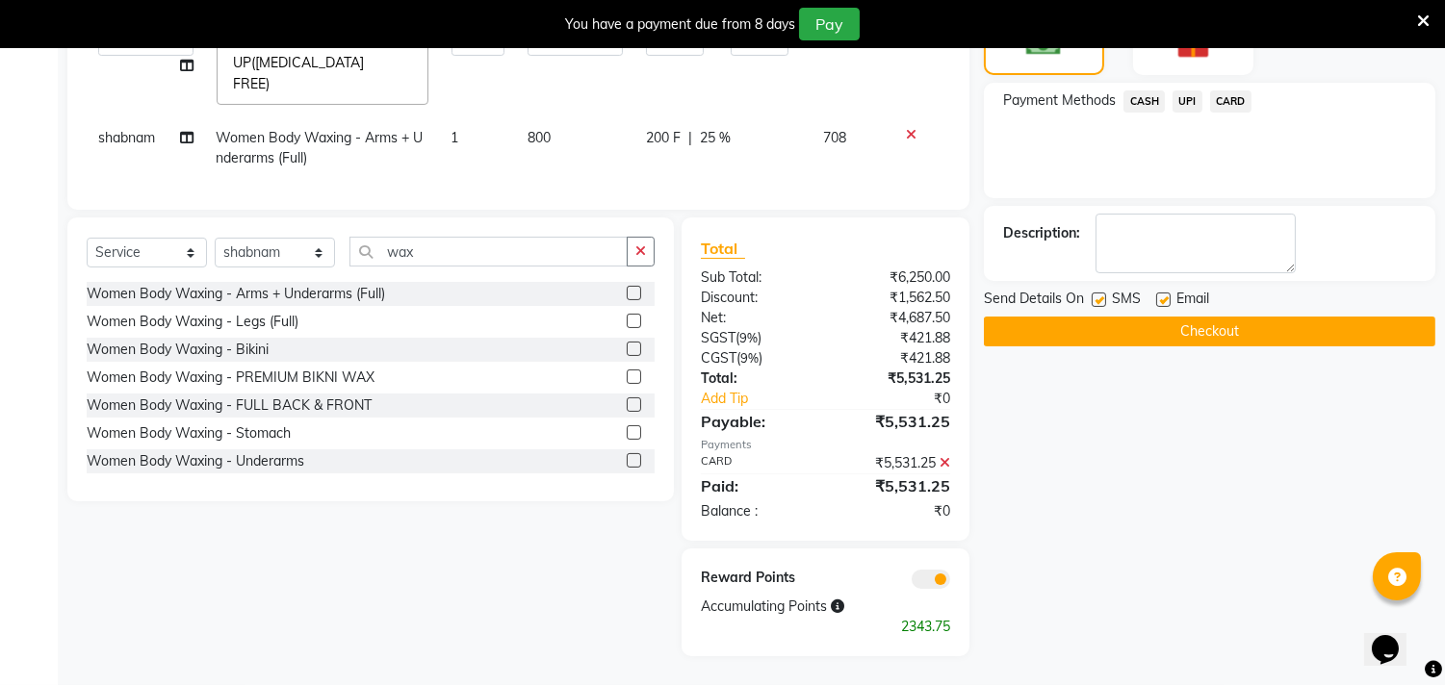
click at [920, 582] on span at bounding box center [930, 579] width 38 height 19
click at [950, 582] on input "checkbox" at bounding box center [950, 582] width 0 height 0
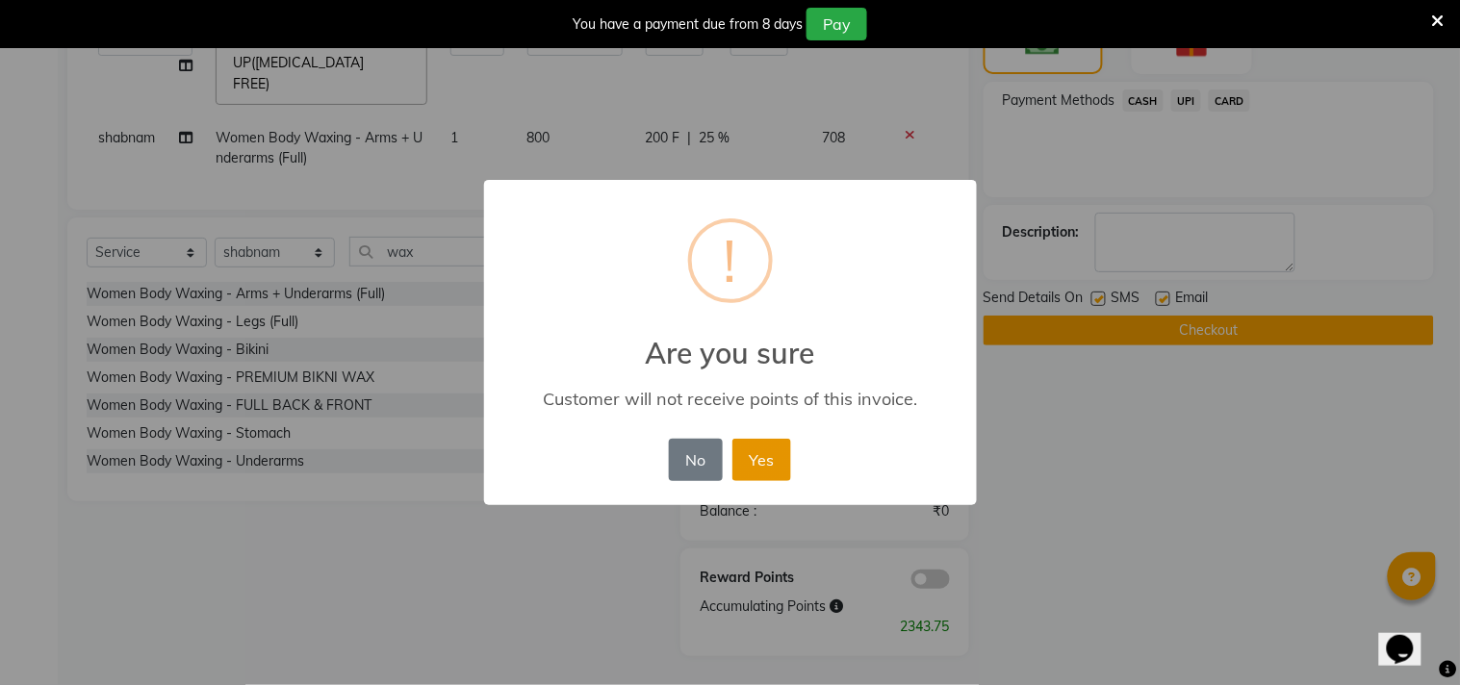
click at [778, 460] on button "Yes" at bounding box center [761, 460] width 59 height 42
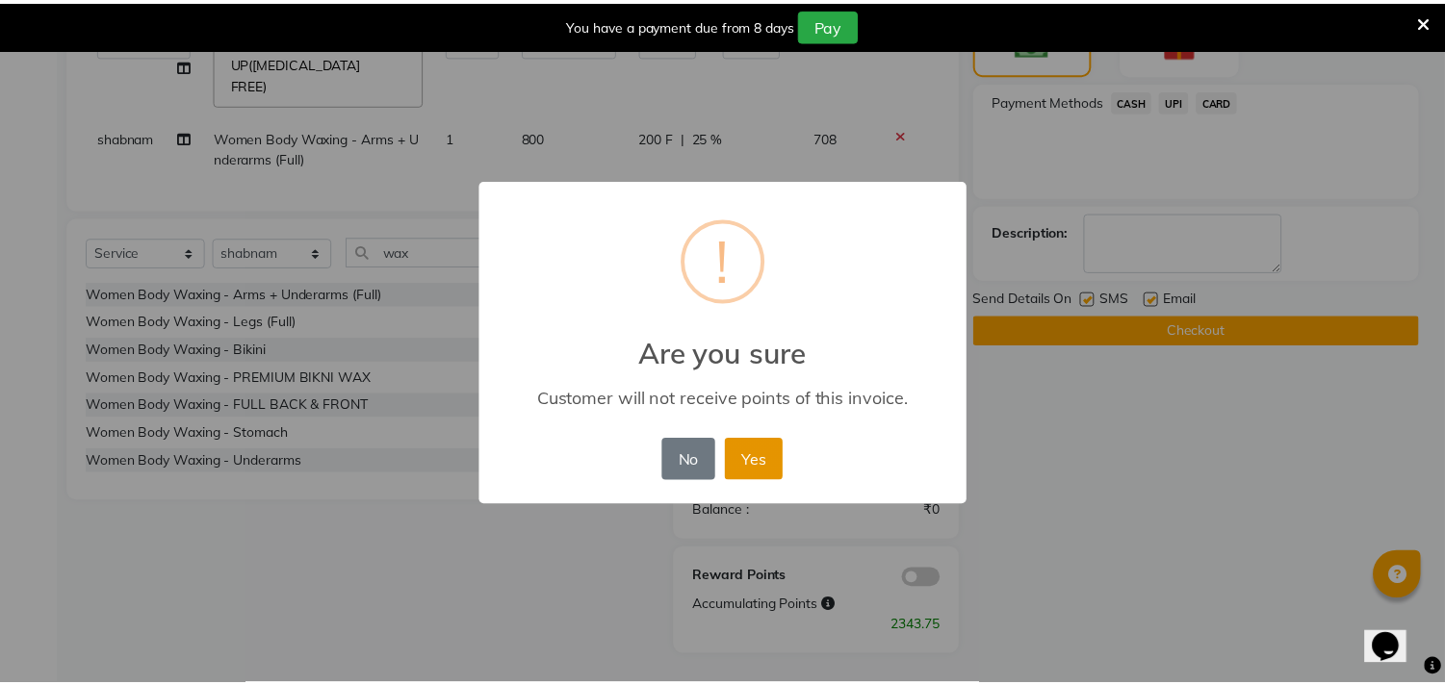
scroll to position [529, 0]
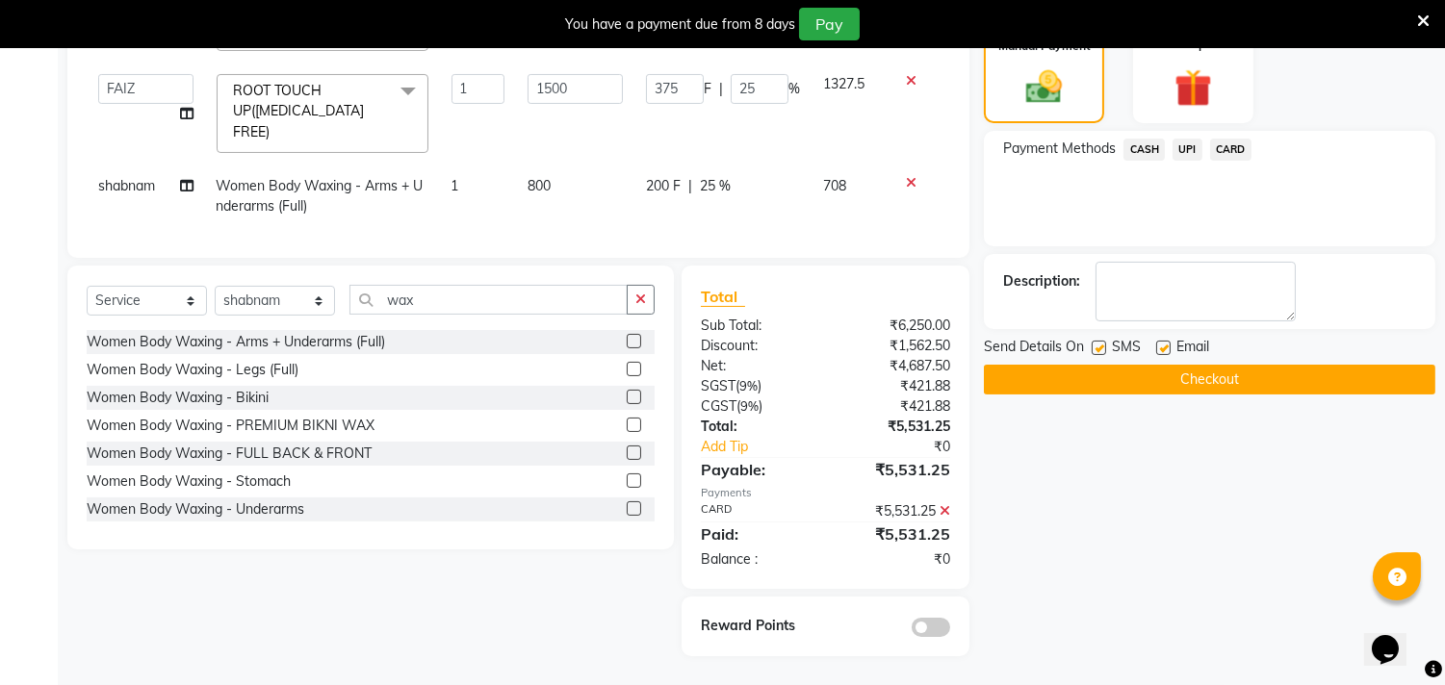
click at [1147, 386] on button "Checkout" at bounding box center [1209, 380] width 451 height 30
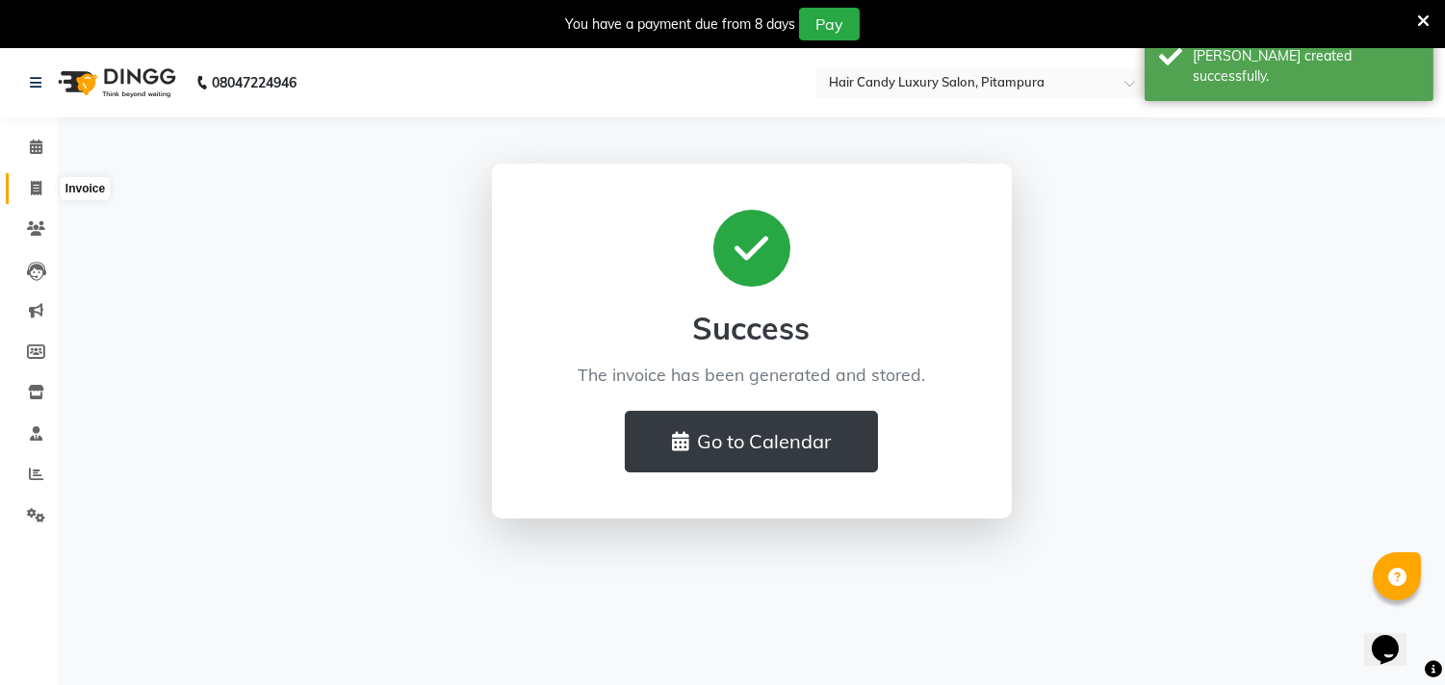
click at [26, 191] on span at bounding box center [36, 189] width 34 height 22
select select "service"
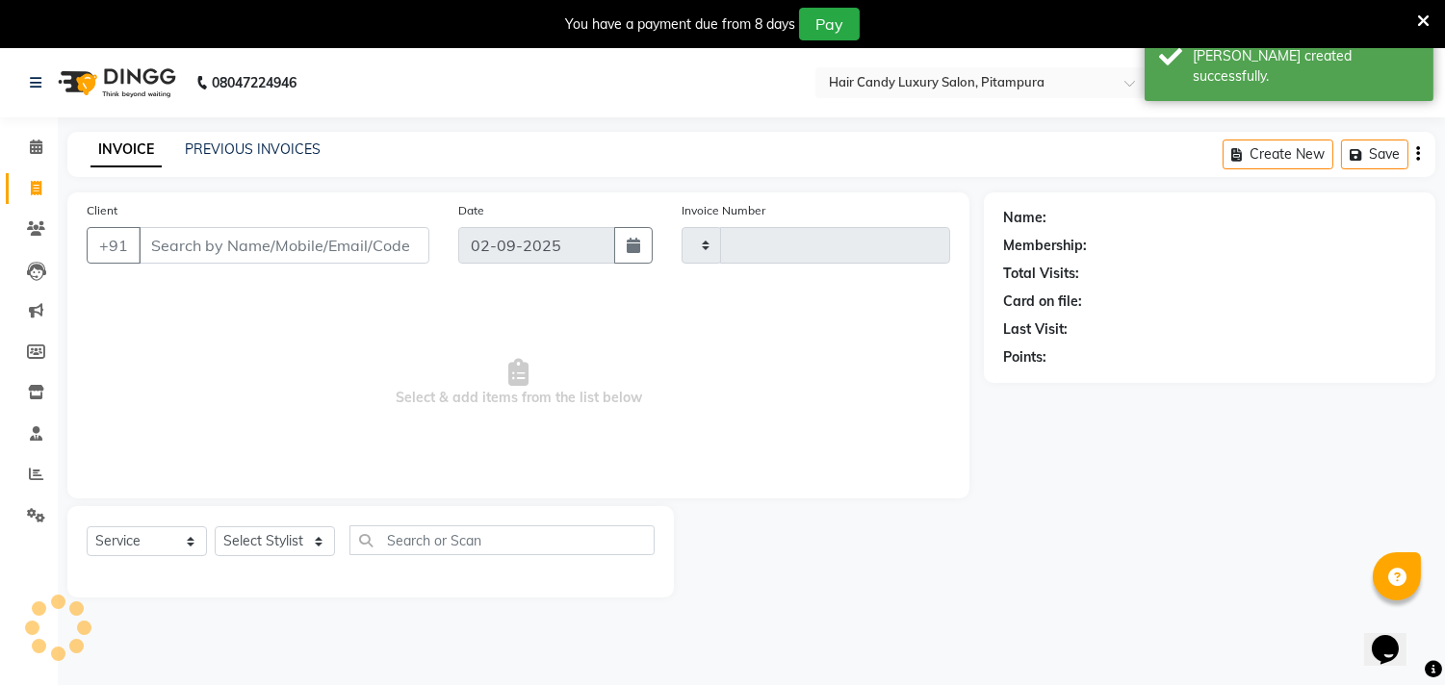
scroll to position [5, 0]
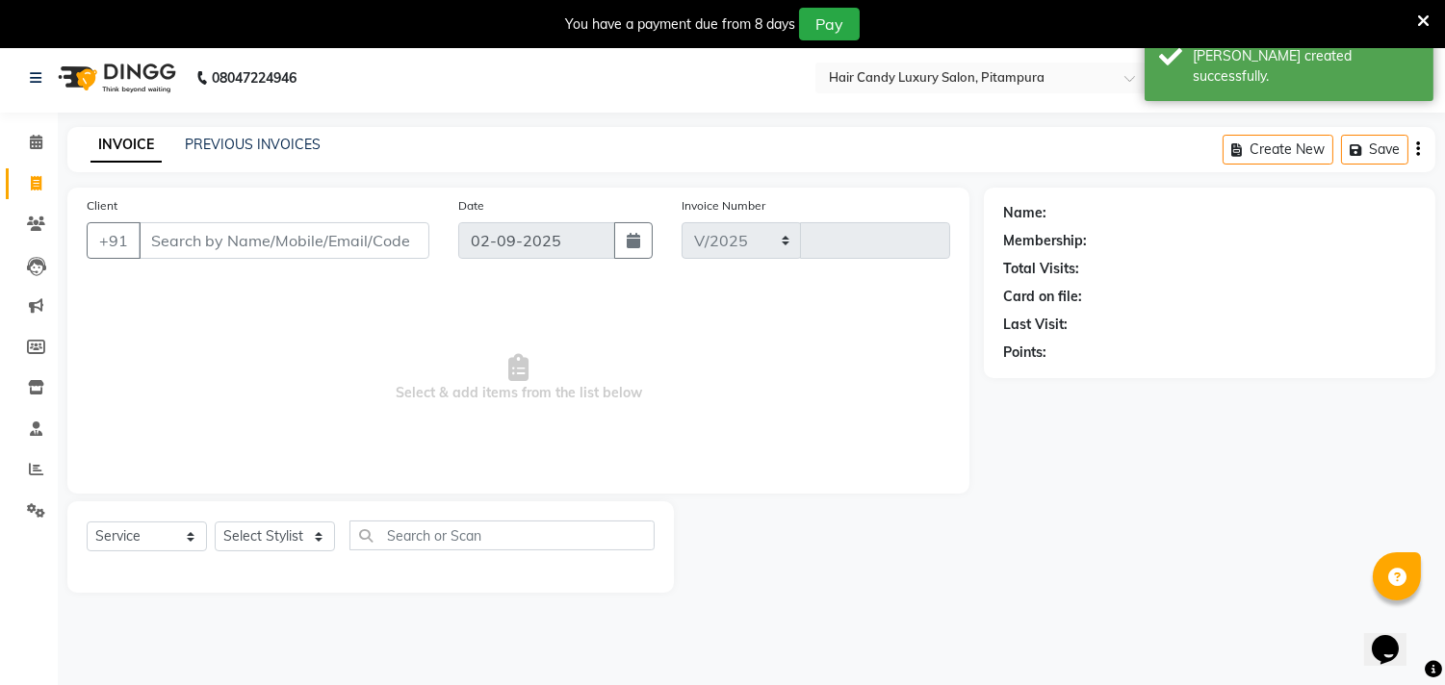
select select "4720"
type input "6074"
